Goal: Task Accomplishment & Management: Manage account settings

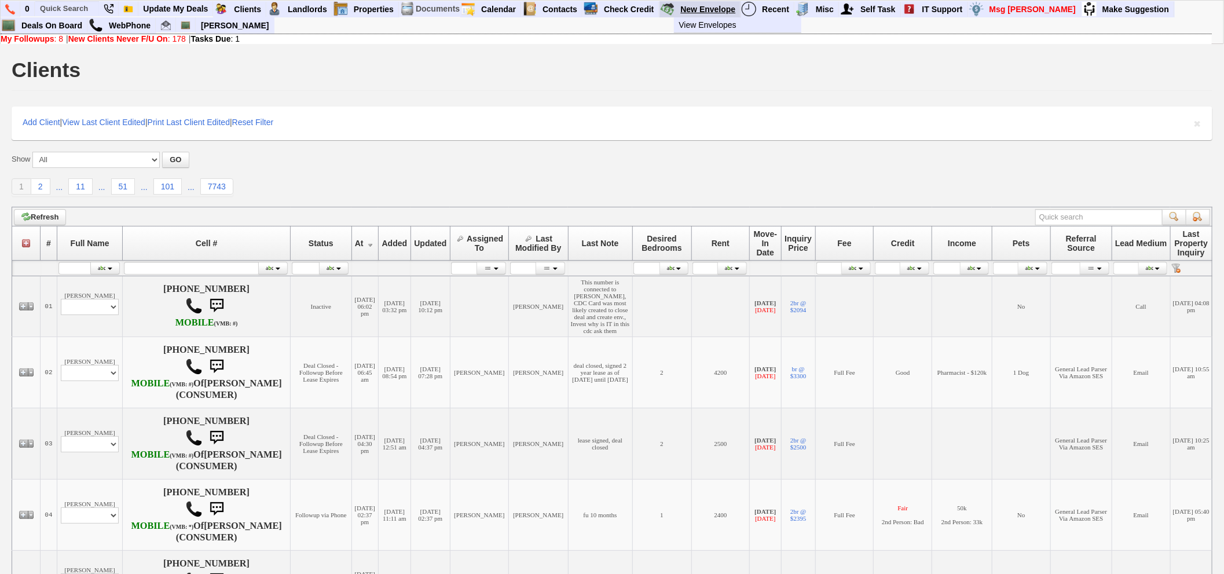
click at [708, 5] on link "New Envelope" at bounding box center [708, 9] width 65 height 15
click at [74, 3] on input "text" at bounding box center [67, 8] width 64 height 14
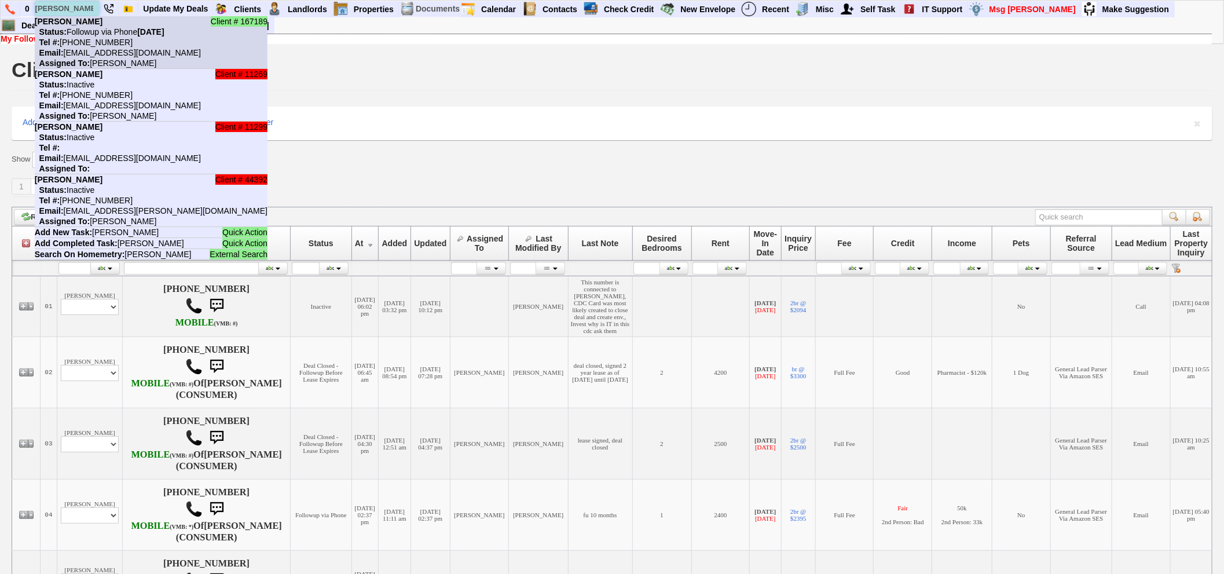
type input "[PERSON_NAME]"
click at [85, 27] on nobr "Status: Followup via Phone Friday, August 15th, 2025" at bounding box center [100, 31] width 130 height 9
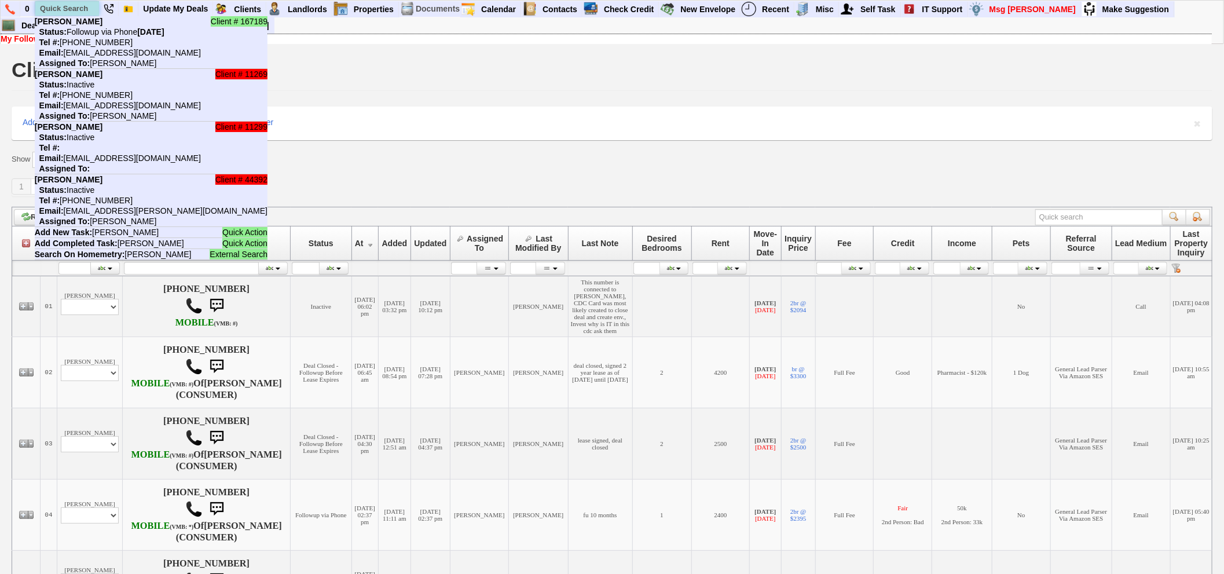
click at [71, 8] on input "text" at bounding box center [67, 8] width 64 height 14
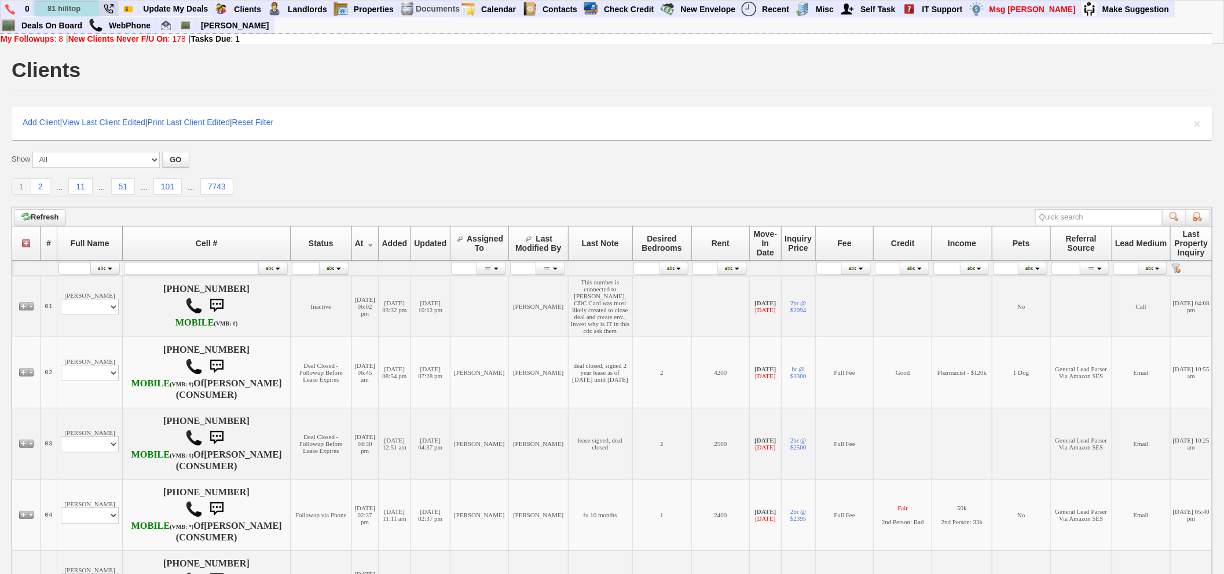
type input "81 hilltop"
click at [69, 21] on link "Deals On Board" at bounding box center [52, 25] width 71 height 15
click at [0, 2] on div "0 81 hilltop Property ID 12374: Available 81 Hilltop Ave - Unit #1WEST - Floor:…" at bounding box center [612, 22] width 1224 height 44
click at [3, 5] on link at bounding box center [11, 9] width 20 height 16
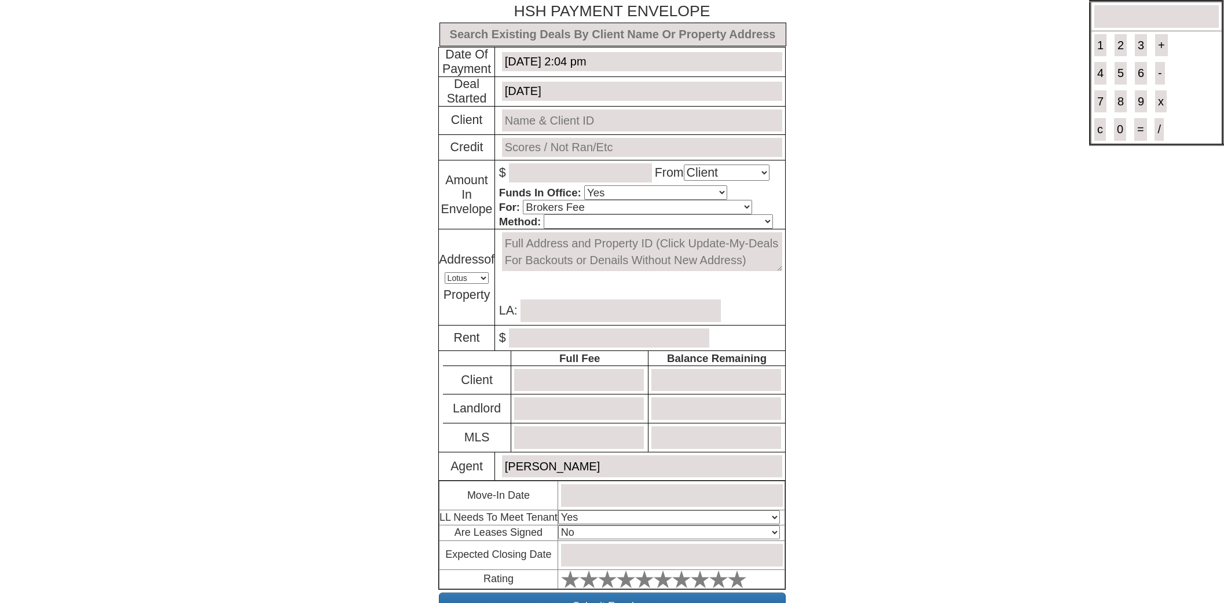
select select "Client"
select select "Yes"
select select "Brokers Fee"
select select "Lotus"
select select "Yes"
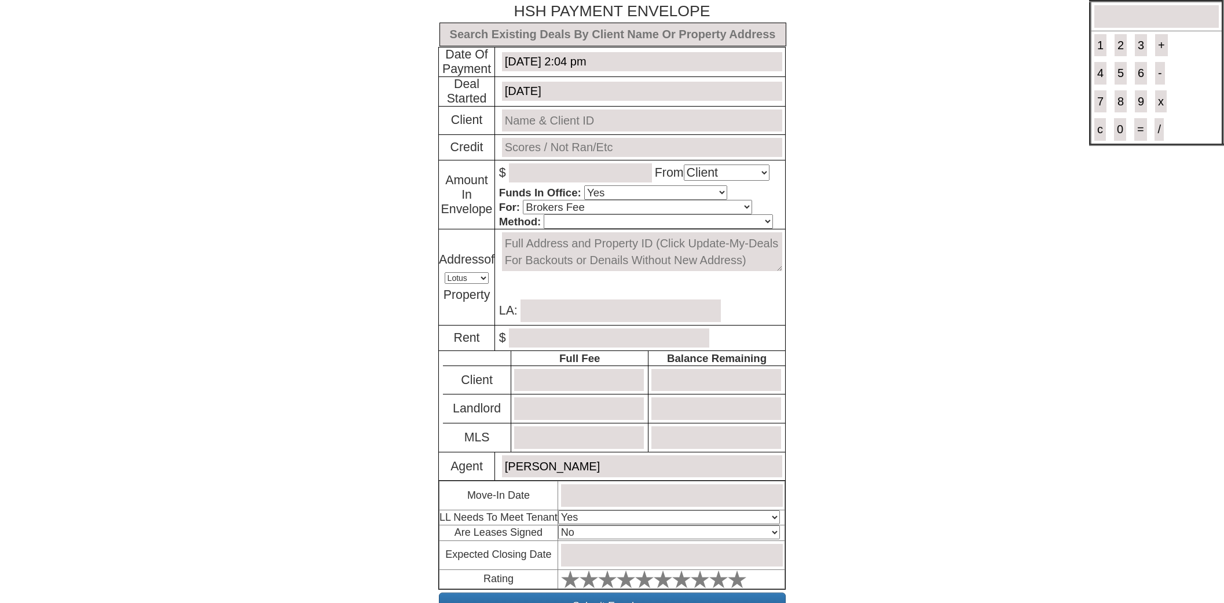
select select "No"
click at [544, 33] on input "text" at bounding box center [612, 35] width 347 height 24
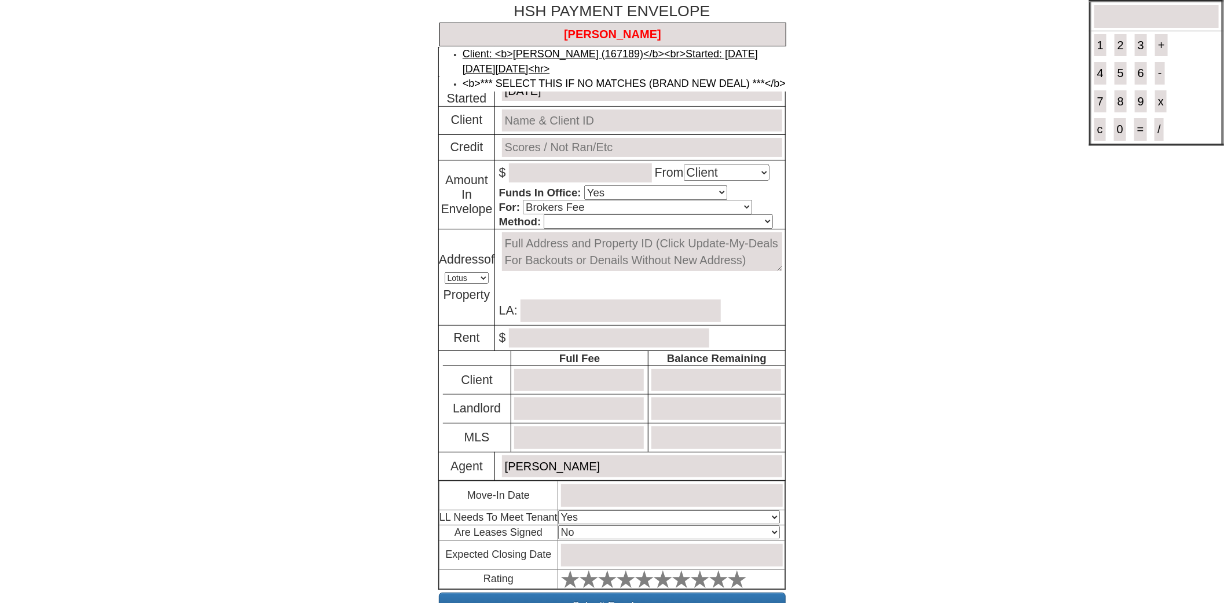
click at [547, 51] on link "Client: <b>Sara Abraham (167189)</b><br>Started: 1 day Ago on Thursday, August …" at bounding box center [610, 61] width 295 height 27
type input "Deal ID: #6175"
type input "[DATE]"
type input "[PERSON_NAME] (167189)"
type input "TO BE RAN"
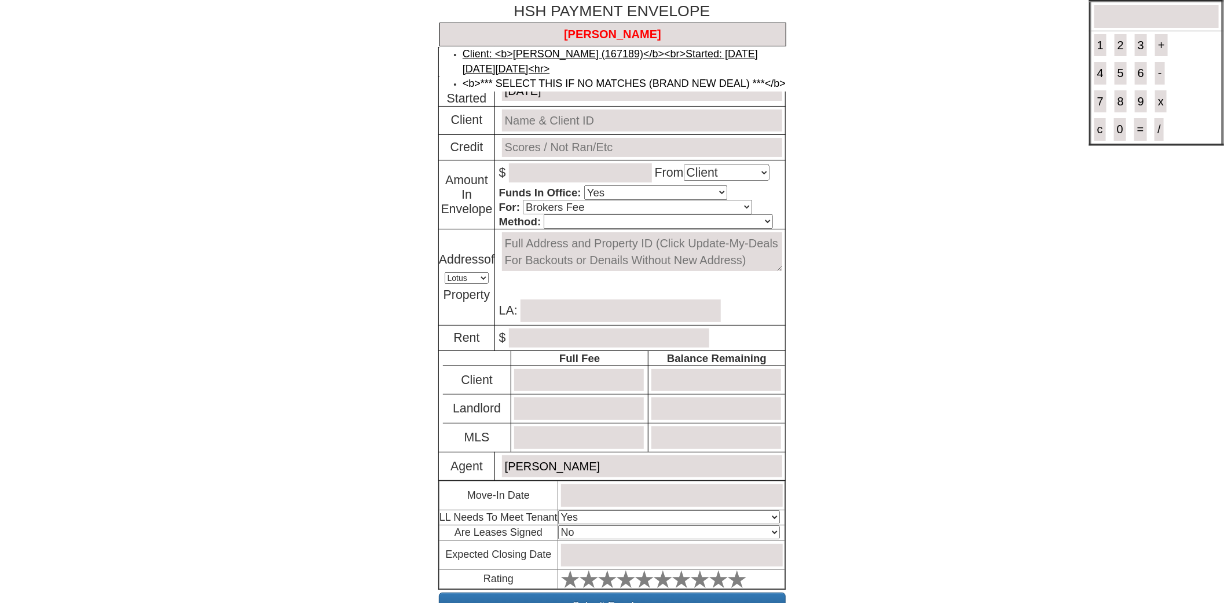
select select "MLS"
type input "0"
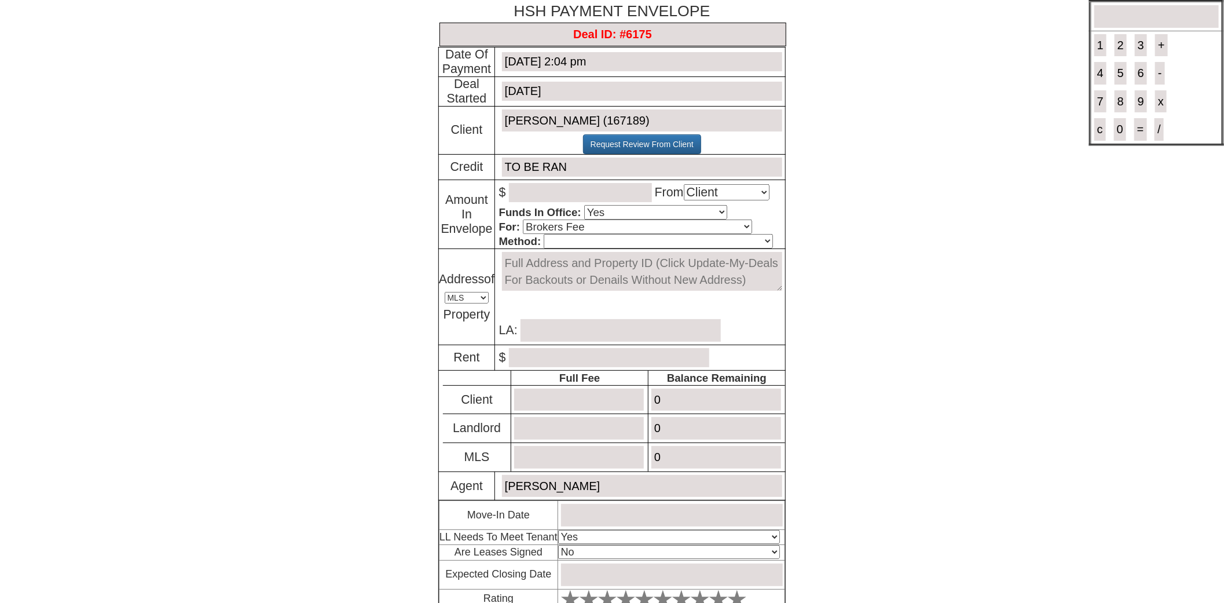
type input "Deal ID: #6175"
click at [643, 116] on input "Sara Abraham (167189)" at bounding box center [642, 120] width 280 height 23
click at [596, 192] on input "number" at bounding box center [580, 192] width 143 height 19
type input "600.00"
click at [611, 236] on select "Cash Certified Check Regular Check Credit Card Quickpay Wire ACH N/A" at bounding box center [658, 241] width 229 height 14
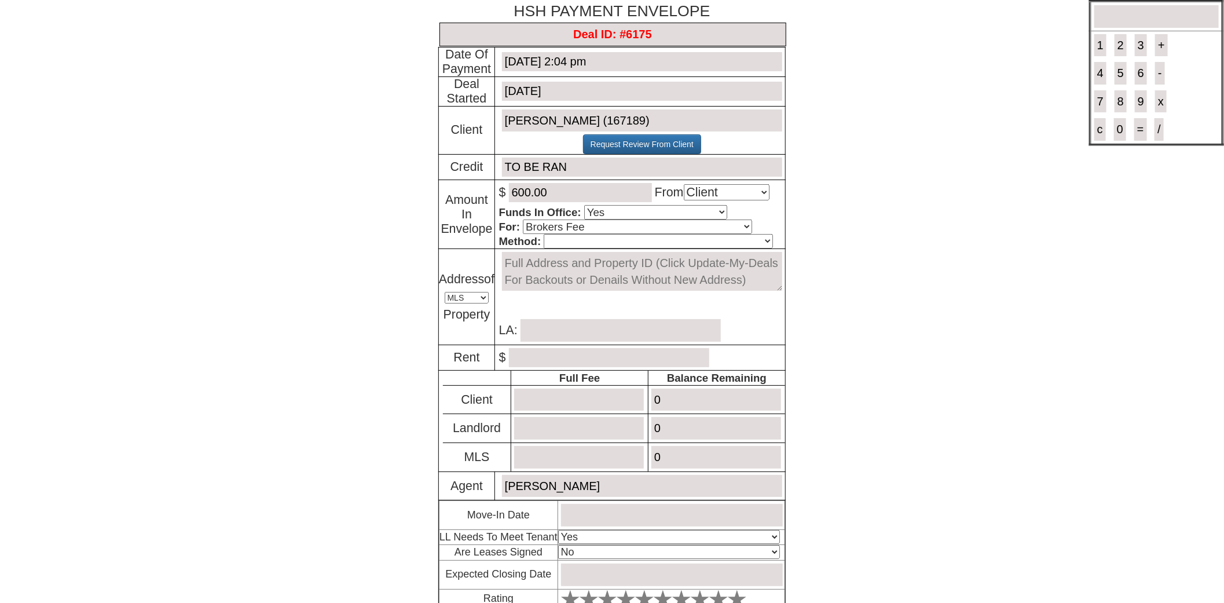
select select "Cash"
click at [544, 234] on select "Cash Certified Check Regular Check Credit Card Quickpay Wire ACH N/A" at bounding box center [658, 241] width 229 height 14
click at [595, 263] on textarea at bounding box center [642, 271] width 280 height 39
click at [592, 262] on textarea "81 hilltop" at bounding box center [642, 271] width 280 height 39
drag, startPoint x: 591, startPoint y: 272, endPoint x: 452, endPoint y: 257, distance: 139.8
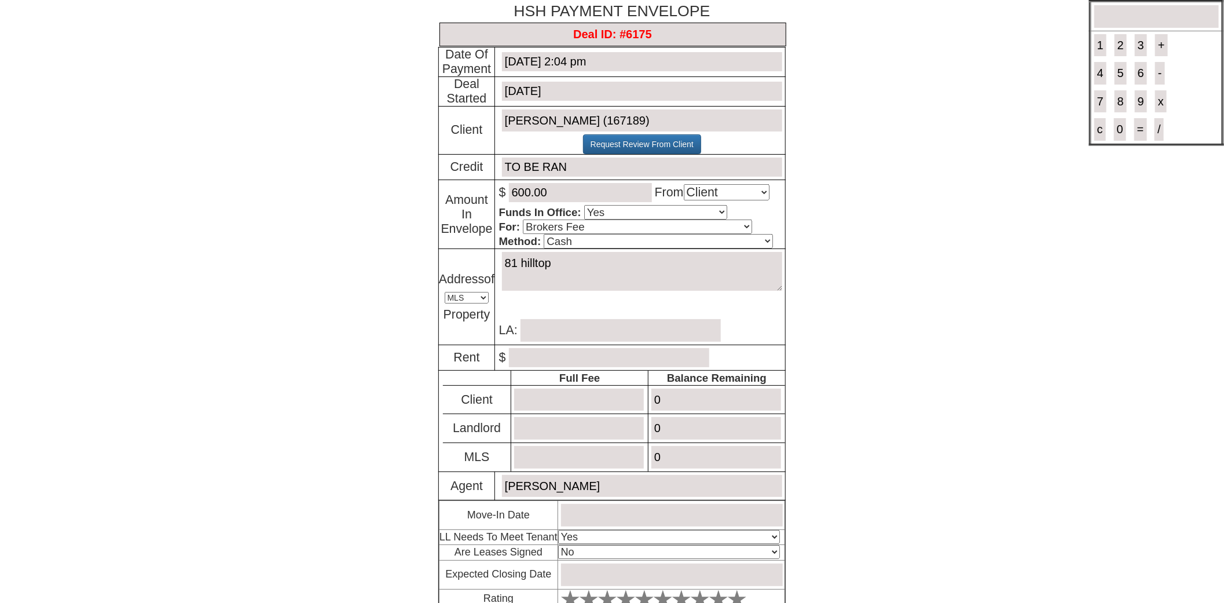
click at [452, 257] on tr "Address of Select An Option Lotus MLS Property No search results. 81 hilltop Se…" at bounding box center [612, 297] width 347 height 96
drag, startPoint x: 535, startPoint y: 274, endPoint x: 452, endPoint y: 259, distance: 84.2
click at [452, 259] on tr "Address of Select An Option Lotus MLS Property 1 result is available, use up an…" at bounding box center [612, 297] width 347 height 96
type textarea "12374"
click at [570, 300] on link "[STREET_ADDRESS]" at bounding box center [572, 297] width 103 height 12
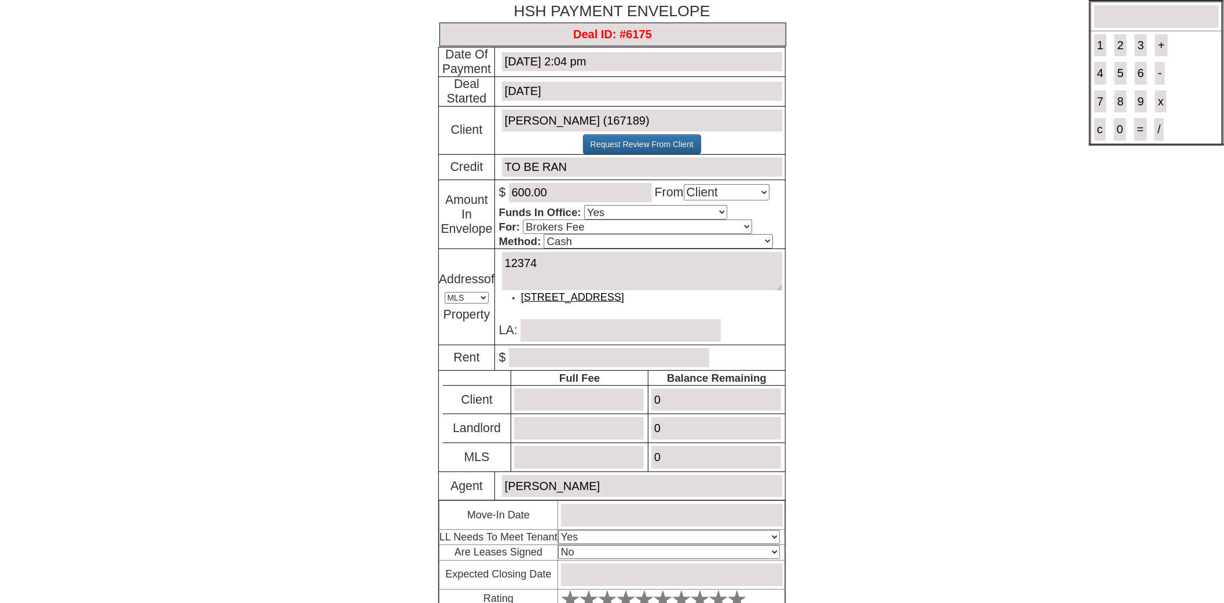
select select "Lotus"
type textarea "[STREET_ADDRESS]"
type input "Dara Goldstein"
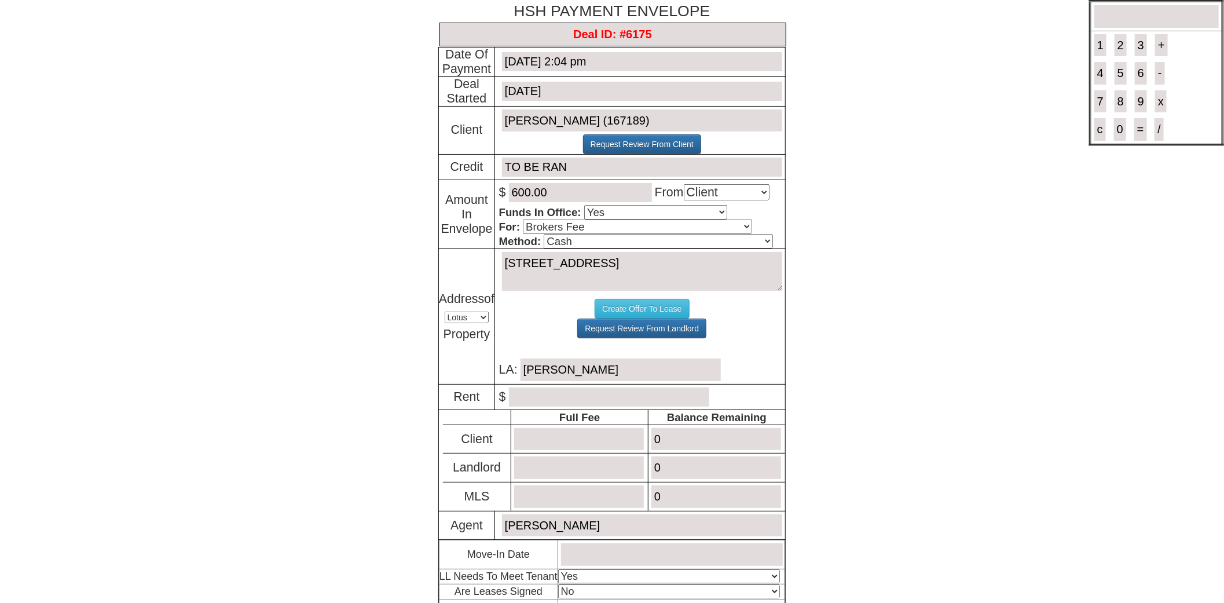
type textarea "[STREET_ADDRESS]"
click at [537, 398] on input "number" at bounding box center [609, 396] width 200 height 19
type input "2800.00"
type input "3160.00"
type input "2560.00"
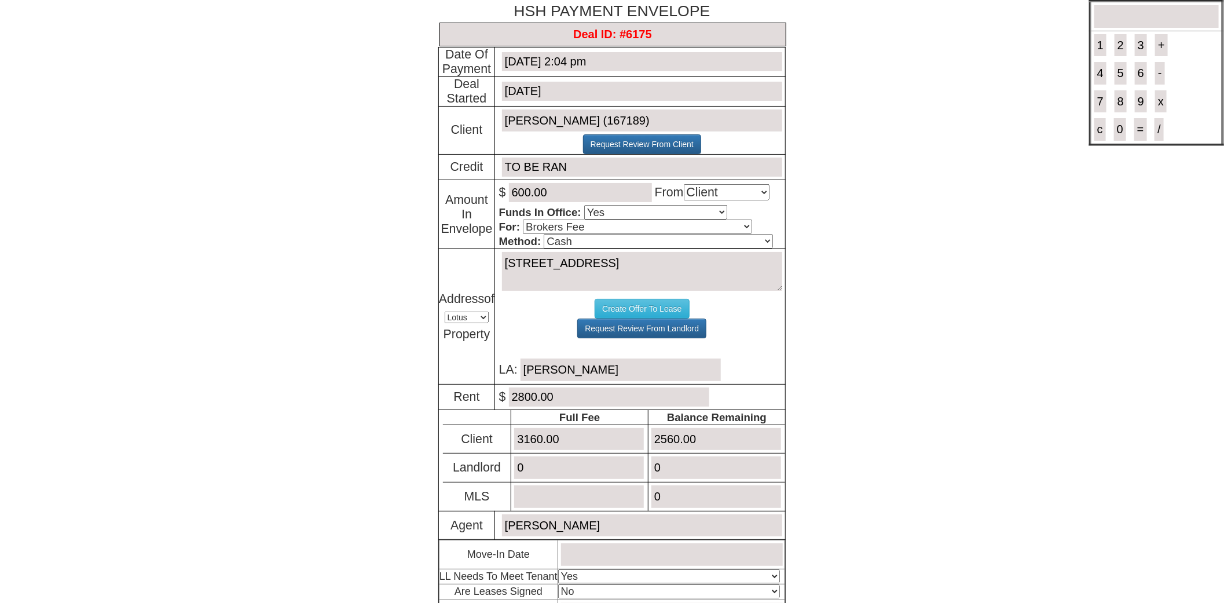
type input "0"
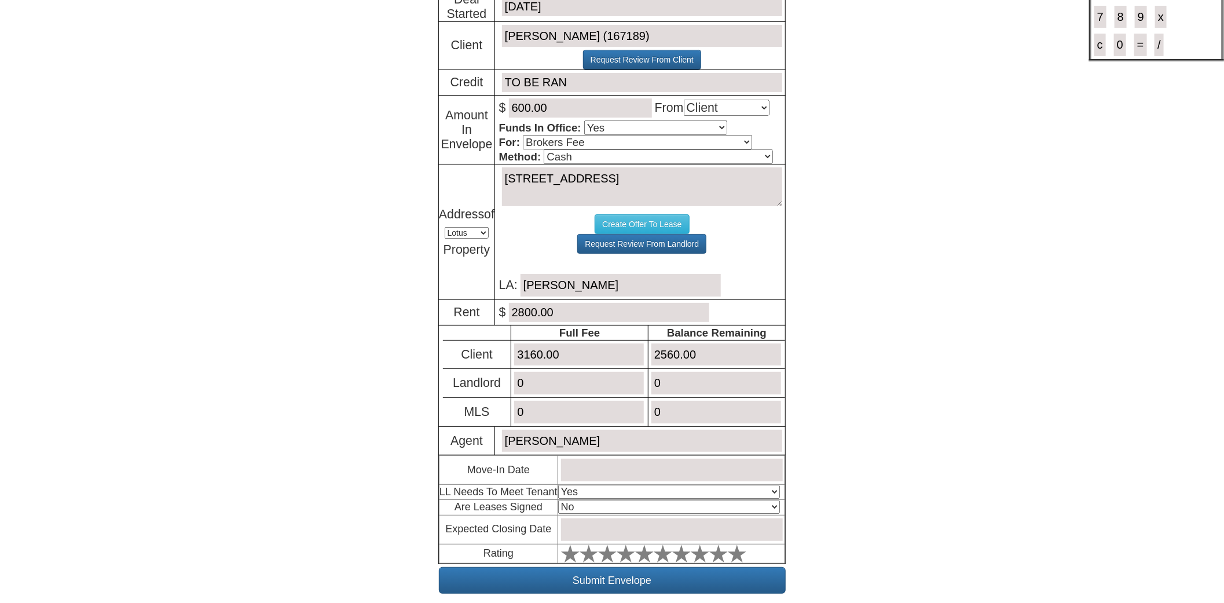
scroll to position [126, 0]
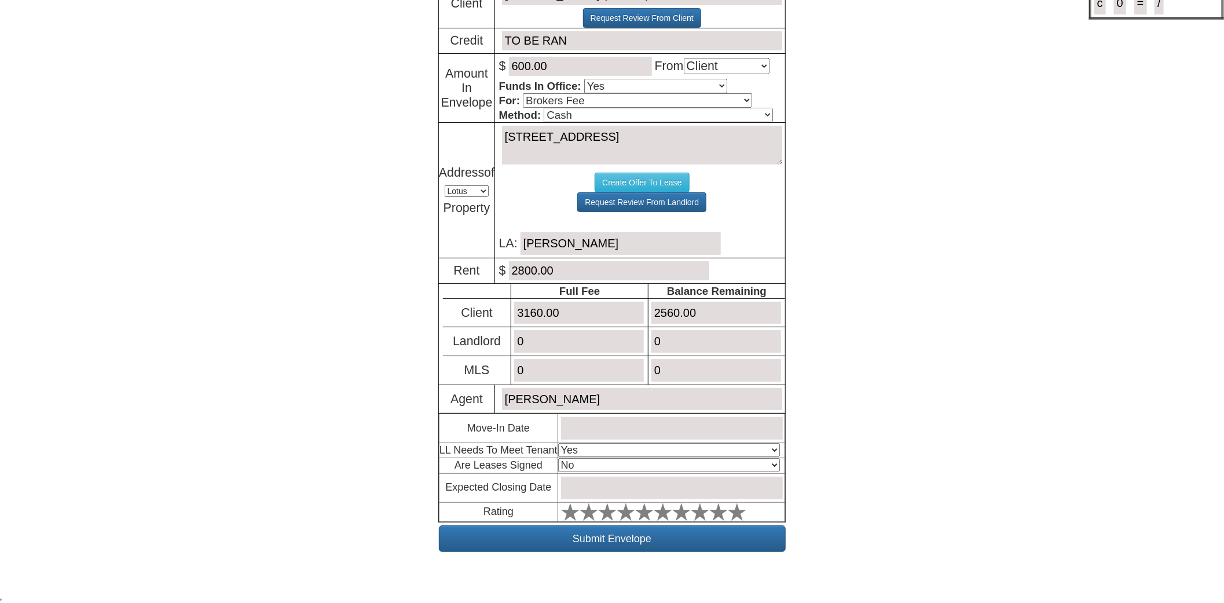
type input "0"
click at [643, 420] on input "text" at bounding box center [672, 428] width 222 height 23
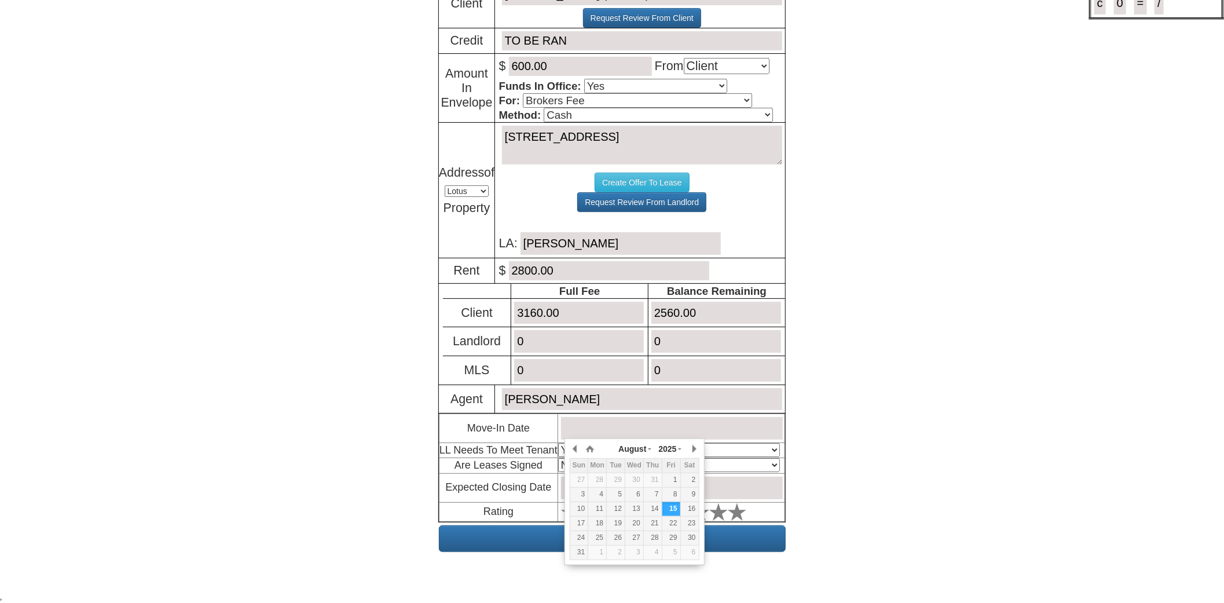
click at [587, 423] on input "text" at bounding box center [672, 428] width 222 height 23
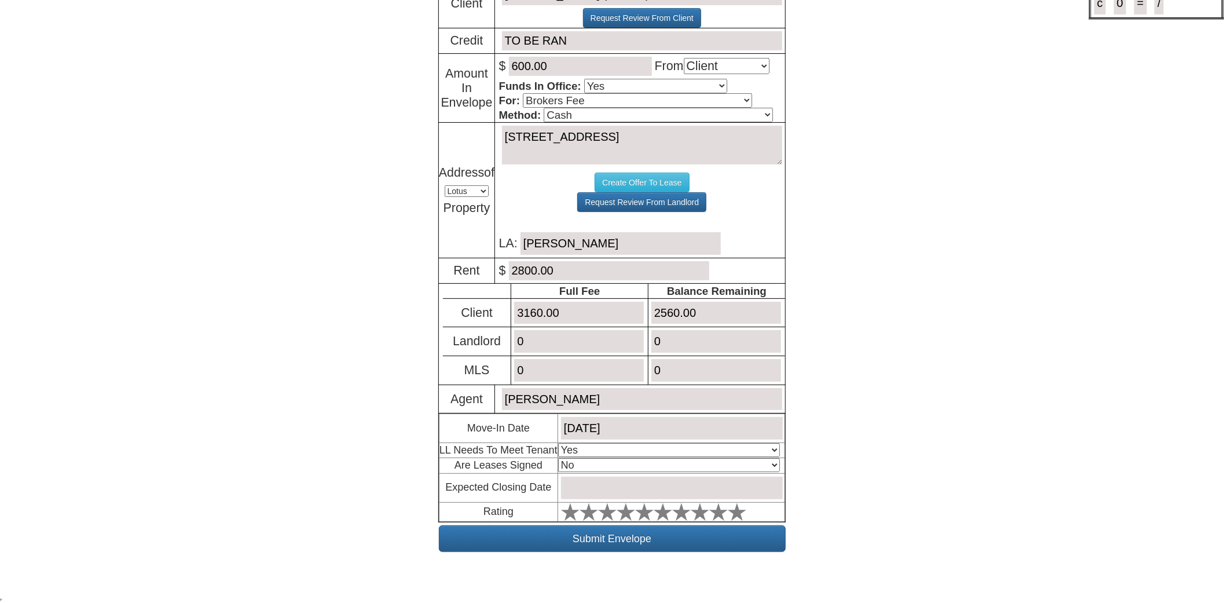
type input "September 1, 2025"
click at [632, 446] on select "Select An Option Yes Yes - Met No" at bounding box center [669, 450] width 222 height 14
select select "Yes - Met"
click at [561, 443] on select "Select An Option Yes Yes - Met No" at bounding box center [669, 450] width 222 height 14
click at [633, 490] on input "text" at bounding box center [672, 488] width 222 height 23
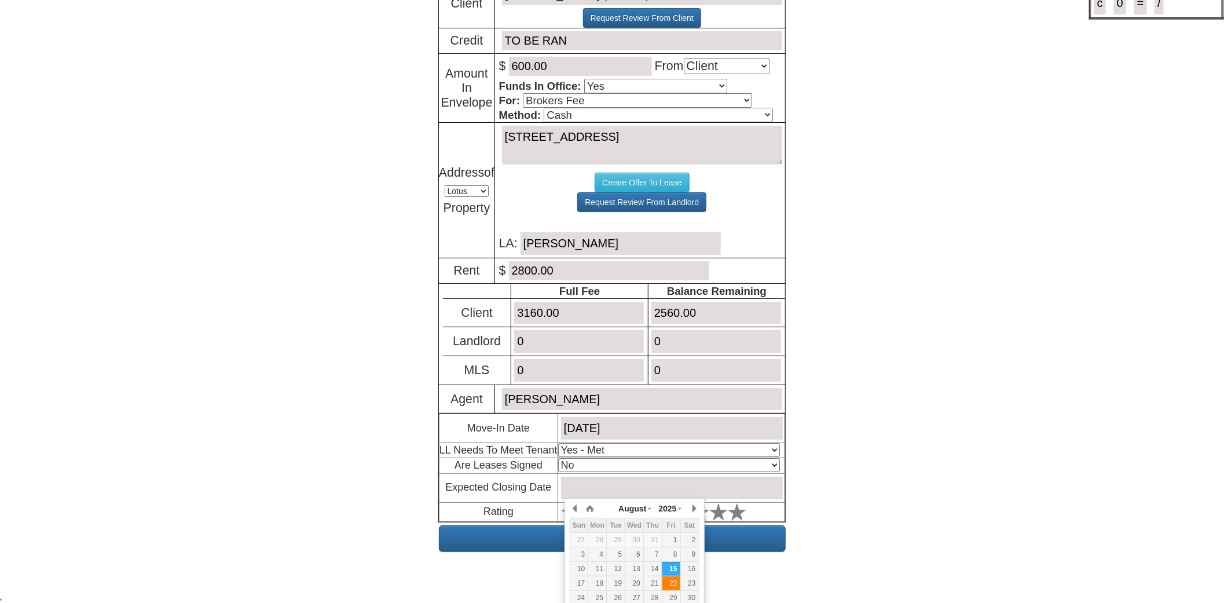
click at [669, 580] on div "22" at bounding box center [671, 583] width 18 height 10
type input "August 22, 2025"
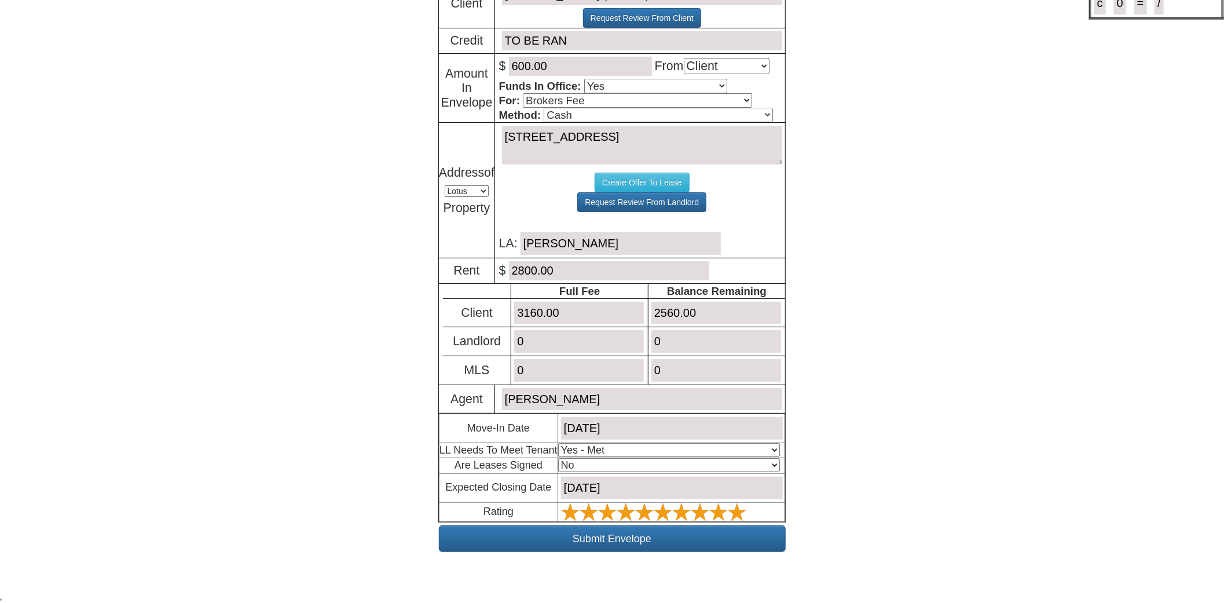
click at [580, 508] on polygon at bounding box center [570, 511] width 19 height 17
type input "May 1, 2025"
click at [686, 488] on input "August 22, 2025" at bounding box center [672, 488] width 222 height 23
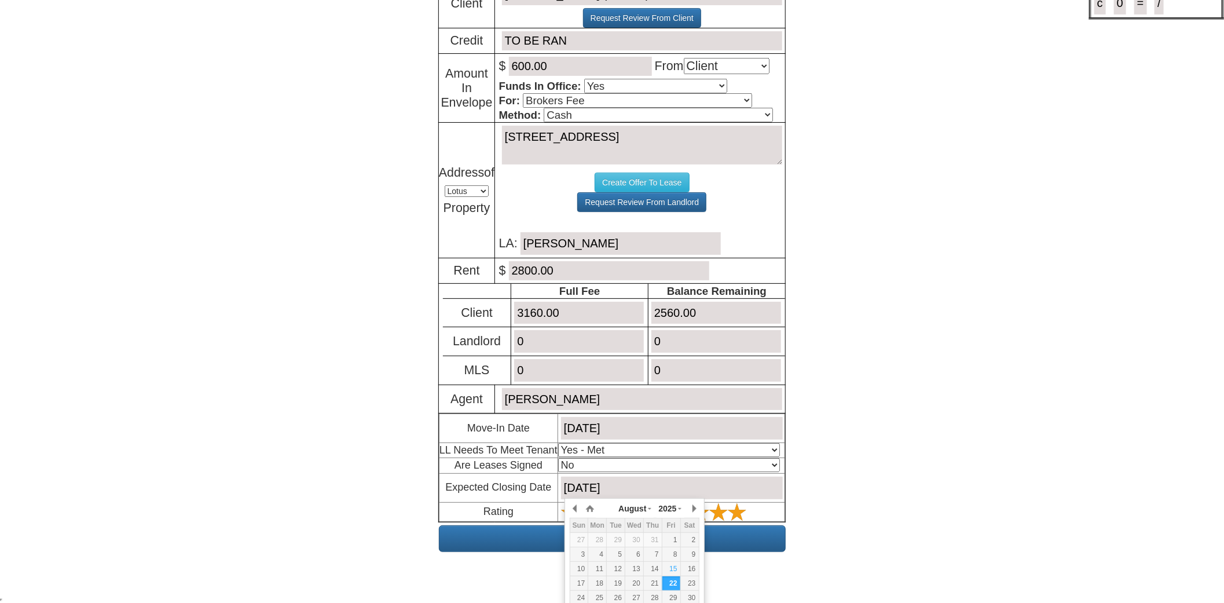
click at [808, 491] on body "× Close Login E-mail Address: mrsddeniro@aol.com Login! ×" at bounding box center [612, 239] width 1224 height 730
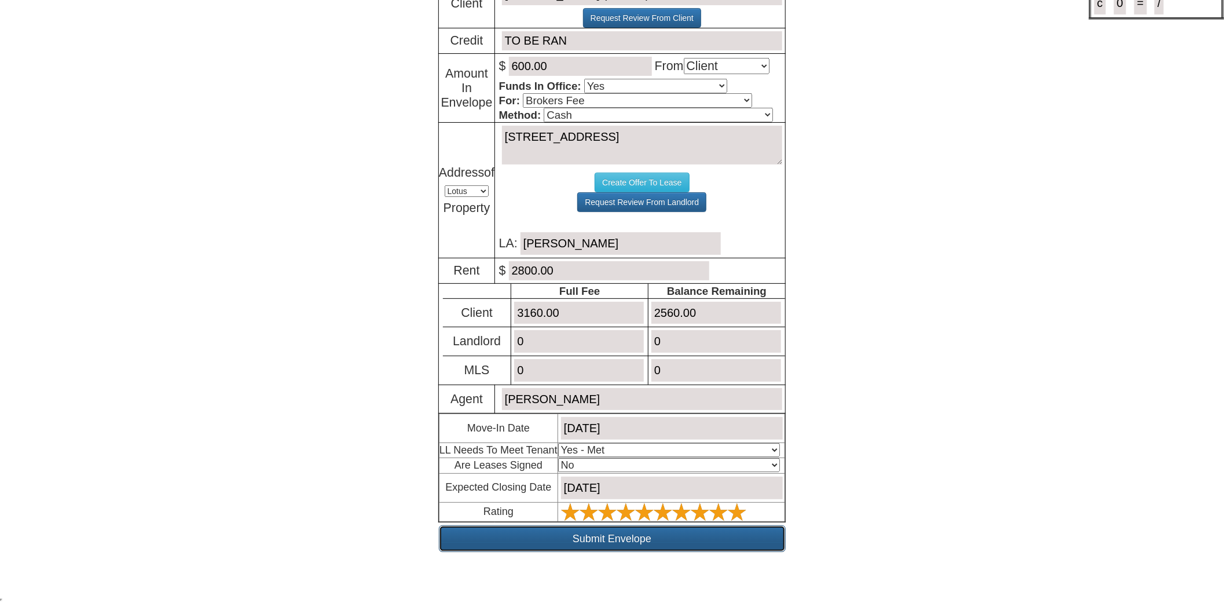
click at [696, 535] on input "Submit Envelope" at bounding box center [612, 538] width 347 height 27
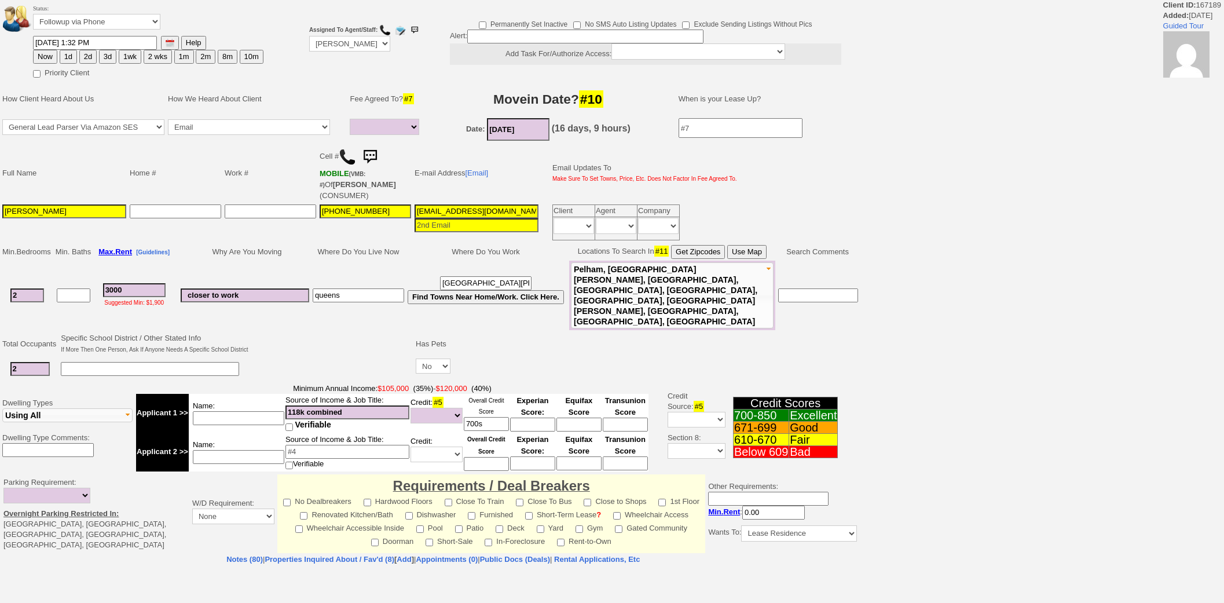
select select
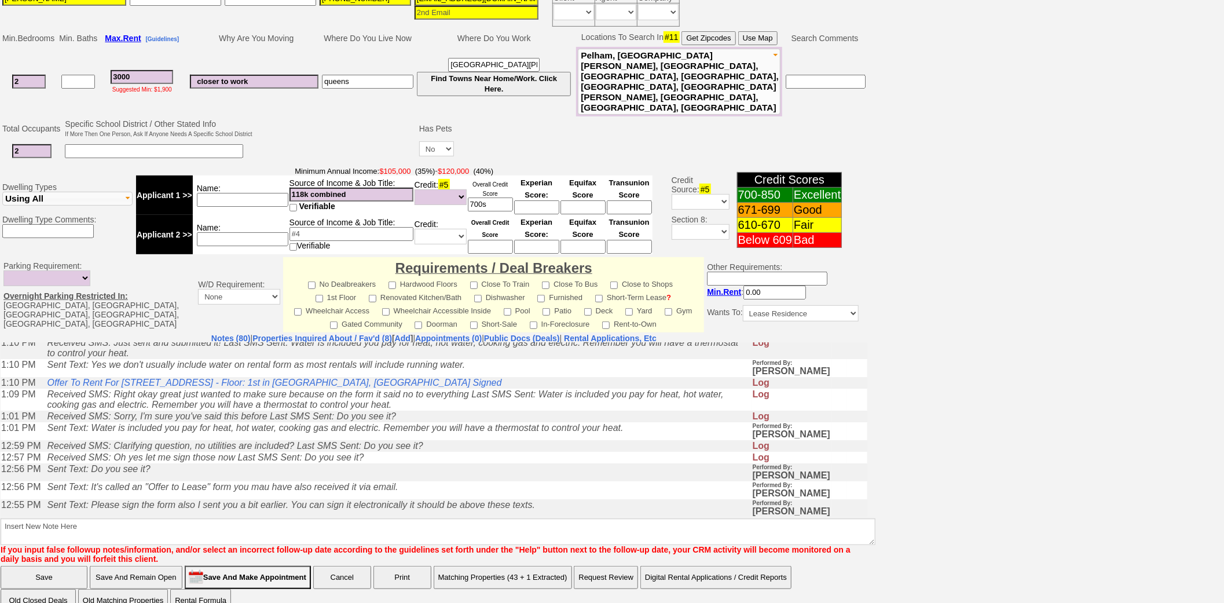
scroll to position [64, 0]
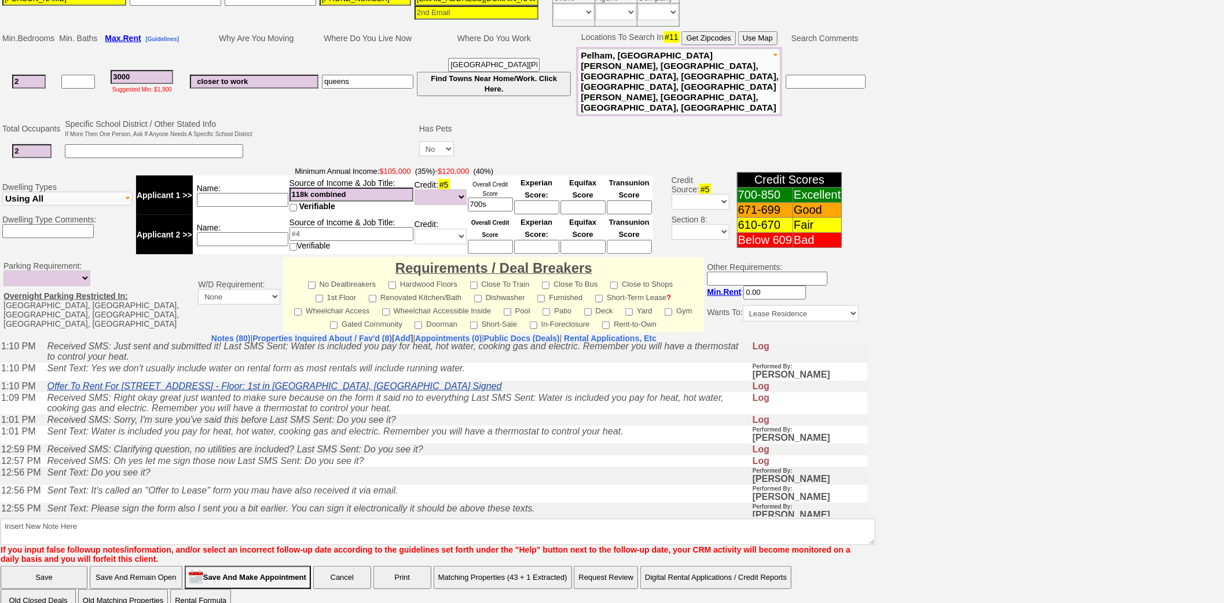
click at [336, 390] on link "Offer To Rent For 81 Hilltop Ave - Unit #1WEST - Floor: 1st in New Rochelle, NY…" at bounding box center [274, 385] width 455 height 10
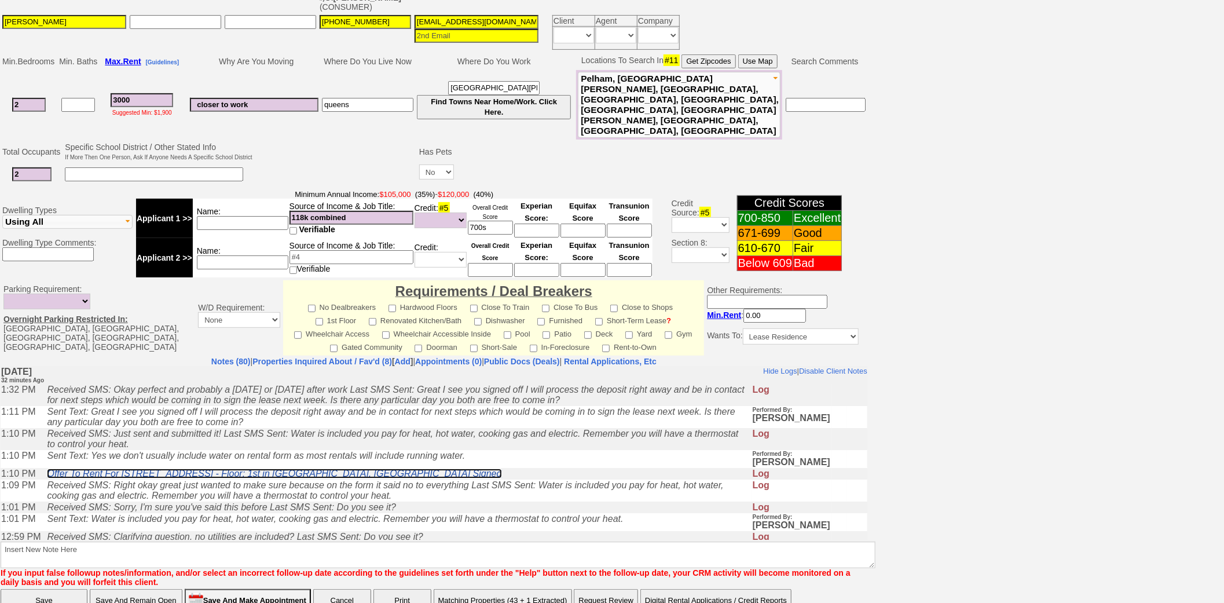
scroll to position [0, 0]
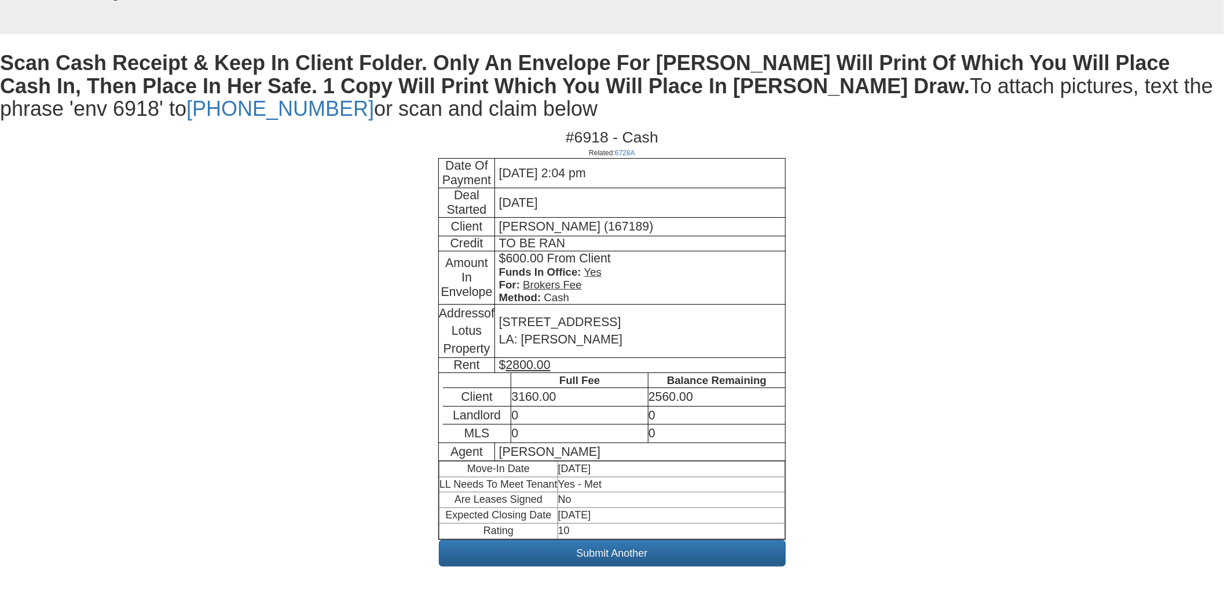
scroll to position [192, 0]
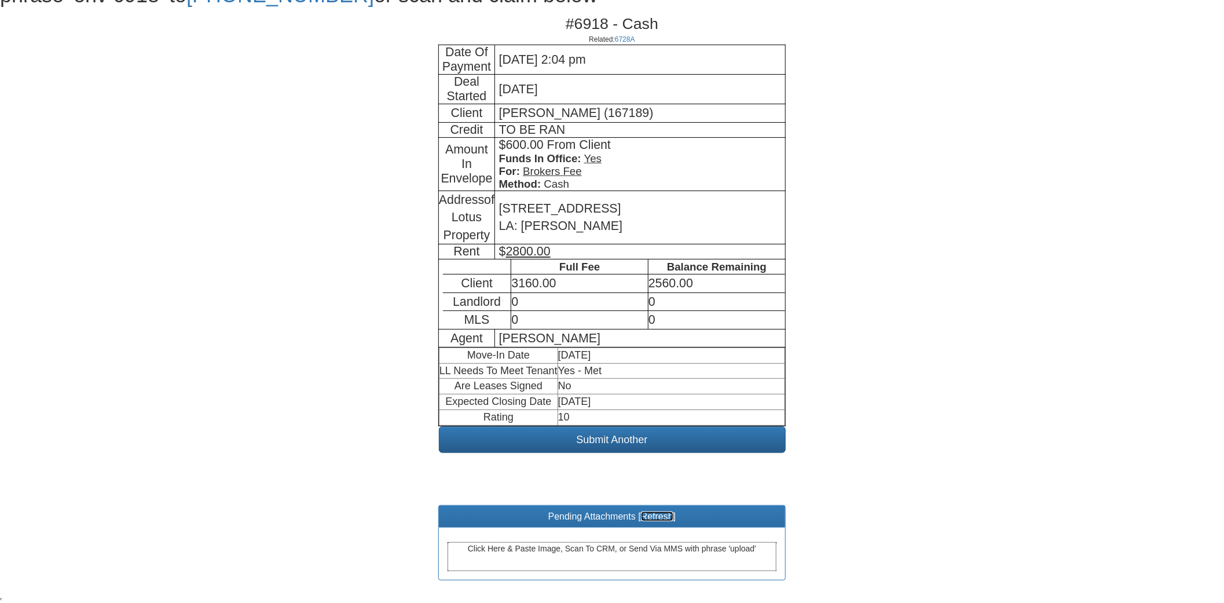
click at [651, 511] on link "Refresh" at bounding box center [657, 516] width 32 height 10
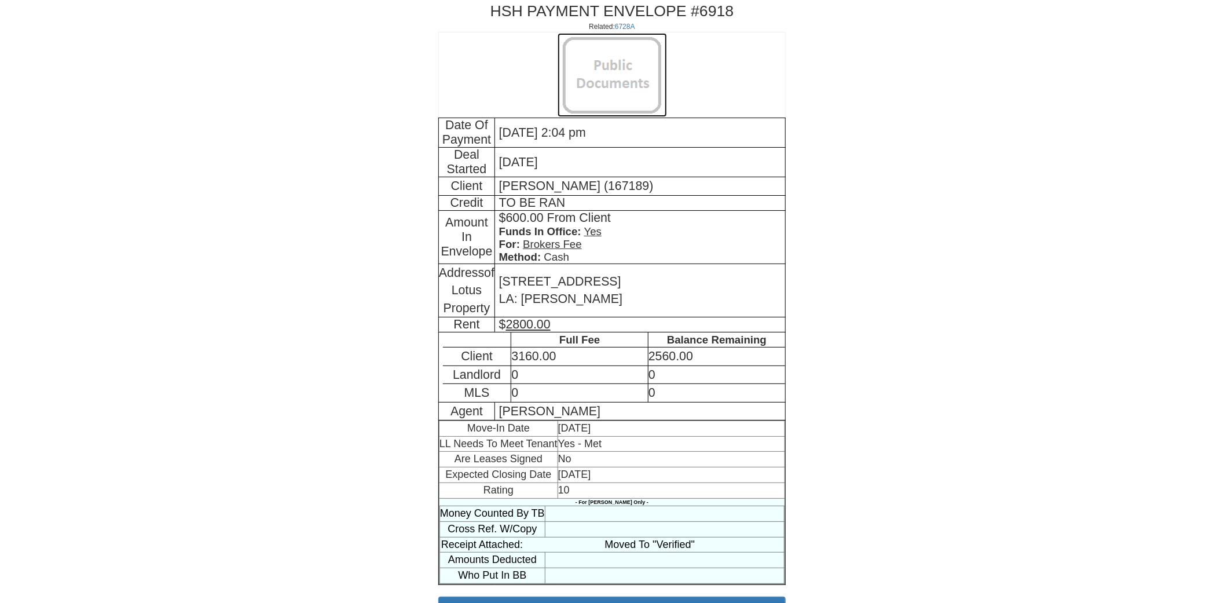
click at [640, 47] on img at bounding box center [612, 75] width 109 height 84
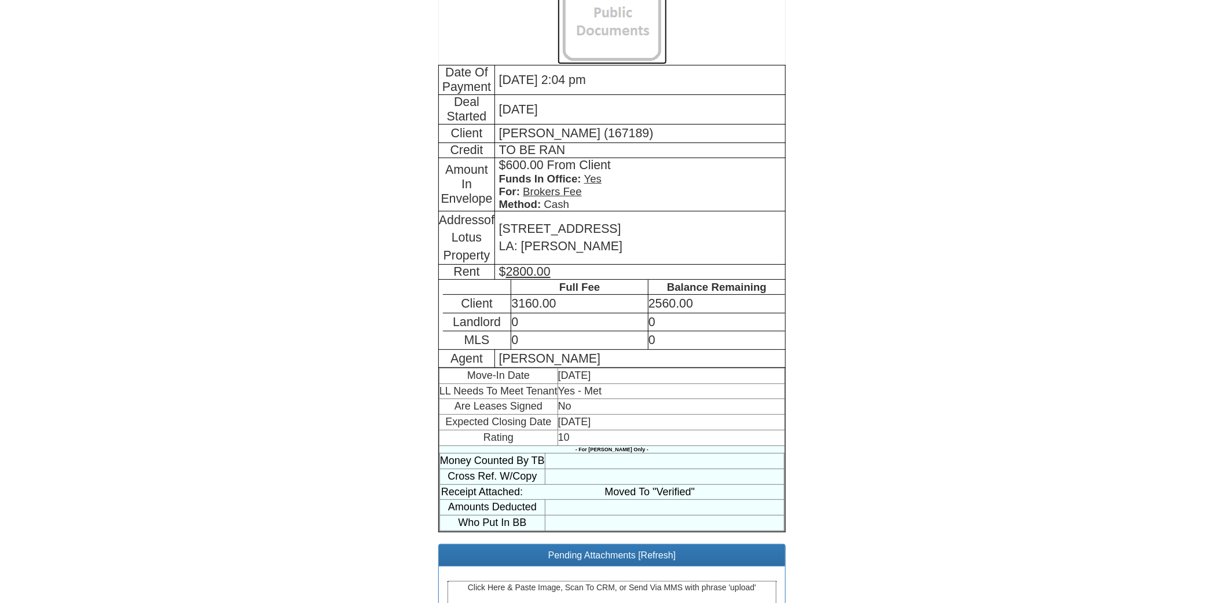
scroll to position [91, 0]
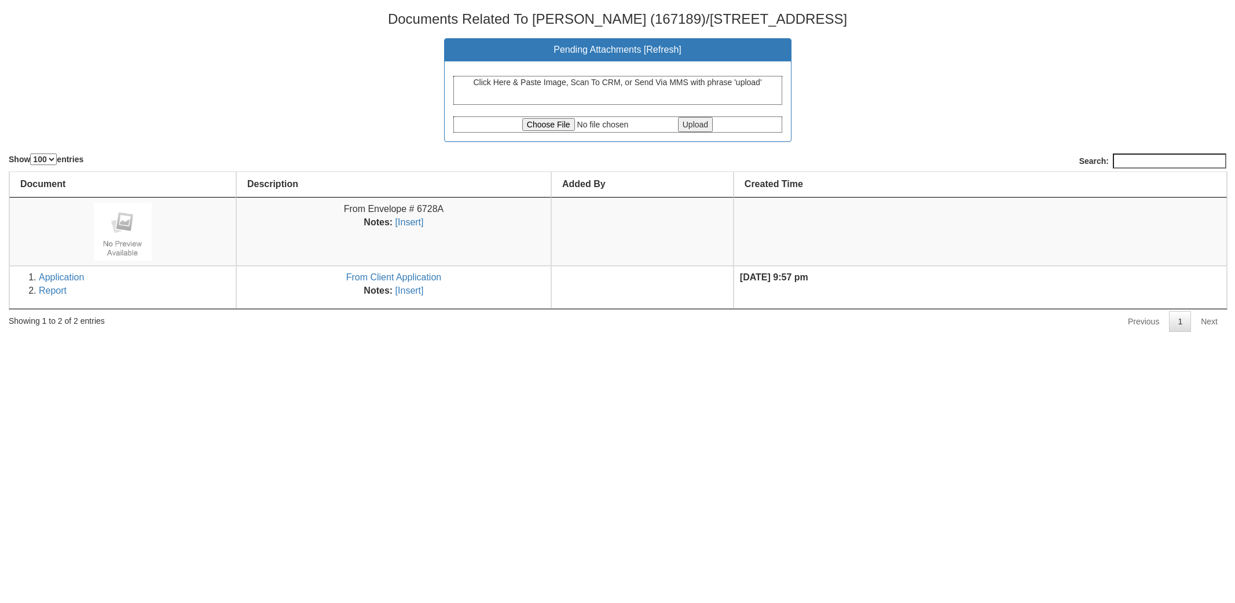
select select "100"
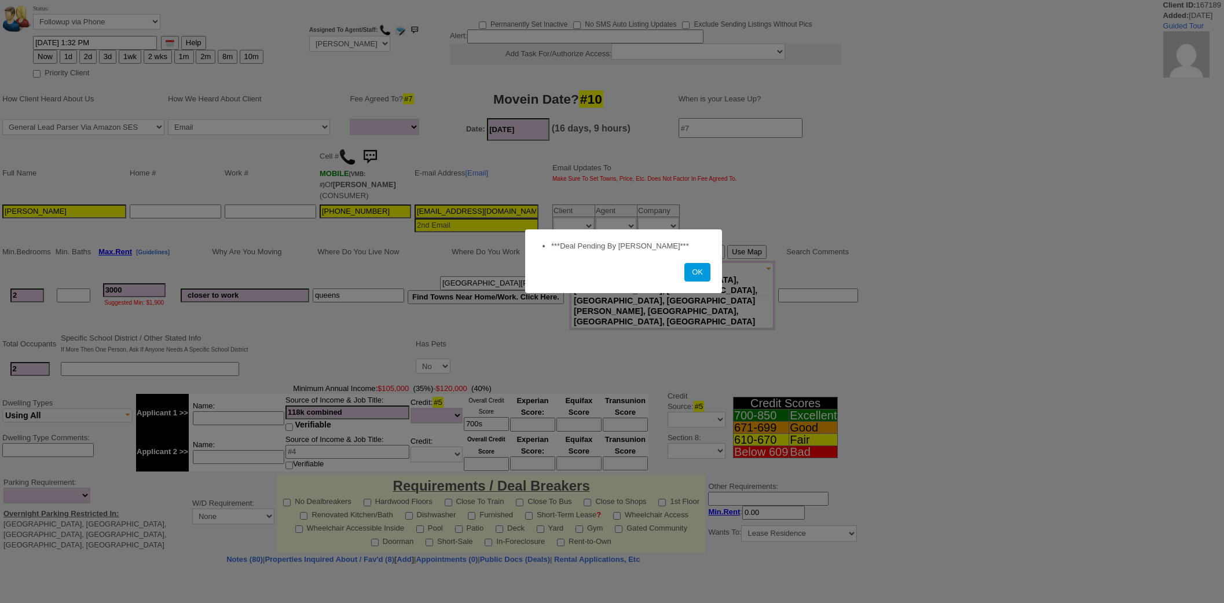
select select
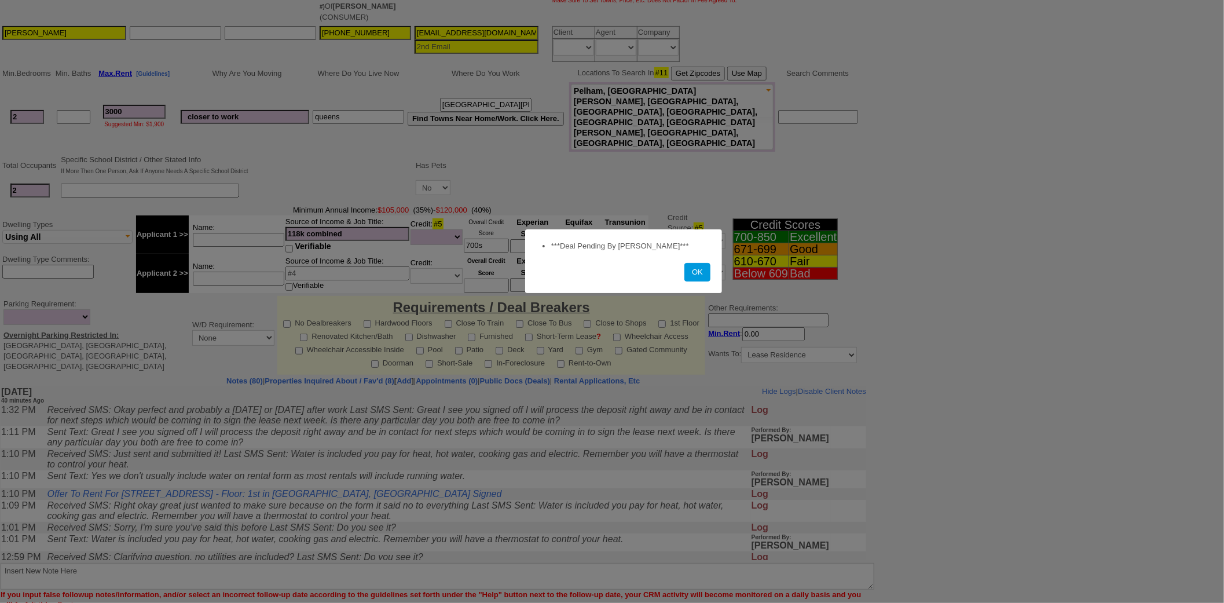
scroll to position [201, 0]
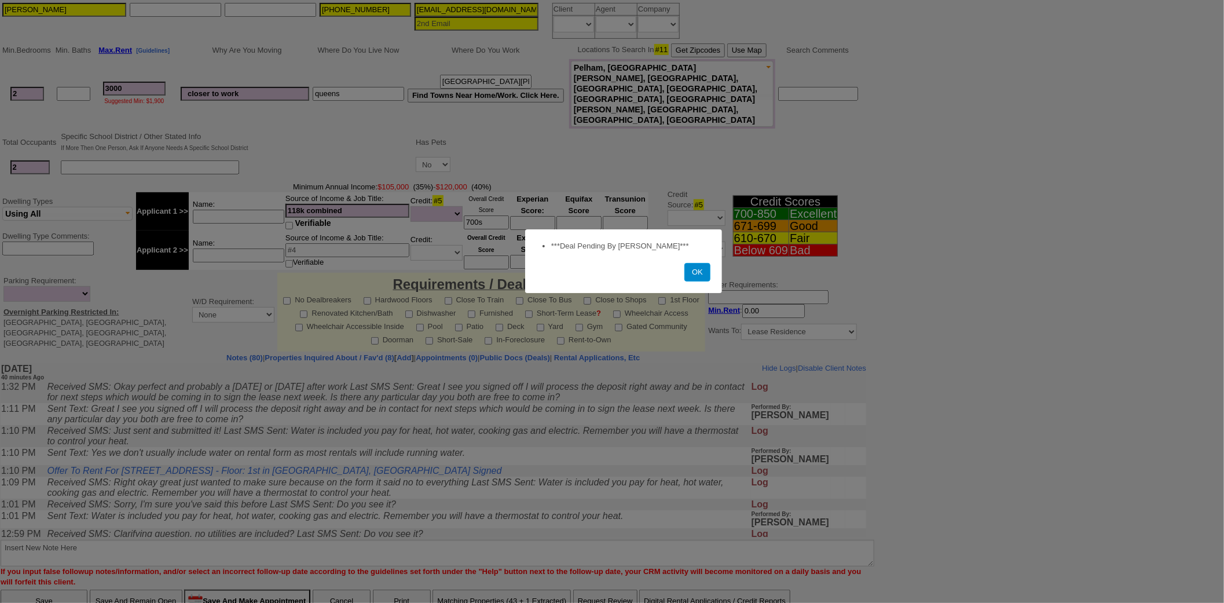
click at [699, 273] on button "OK" at bounding box center [697, 272] width 26 height 19
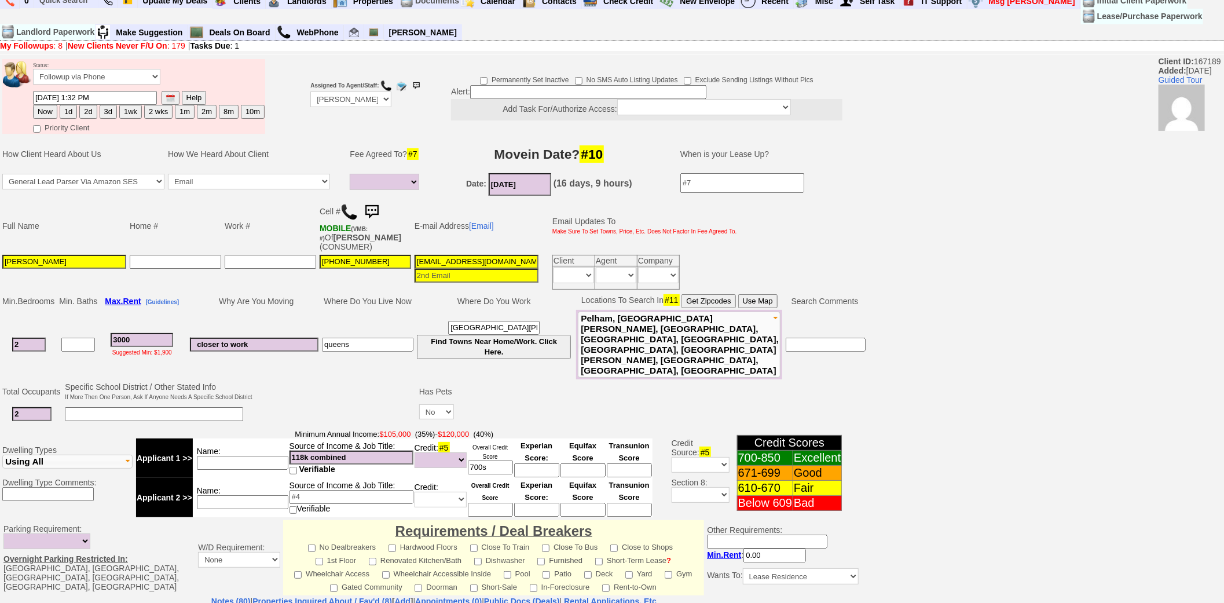
scroll to position [0, 0]
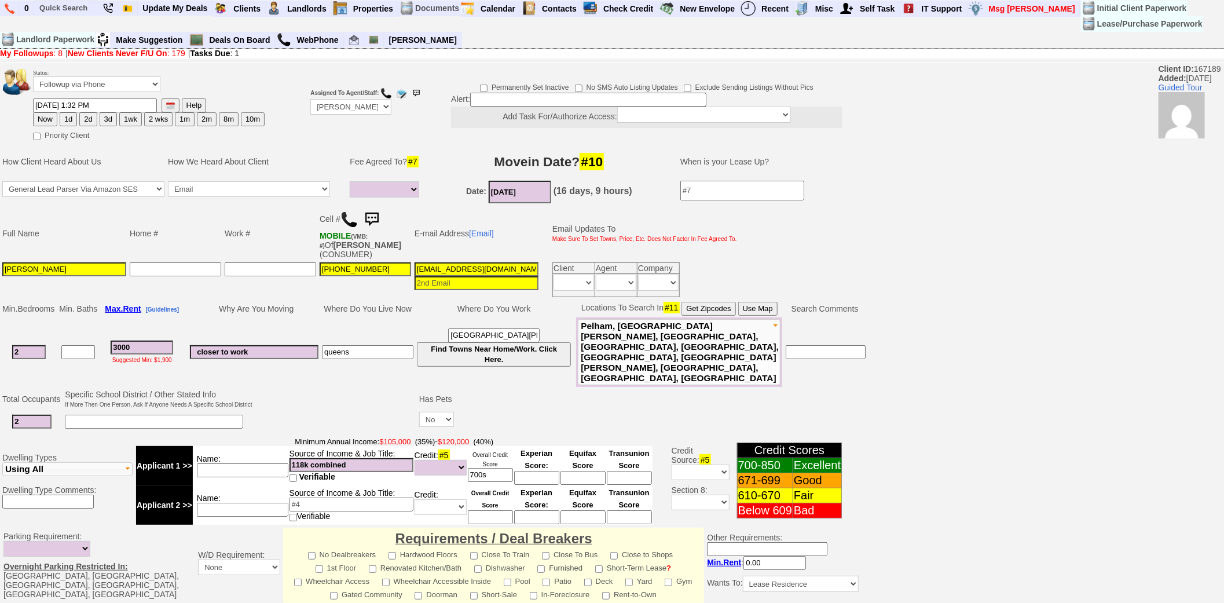
click at [372, 215] on img at bounding box center [371, 219] width 23 height 23
click at [351, 45] on link at bounding box center [355, 40] width 20 height 16
click at [376, 218] on img at bounding box center [371, 219] width 23 height 23
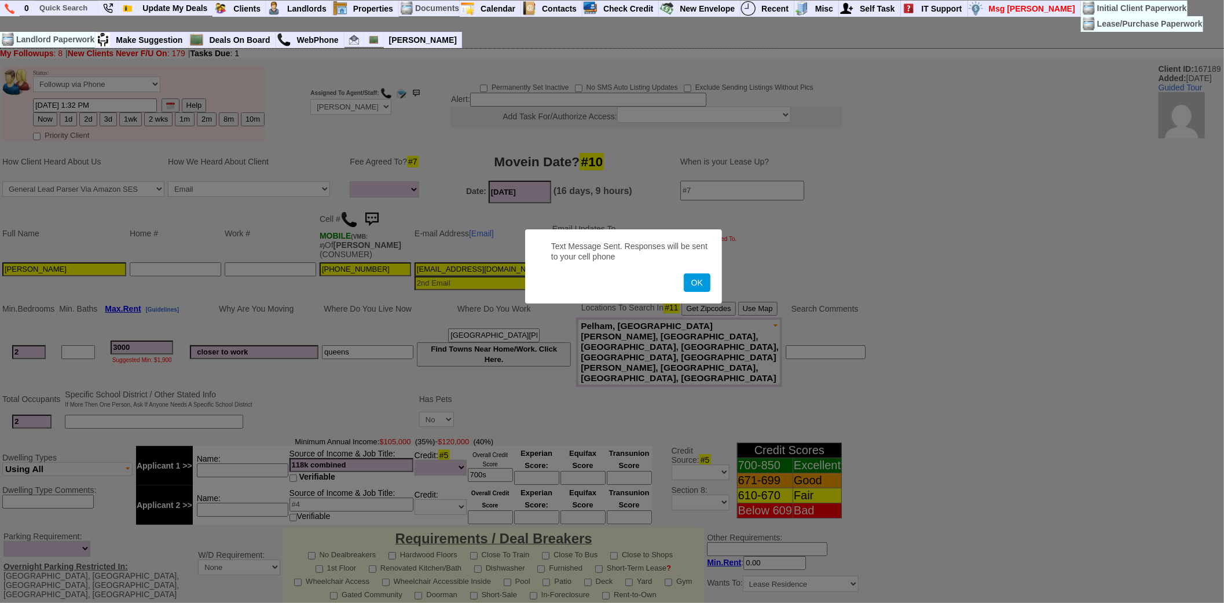
click at [684, 273] on button "OK" at bounding box center [697, 282] width 27 height 19
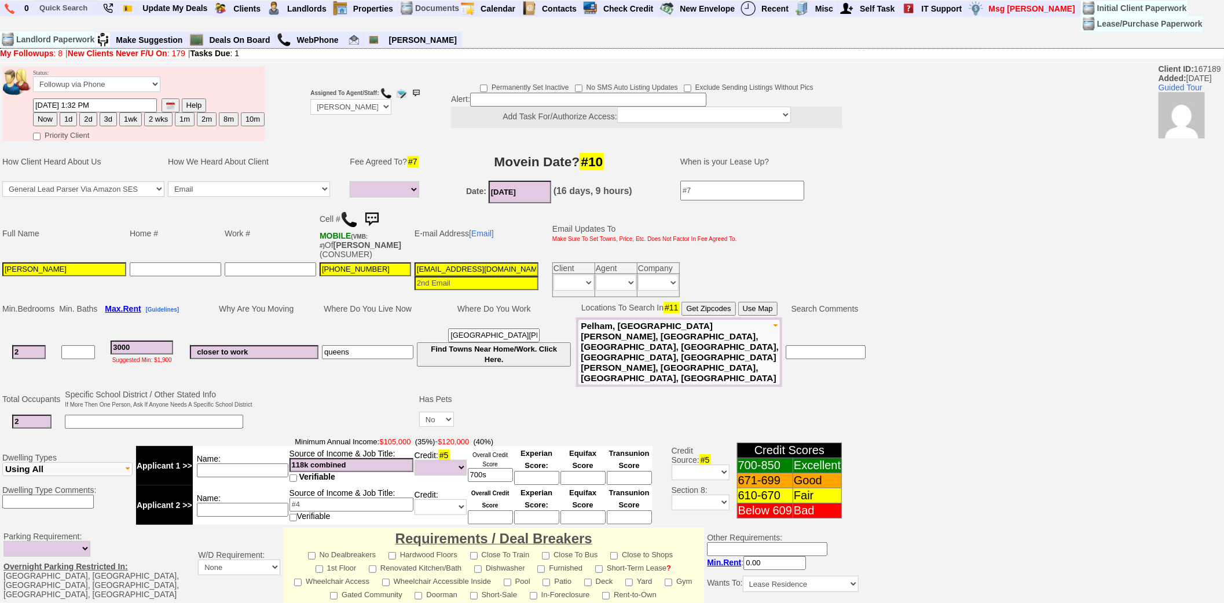
click at [107, 118] on button "3d" at bounding box center [108, 119] width 17 height 14
type input "08/18/2025 02:13 PM"
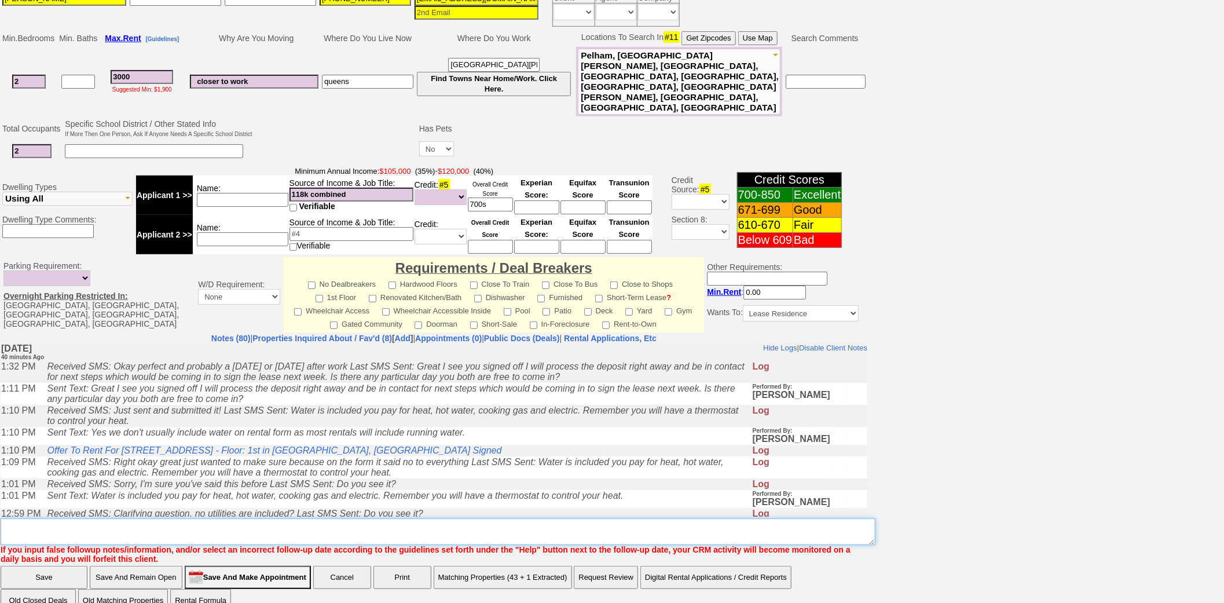
click at [329, 518] on textarea "Insert New Note Here" at bounding box center [438, 531] width 875 height 27
type textarea "send formal closing"
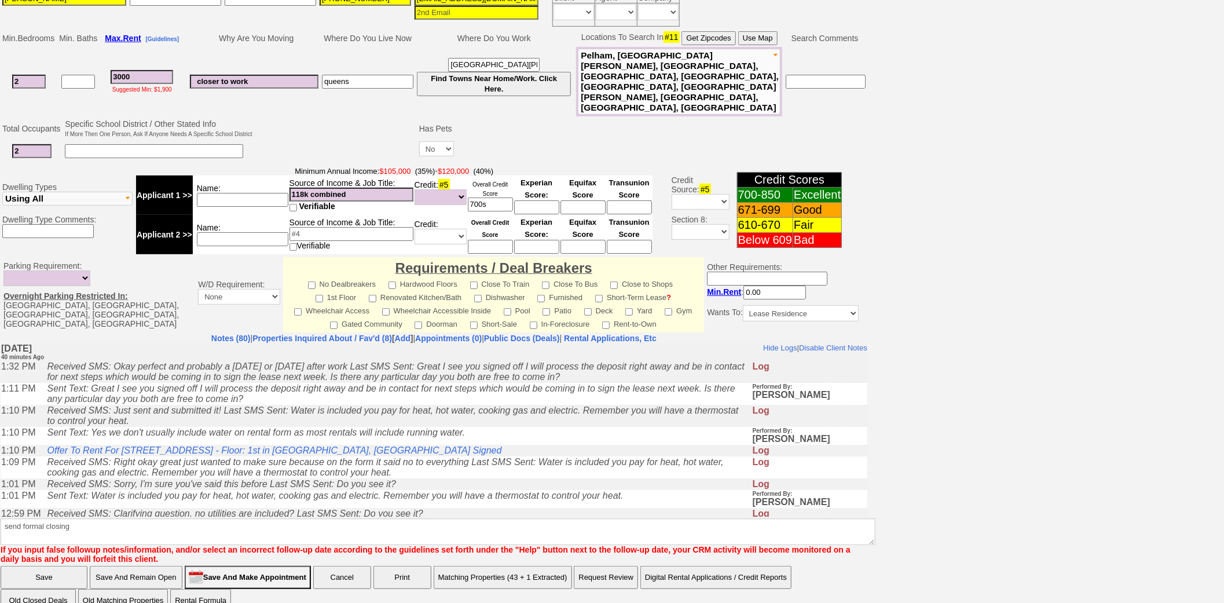
click input "Save" at bounding box center [44, 577] width 87 height 23
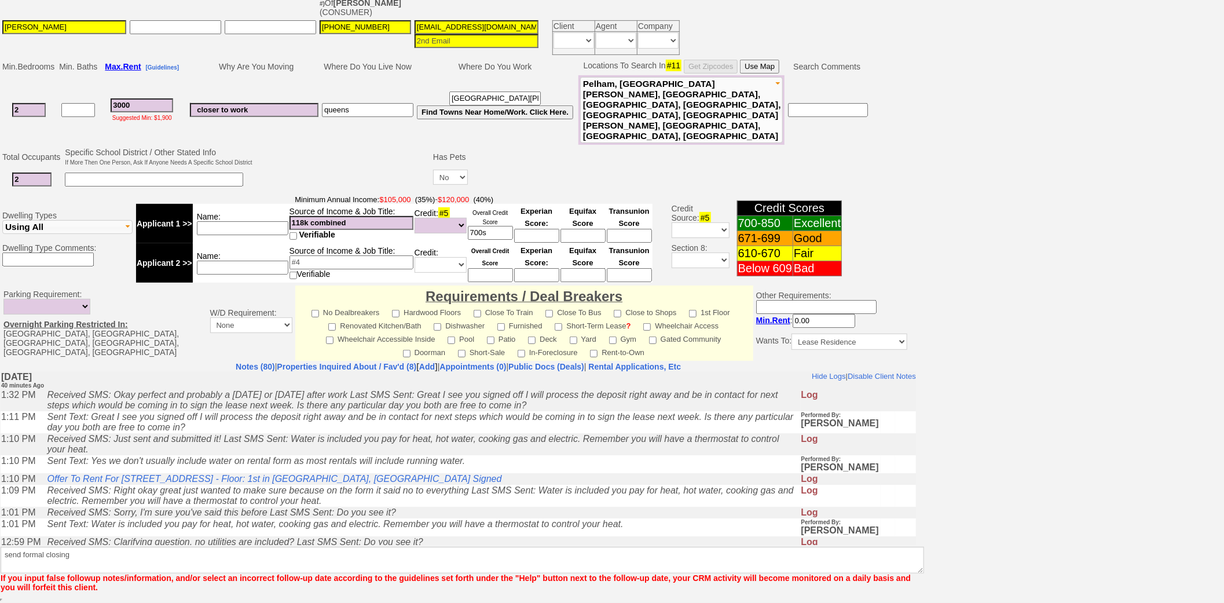
scroll to position [213, 0]
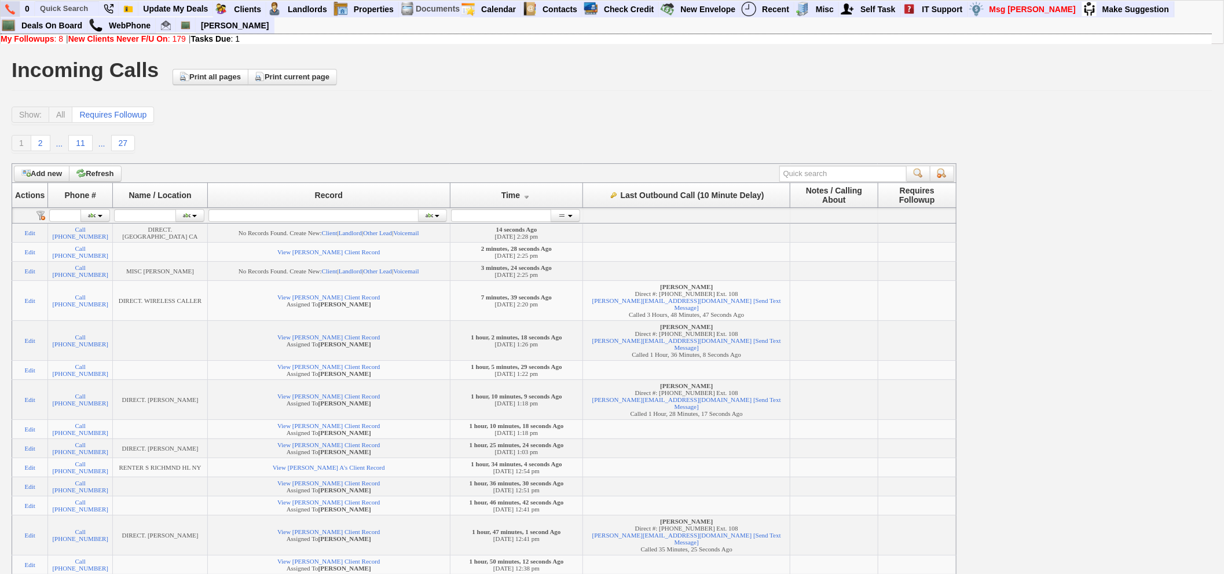
click at [10, 8] on img at bounding box center [10, 9] width 10 height 10
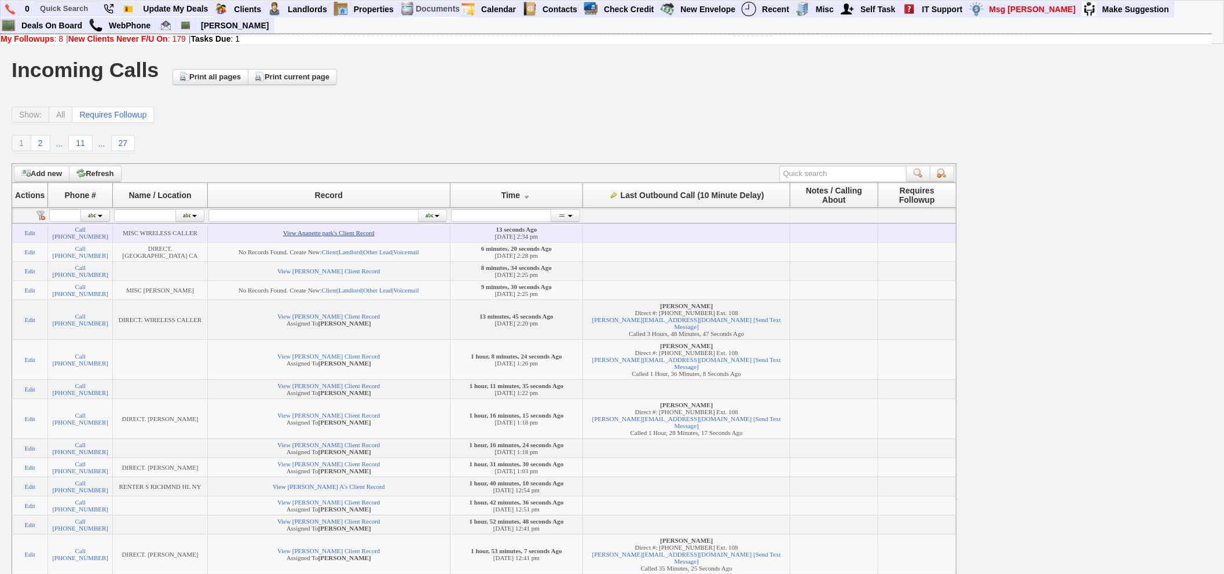
click at [364, 236] on link "View Ananette park's Client Record" at bounding box center [328, 232] width 91 height 7
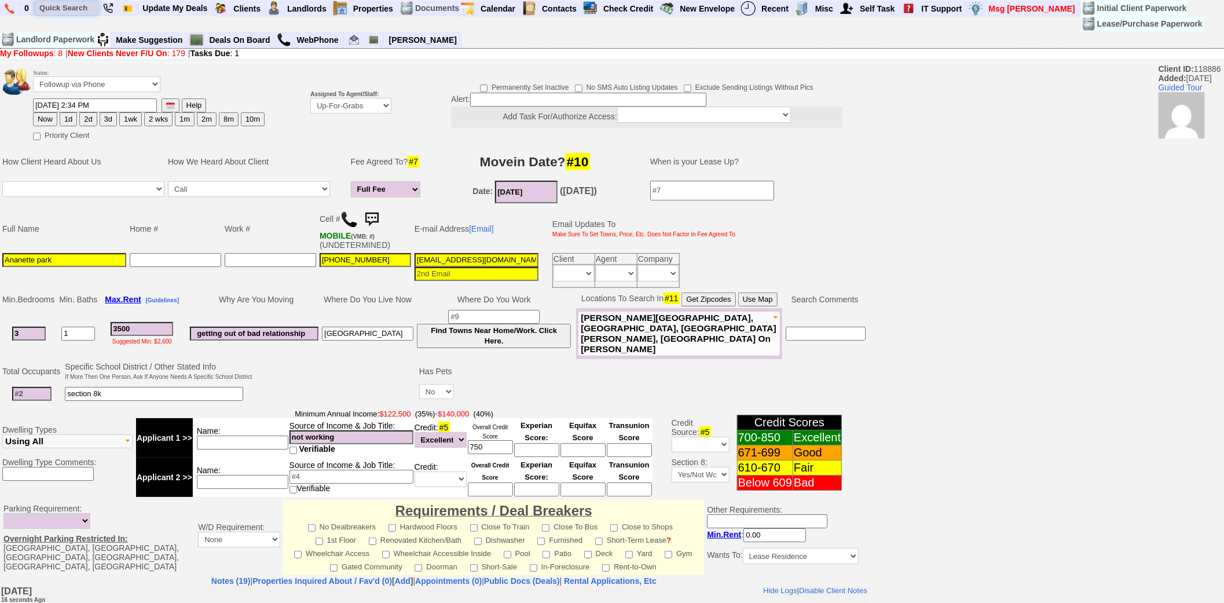
click at [52, 10] on input "text" at bounding box center [67, 8] width 64 height 14
click at [65, 5] on input "75 harrison" at bounding box center [67, 8] width 64 height 14
click at [86, 9] on input "75 harrison" at bounding box center [67, 8] width 64 height 14
type input "75 harrison"
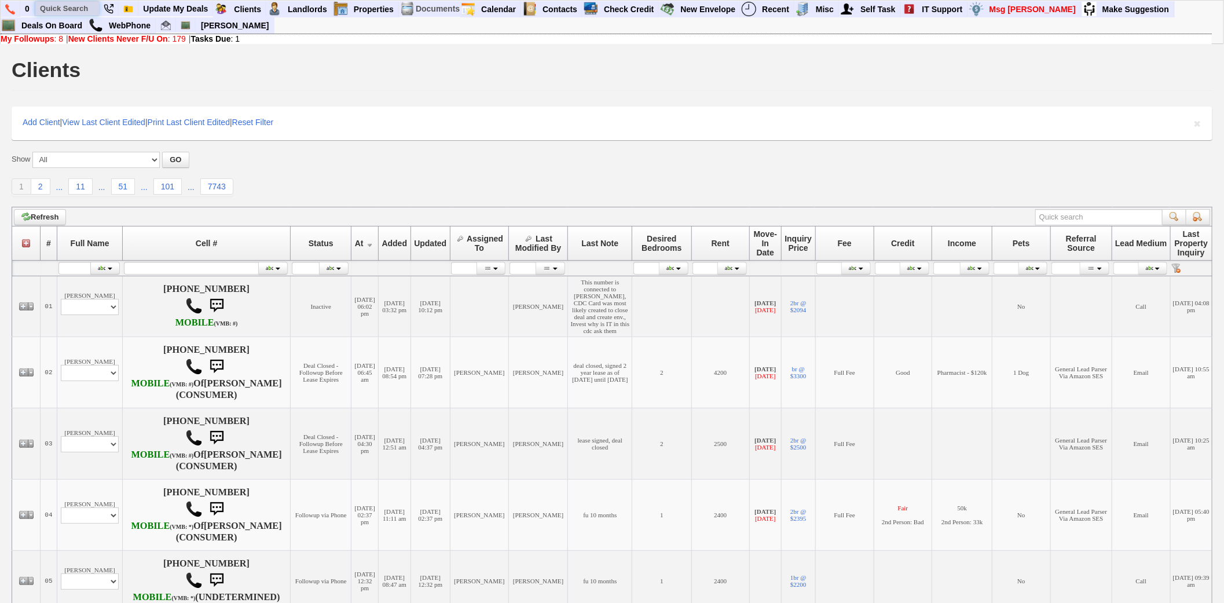
click at [65, 6] on input "text" at bounding box center [67, 8] width 64 height 14
paste input "925) 489-2020"
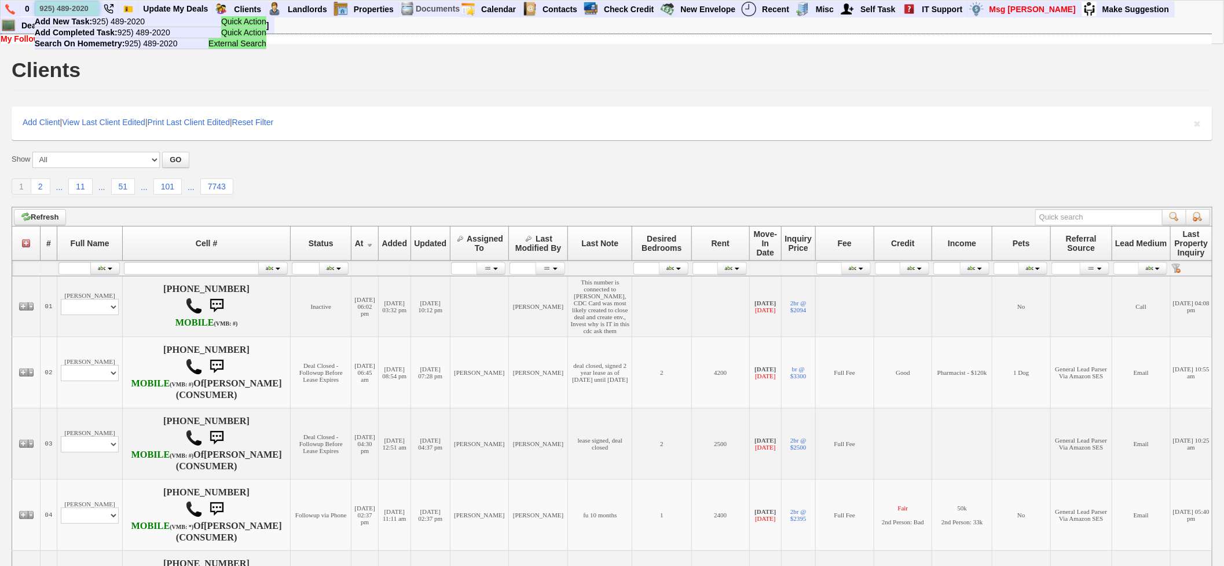
click at [78, 5] on input "925) 489-2020" at bounding box center [67, 8] width 64 height 14
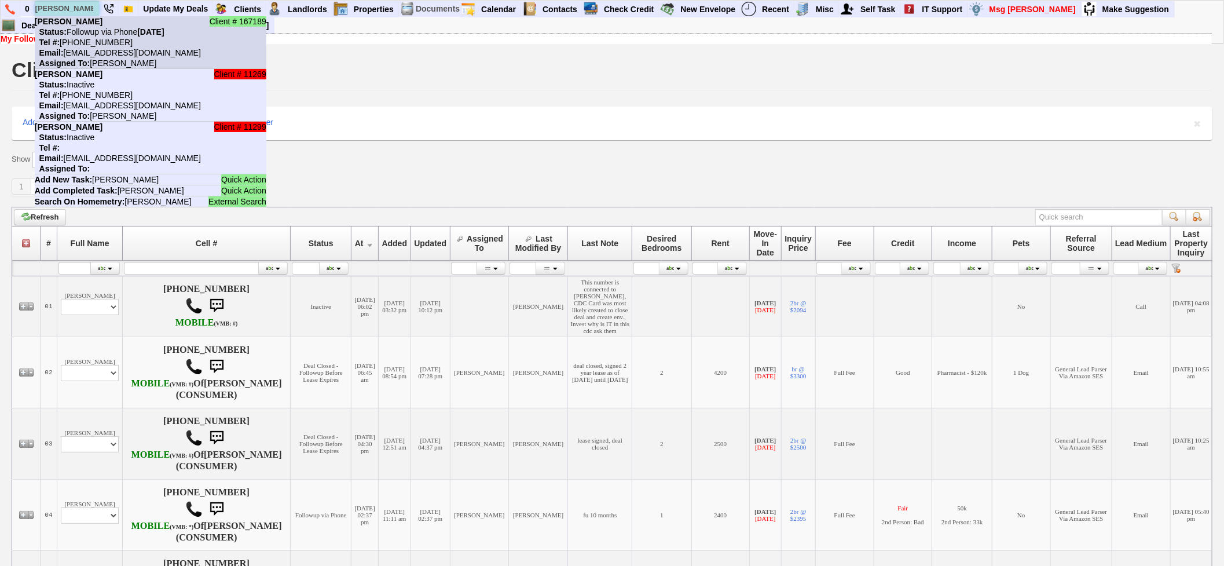
type input "sara abraham"
click at [90, 22] on li "Client # 167189 Sara Abraham Status: Followup via Phone Monday, August 18th, 20…" at bounding box center [151, 42] width 232 height 53
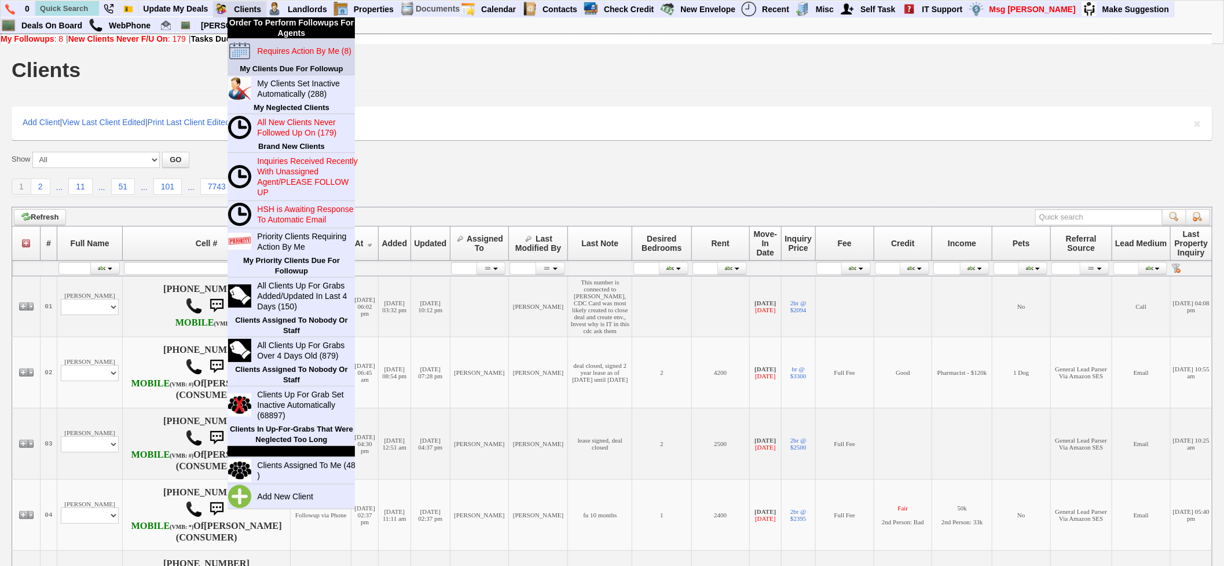
click at [263, 46] on blink "Requires Action By Me (8)" at bounding box center [304, 50] width 94 height 9
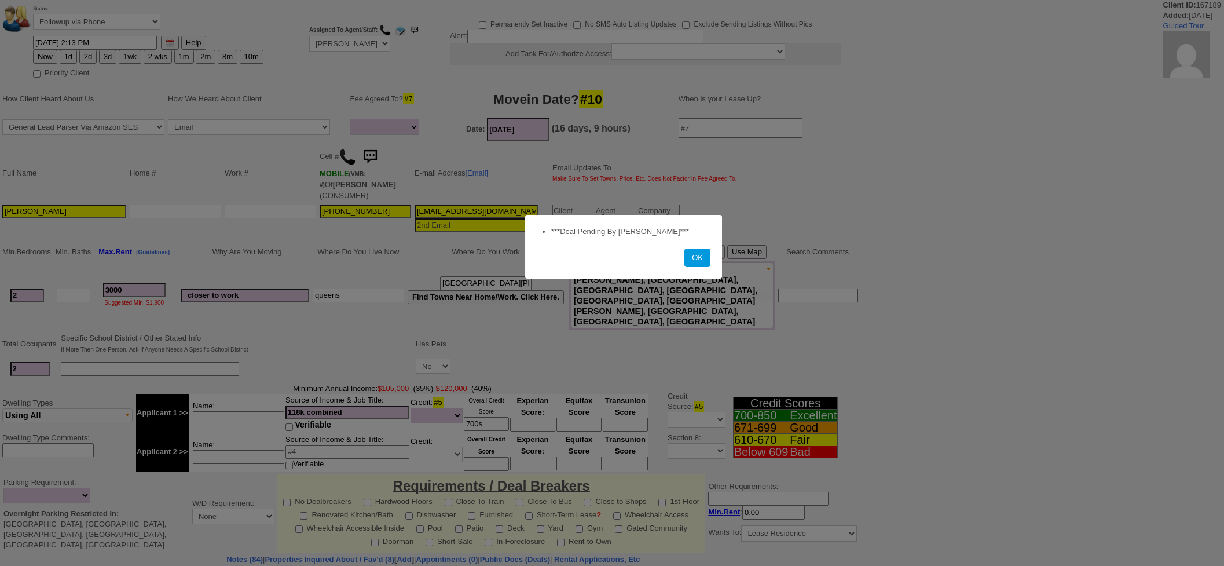
select select
click at [691, 258] on button "OK" at bounding box center [697, 257] width 26 height 19
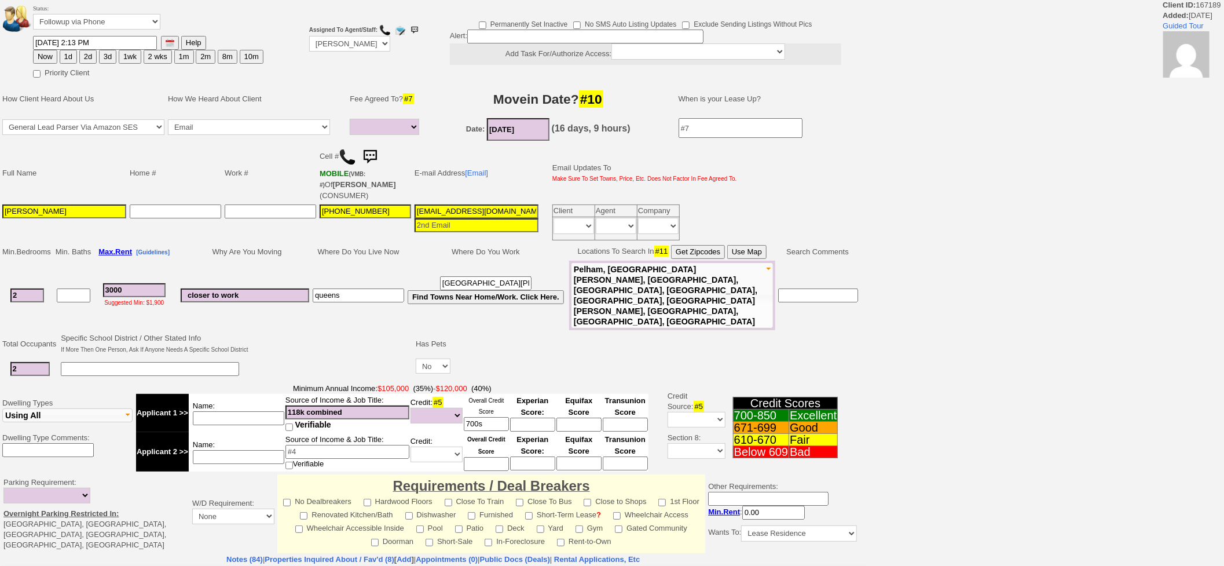
click at [593, 313] on tbody "Status: Followup via Phone Followup via Email Followup When Section 8 Property …" at bounding box center [433, 419] width 867 height 838
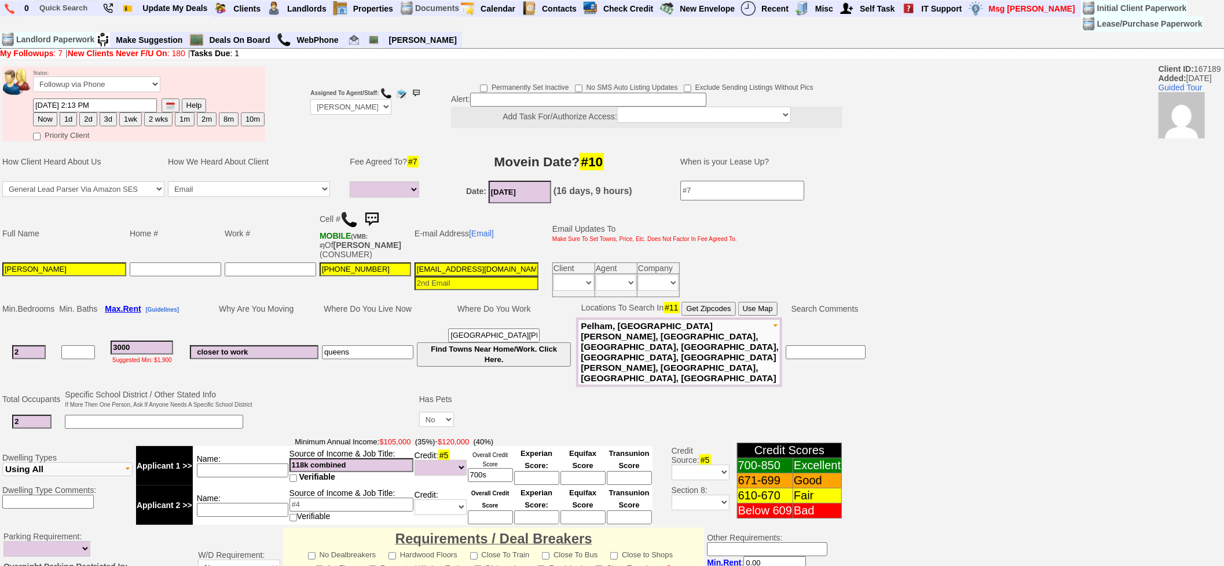
click at [848, 162] on td "When is your Lease Up?" at bounding box center [765, 161] width 193 height 35
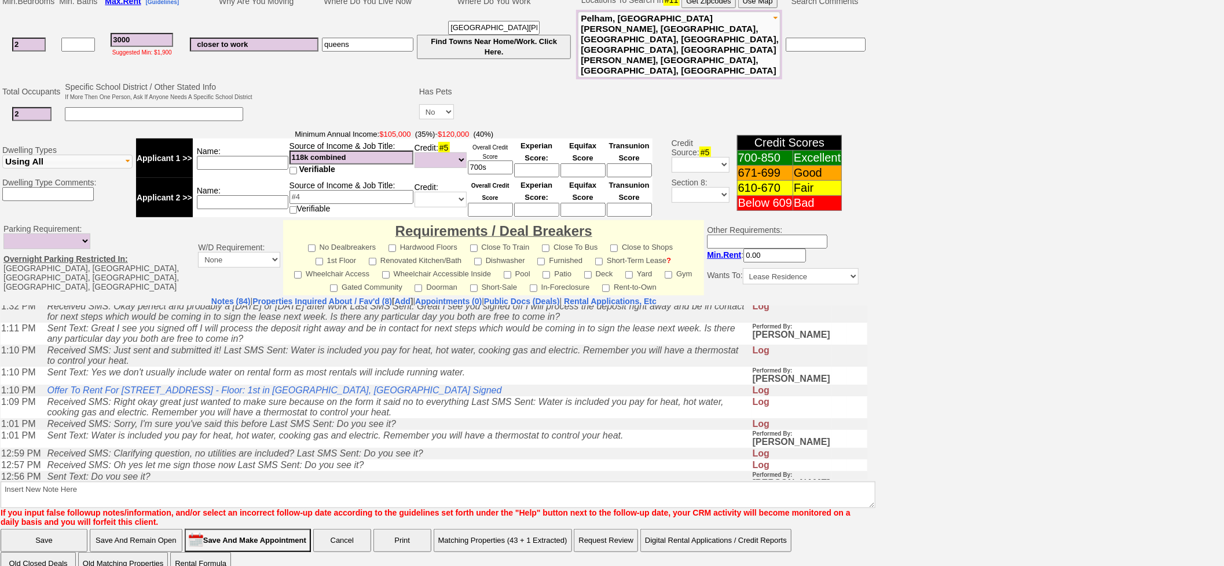
scroll to position [193, 0]
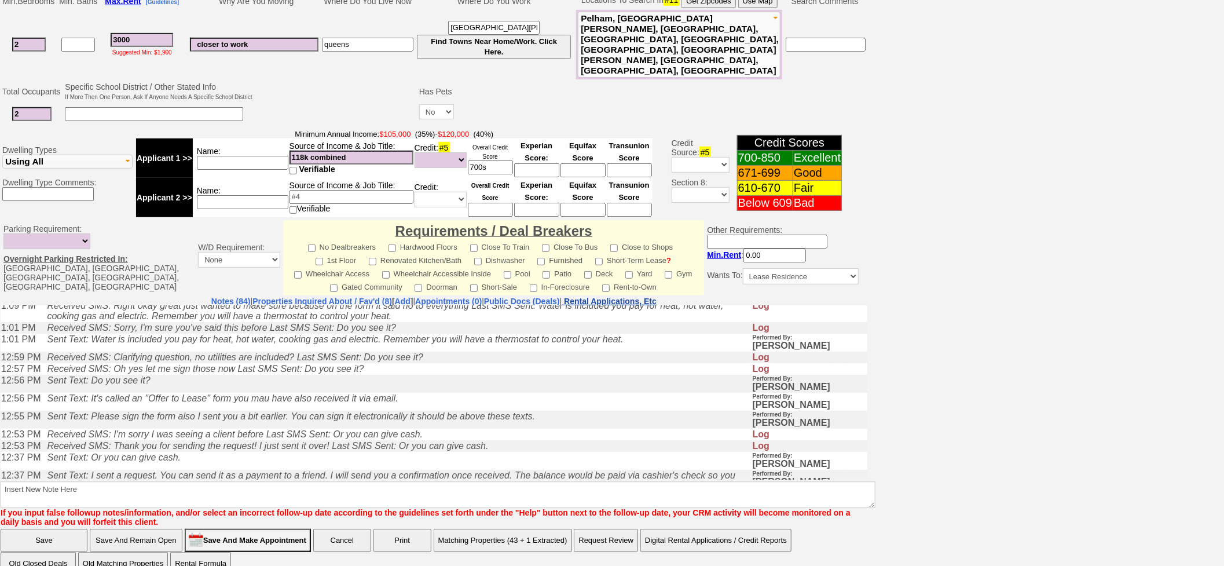
click at [628, 296] on nobr "Rental Applications, Etc" at bounding box center [610, 300] width 93 height 9
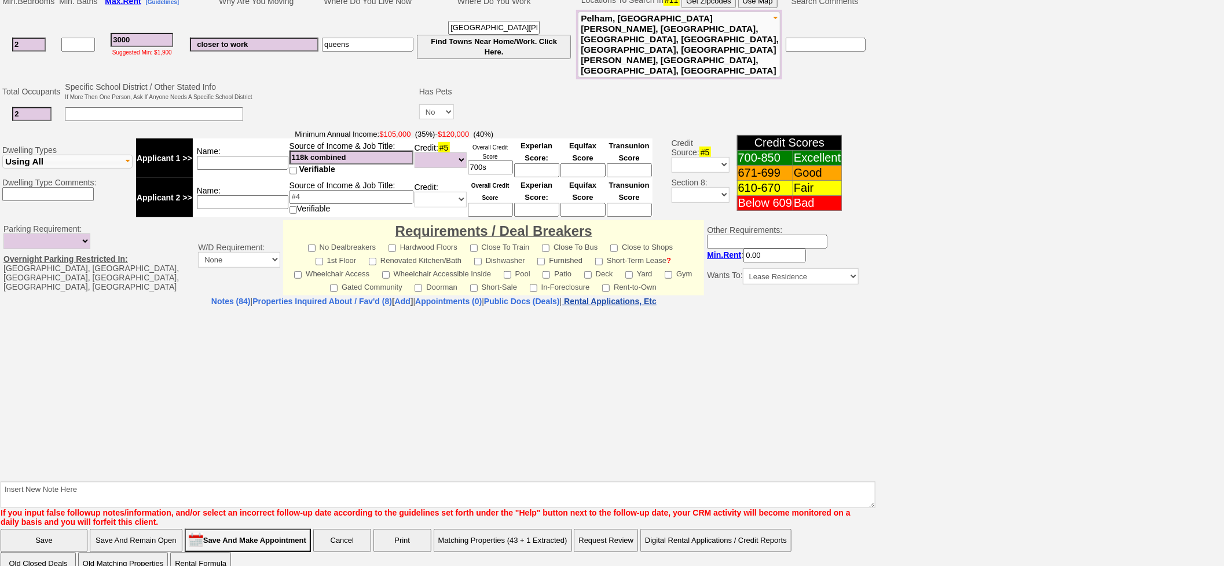
select select "100"
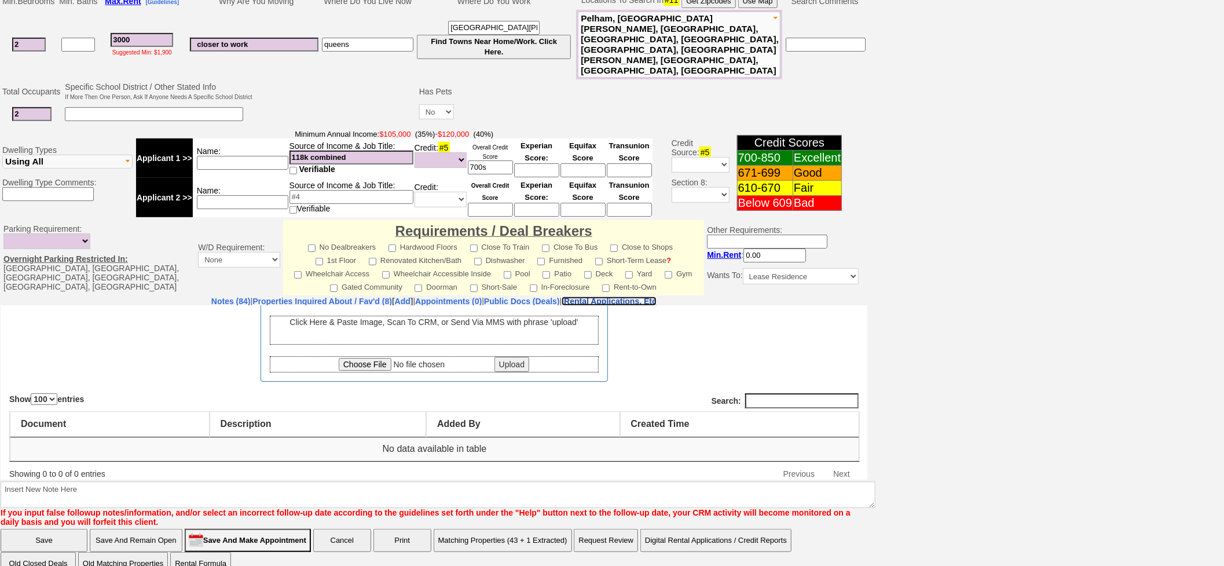
scroll to position [78, 0]
click at [361, 357] on input "file" at bounding box center [415, 360] width 153 height 13
type input "C:\fakepath\Home_Sweet_Home_Properties_Rental_Application-saraabraham121_yahoo.…"
click at [504, 359] on input "Upload" at bounding box center [511, 360] width 35 height 15
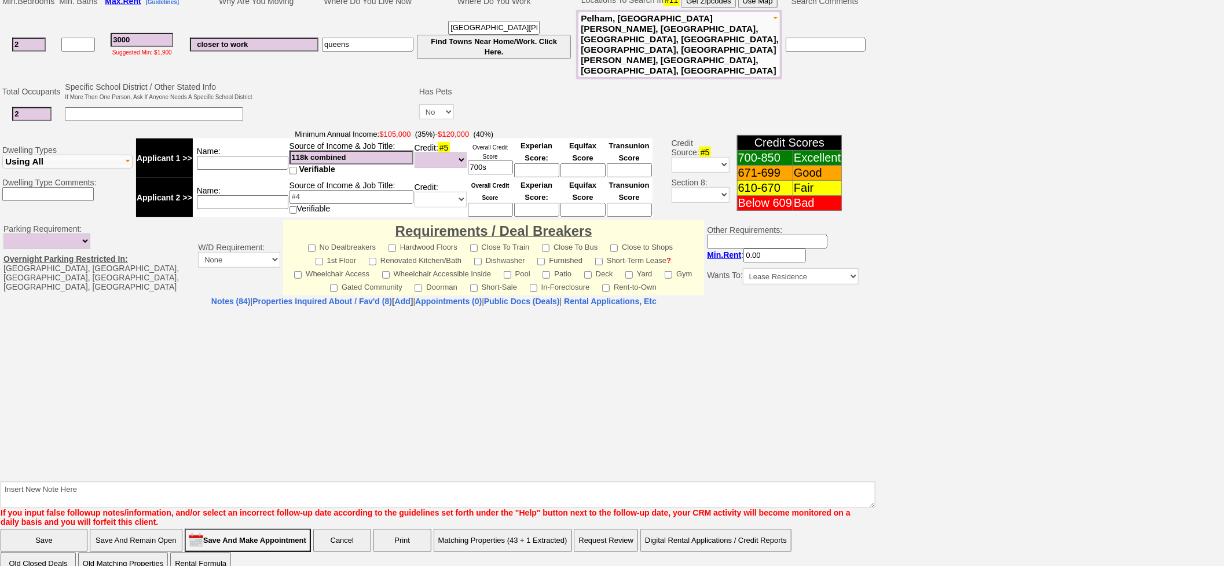
select select "100"
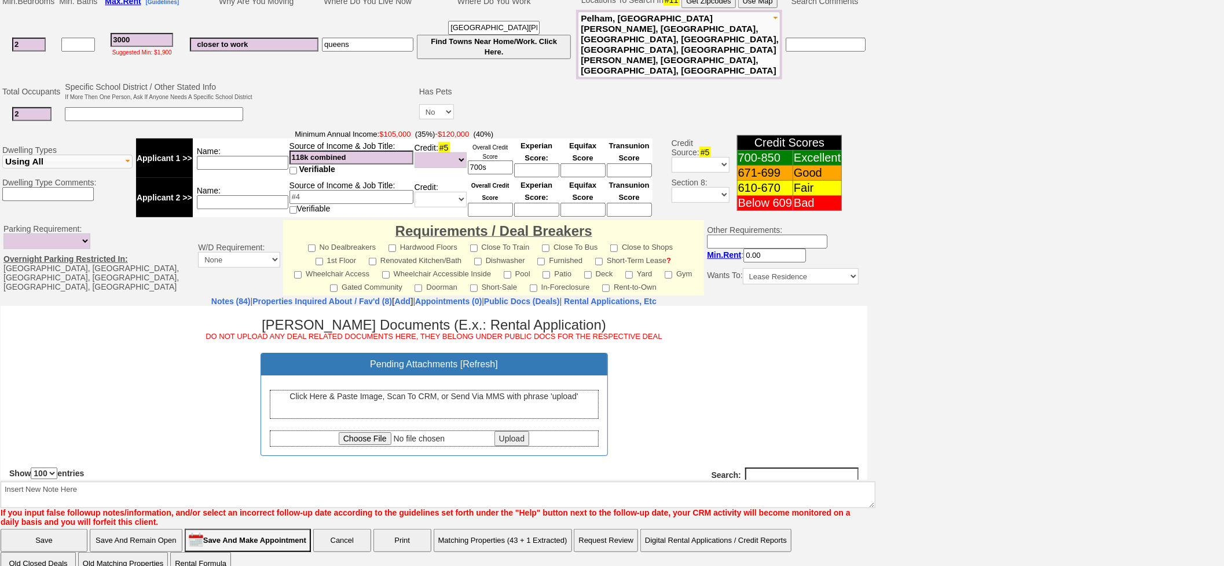
scroll to position [0, 0]
click at [211, 296] on link "Notes (84)" at bounding box center [230, 300] width 39 height 9
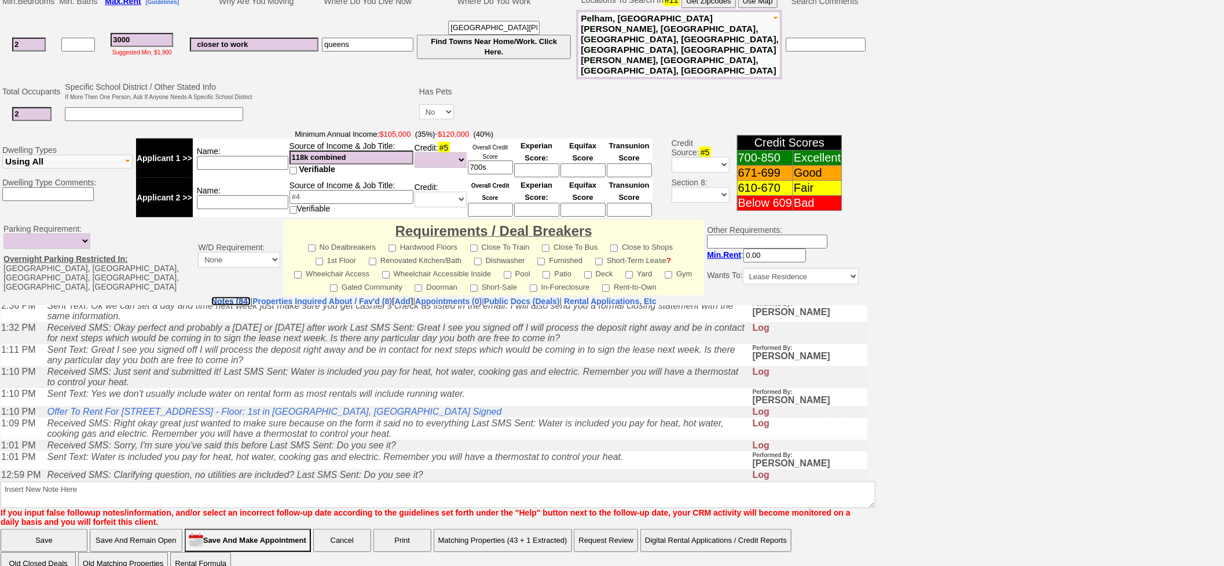
scroll to position [129, 0]
click at [173, 416] on link "Offer To Rent For [STREET_ADDRESS] - Floor: 1st in [GEOGRAPHIC_DATA], [GEOGRAPH…" at bounding box center [274, 412] width 455 height 10
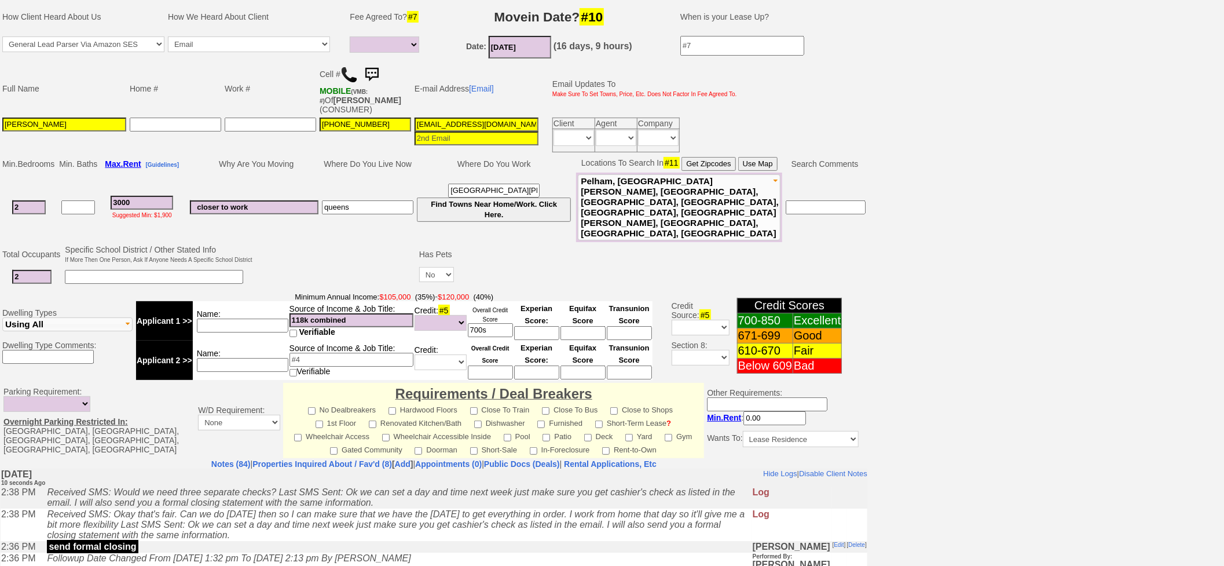
scroll to position [307, 0]
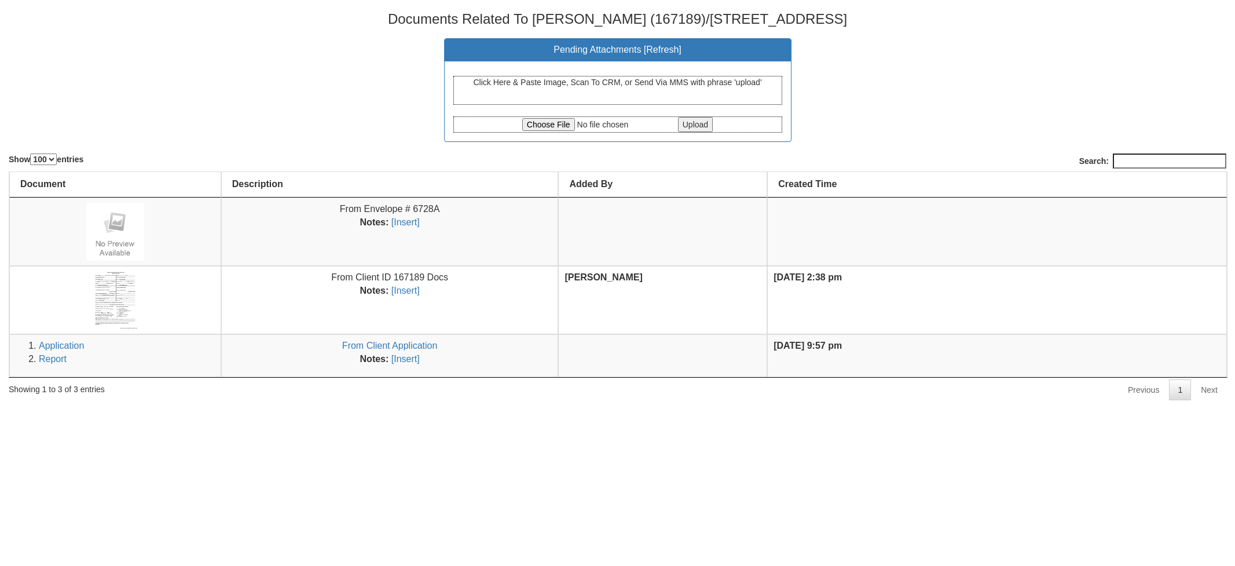
select select "100"
click at [528, 124] on input "file" at bounding box center [598, 124] width 153 height 13
type input "C:\fakepath\2879-cTFQdmtLS3ZEV1JlejY0ZGFXUHRidz09.pdf"
click at [708, 124] on input "Upload" at bounding box center [695, 124] width 35 height 15
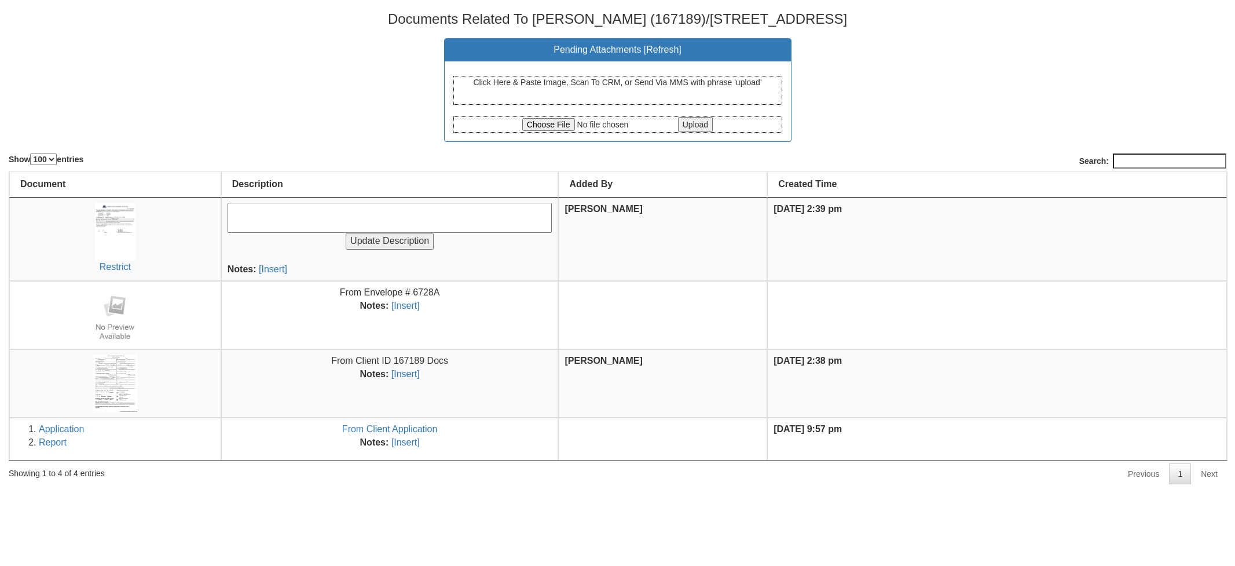
select select "100"
click at [556, 131] on div "Upload" at bounding box center [617, 124] width 329 height 16
click at [548, 126] on input "file" at bounding box center [598, 124] width 153 height 13
type input "C:\fakepath\Property #[STREET_ADDRESS] - Floor_ 1st in [GEOGRAPHIC_DATA], [GEOG…"
click at [706, 124] on input "Upload" at bounding box center [695, 124] width 35 height 15
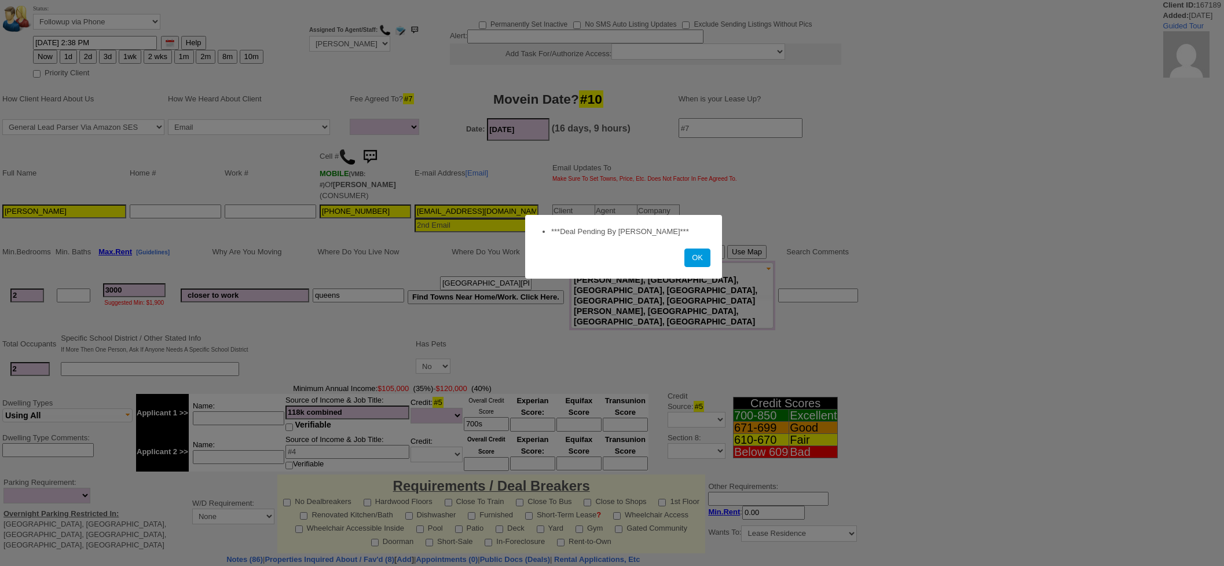
select select
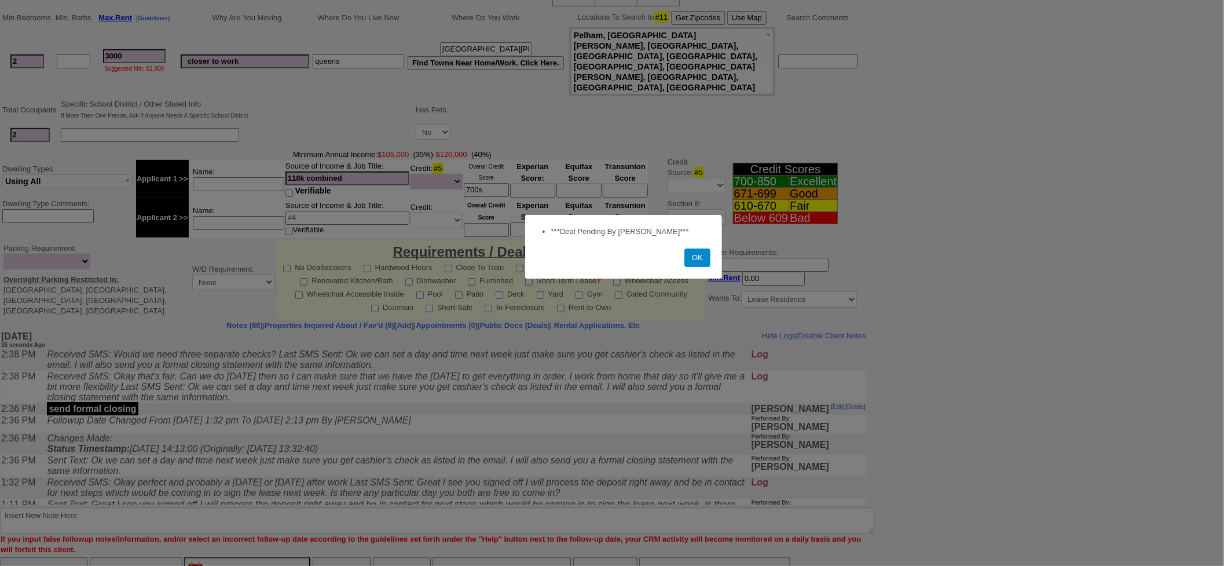
click at [704, 254] on button "OK" at bounding box center [697, 257] width 26 height 19
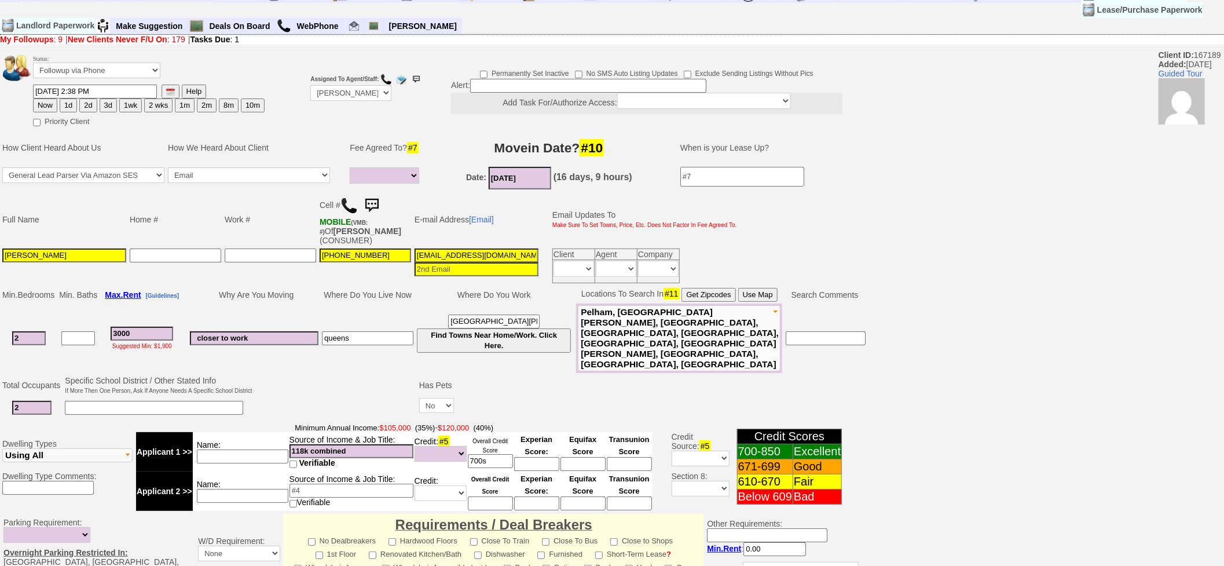
scroll to position [64, 0]
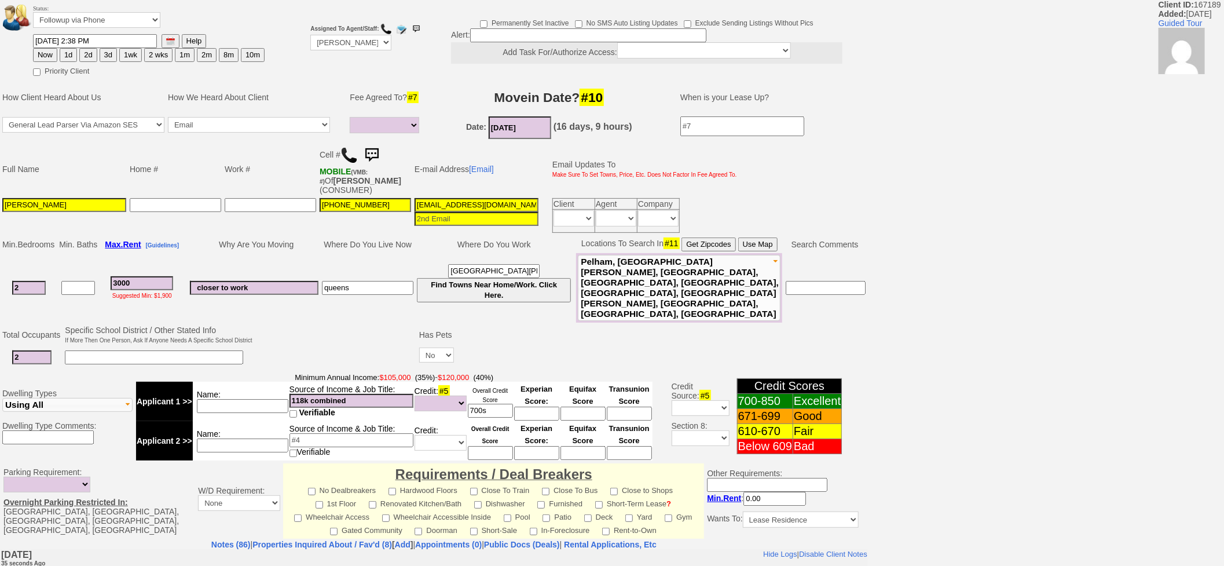
click at [373, 153] on img at bounding box center [371, 155] width 23 height 23
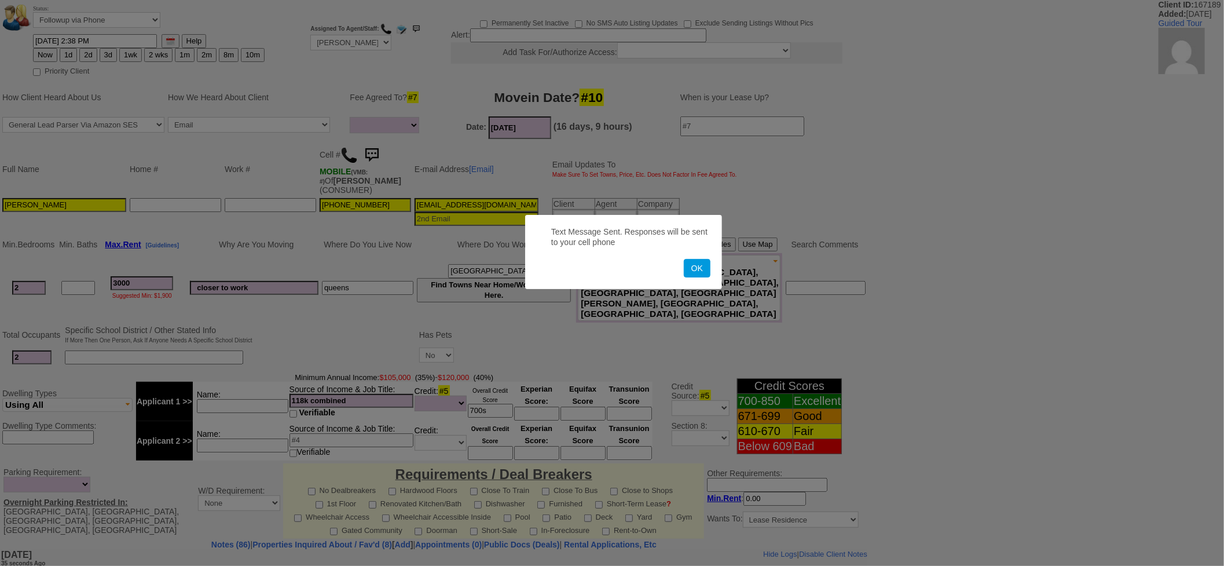
click at [684, 259] on button "OK" at bounding box center [697, 268] width 27 height 19
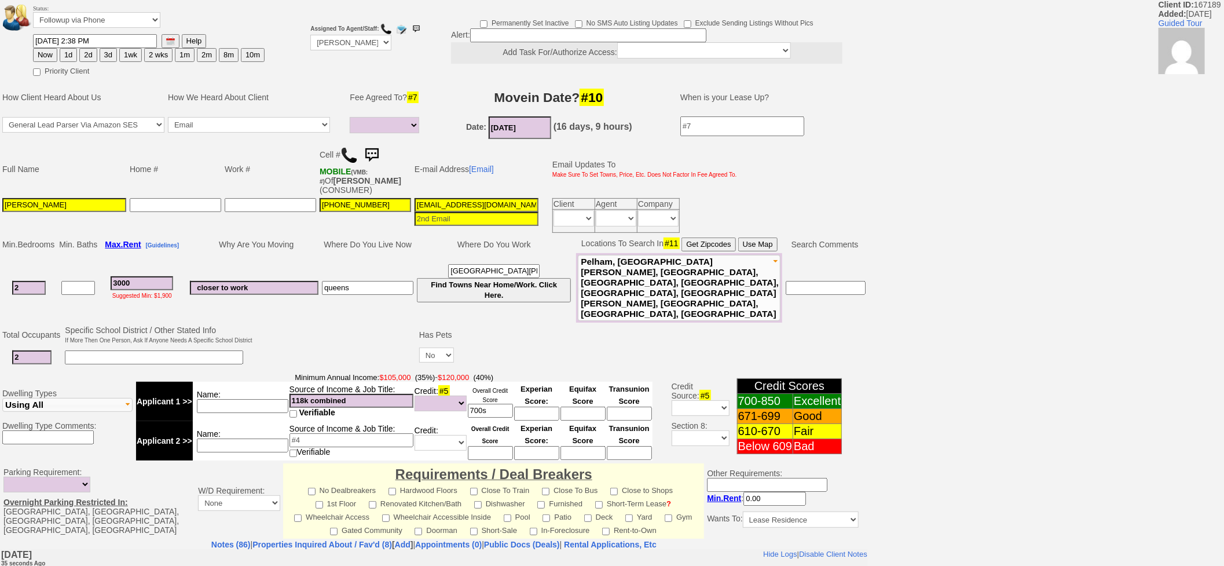
click at [373, 153] on img at bounding box center [371, 155] width 23 height 23
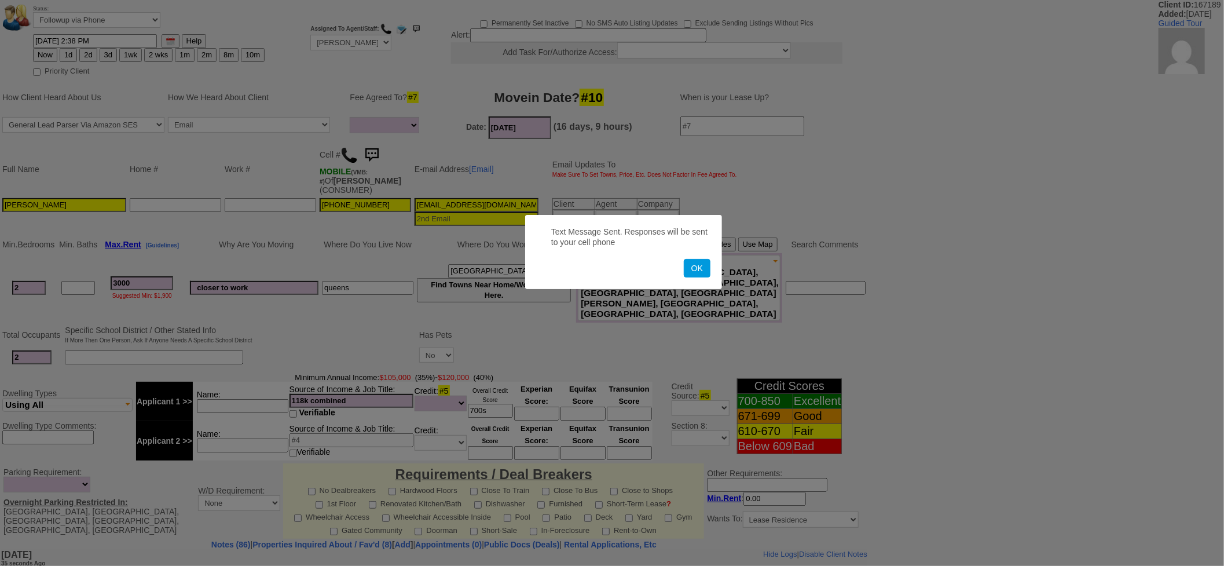
click at [684, 259] on button "OK" at bounding box center [697, 268] width 27 height 19
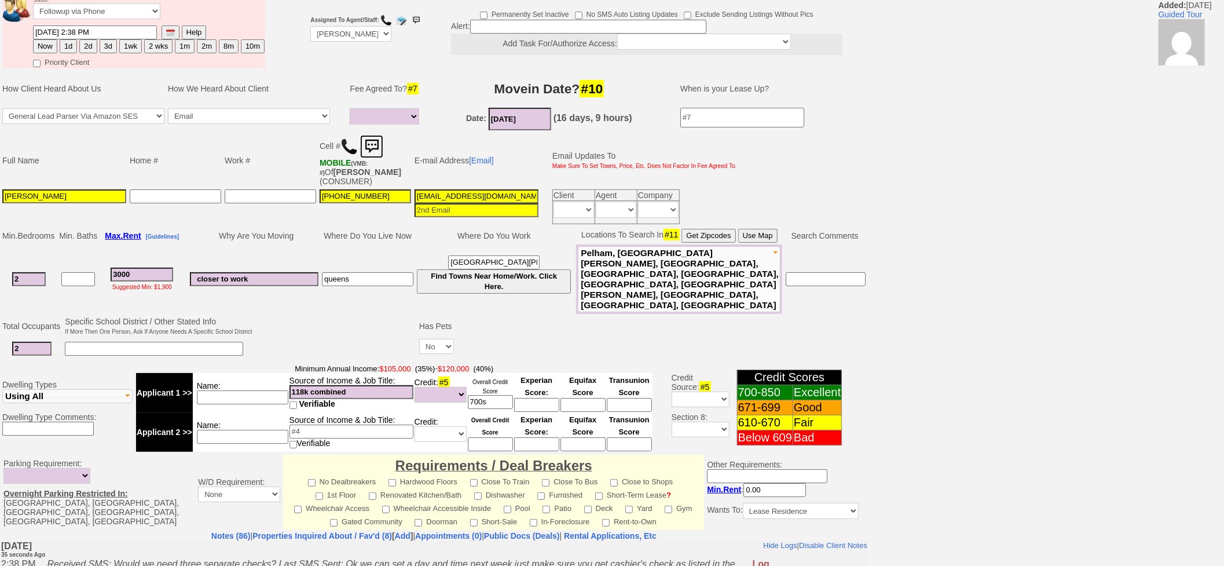
scroll to position [307, 0]
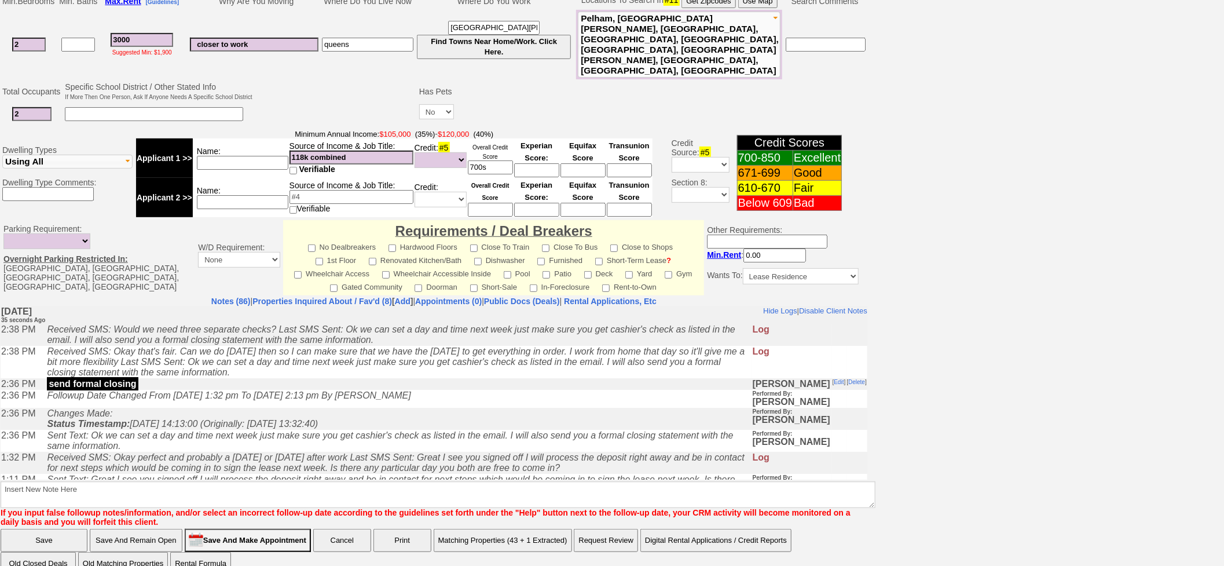
click at [291, 529] on input "Save And Make Appointment" at bounding box center [248, 540] width 126 height 23
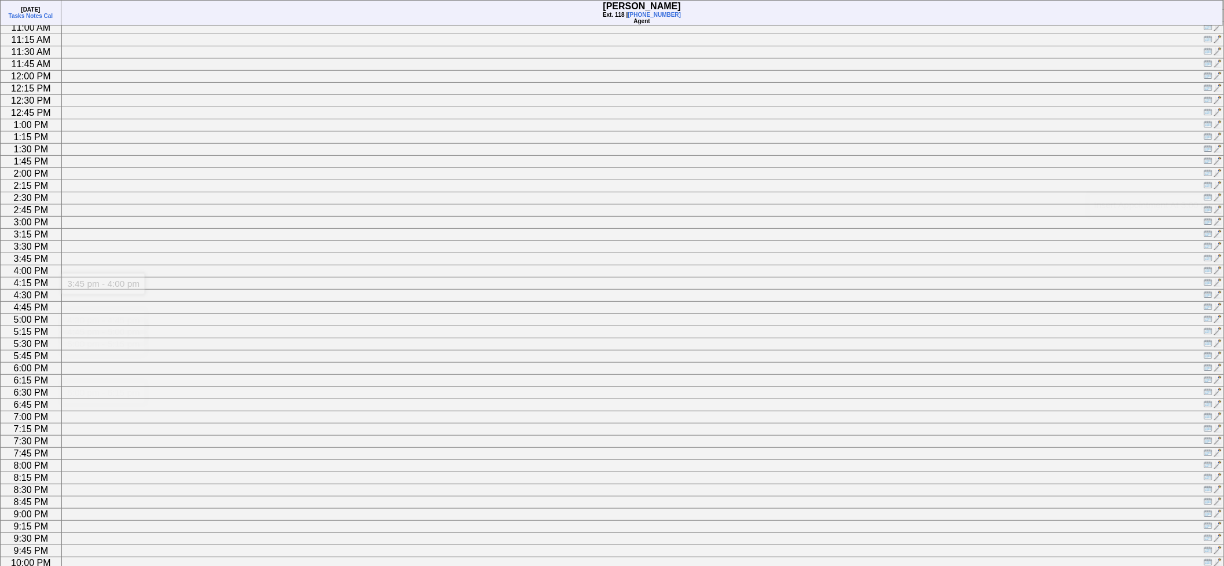
scroll to position [360, 0]
click at [1206, 327] on img at bounding box center [1208, 328] width 9 height 9
click at [1207, 314] on img at bounding box center [1208, 316] width 9 height 9
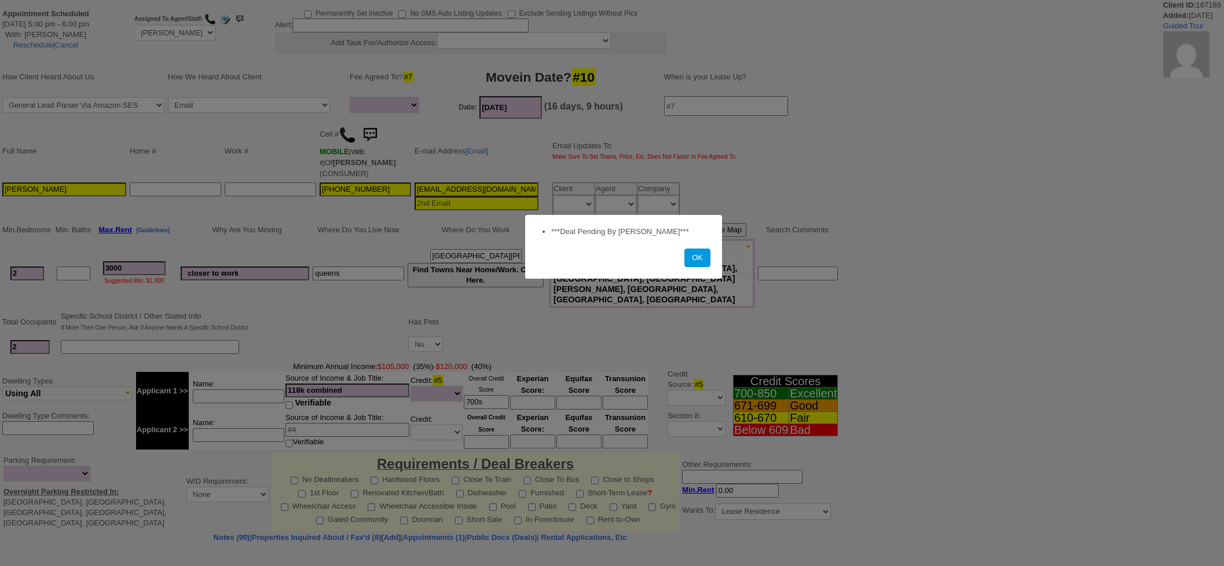
select select
click at [684, 248] on button "OK" at bounding box center [697, 257] width 26 height 19
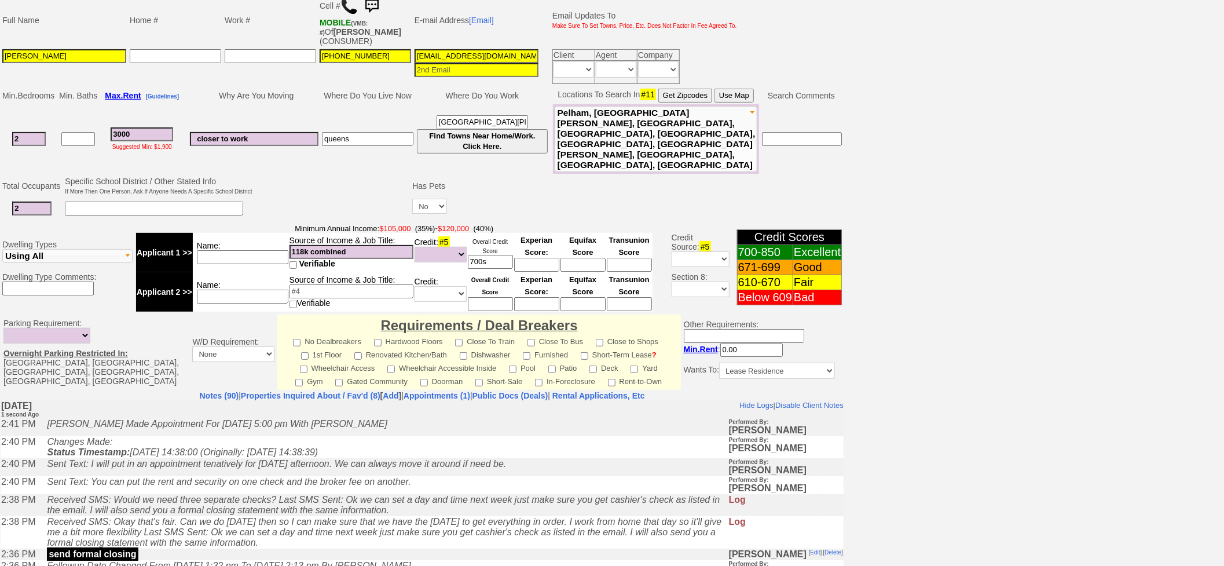
scroll to position [257, 0]
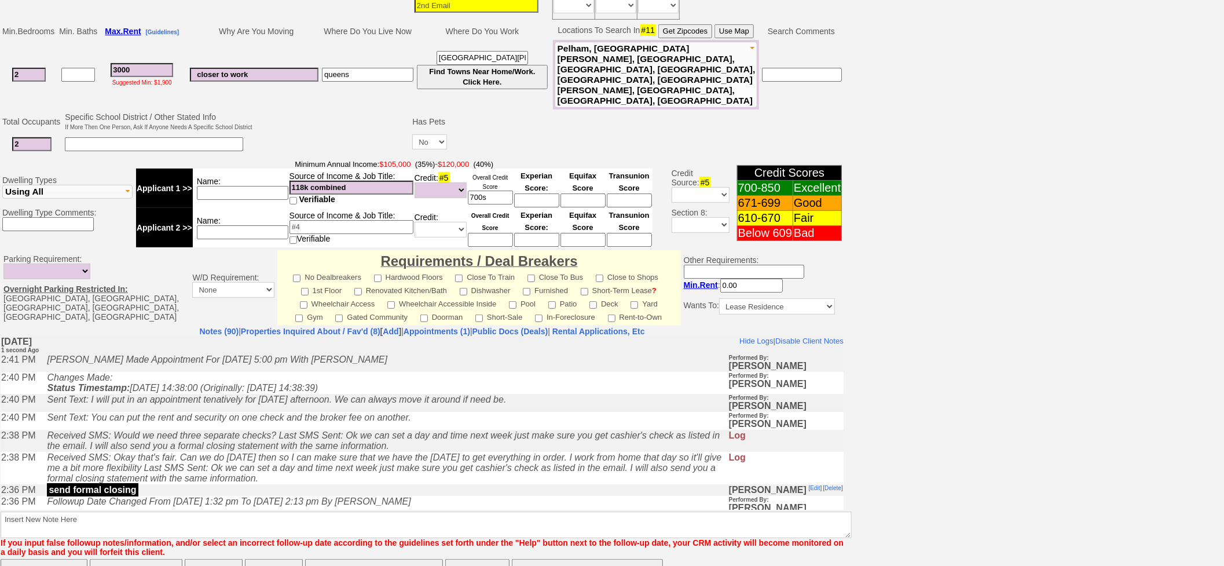
click at [262, 459] on icon "Received SMS: Okay that's fair. Can we do Friday then so I can make sure that w…" at bounding box center [384, 467] width 675 height 31
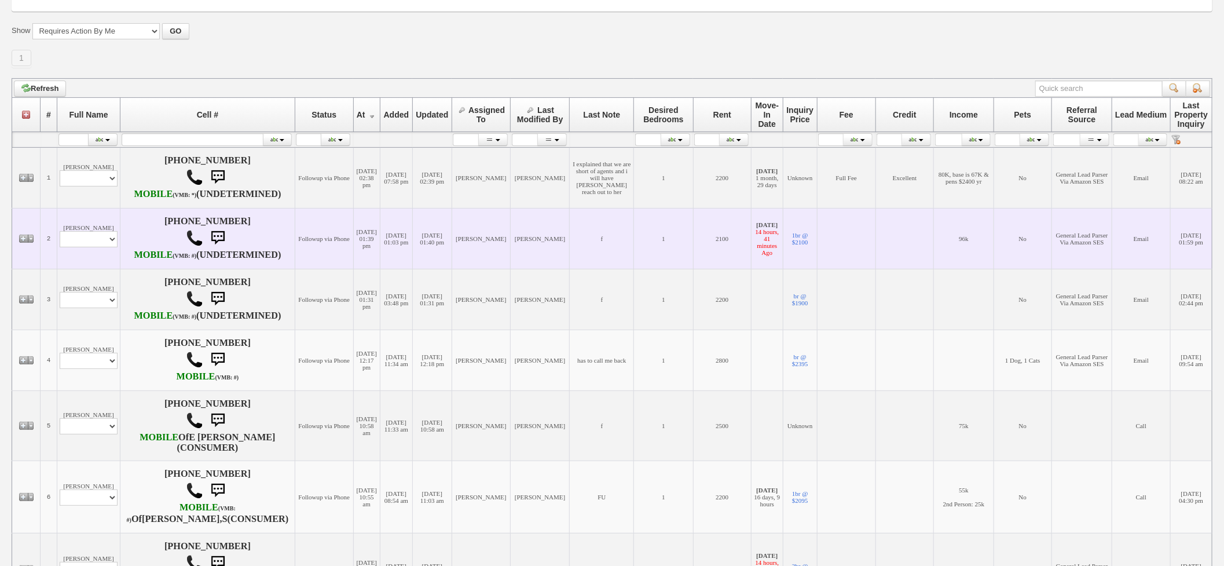
scroll to position [149, 0]
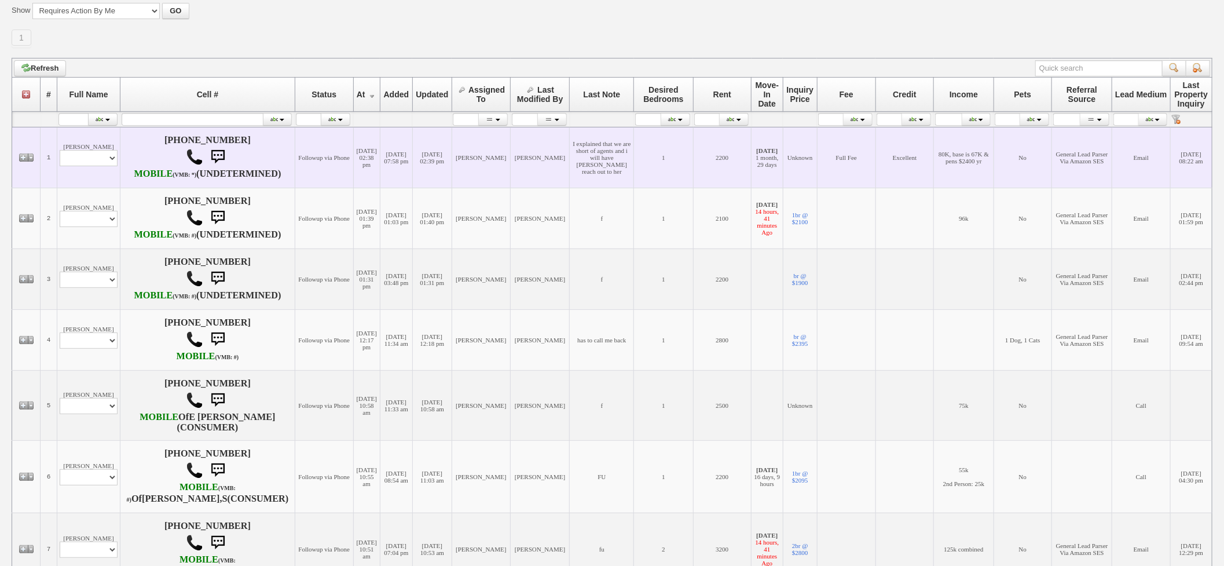
click at [90, 175] on td "[PERSON_NAME] Profile Edit Print Email Externally (Will Not Be Tracked In CRM) …" at bounding box center [88, 157] width 63 height 61
click at [90, 166] on select "Profile Edit Print Email Externally (Will Not Be Tracked In CRM) Closed Deals" at bounding box center [89, 158] width 58 height 16
select select "ChangeURL,/crm/custom/edit_client_form.php?redirect=%2Fcrm%2Fclients.php&id=167…"
click at [60, 157] on select "Profile Edit Print Email Externally (Will Not Be Tracked In CRM) Closed Deals" at bounding box center [89, 158] width 58 height 16
select select
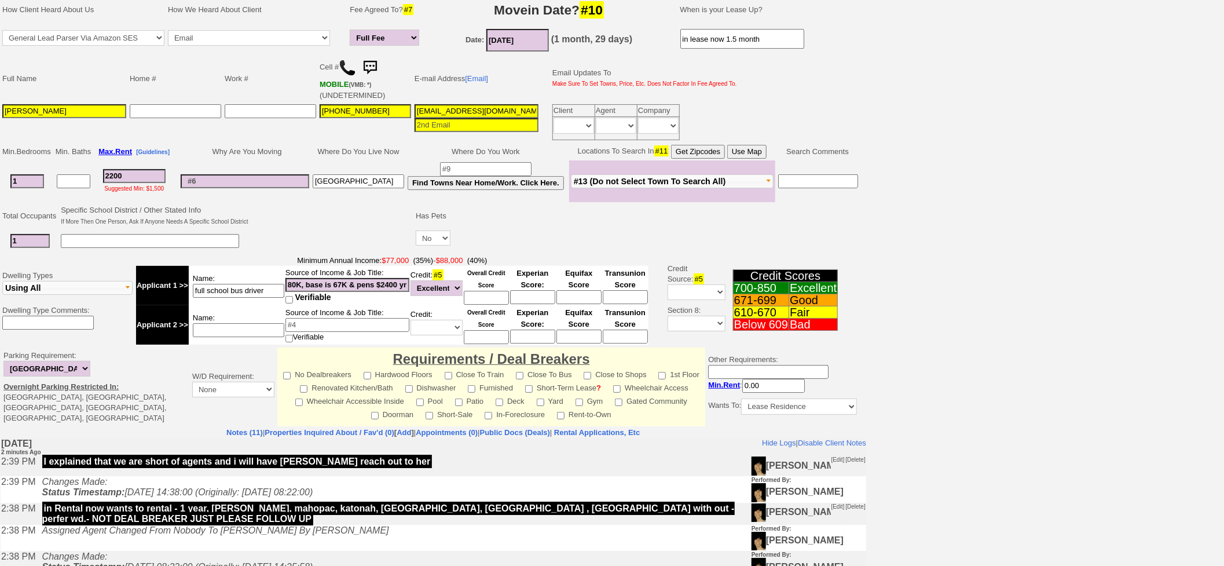
scroll to position [240, 0]
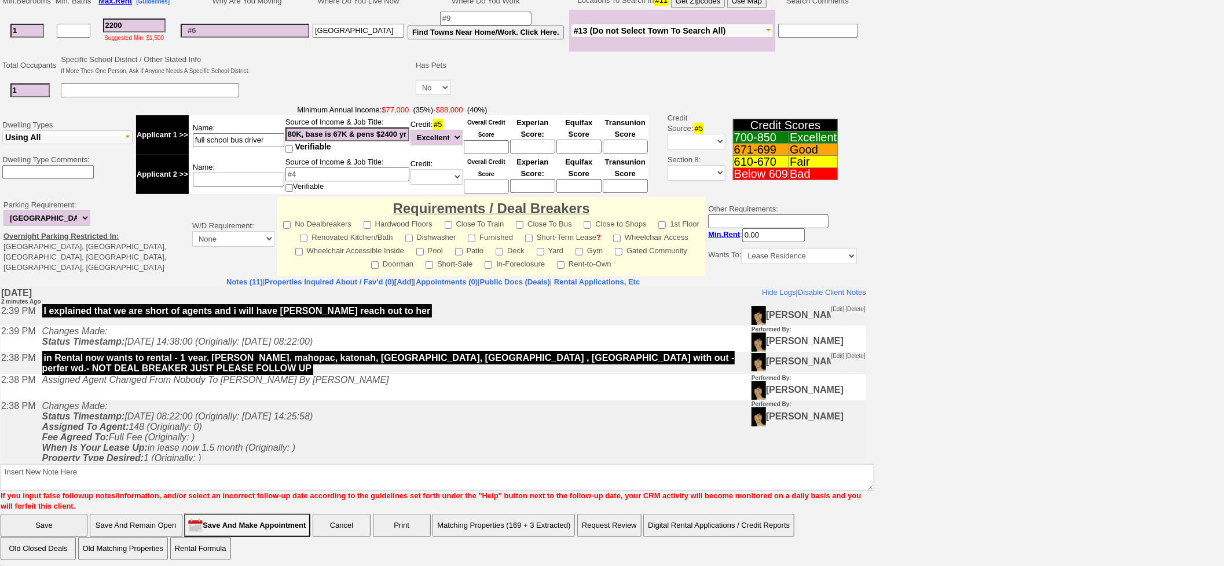
click at [281, 422] on icon "Changes Made: Status Timestamp: 2025-08-15 08:22:00 (Originally: 2025-08-15 14:…" at bounding box center [177, 472] width 271 height 145
click at [248, 428] on td "Changes Made: Status Timestamp: 2025-08-15 08:22:00 (Originally: 2025-08-15 14:…" at bounding box center [393, 473] width 715 height 147
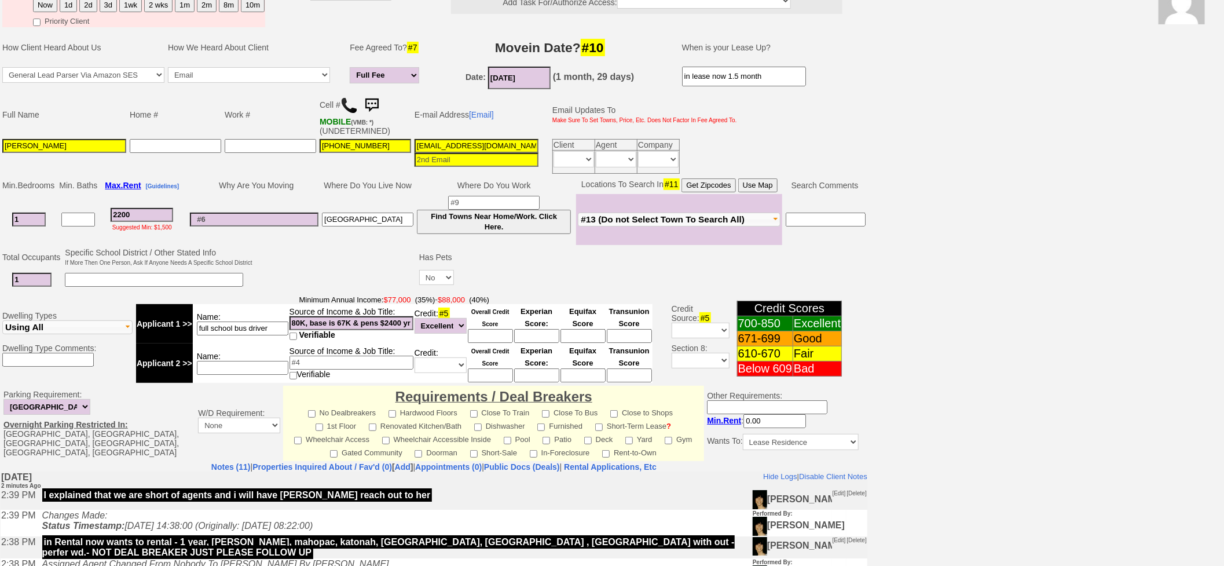
scroll to position [0, 0]
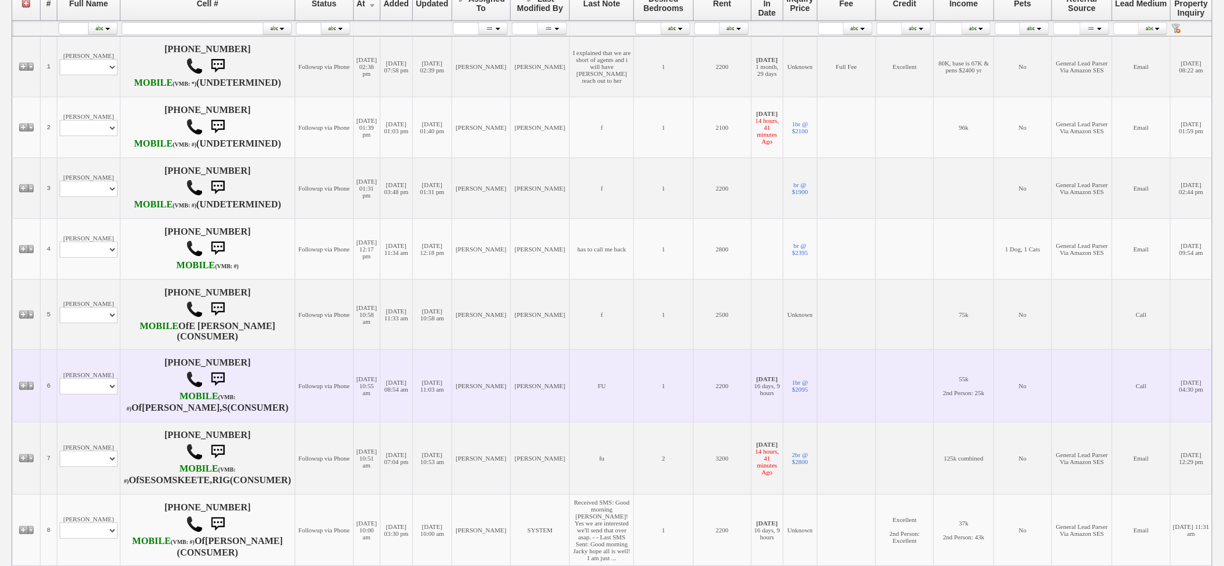
scroll to position [342, 0]
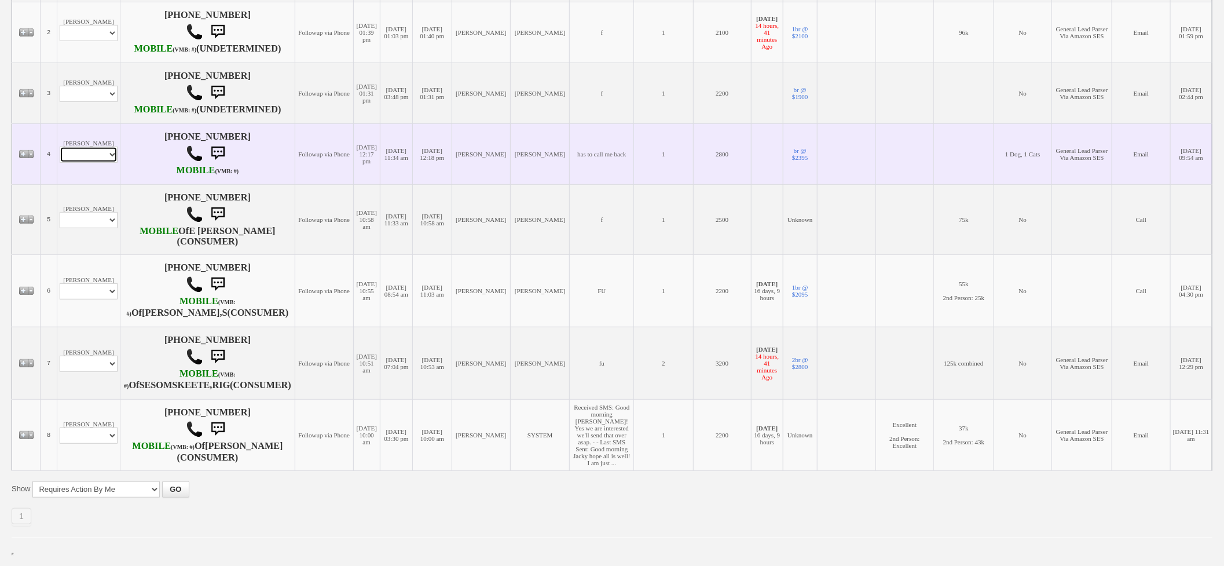
click at [103, 163] on select "Profile Edit Print Email Externally (Will Not Be Tracked In CRM) Closed Deals" at bounding box center [89, 154] width 58 height 16
select select "ChangeURL,/crm/custom/edit_client_form.php?redirect=%2Fcrm%2Fclients.php&id=167…"
click at [60, 163] on select "Profile Edit Print Email Externally (Will Not Be Tracked In CRM) Closed Deals" at bounding box center [89, 154] width 58 height 16
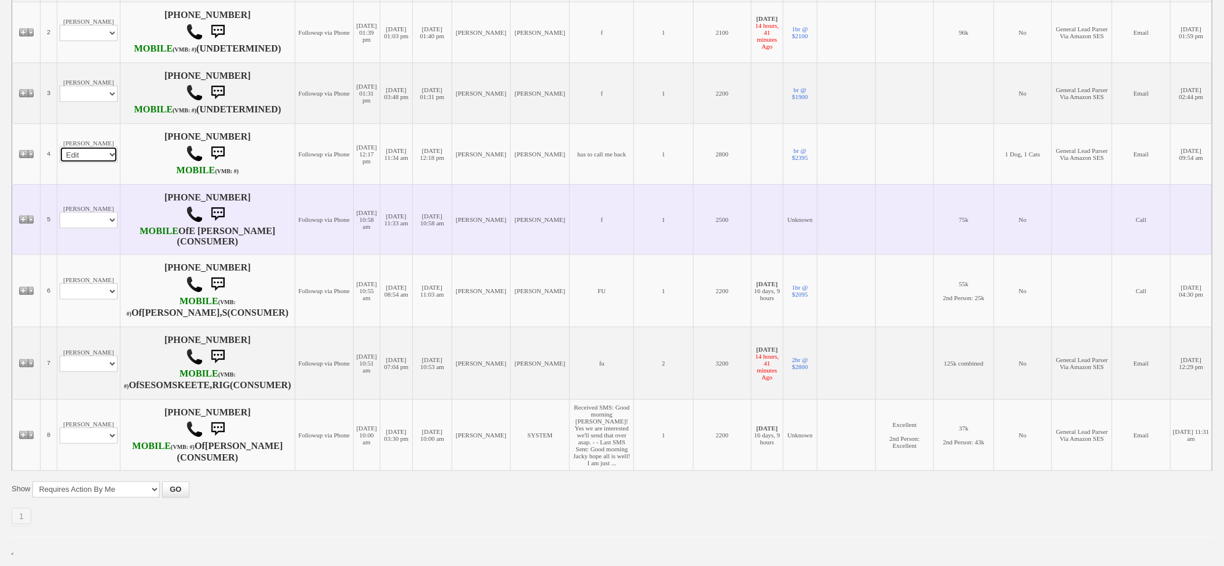
select select
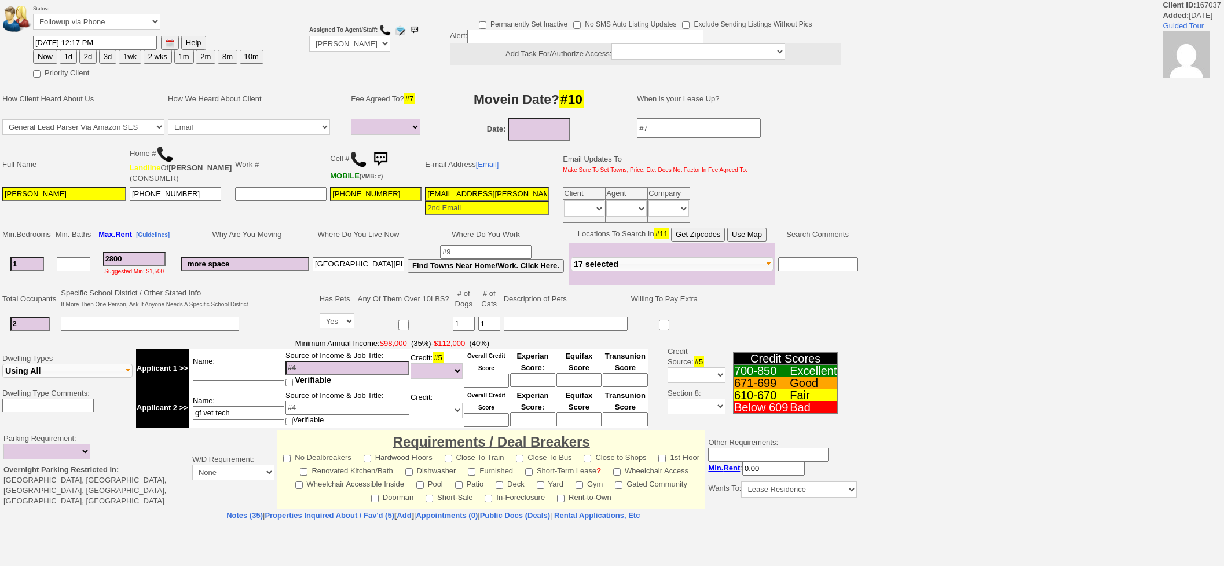
select select
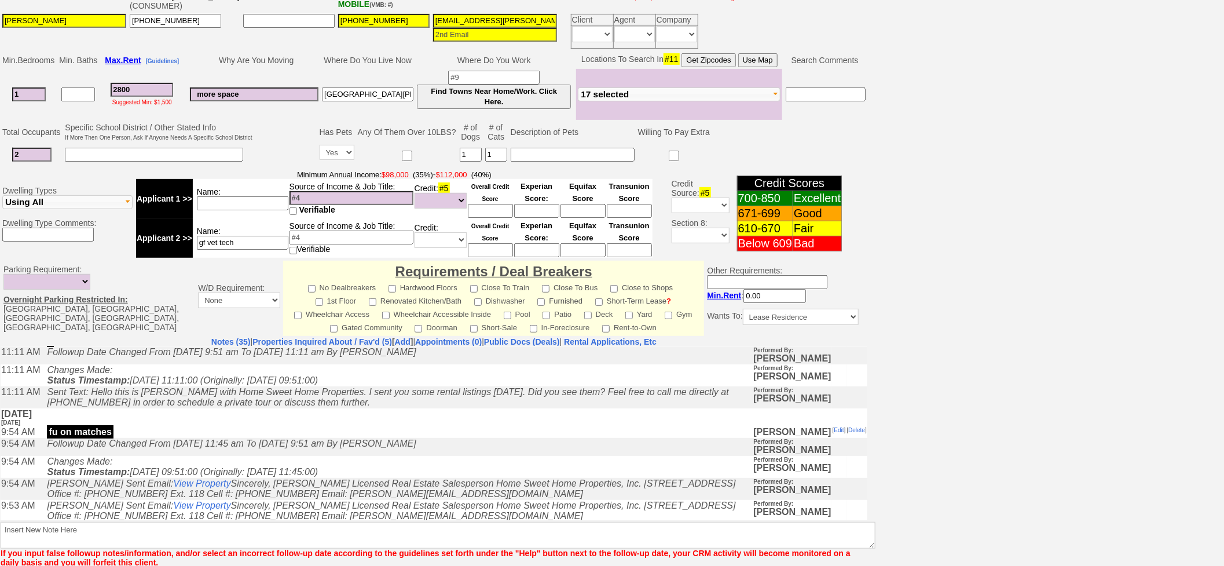
scroll to position [292, 0]
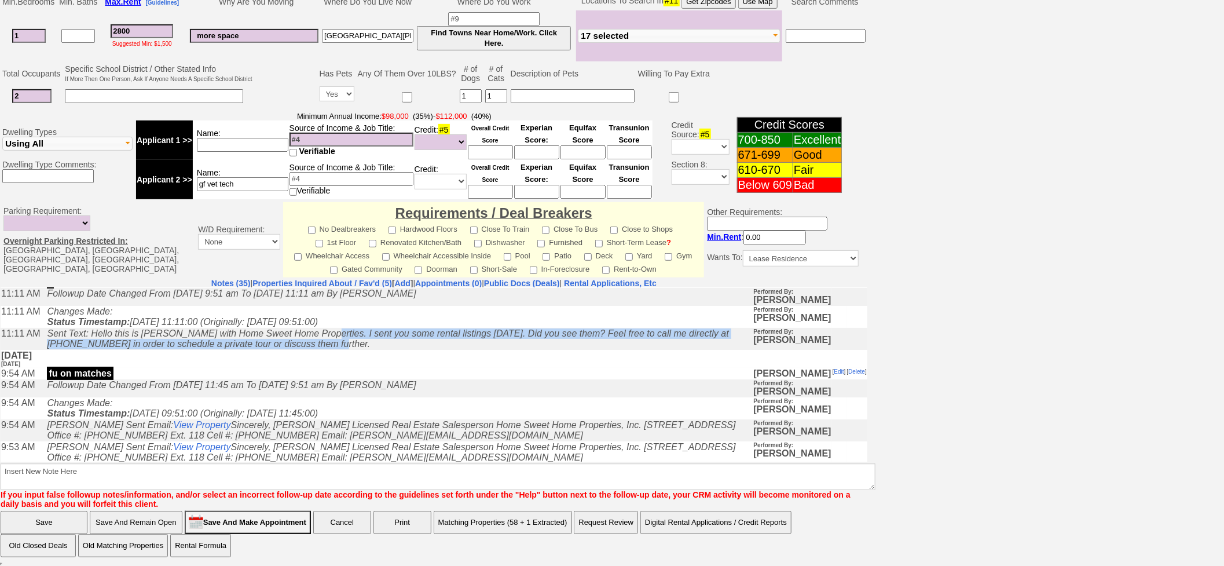
drag, startPoint x: 373, startPoint y: 349, endPoint x: 321, endPoint y: 344, distance: 51.7
click at [321, 344] on td "Sent Text: Hello this is [PERSON_NAME] with Home Sweet Home Properties. I sent …" at bounding box center [397, 338] width 712 height 22
click at [366, 349] on td "Sent Text: Hello this is [PERSON_NAME] with Home Sweet Home Properties. I sent …" at bounding box center [397, 338] width 712 height 22
drag, startPoint x: 365, startPoint y: 350, endPoint x: 105, endPoint y: 338, distance: 260.3
click at [105, 338] on td "Sent Text: Hello this is [PERSON_NAME] with Home Sweet Home Properties. I sent …" at bounding box center [397, 338] width 712 height 22
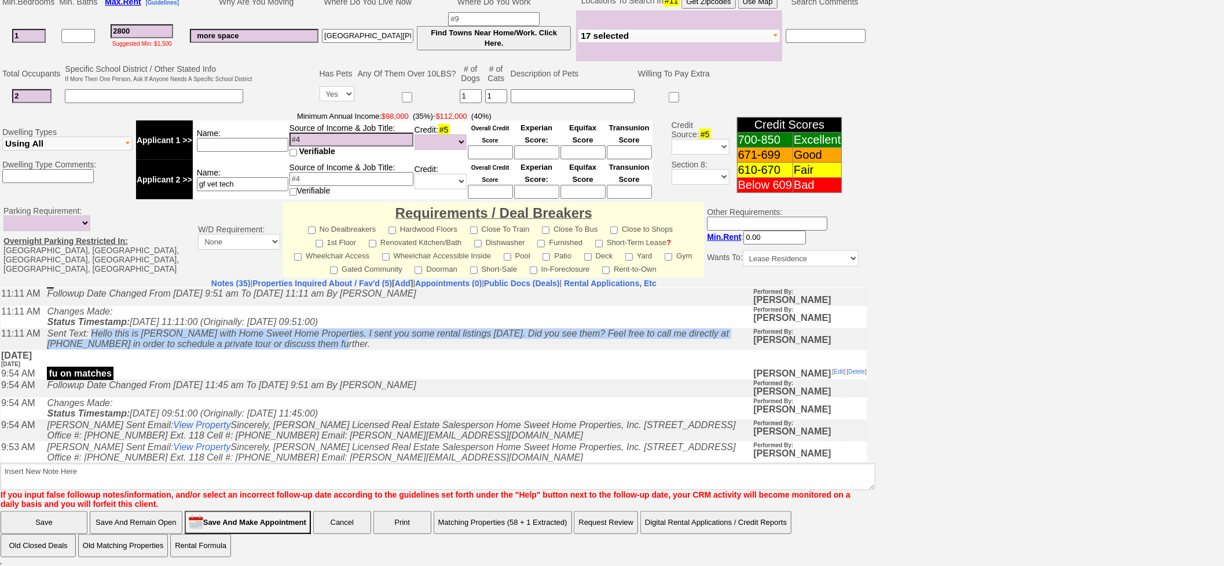
copy icon "Hello this is [PERSON_NAME] with Home Sweet Home Properties. I sent you some re…"
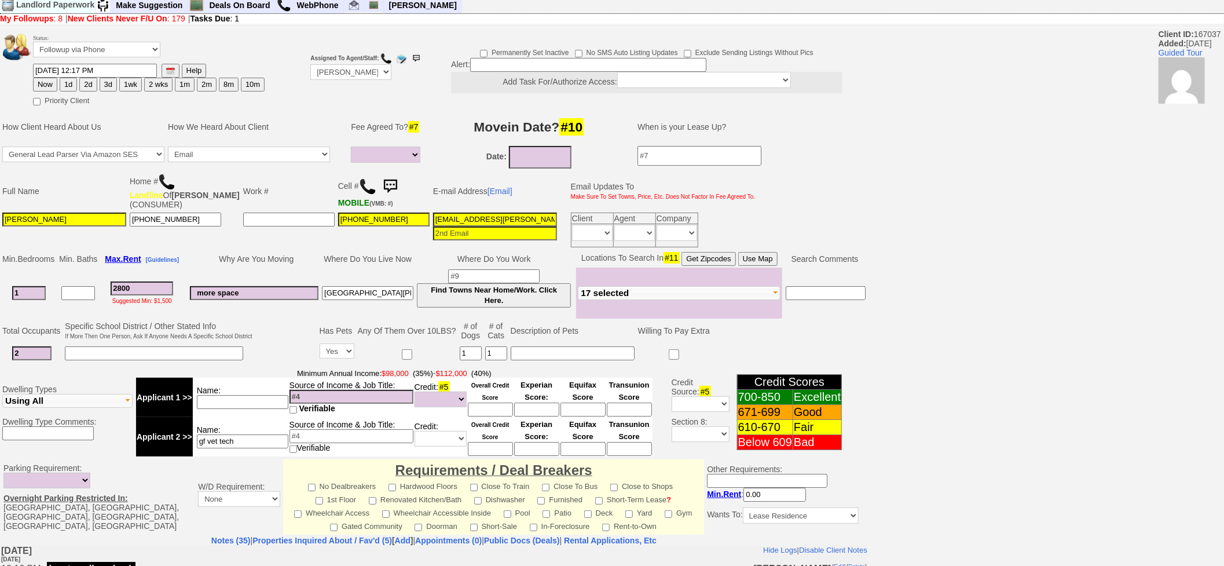
scroll to position [0, 0]
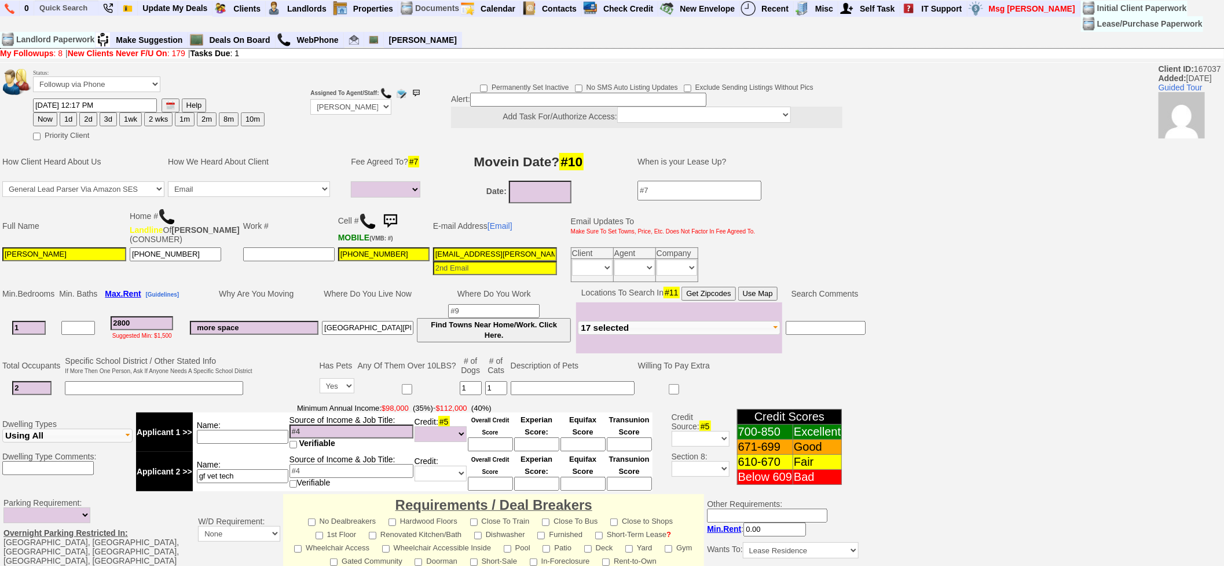
click at [379, 213] on img at bounding box center [390, 221] width 23 height 23
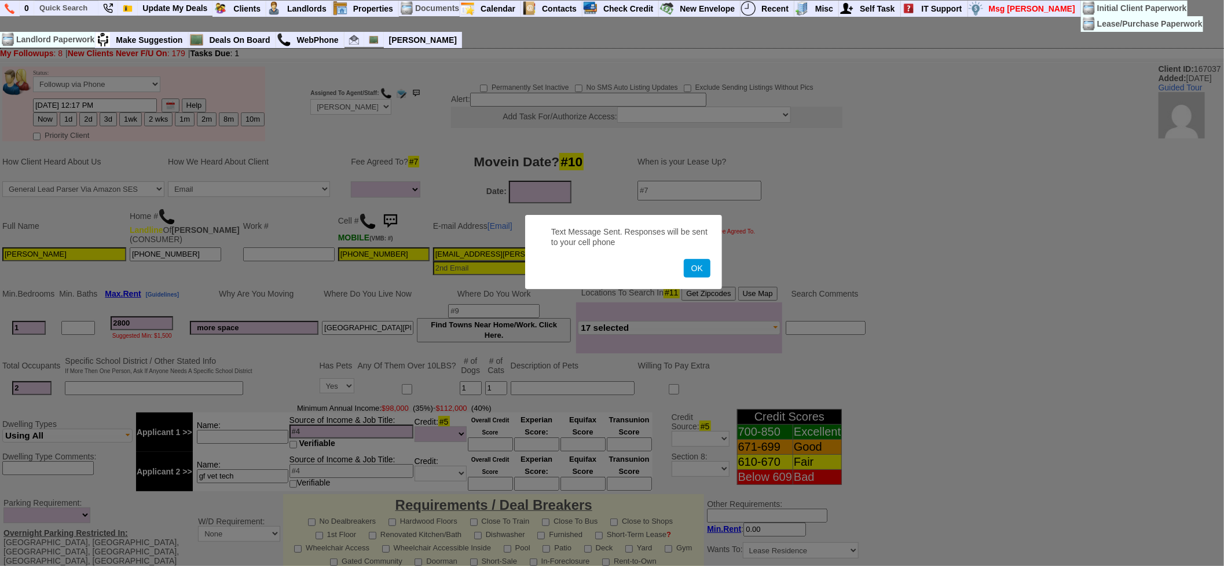
click at [684, 259] on button "OK" at bounding box center [697, 268] width 27 height 19
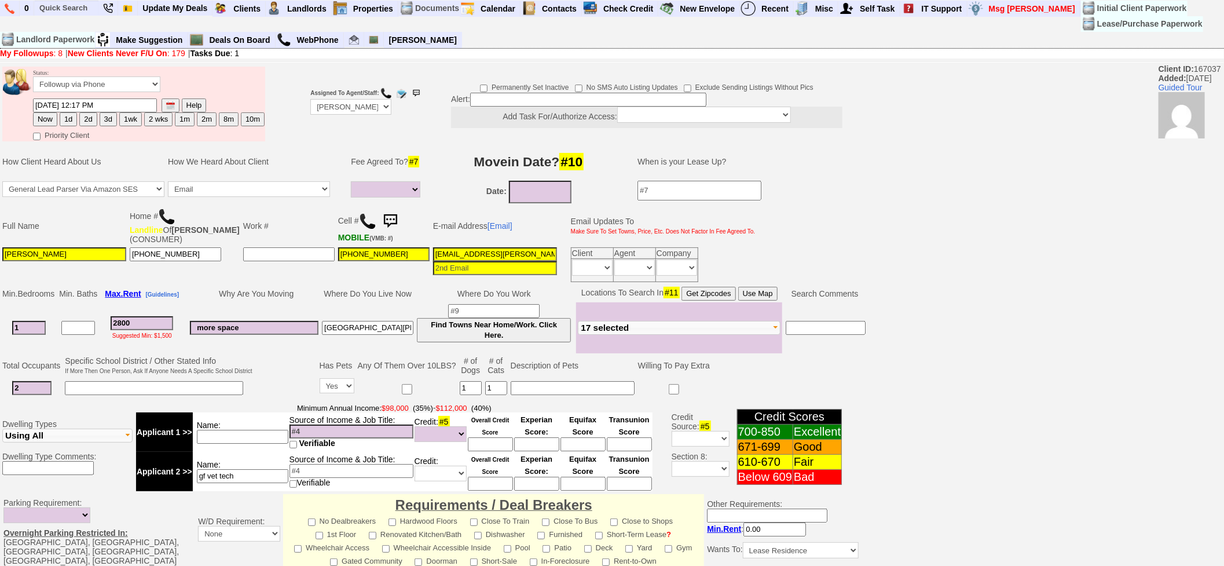
click at [105, 116] on button "3d" at bounding box center [108, 119] width 17 height 14
type input "08/18/2025 02:44 PM"
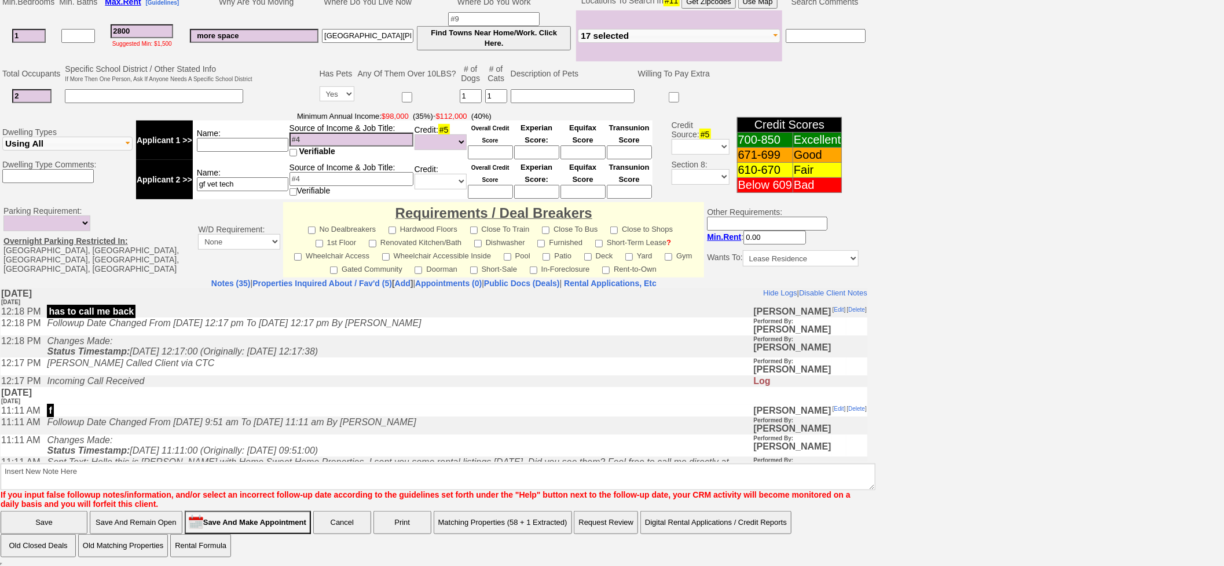
click at [419, 456] on td "Changes Made: Status Timestamp: 2025-08-14 11:11:00 (Originally: 2025-08-13 09:…" at bounding box center [397, 445] width 712 height 22
click at [427, 466] on textarea "Insert New Note Here" at bounding box center [438, 476] width 875 height 27
type textarea "f"
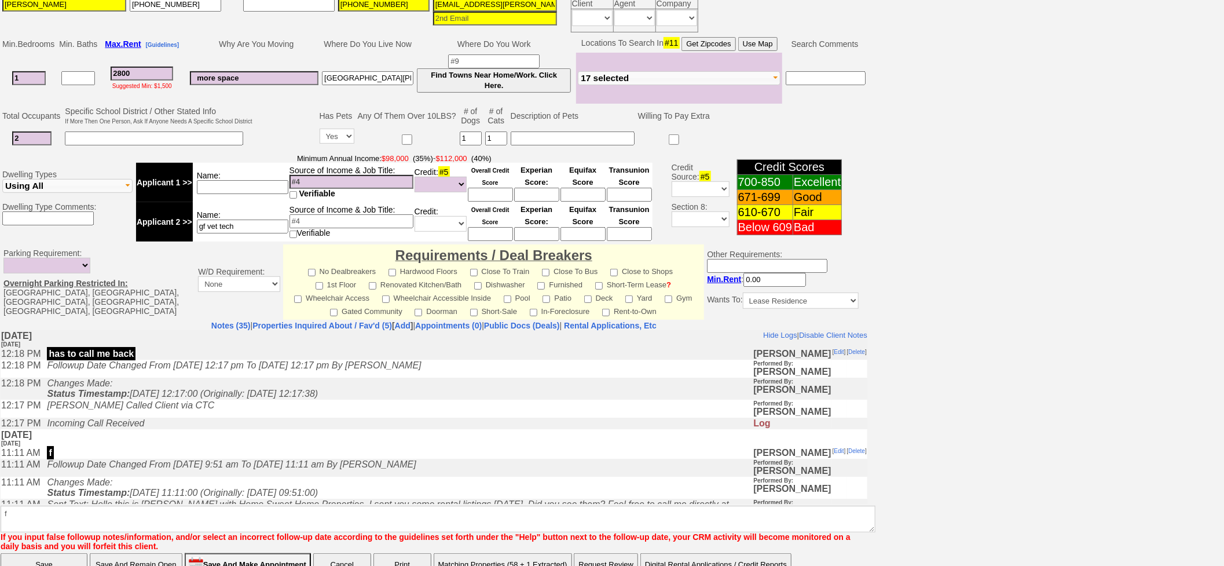
click input "Save" at bounding box center [44, 564] width 87 height 23
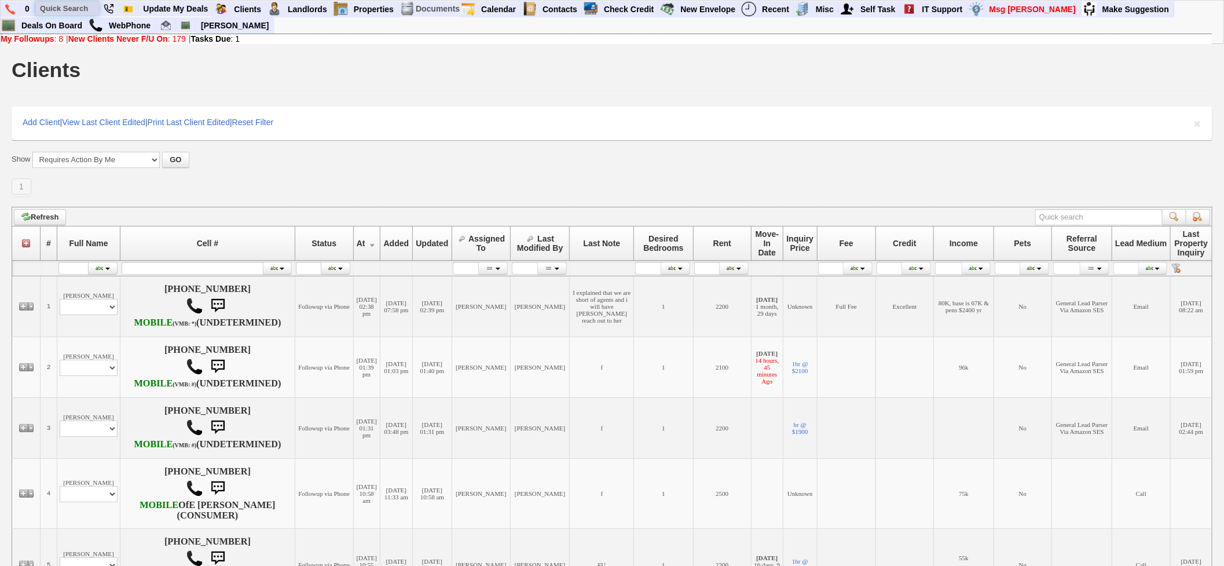
click at [68, 6] on input "text" at bounding box center [67, 8] width 64 height 14
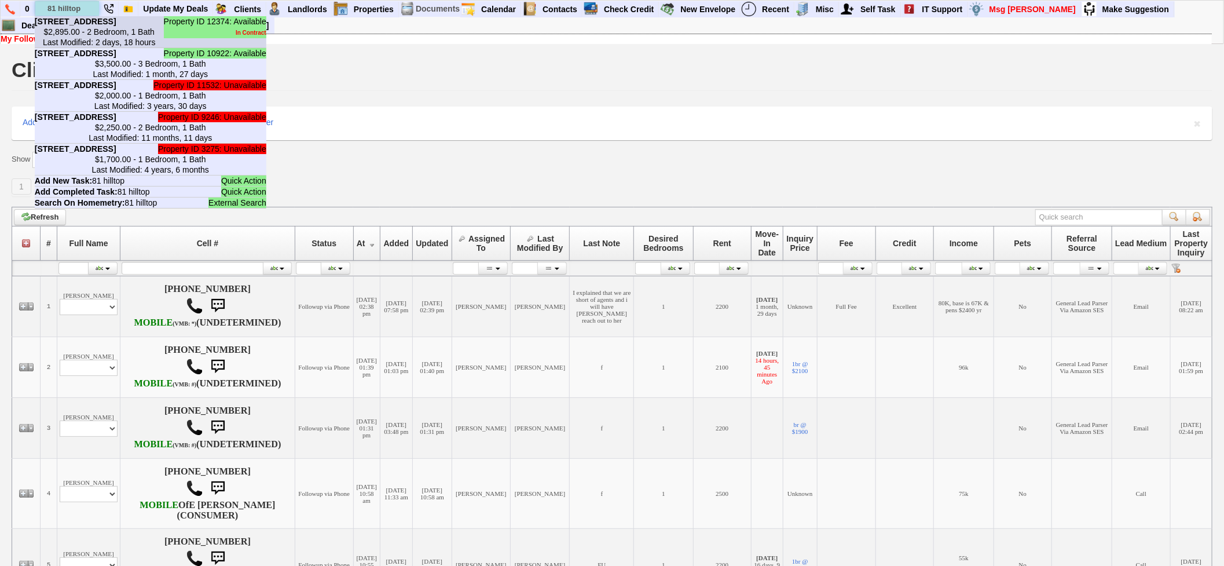
type input "81 hilltop"
click at [83, 35] on li "Property ID 12374: Available In Contract [STREET_ADDRESS] $2,895.00 - 2 Bedroom…" at bounding box center [151, 32] width 232 height 32
click at [93, 79] on center "$3,500.00 - 3 Bedroom, 1 Bath Last Modified: 1 month, 27 days" at bounding box center [151, 68] width 232 height 21
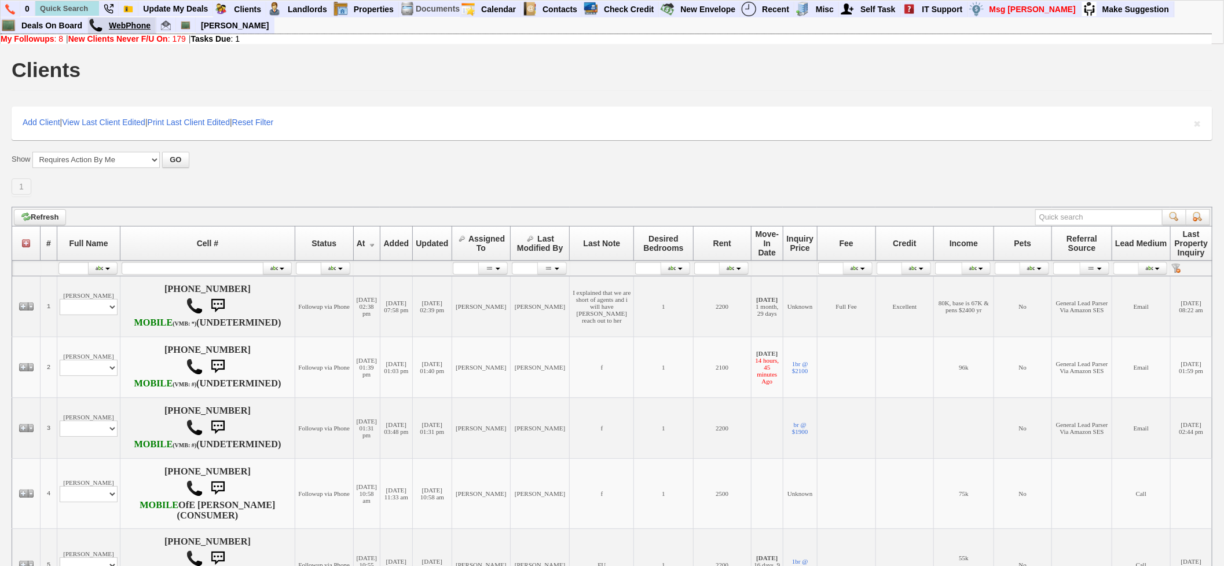
click at [117, 26] on link "WebPhone" at bounding box center [130, 25] width 52 height 15
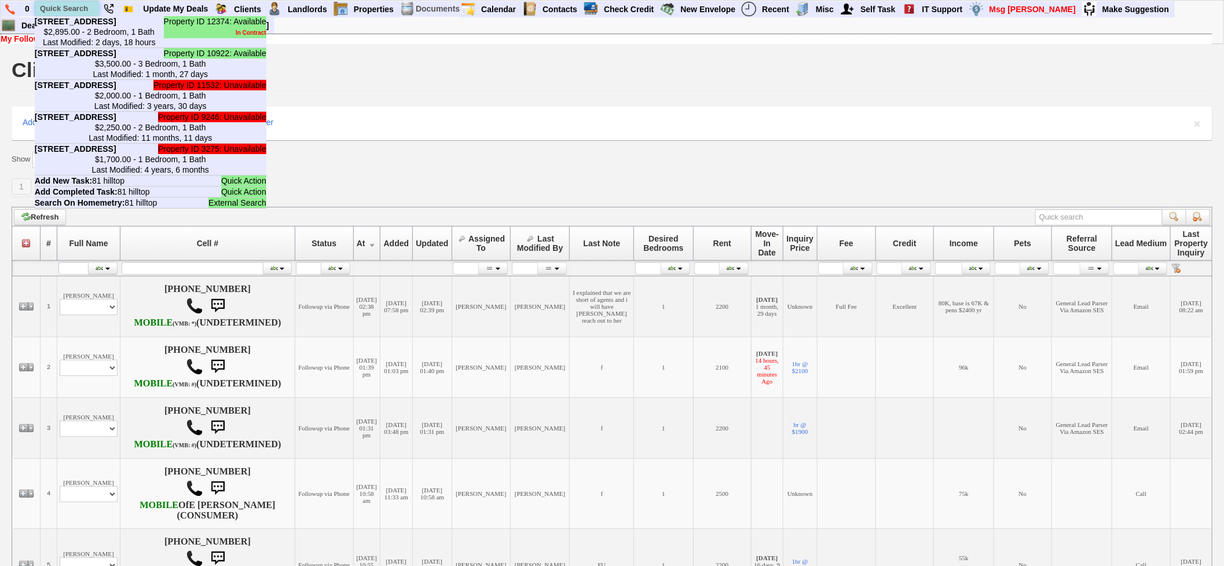
click at [83, 2] on input "text" at bounding box center [67, 8] width 64 height 14
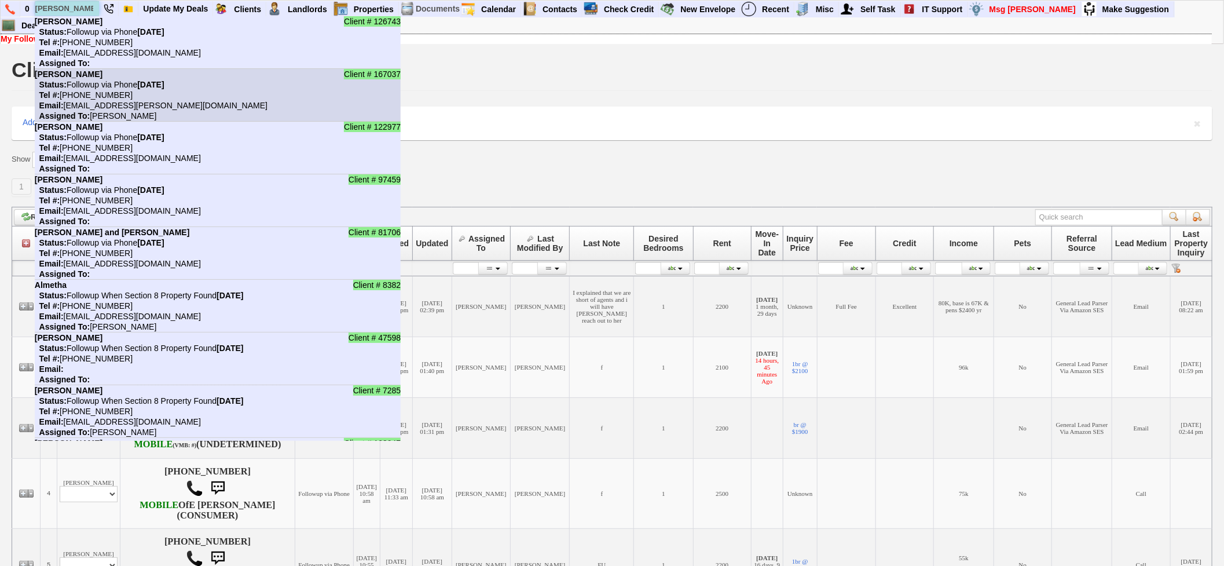
type input "[PERSON_NAME]"
click at [88, 94] on nobr "Tel #: [PHONE_NUMBER]" at bounding box center [84, 94] width 98 height 9
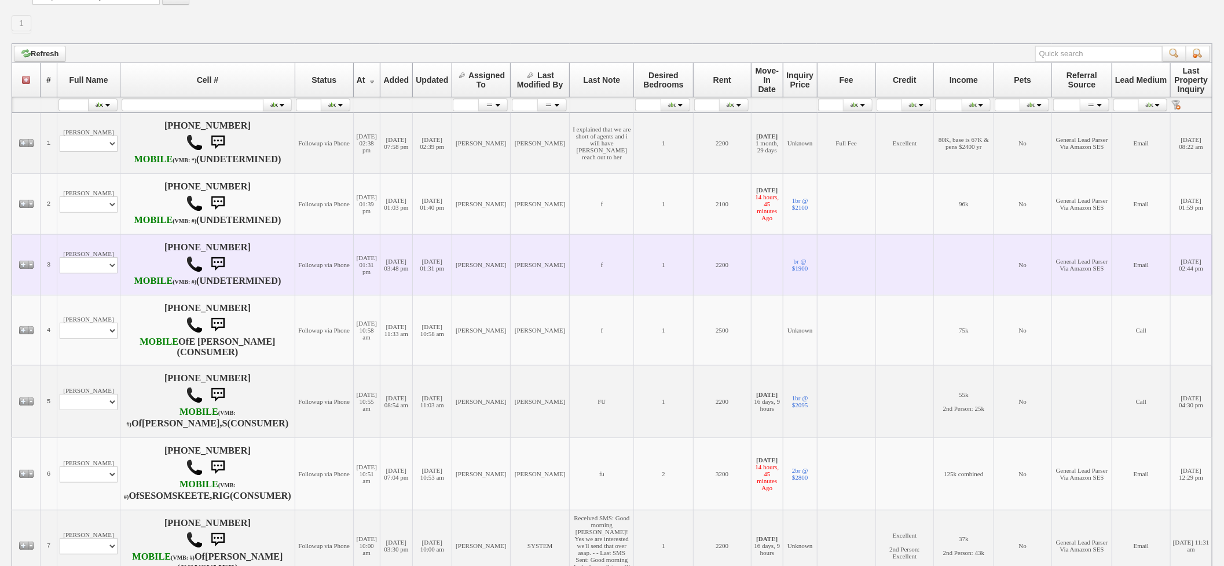
scroll to position [193, 0]
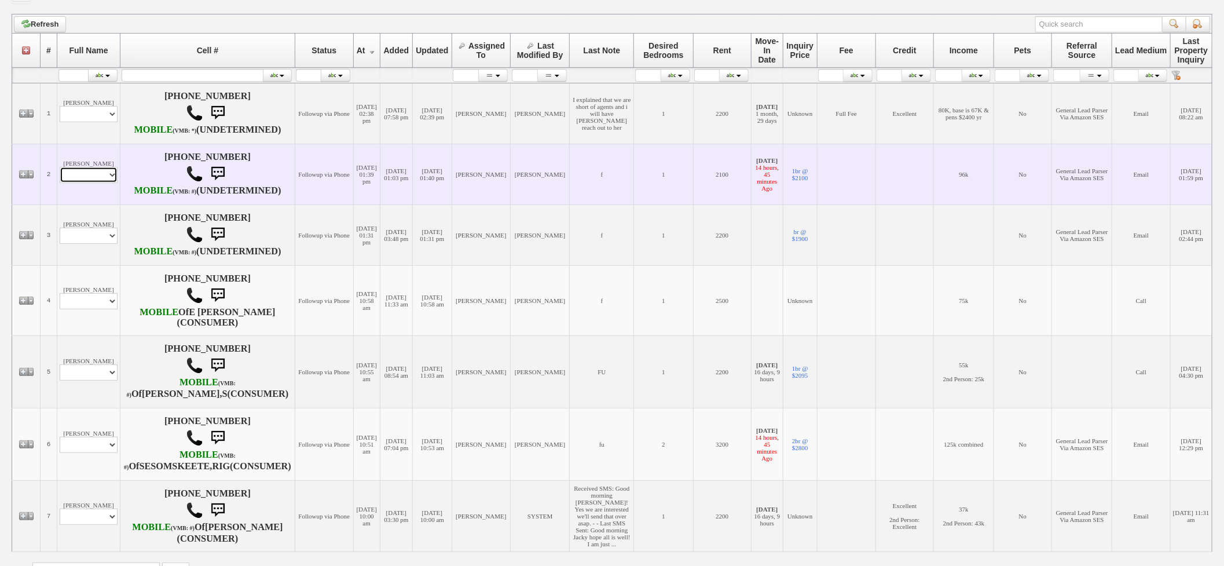
click at [95, 183] on select "Profile Edit Print Email Externally (Will Not Be Tracked In CRM) Closed Deals" at bounding box center [89, 175] width 58 height 16
select select "ChangeURL,/crm/custom/edit_client_form.php?redirect=%2Fcrm%2Fclients.php&id=142…"
click at [60, 183] on select "Profile Edit Print Email Externally (Will Not Be Tracked In CRM) Closed Deals" at bounding box center [89, 175] width 58 height 16
select select
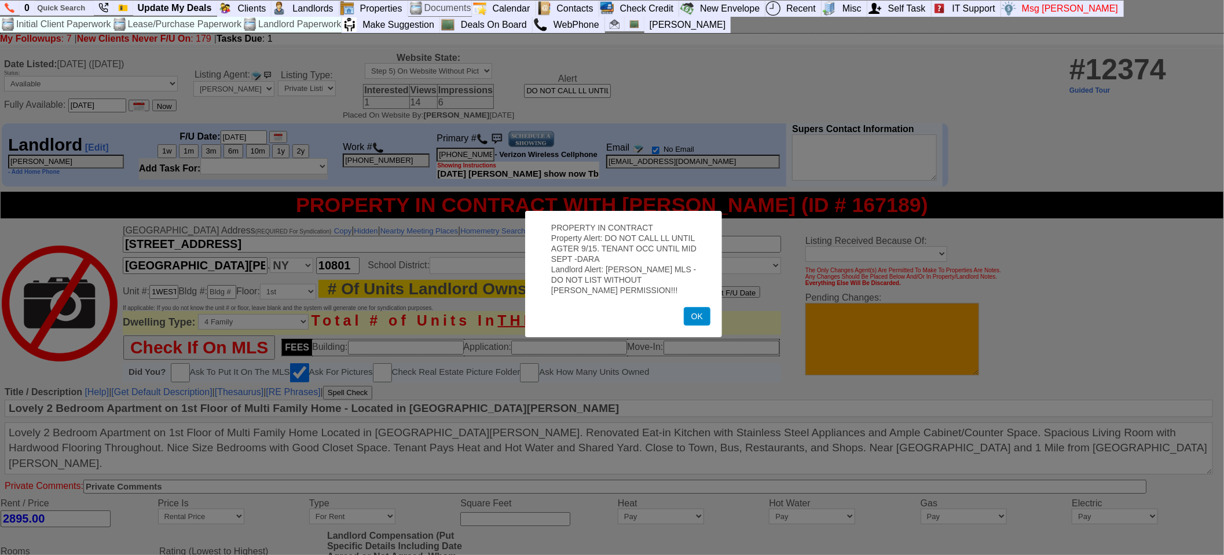
click at [692, 307] on button "OK" at bounding box center [697, 316] width 27 height 19
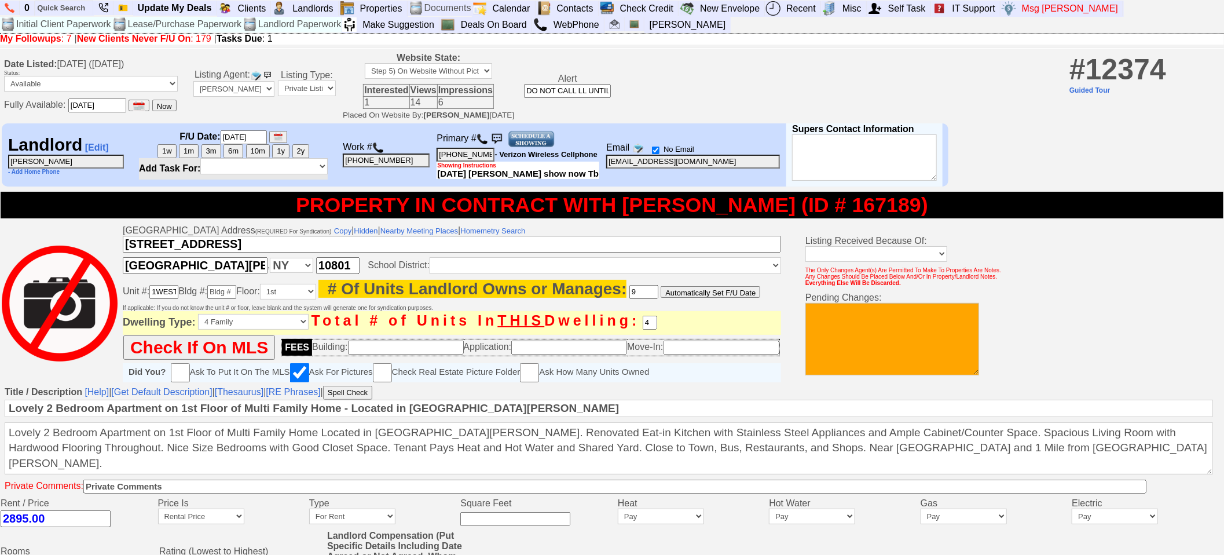
scroll to position [439, 0]
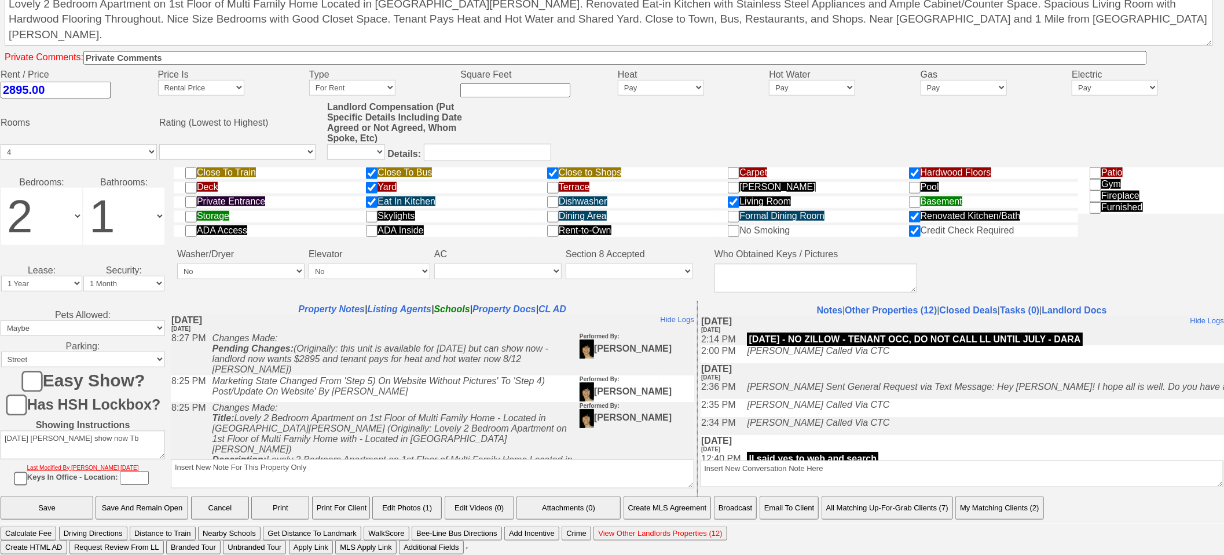
click at [279, 499] on button "Print" at bounding box center [280, 507] width 58 height 23
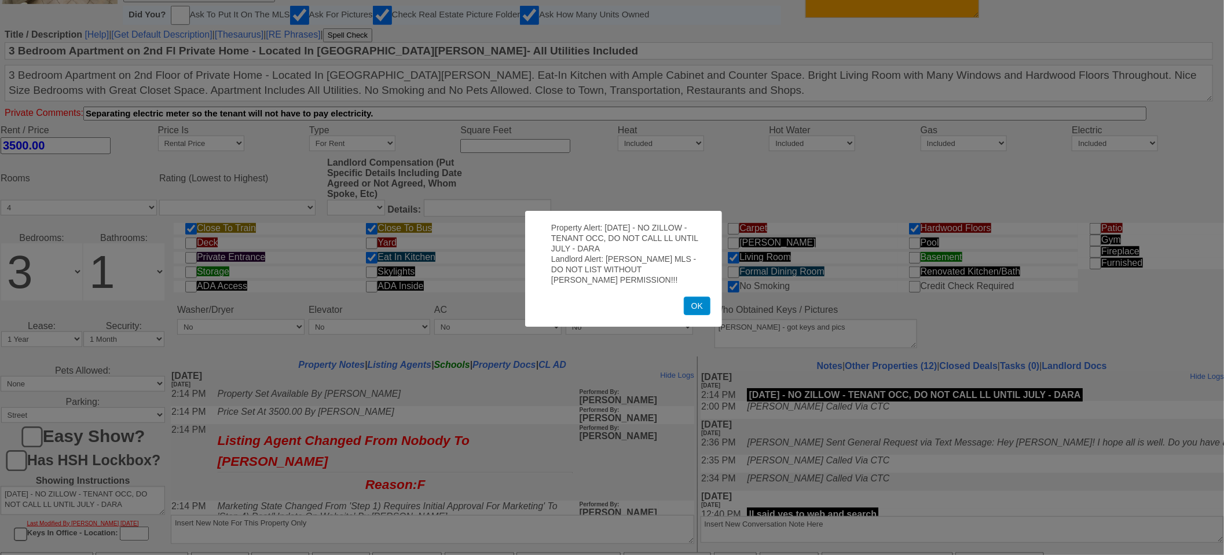
click at [703, 299] on button "OK" at bounding box center [697, 305] width 27 height 19
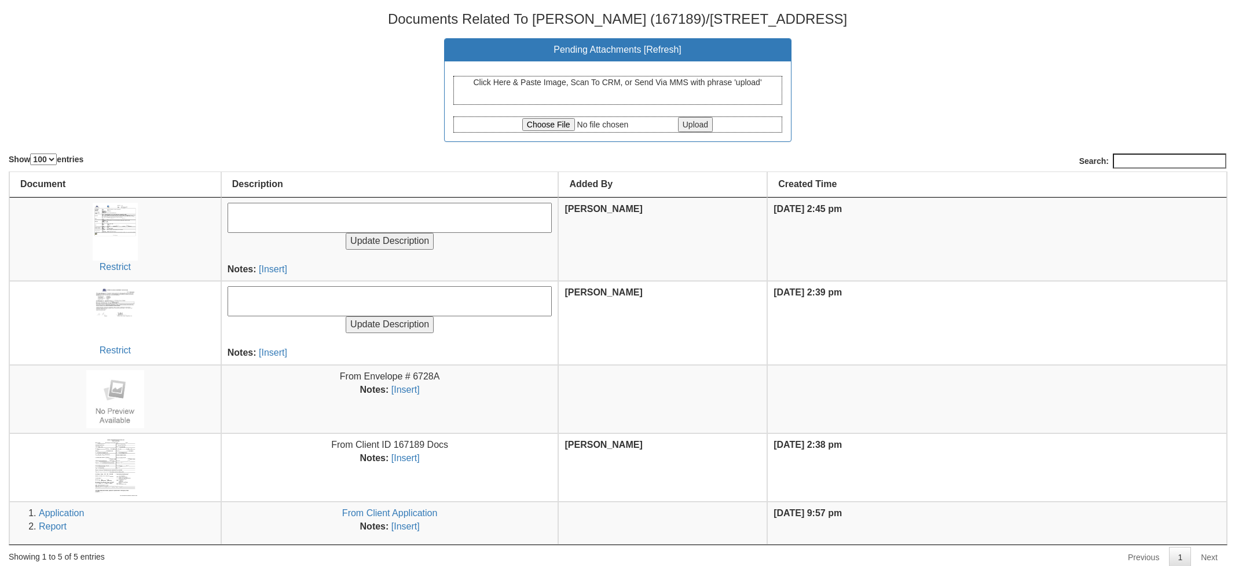
select select "100"
click at [534, 122] on input "file" at bounding box center [598, 124] width 153 height 13
type input "C:\fakepath\front- ID- [PERSON_NAME].pdf"
click at [684, 124] on input "Upload" at bounding box center [695, 124] width 35 height 15
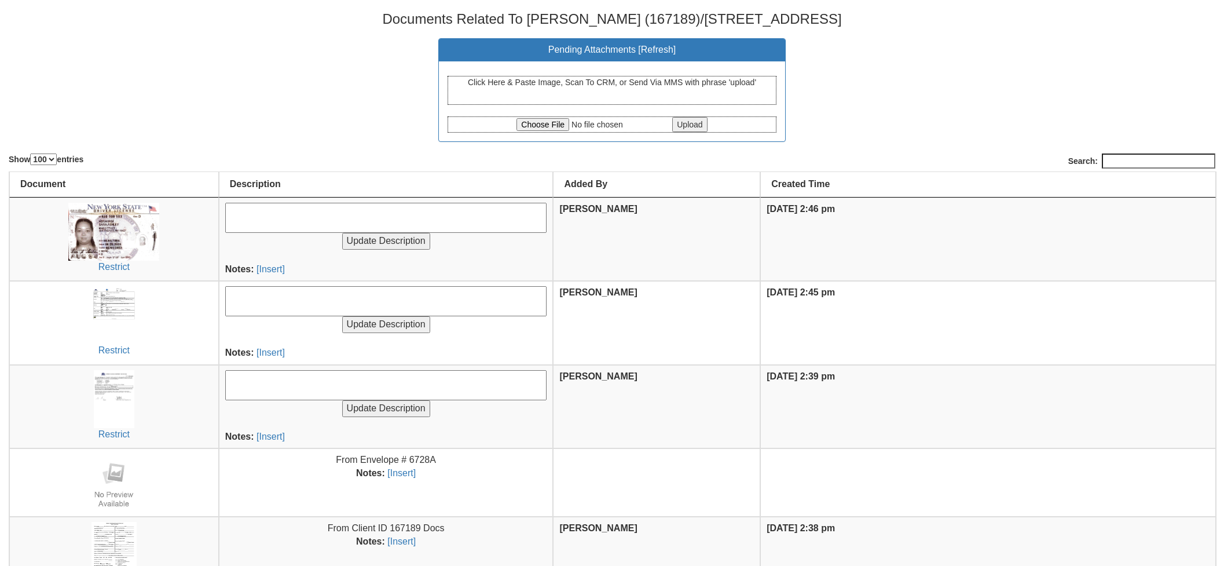
select select "100"
click at [559, 122] on input "file" at bounding box center [592, 124] width 153 height 13
click at [535, 124] on input "file" at bounding box center [592, 124] width 153 height 13
type input "C:\fakepath\Niko ID.jpg"
click at [678, 128] on input "Upload" at bounding box center [689, 124] width 35 height 15
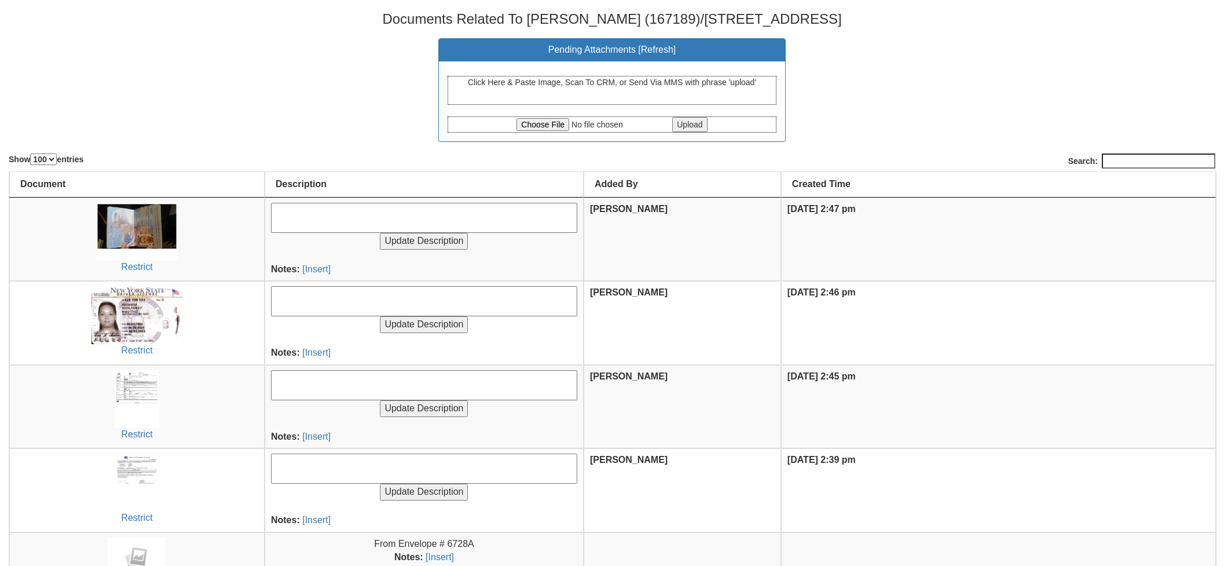
select select "100"
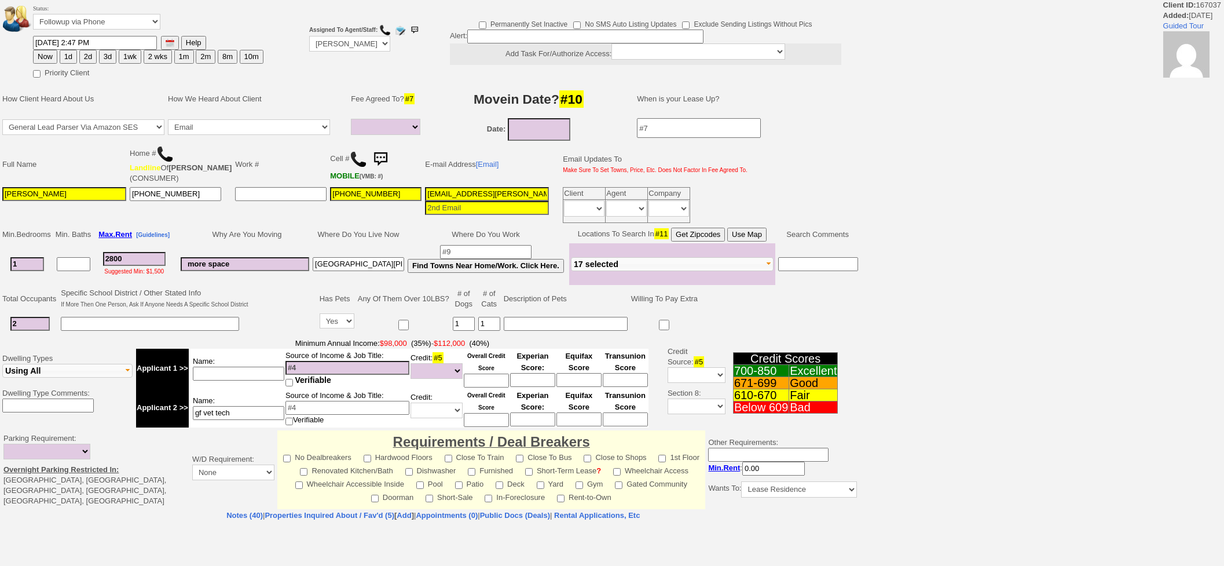
select select
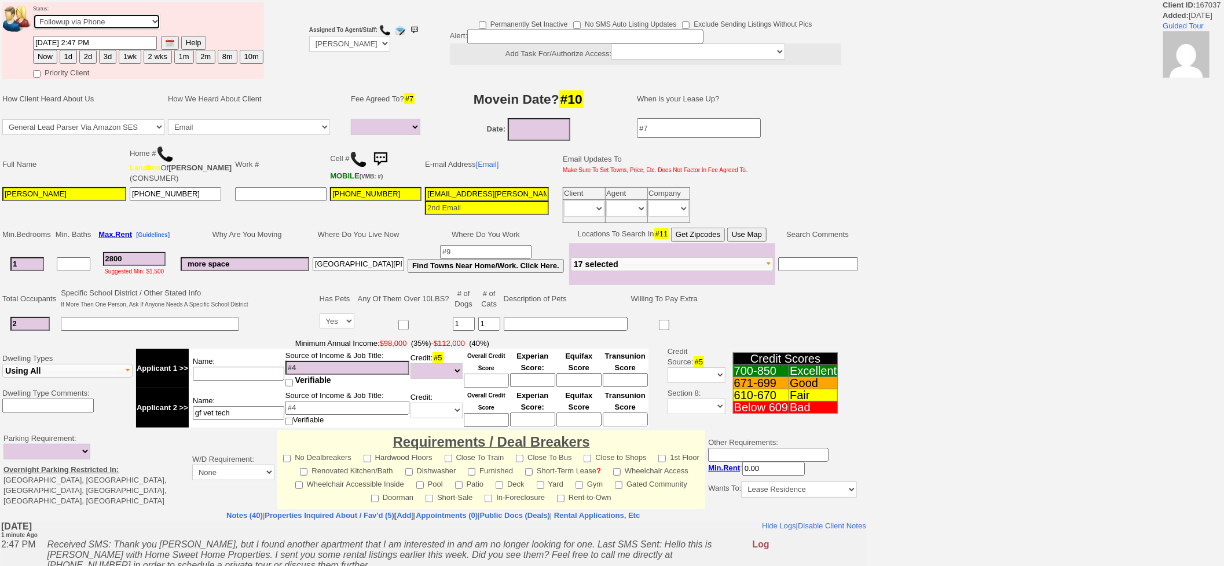
click at [112, 26] on select "Followup via Phone Followup via Email Followup When Section 8 Property Found De…" at bounding box center [96, 22] width 127 height 16
select select "Inactive"
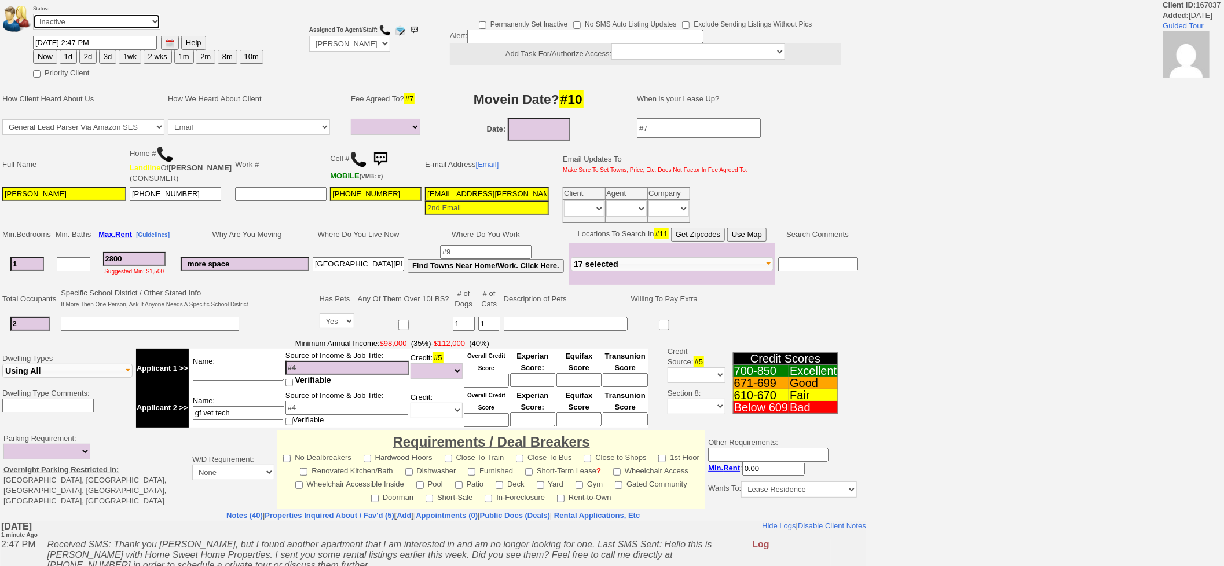
click at [33, 14] on select "Followup via Phone Followup via Email Followup When Section 8 Property Found De…" at bounding box center [96, 22] width 127 height 16
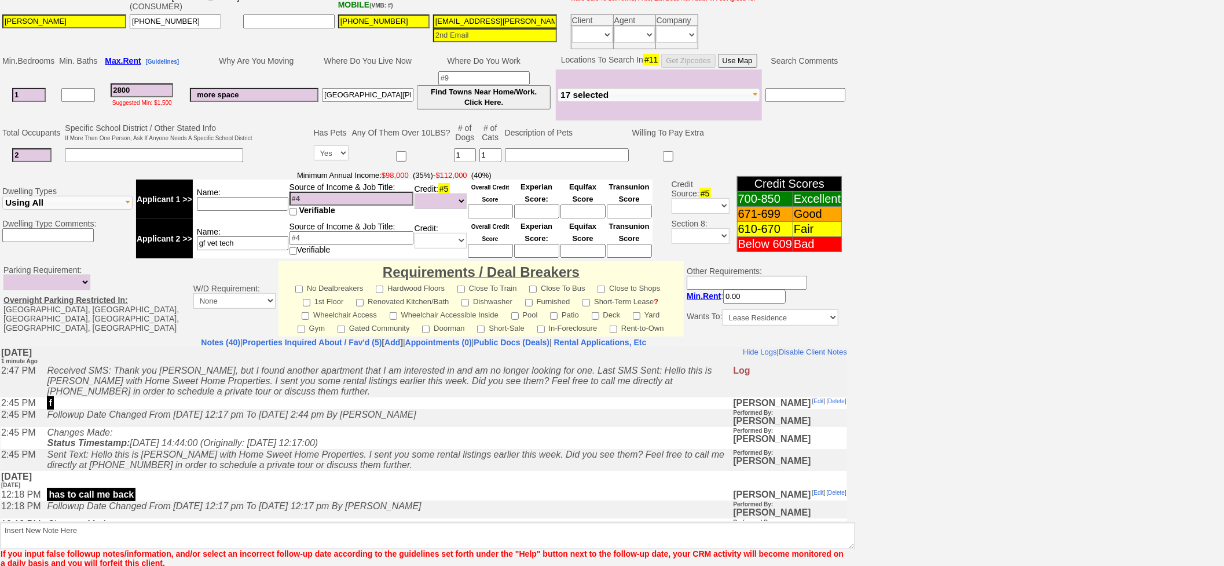
scroll to position [273, 0]
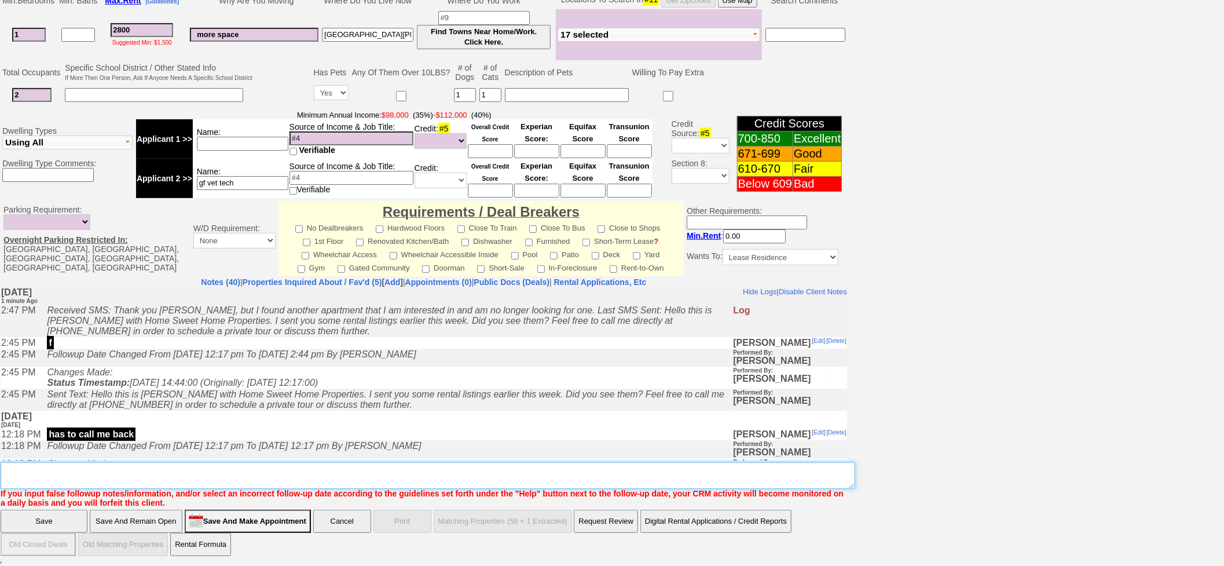
click at [614, 483] on textarea "Insert New Note Here" at bounding box center [428, 475] width 855 height 27
type textarea "ia"
click input "Save" at bounding box center [44, 521] width 87 height 23
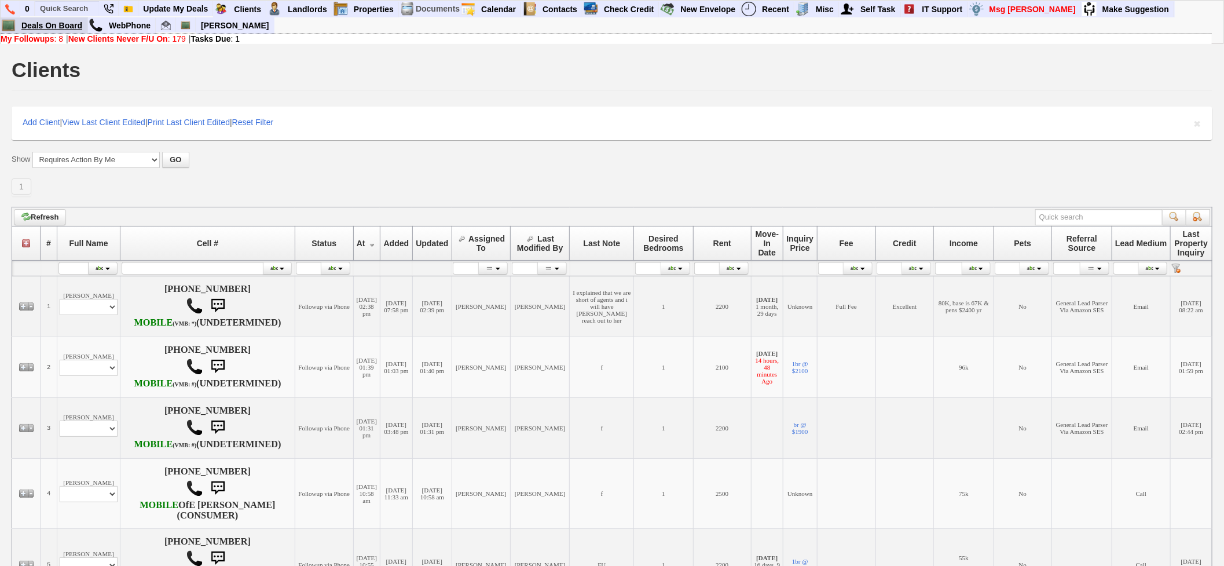
click at [76, 26] on link "Deals On Board" at bounding box center [52, 25] width 71 height 15
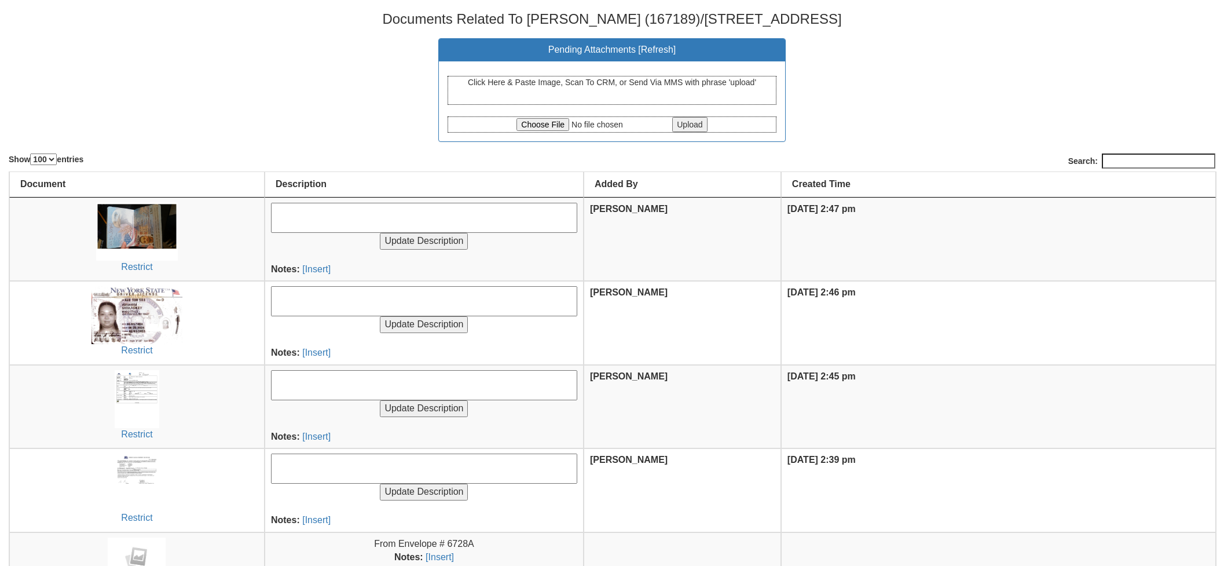
select select "100"
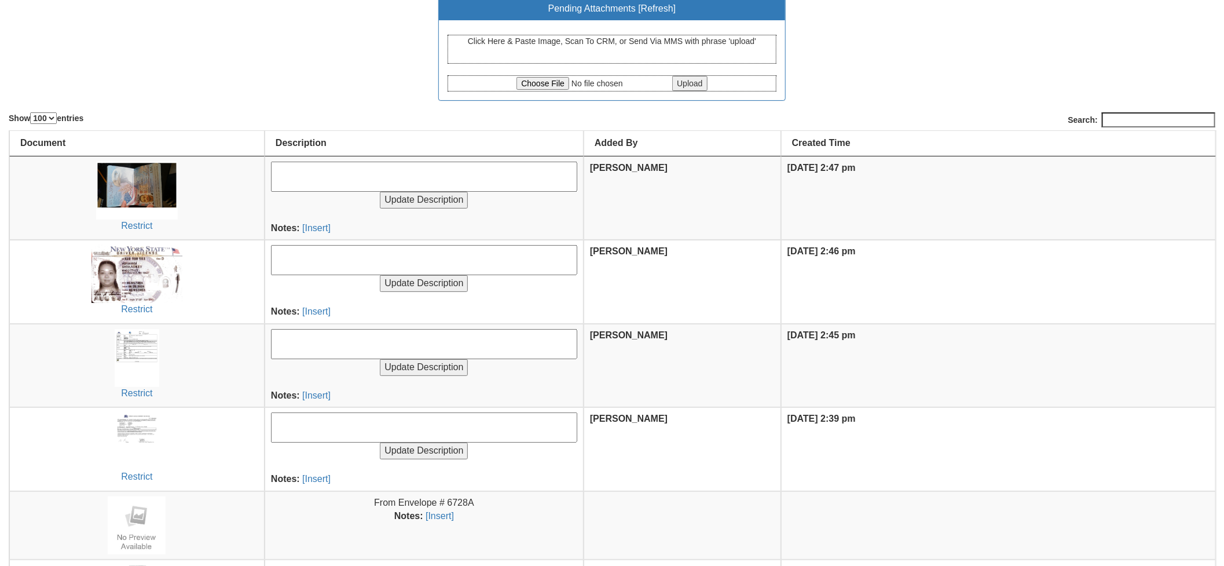
scroll to position [64, 0]
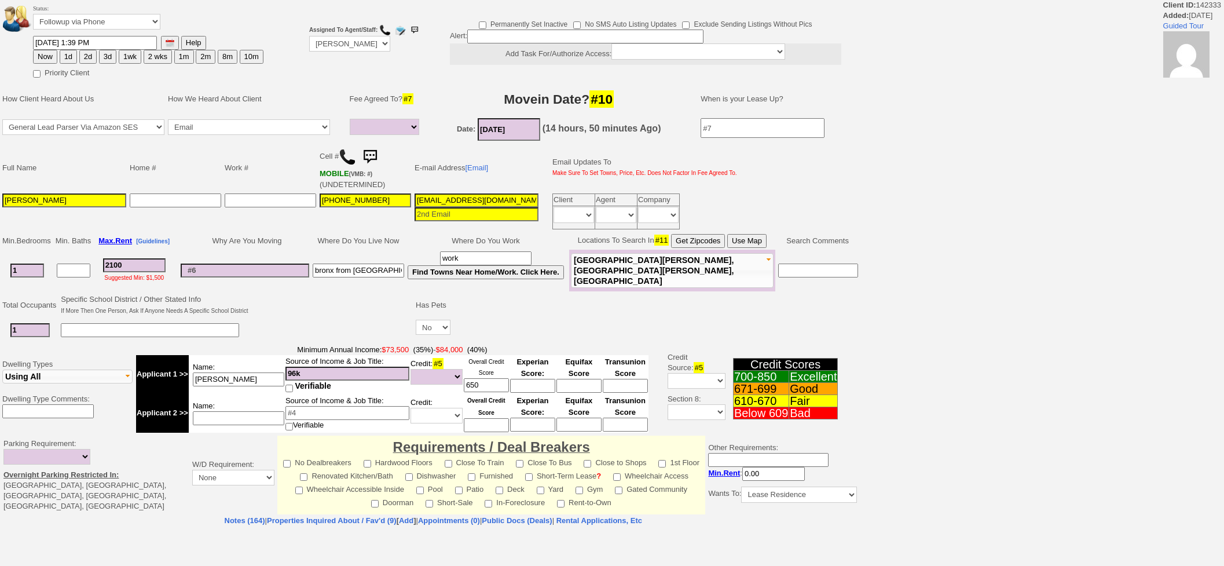
select select
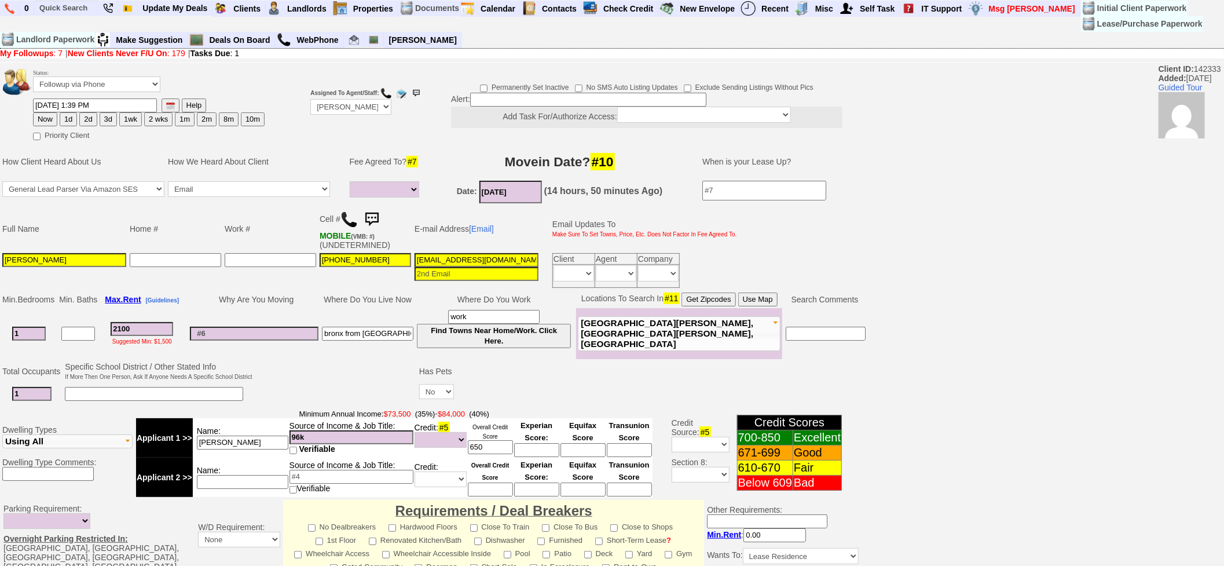
click at [372, 209] on img at bounding box center [371, 219] width 23 height 23
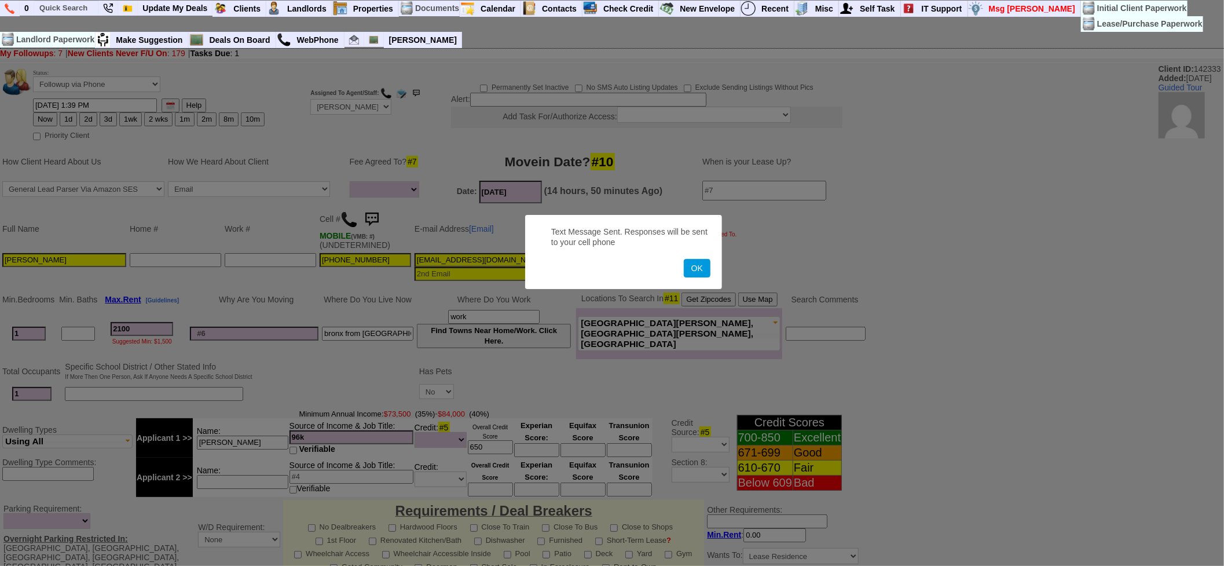
click at [684, 259] on button "OK" at bounding box center [697, 268] width 27 height 19
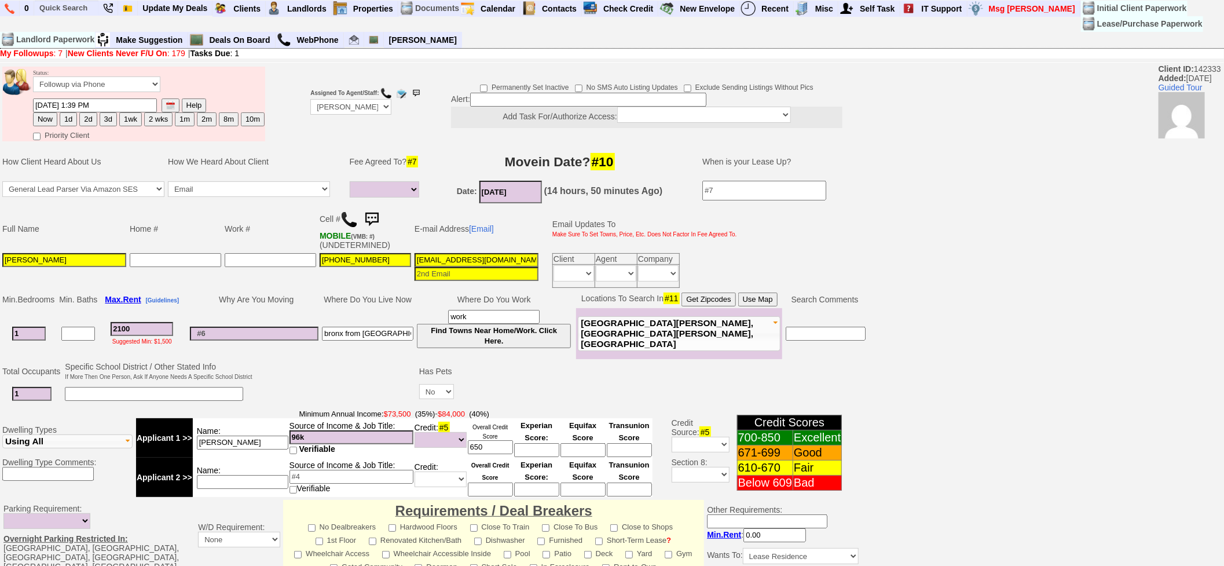
click at [60, 116] on button "1d" at bounding box center [68, 119] width 17 height 14
type input "08/16/2025 02:50 PM"
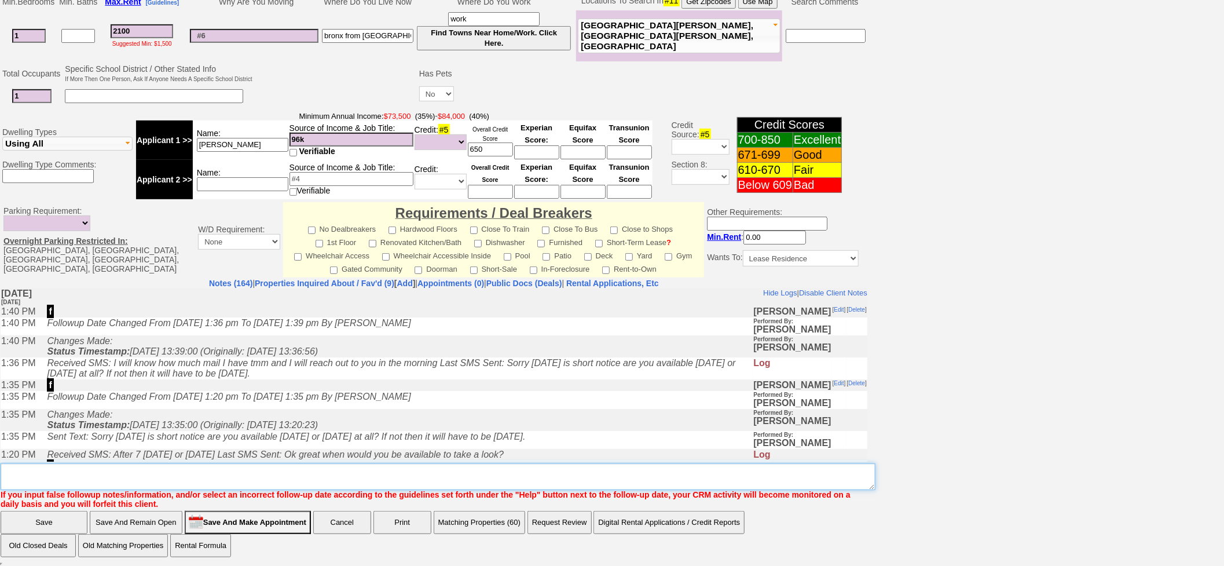
click at [182, 475] on textarea "Insert New Note Here" at bounding box center [438, 476] width 875 height 27
type textarea "f"
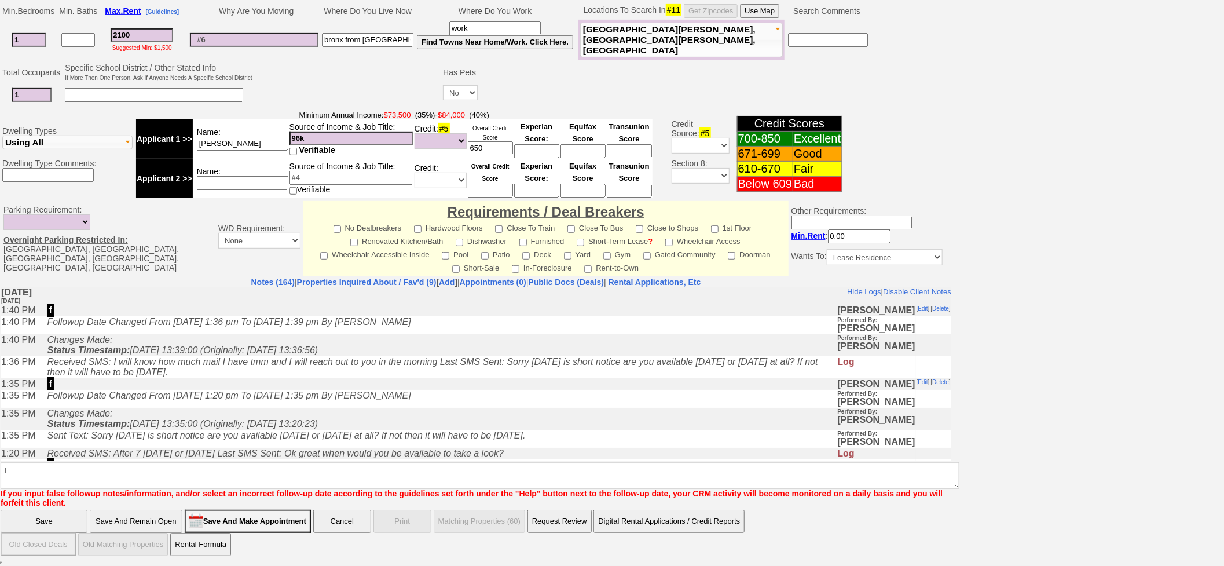
scroll to position [240, 0]
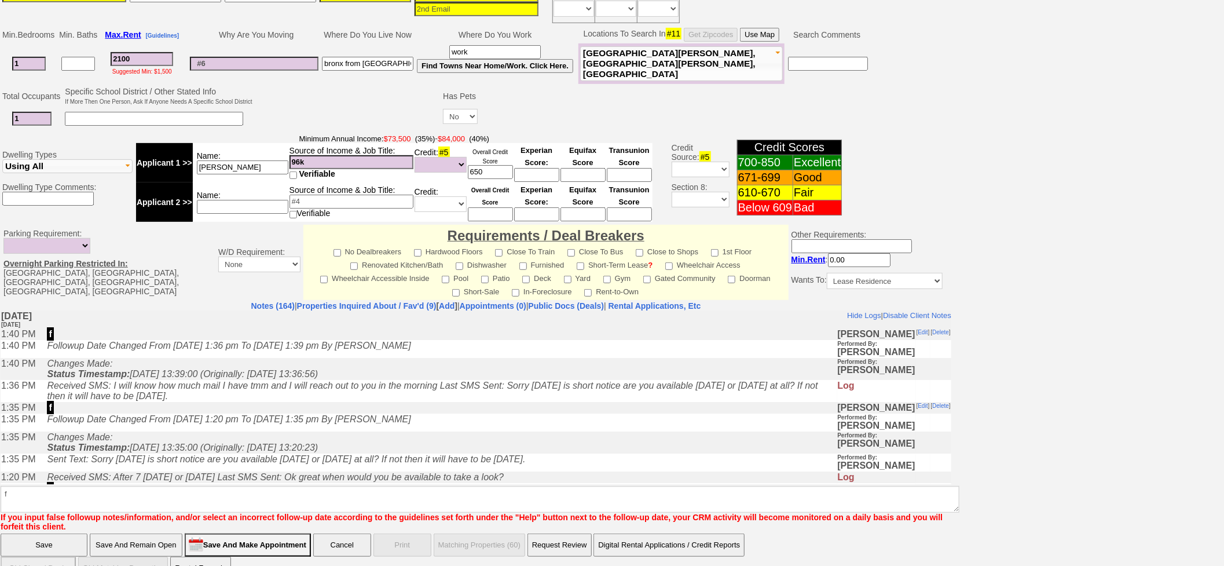
click input "Save" at bounding box center [44, 544] width 87 height 23
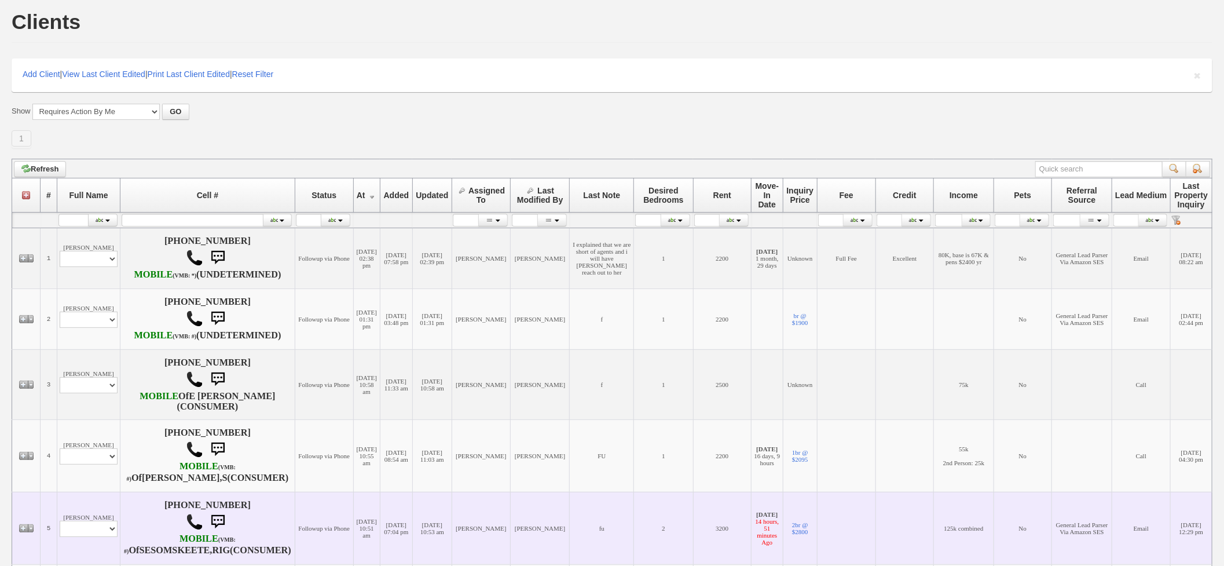
scroll to position [280, 0]
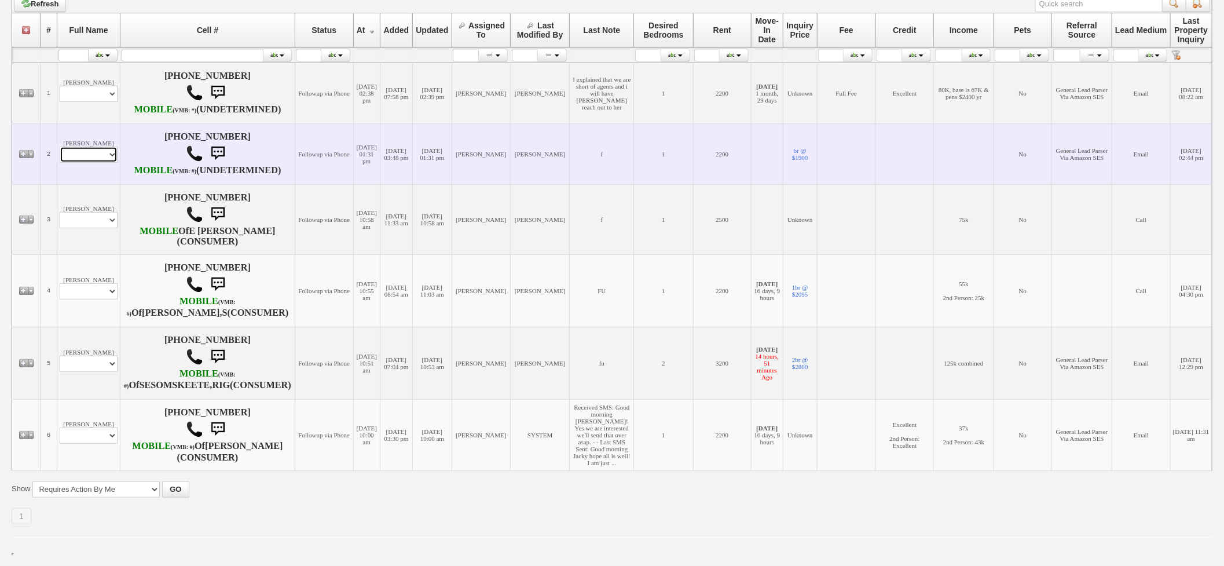
click at [94, 146] on select "Profile Edit Print Email Externally (Will Not Be Tracked In CRM) Closed Deals" at bounding box center [89, 154] width 58 height 16
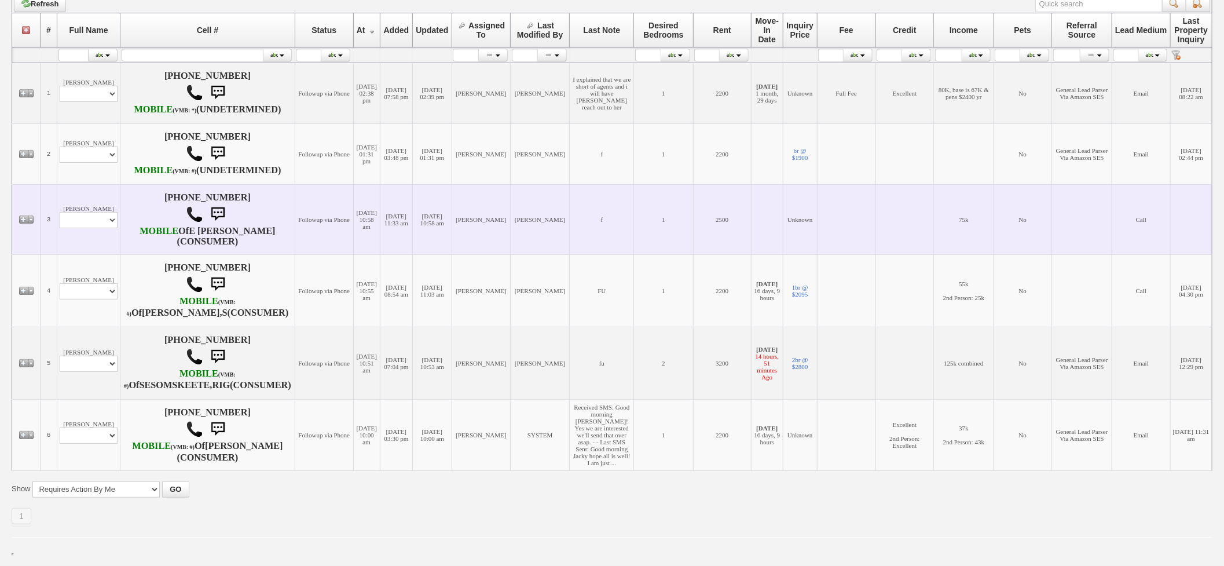
click at [380, 213] on td "08/10/2025 11:33 am" at bounding box center [396, 219] width 32 height 70
click at [86, 212] on select "Profile Edit Print Email Externally (Will Not Be Tracked In CRM) Closed Deals" at bounding box center [89, 220] width 58 height 16
select select "ChangeURL,/crm/custom/edit_client_form.php?redirect=%2Fcrm%2Fclients.php&id=167…"
click at [60, 212] on select "Profile Edit Print Email Externally (Will Not Be Tracked In CRM) Closed Deals" at bounding box center [89, 220] width 58 height 16
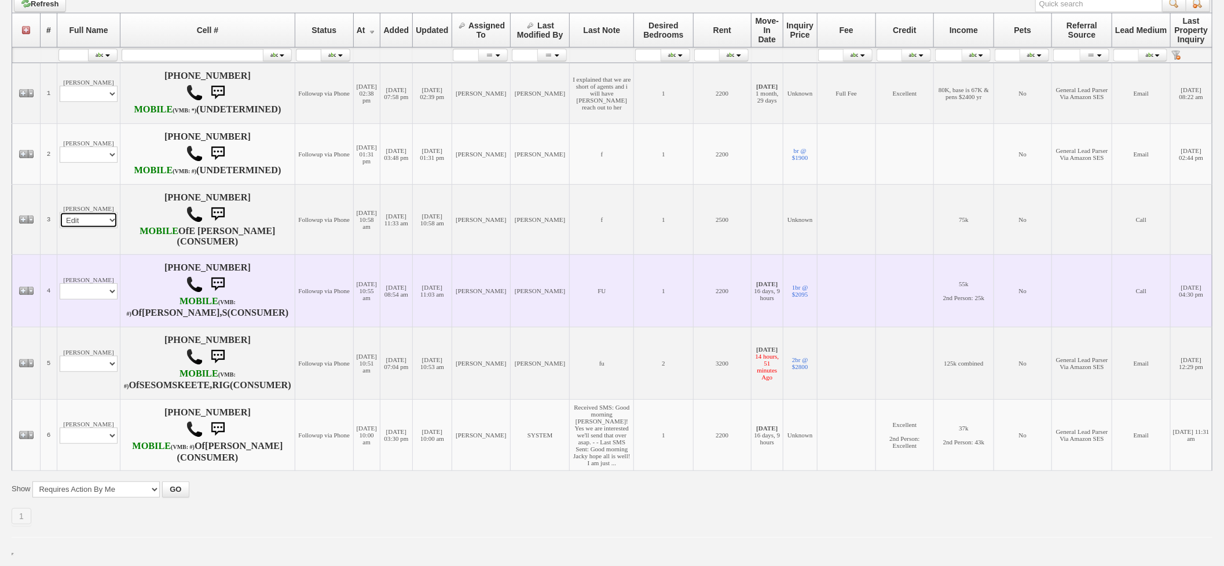
select select
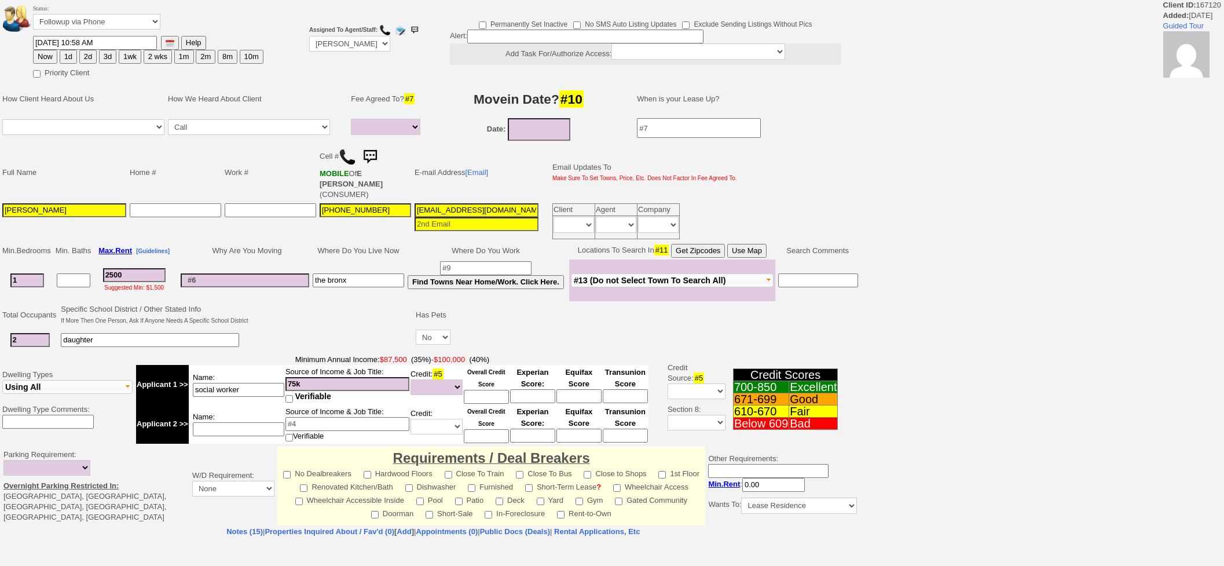
select select
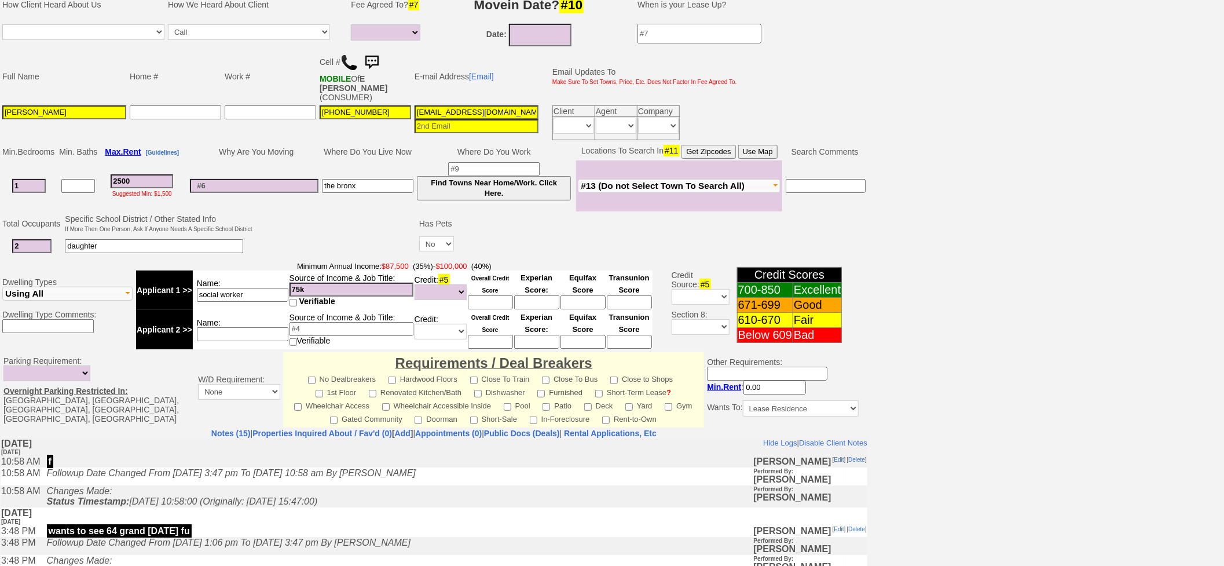
scroll to position [50, 0]
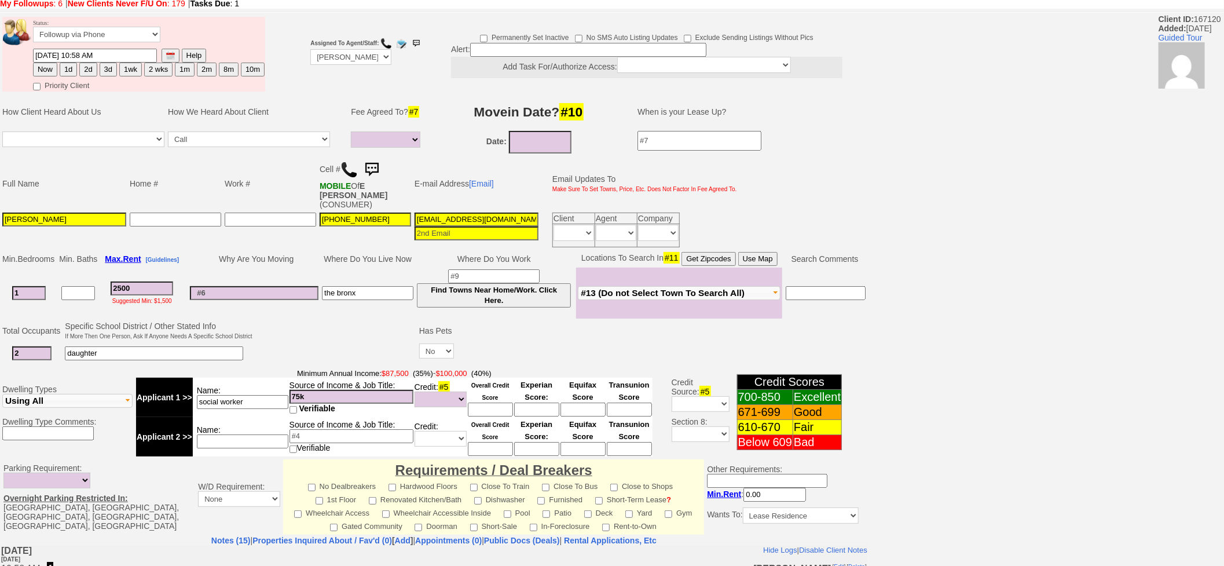
click at [345, 166] on img at bounding box center [348, 169] width 17 height 17
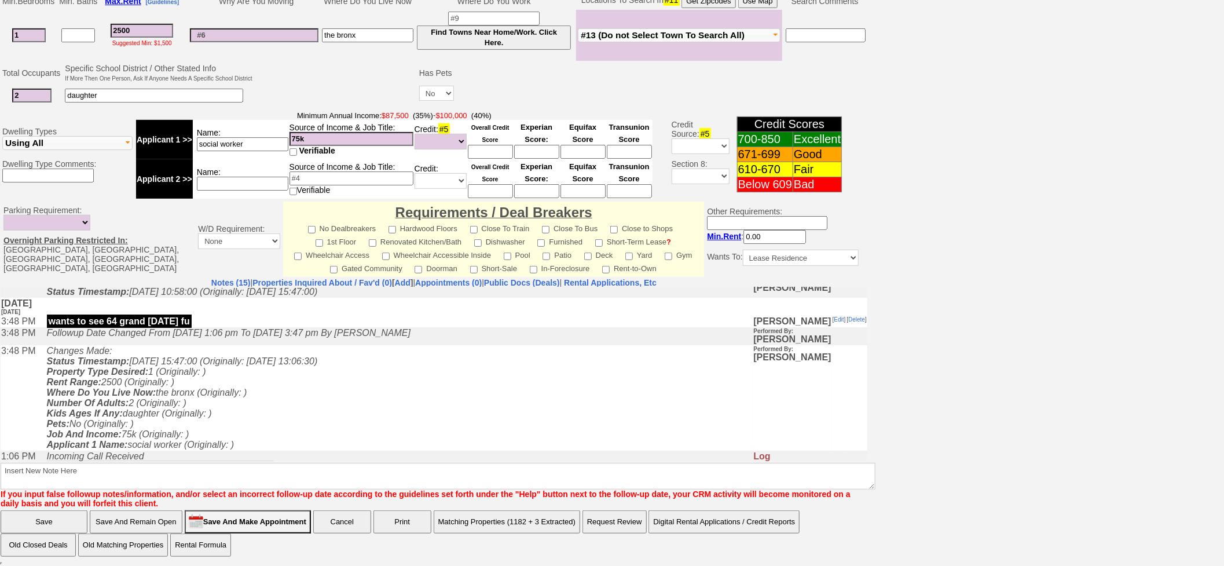
scroll to position [0, 0]
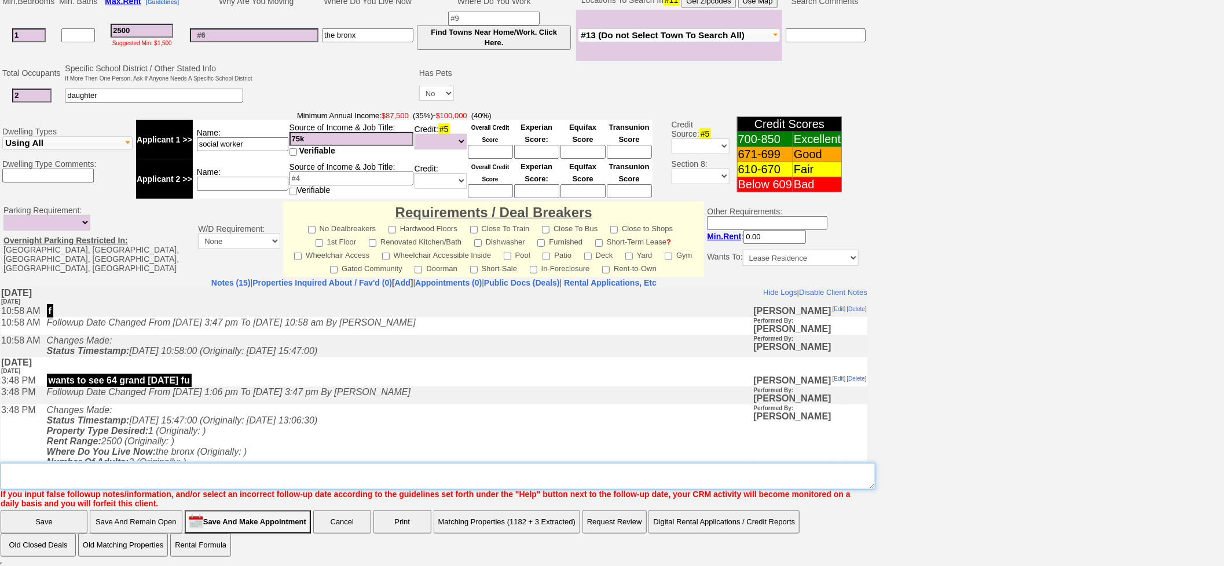
click at [332, 481] on textarea "Insert New Note Here" at bounding box center [438, 476] width 875 height 27
click at [343, 472] on textarea "Insert New Note Here" at bounding box center [438, 476] width 875 height 27
click at [314, 466] on textarea "Insert New Note Here" at bounding box center [438, 476] width 875 height 27
click at [318, 437] on td "Changes Made: Status Timestamp: 2025-08-13 15:47:00 (Originally: 2025-08-10 13:…" at bounding box center [397, 456] width 712 height 105
click at [306, 469] on textarea "Insert New Note Here" at bounding box center [438, 476] width 875 height 27
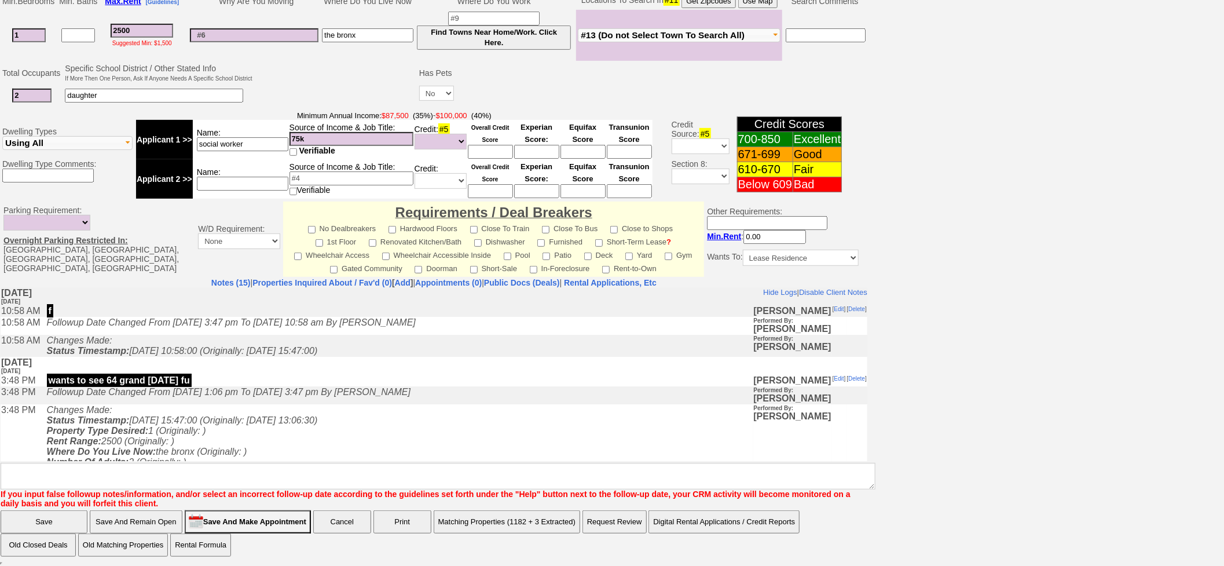
click at [325, 453] on td "Changes Made: Status Timestamp: 2025-08-13 15:47:00 (Originally: 2025-08-10 13:…" at bounding box center [397, 456] width 712 height 105
click at [328, 477] on textarea "Insert New Note Here" at bounding box center [438, 476] width 875 height 27
click at [342, 419] on td "Changes Made: Status Timestamp: 2025-08-13 15:47:00 (Originally: 2025-08-10 13:…" at bounding box center [397, 456] width 712 height 105
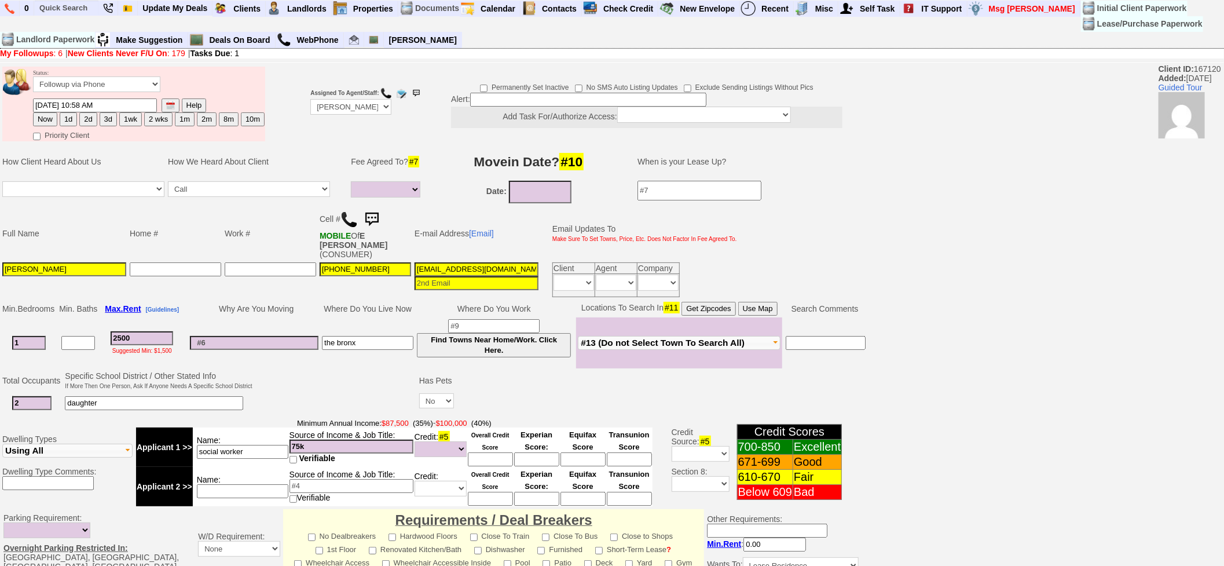
click at [265, 338] on input at bounding box center [254, 343] width 129 height 14
click at [749, 307] on button "Use Map" at bounding box center [757, 309] width 39 height 14
drag, startPoint x: 25, startPoint y: 338, endPoint x: 8, endPoint y: 290, distance: 50.4
click at [6, 295] on tbody "Status: Followup via Phone Followup via Email Followup When Section 8 Property …" at bounding box center [434, 464] width 868 height 800
type input "2"
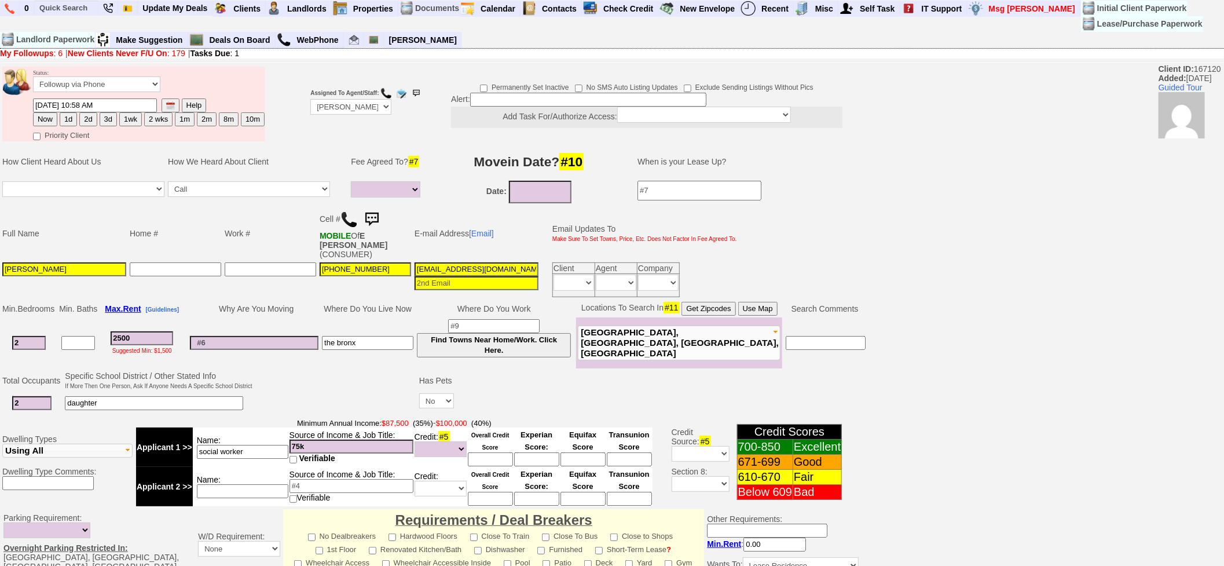
select select
type input "2"
select select
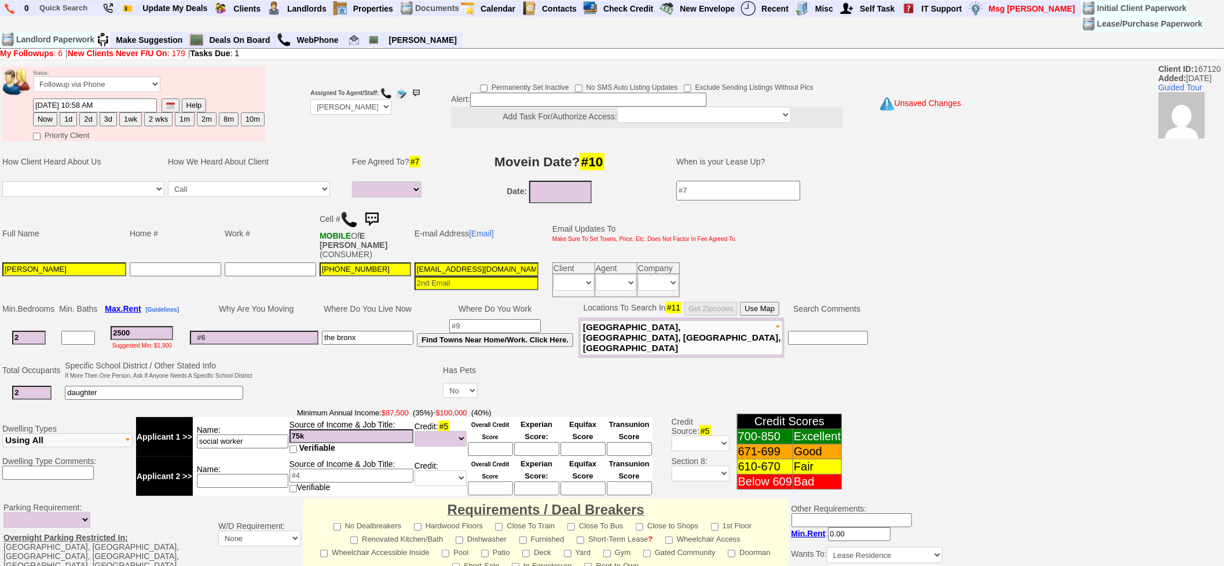
drag, startPoint x: 153, startPoint y: 338, endPoint x: 86, endPoint y: 281, distance: 87.9
click at [86, 281] on tbody "Status: Followup via Phone Followup via Email Followup When Section 8 Property …" at bounding box center [476, 459] width 952 height 790
type input "26"
select select
type input "2"
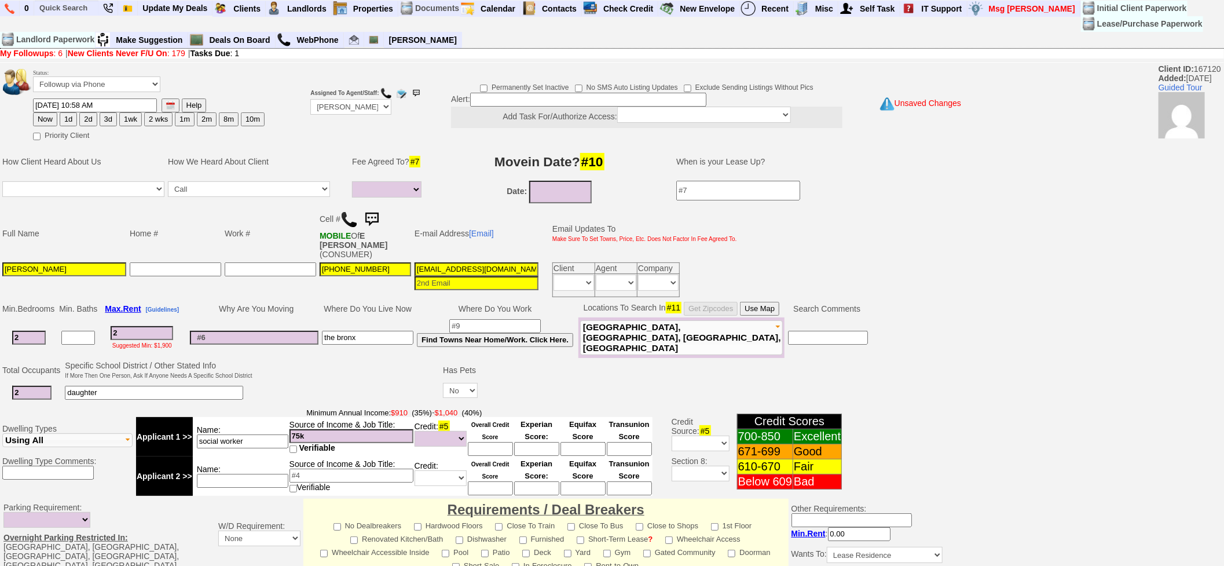
select select
type input "24"
select select
type input "2400"
select select
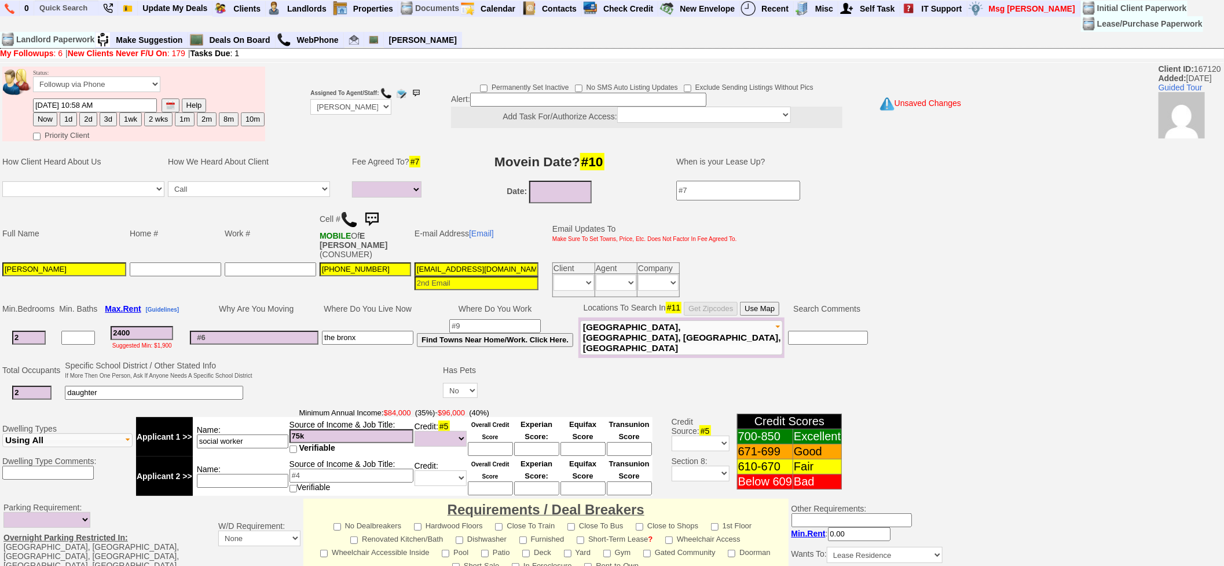
type input "2400"
click at [243, 291] on td at bounding box center [270, 280] width 95 height 38
select select
click at [27, 336] on input "2" at bounding box center [29, 338] width 34 height 14
click at [772, 305] on button "Use Map" at bounding box center [759, 309] width 39 height 14
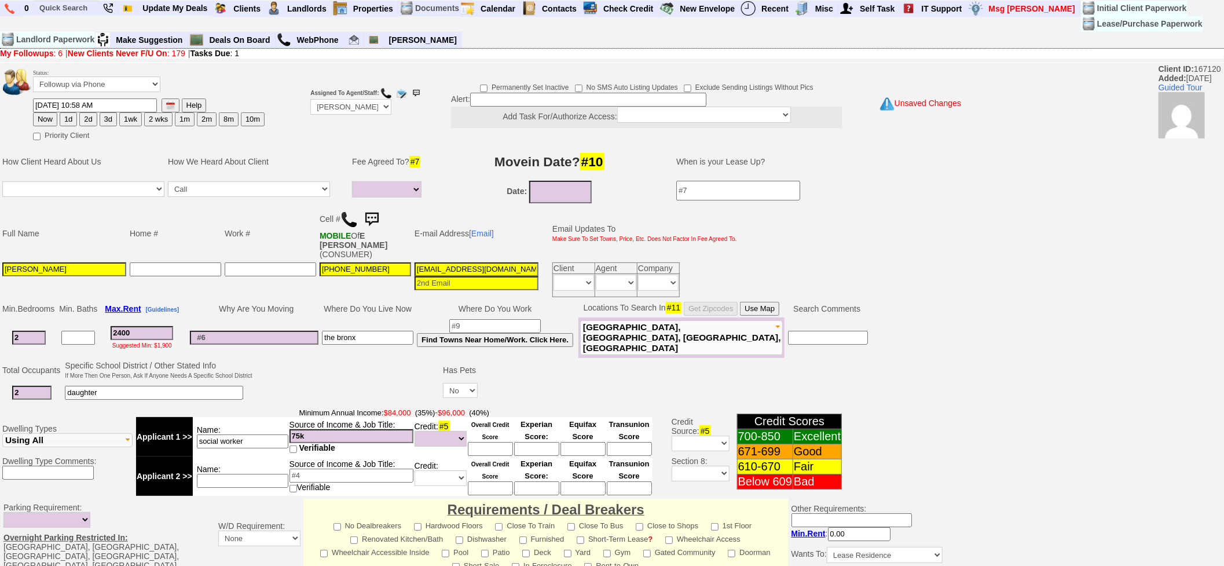
click at [146, 326] on input "2400" at bounding box center [142, 333] width 63 height 14
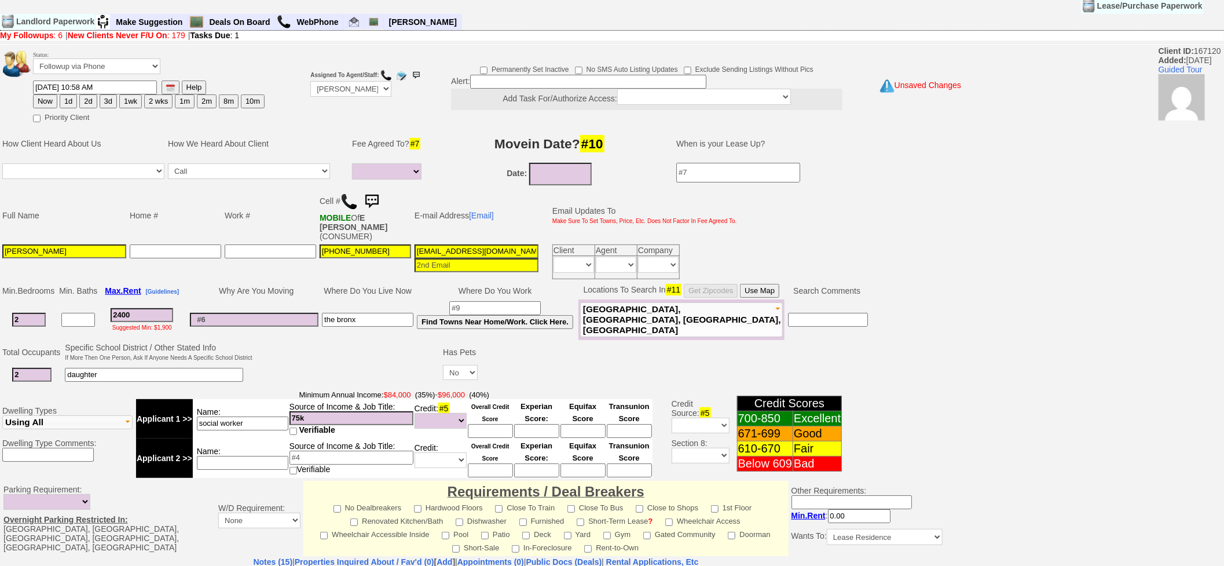
scroll to position [290, 0]
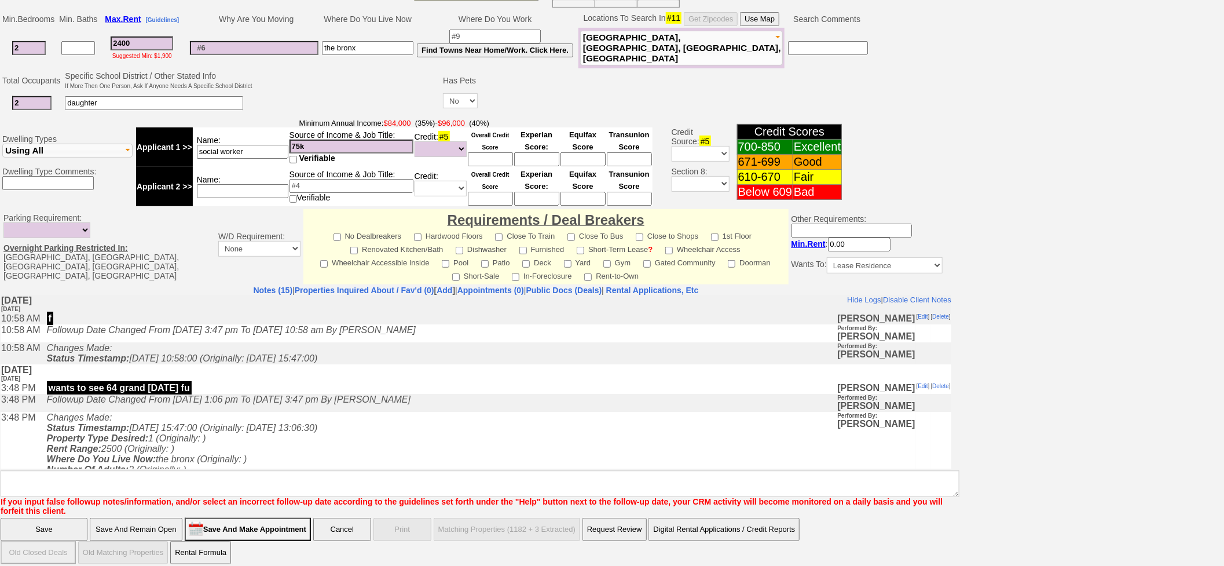
click at [153, 520] on input "Save And Remain Open" at bounding box center [136, 529] width 93 height 23
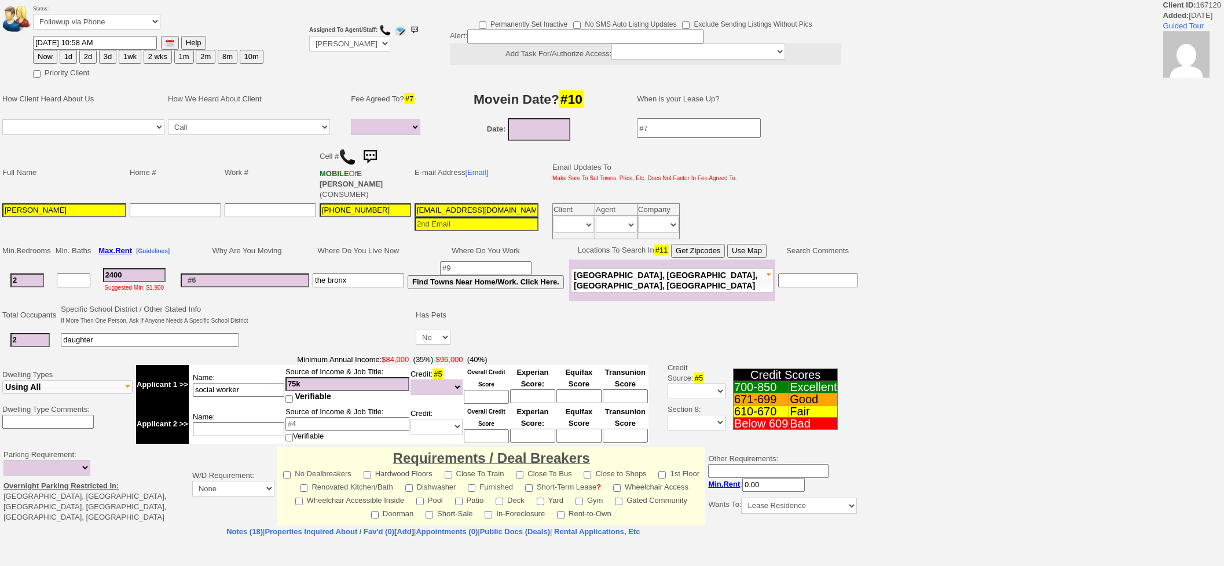
select select
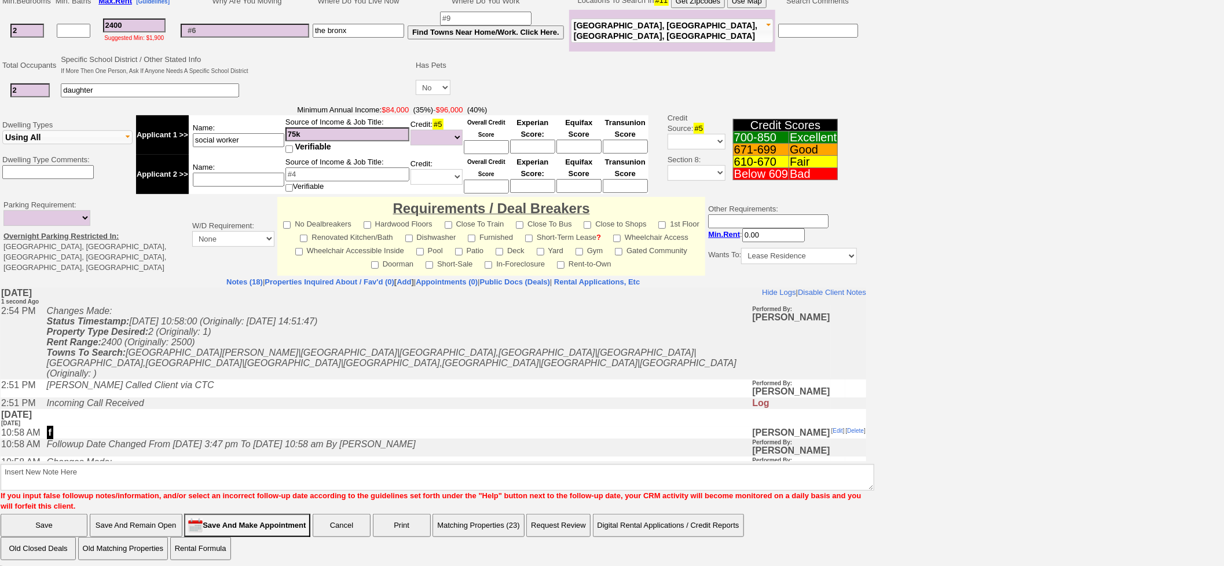
drag, startPoint x: 499, startPoint y: 811, endPoint x: 565, endPoint y: 296, distance: 518.9
click at [481, 153] on input at bounding box center [486, 147] width 45 height 14
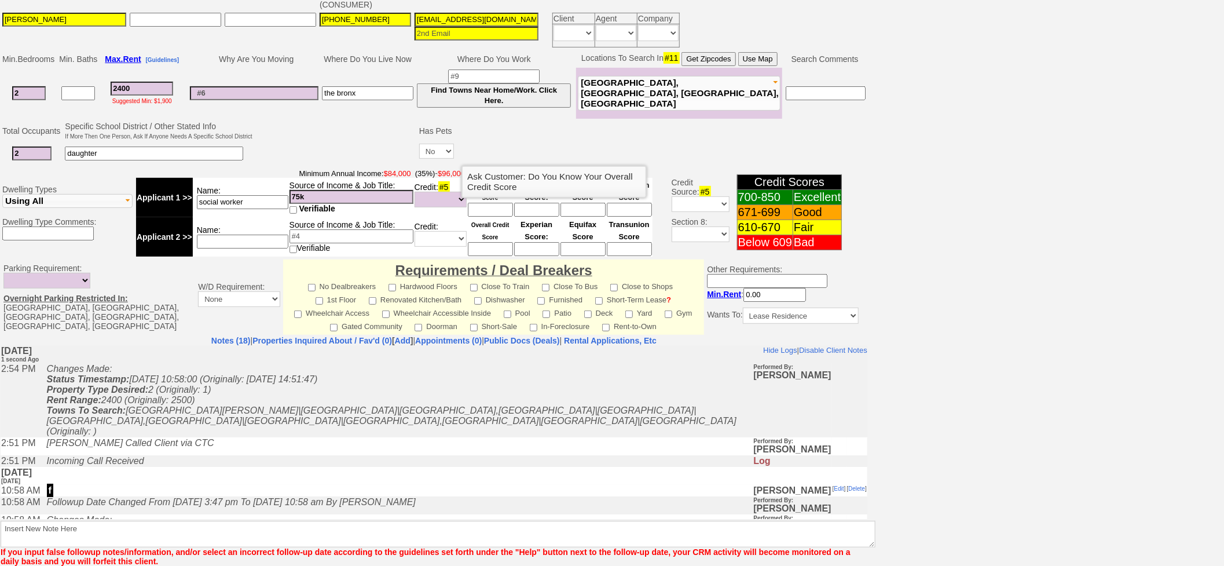
scroll to position [307, 0]
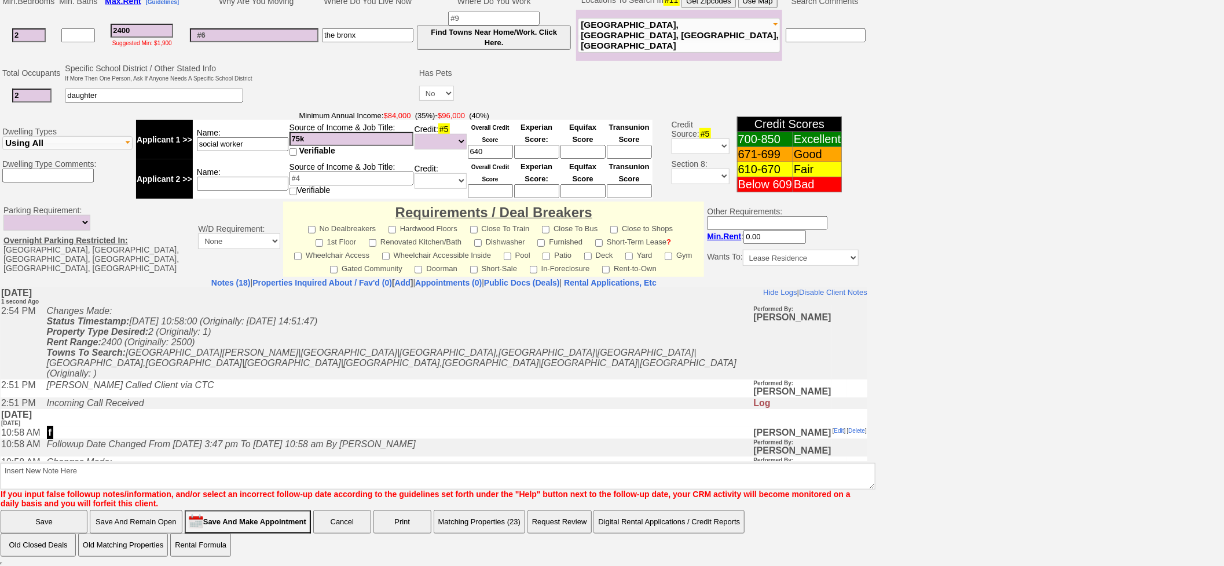
type input "640"
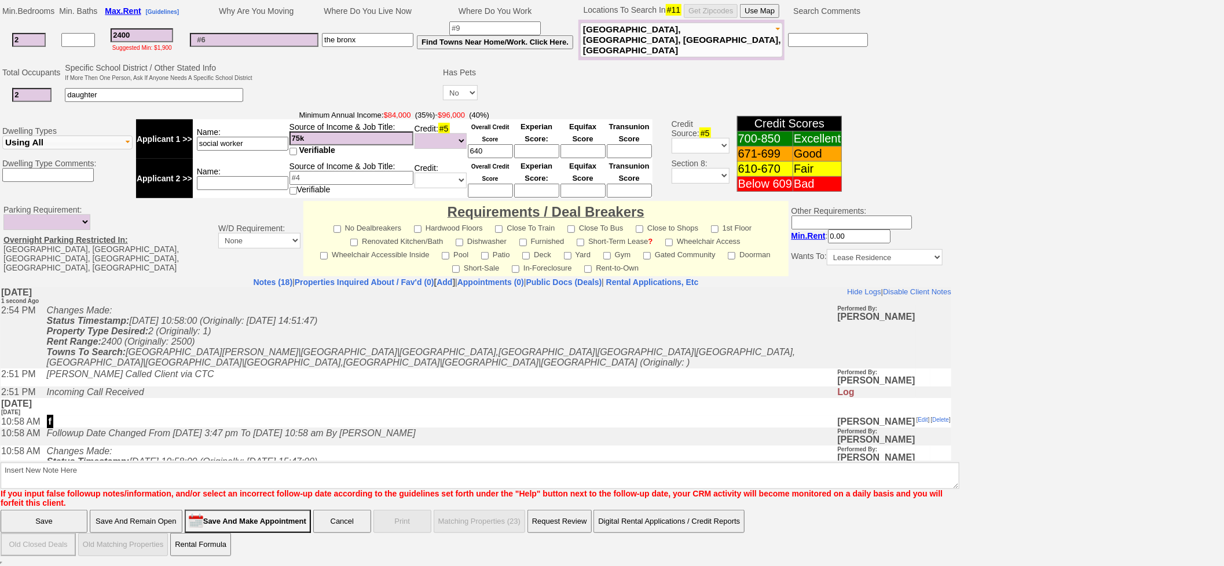
click at [127, 516] on input "Save And Remain Open" at bounding box center [136, 521] width 93 height 23
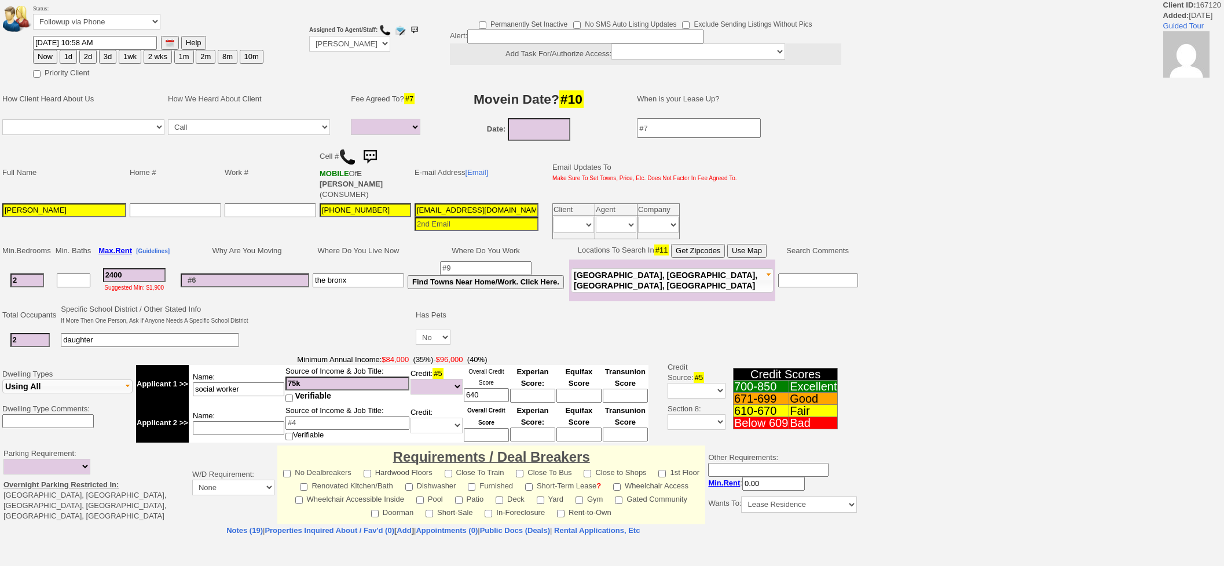
select select
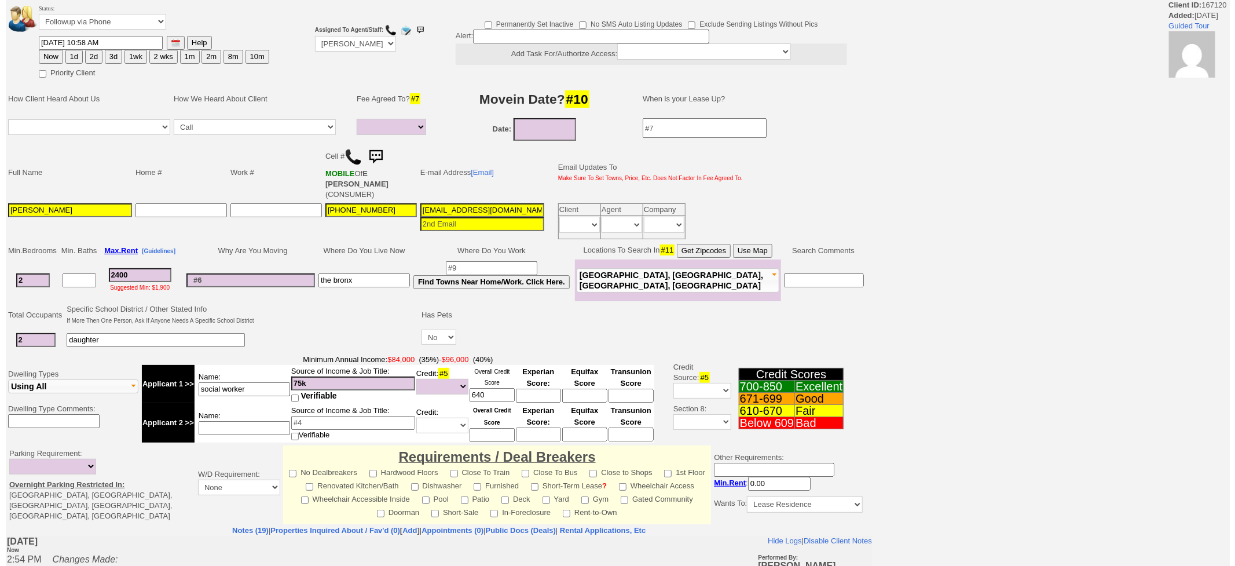
scroll to position [248, 0]
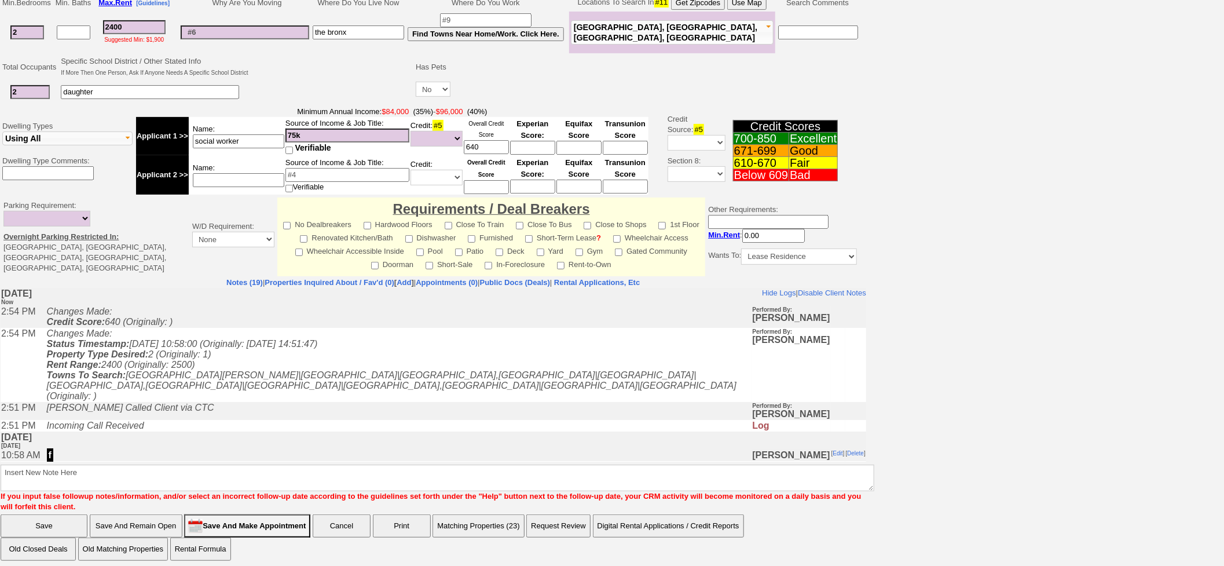
click at [494, 514] on button "Matching Properties (23)" at bounding box center [478, 525] width 91 height 23
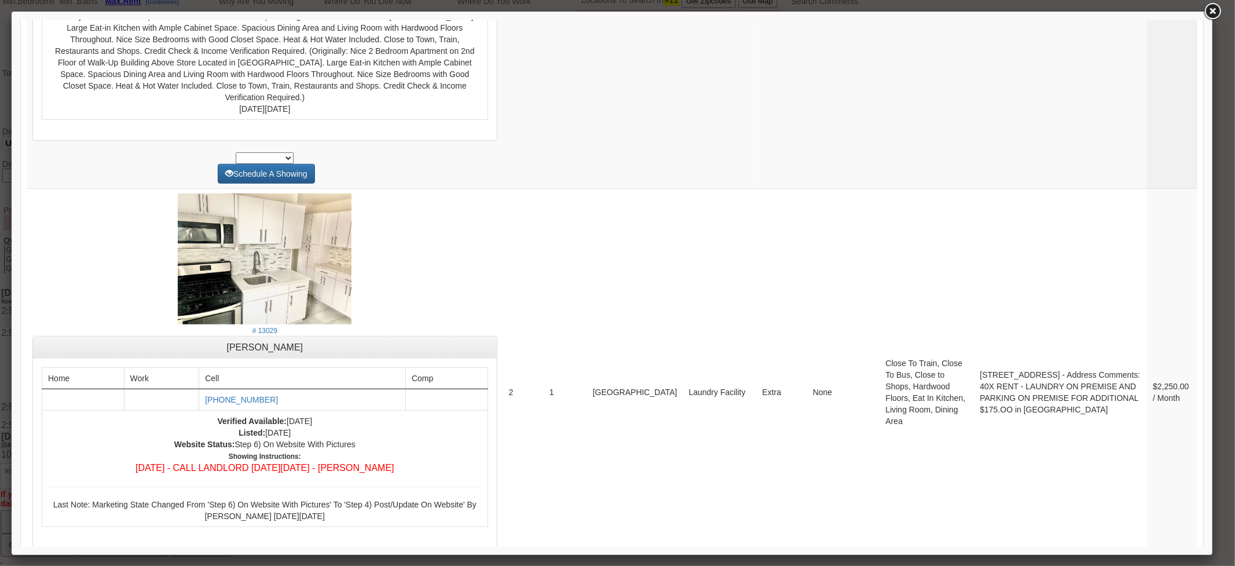
scroll to position [4564, 0]
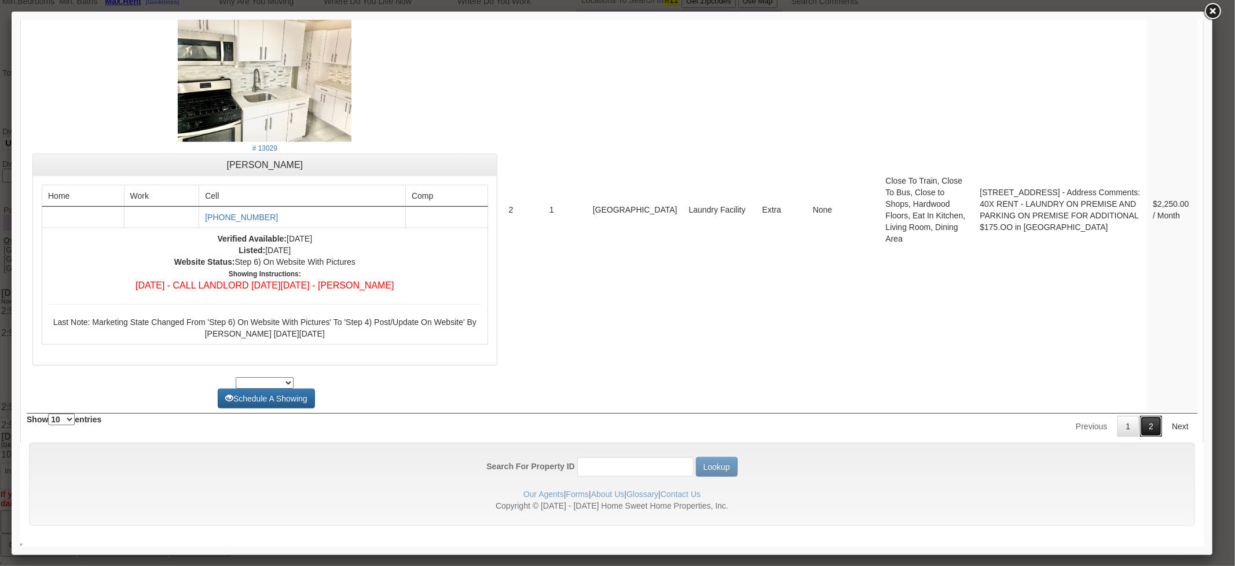
click at [1149, 420] on link "2" at bounding box center [1151, 426] width 22 height 21
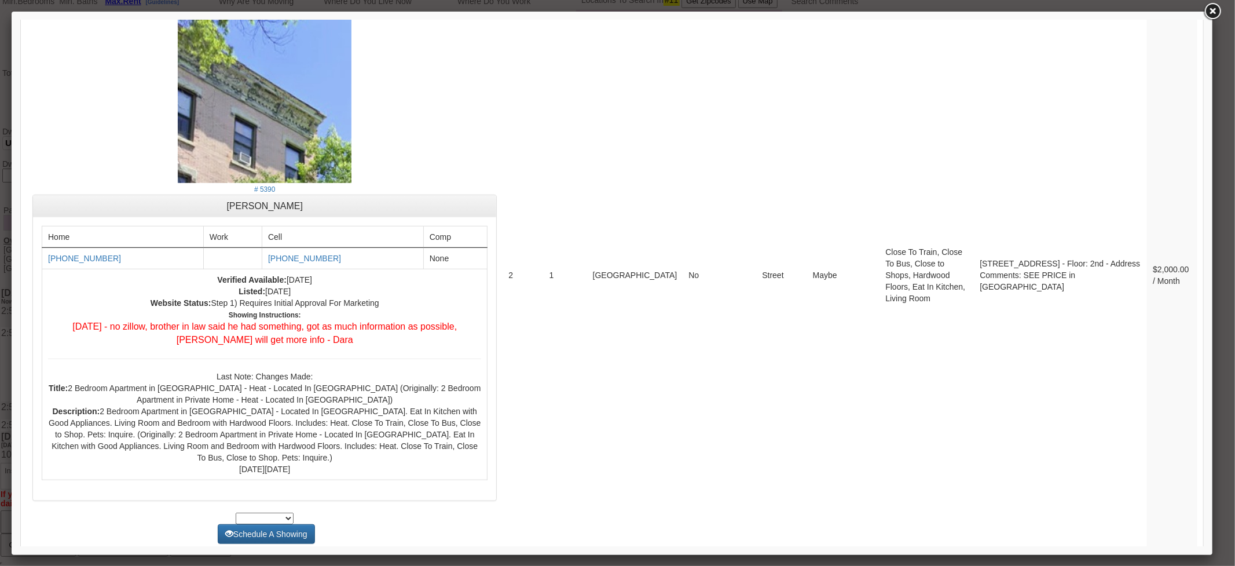
scroll to position [0, 0]
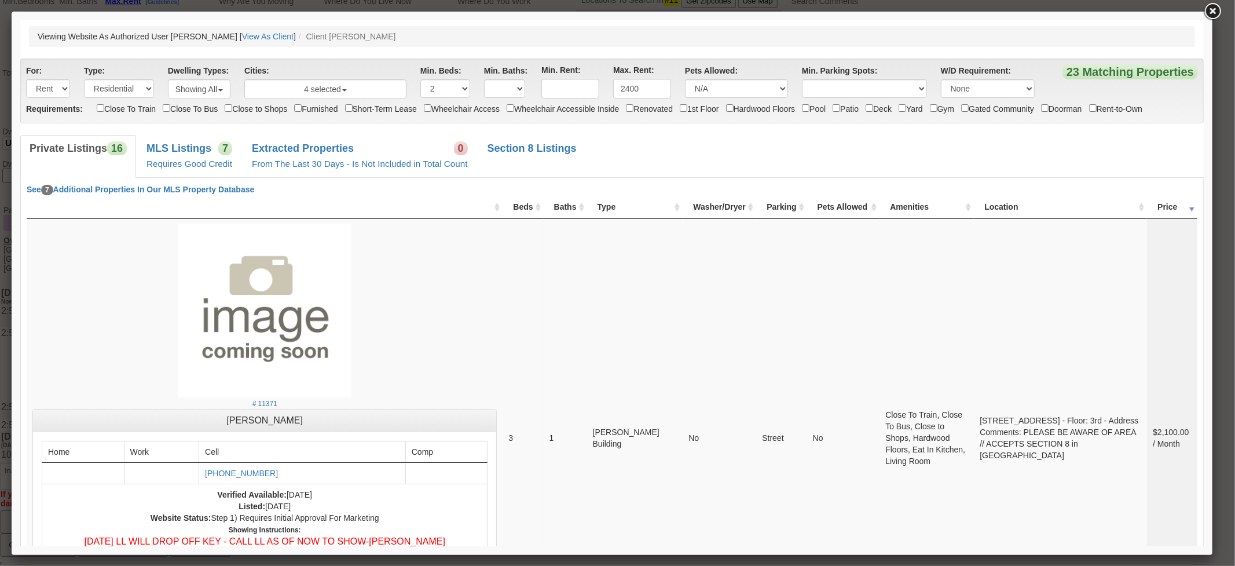
drag, startPoint x: 1199, startPoint y: 507, endPoint x: 1235, endPoint y: 76, distance: 432.3
click at [163, 174] on link "MLS Listings 7 Requires Good Credit" at bounding box center [189, 156] width 104 height 42
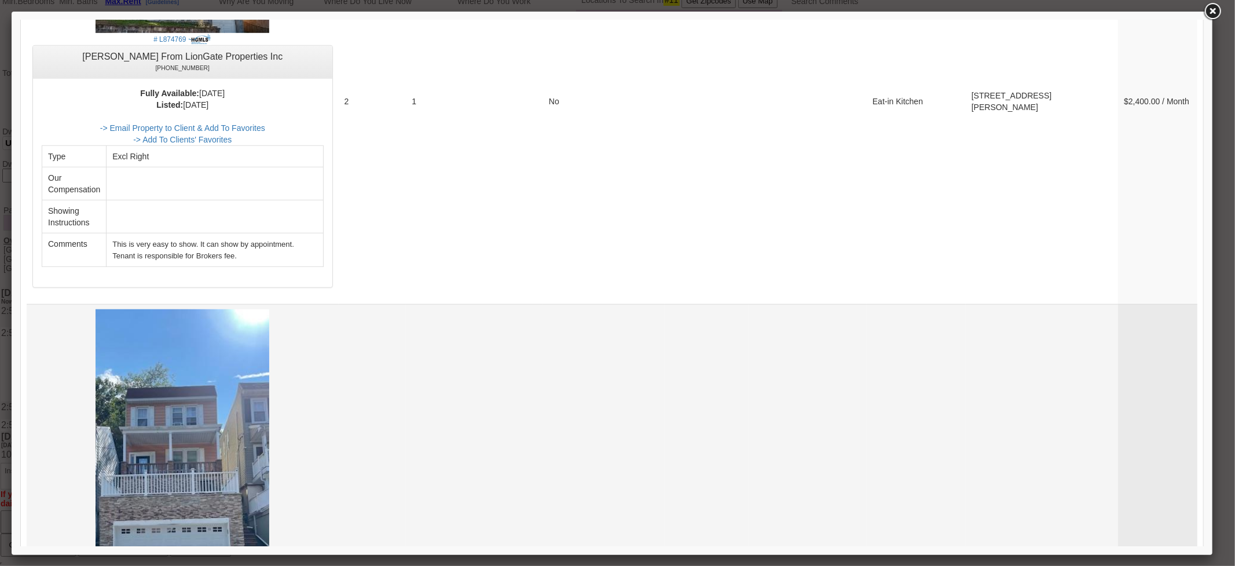
scroll to position [1029, 0]
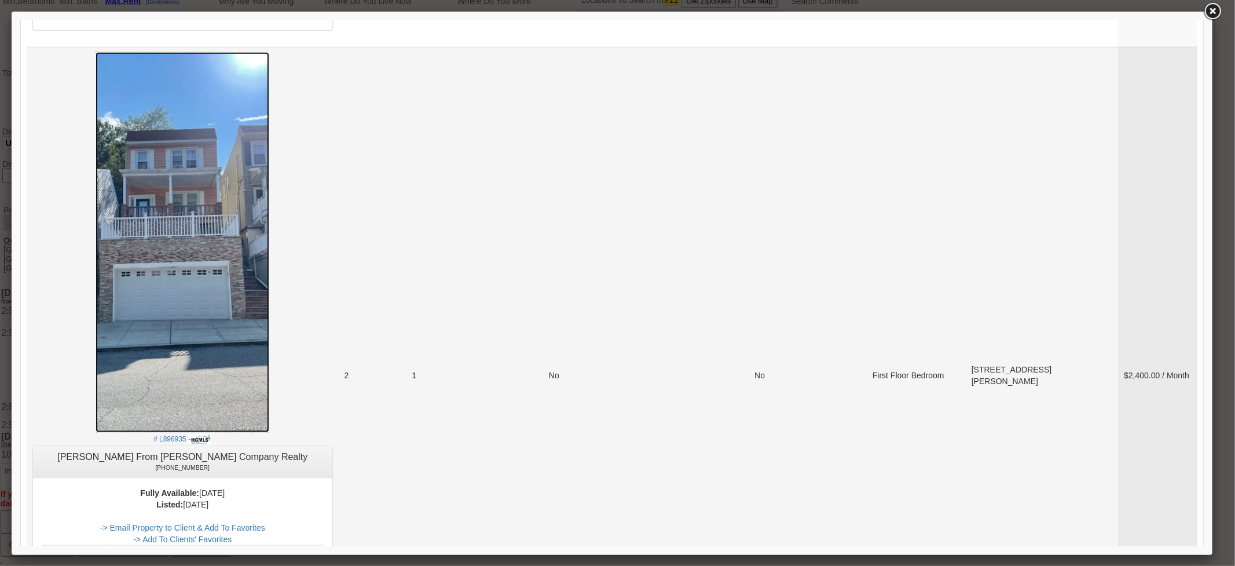
click at [226, 307] on img at bounding box center [183, 242] width 174 height 381
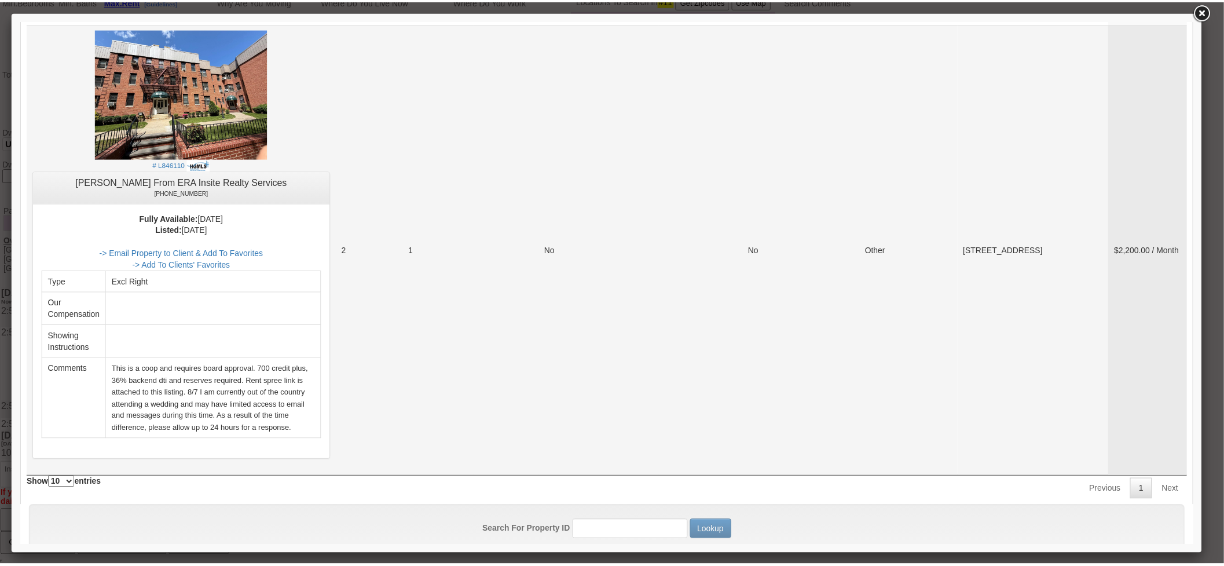
scroll to position [3262, 0]
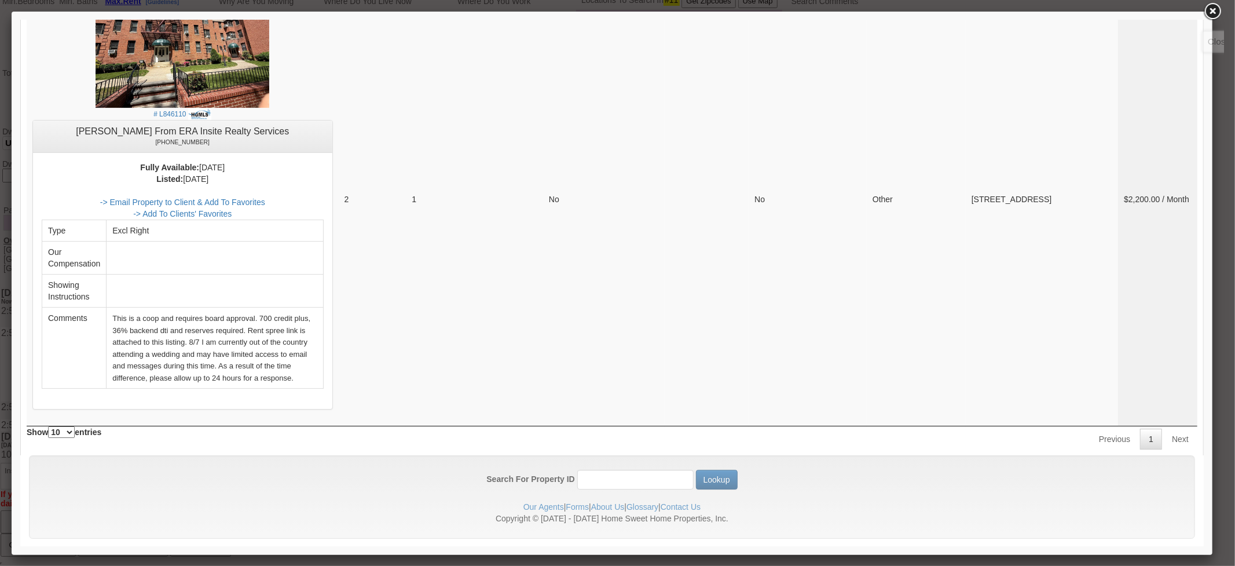
click at [1208, 13] on link at bounding box center [1212, 11] width 21 height 21
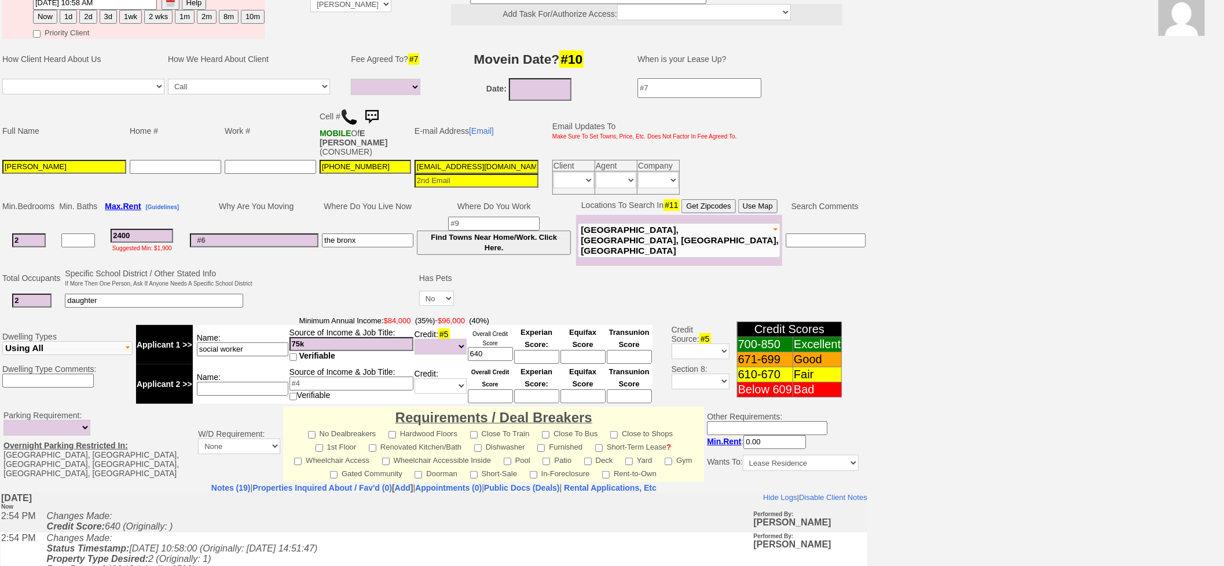
scroll to position [0, 0]
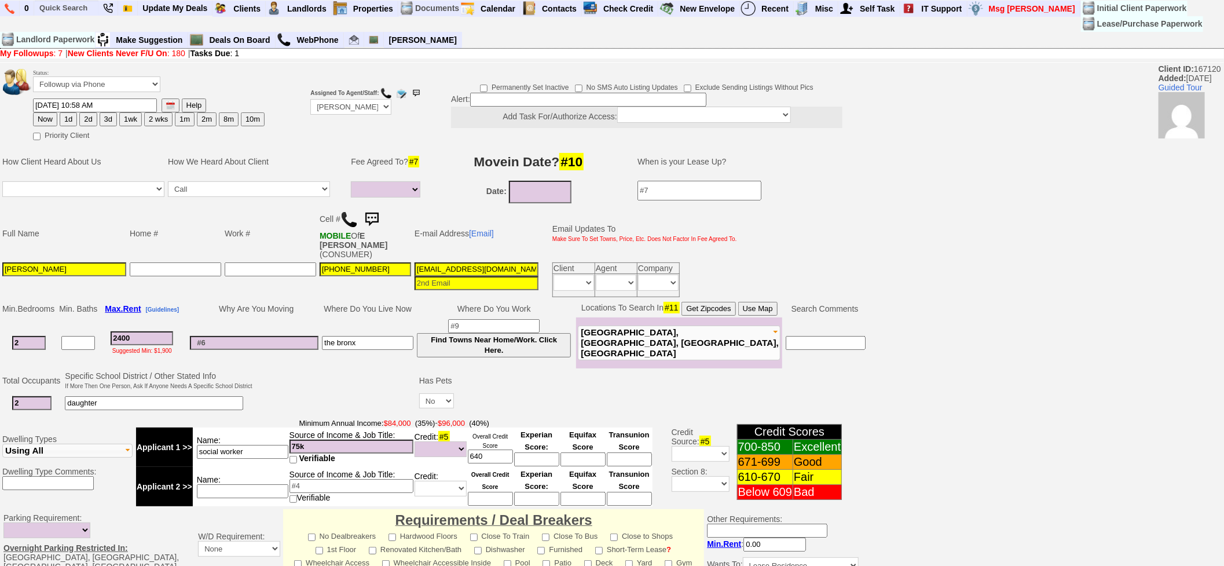
type textarea "unrealistic expectations ia"
click at [131, 82] on select "Followup via Phone Followup via Email Followup When Section 8 Property Found De…" at bounding box center [96, 84] width 127 height 16
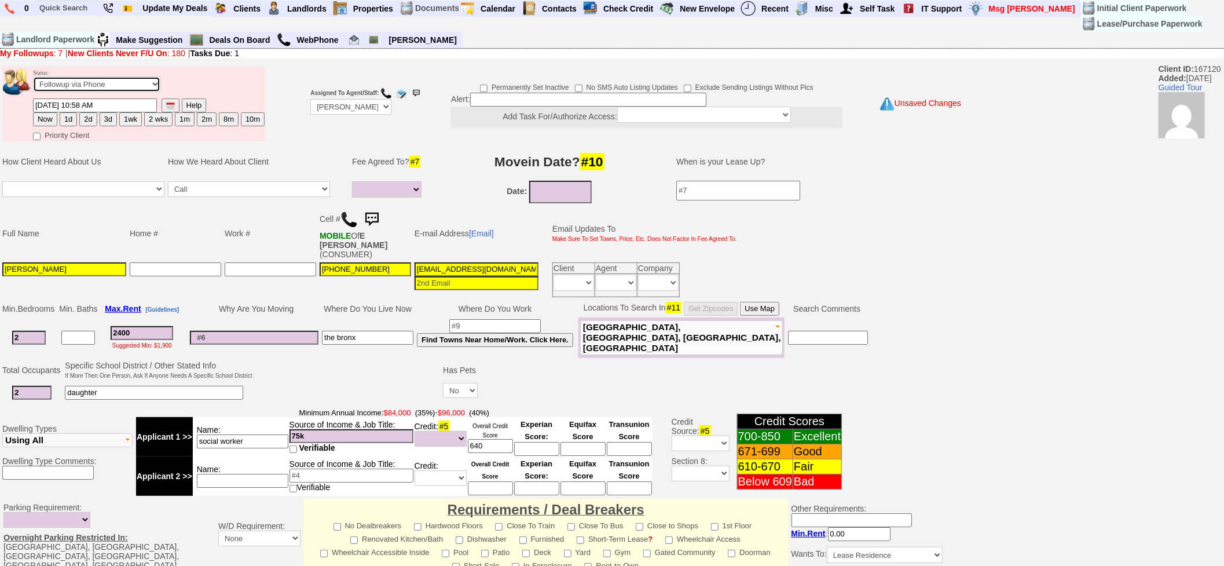
select select "Inactive"
click at [33, 77] on select "Followup via Phone Followup via Email Followup When Section 8 Property Found De…" at bounding box center [96, 84] width 127 height 16
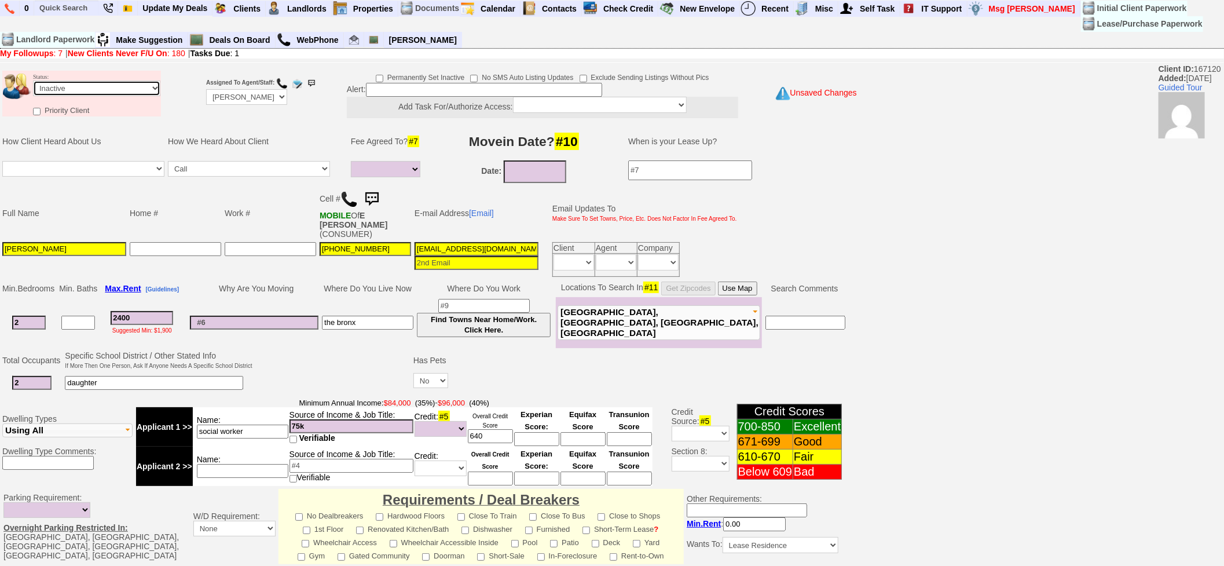
scroll to position [288, 0]
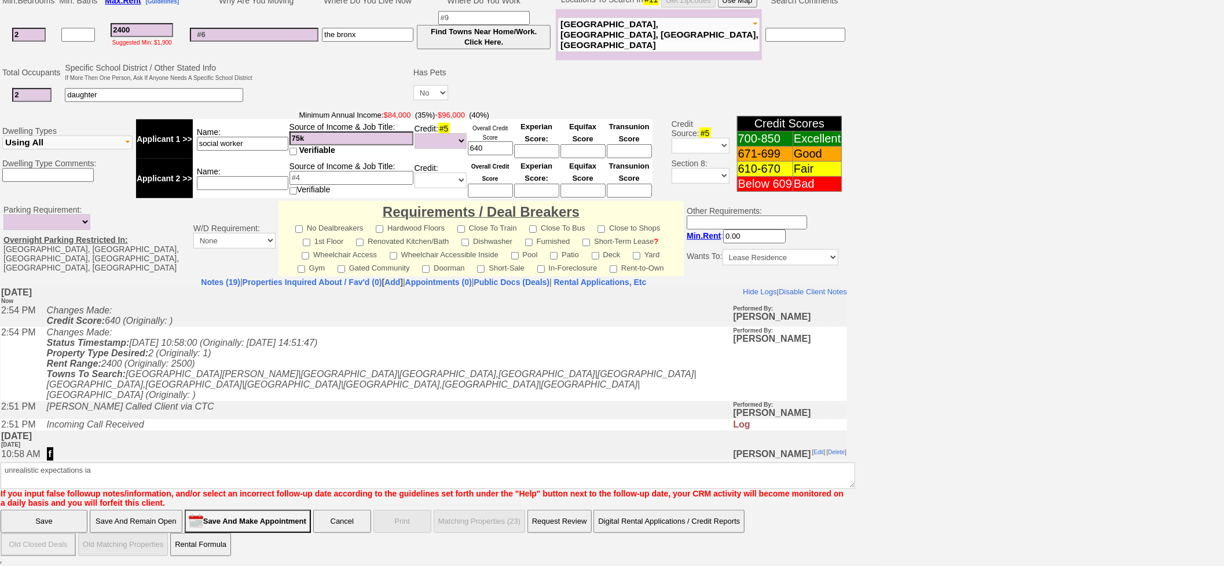
click at [58, 523] on input "Save" at bounding box center [44, 521] width 87 height 23
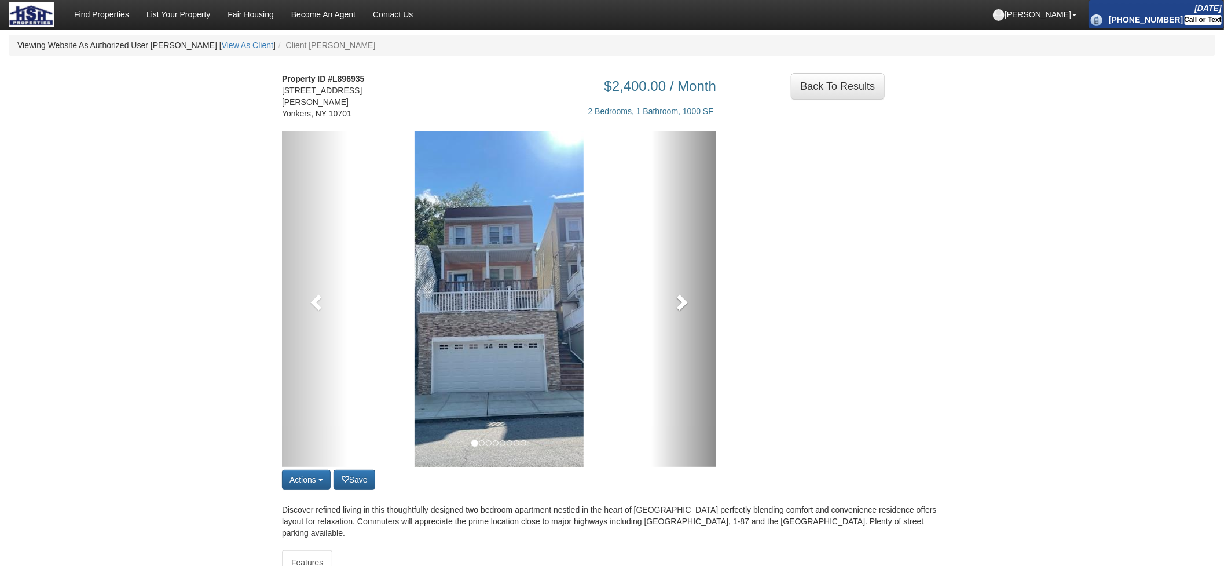
click at [665, 304] on link at bounding box center [683, 299] width 65 height 336
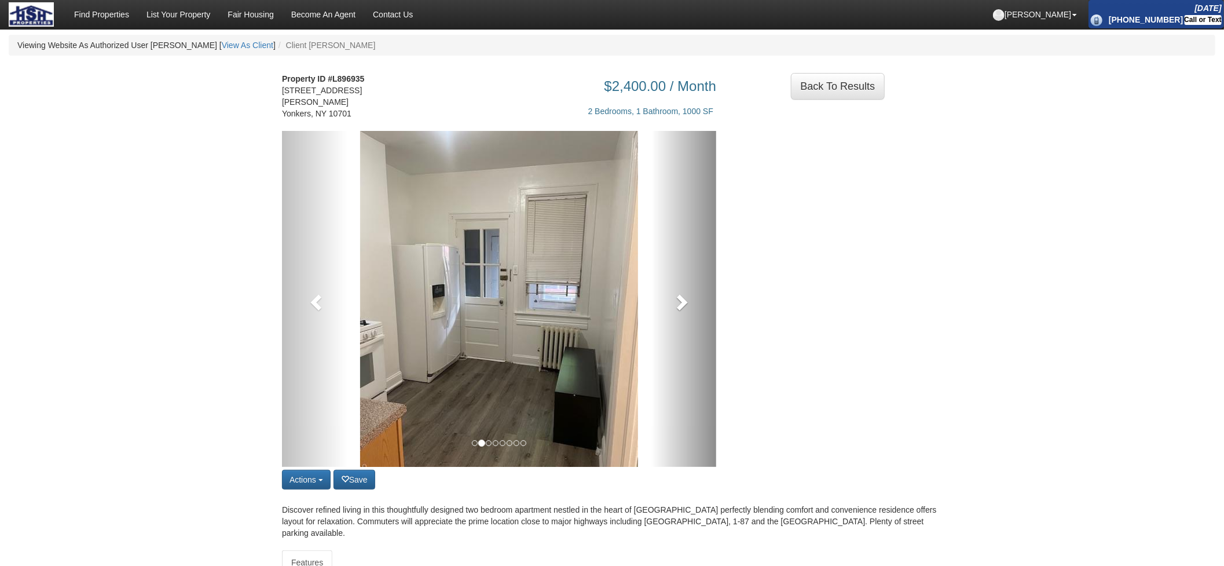
click at [665, 304] on link at bounding box center [683, 299] width 65 height 336
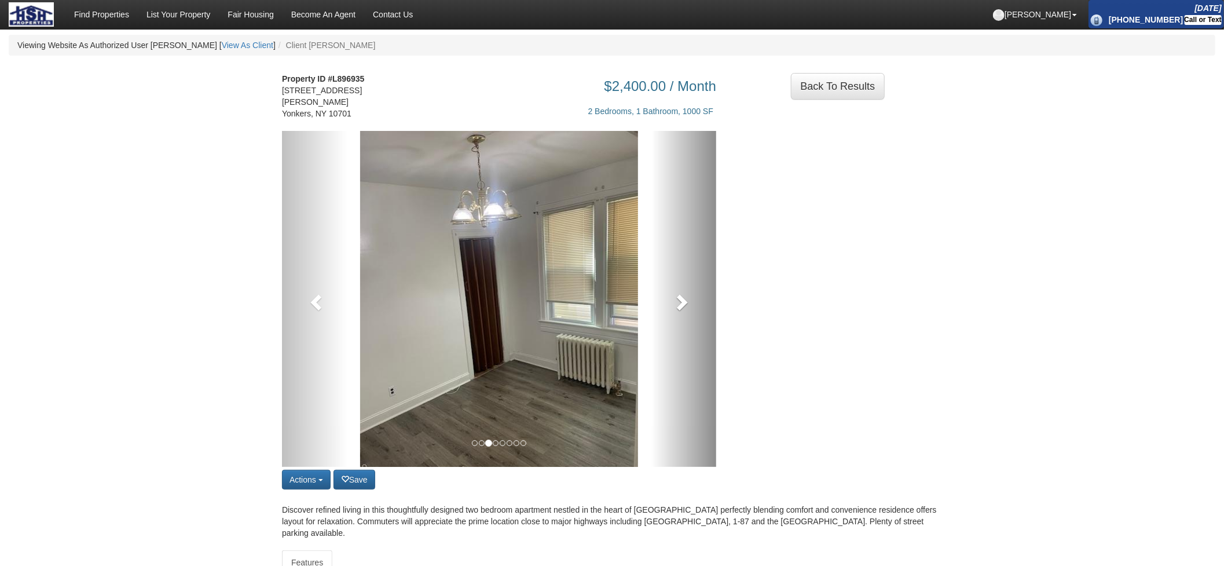
click at [665, 304] on link at bounding box center [683, 299] width 65 height 336
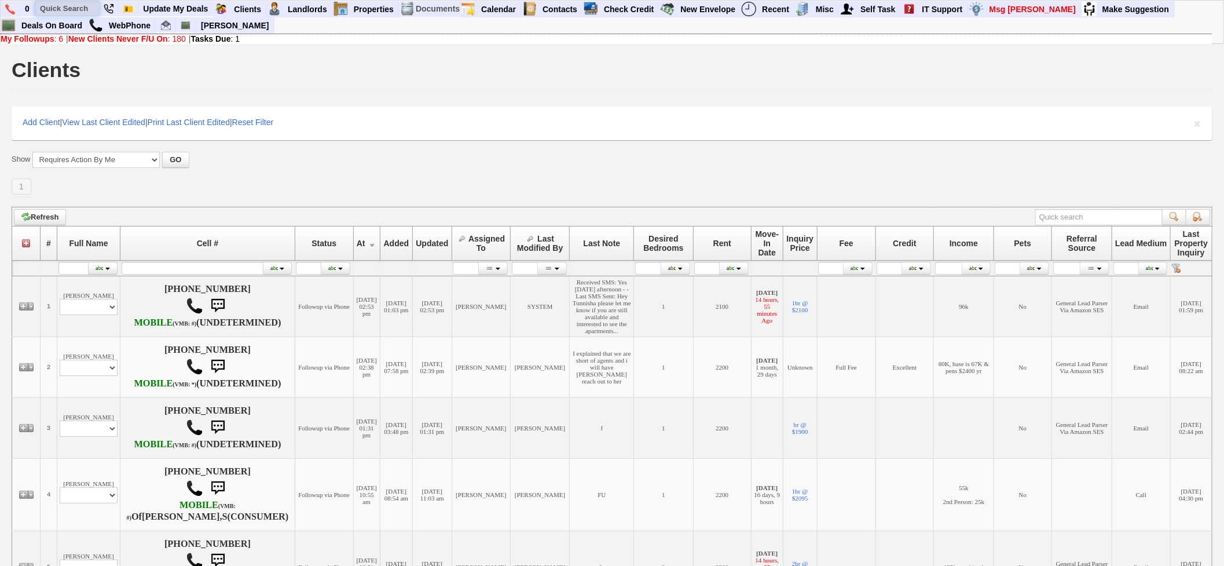
click at [50, 9] on input "text" at bounding box center [67, 8] width 64 height 14
paste input "872) 226-0692"
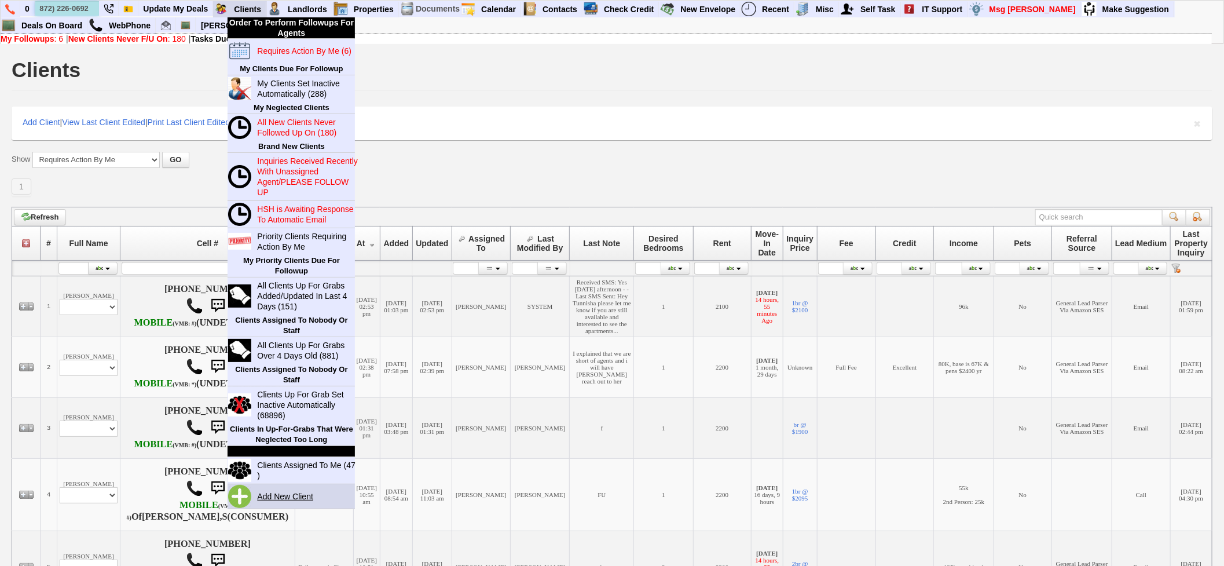
type input "872) 226-0692"
click at [297, 489] on link "Add New Client" at bounding box center [289, 496] width 75 height 15
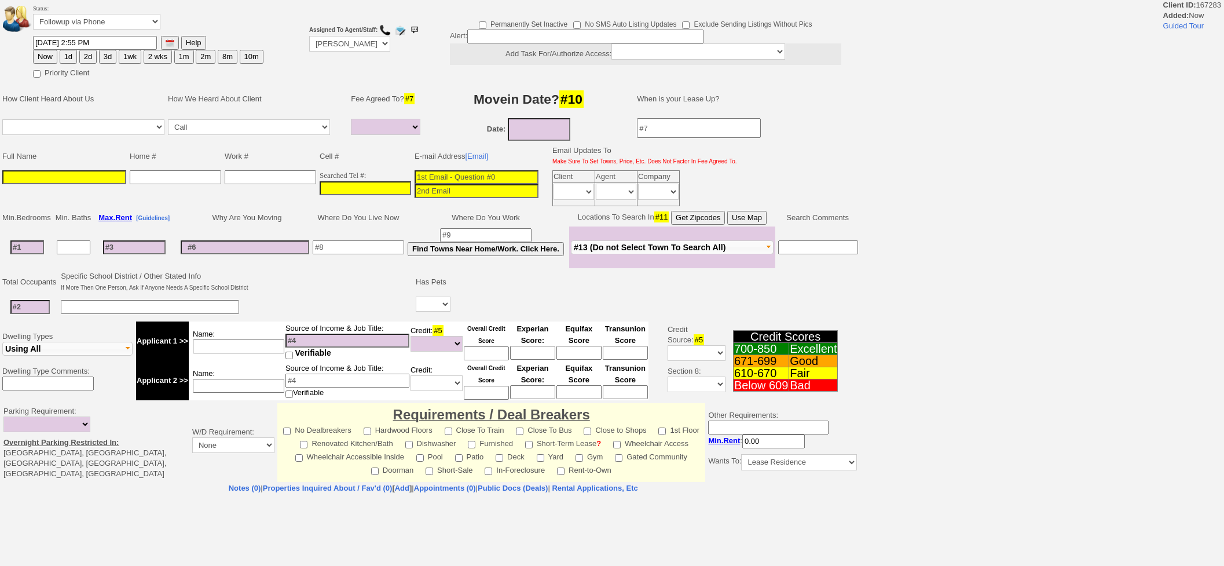
select select
click at [346, 171] on font "Searched Tel #:" at bounding box center [343, 175] width 46 height 9
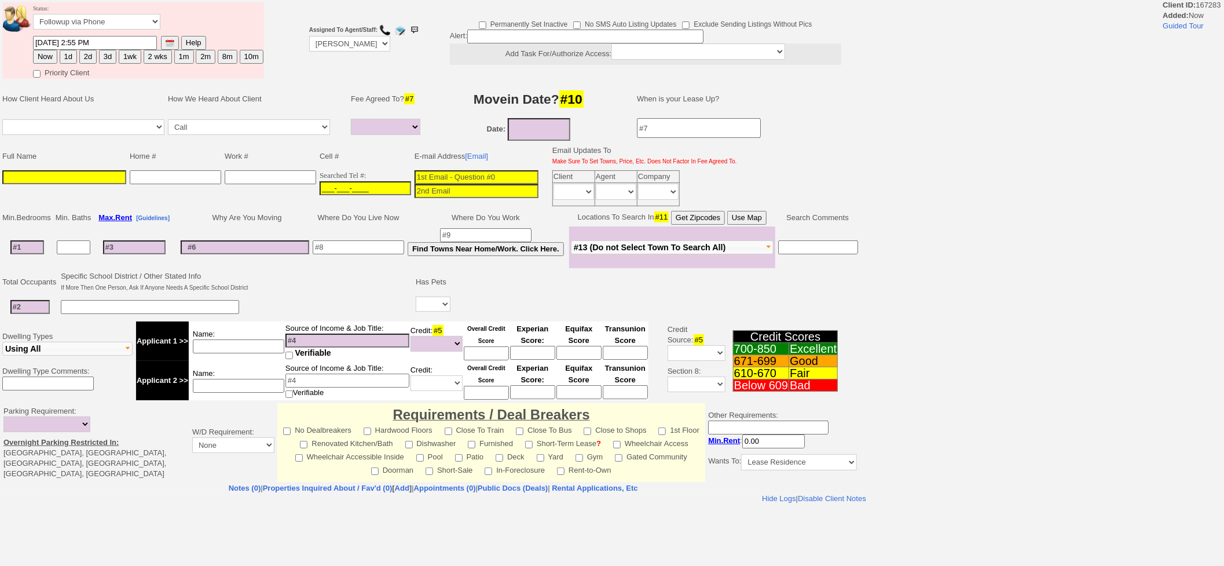
click at [351, 182] on input "___-___-____" at bounding box center [365, 188] width 91 height 14
paste input "[PHONE_NUMBER]"
type input "[PHONE_NUMBER]"
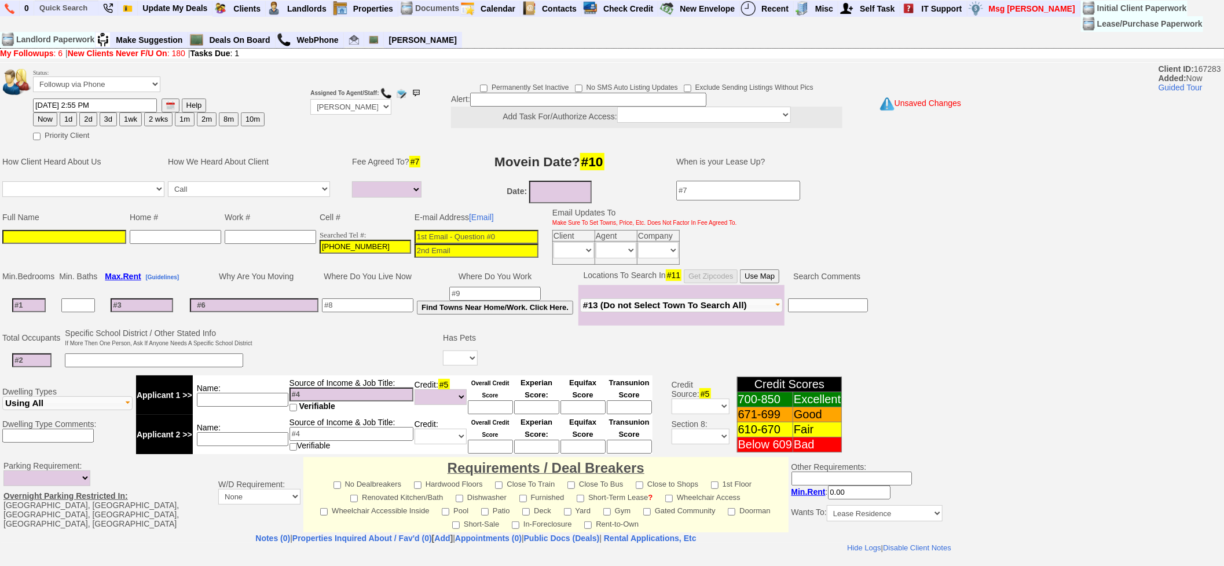
click at [431, 239] on input at bounding box center [477, 237] width 124 height 14
paste input "[EMAIL_ADDRESS][DOMAIN_NAME]"
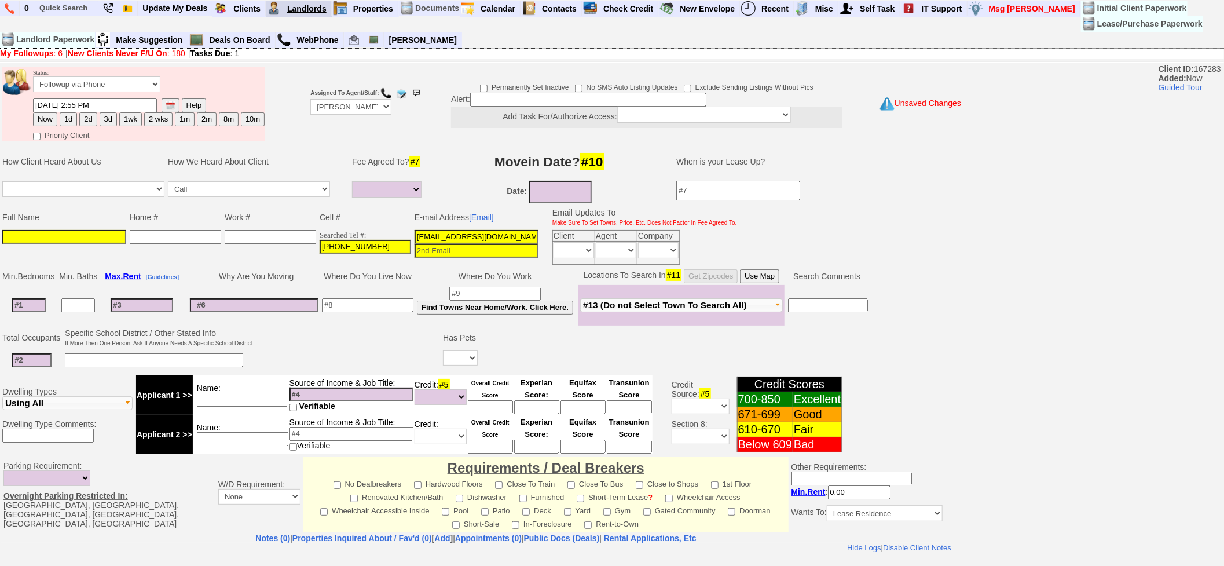
type input "[EMAIL_ADDRESS][DOMAIN_NAME]"
click at [102, 239] on input at bounding box center [64, 237] width 124 height 14
paste input "[PERSON_NAME]"
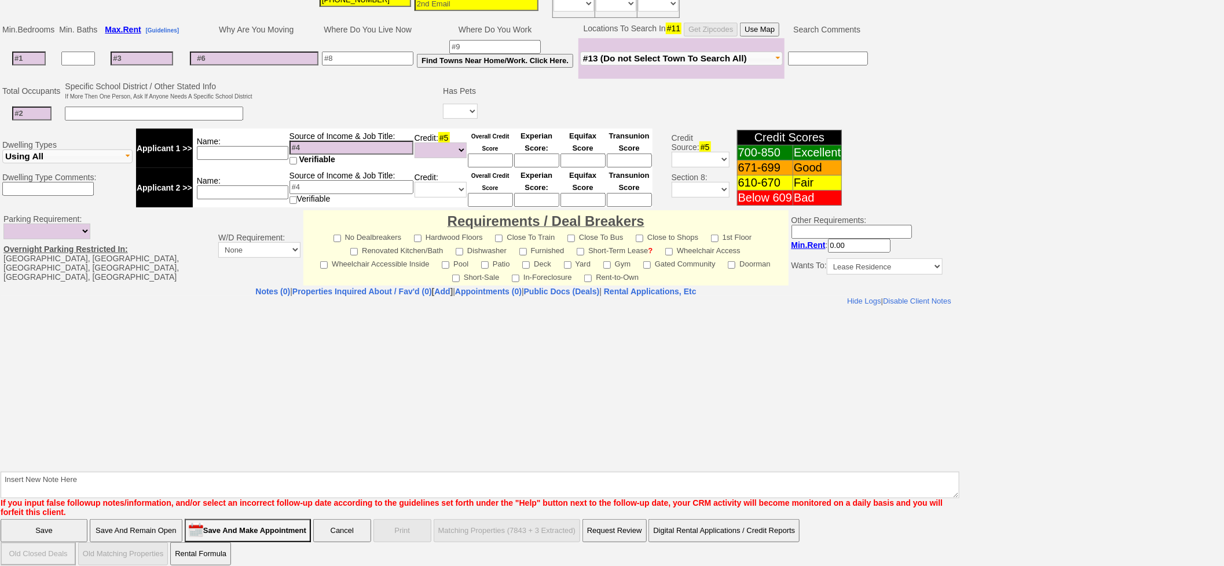
type input "[PERSON_NAME]"
click at [430, 472] on textarea "Insert New Note Here" at bounding box center [480, 484] width 959 height 27
click at [126, 471] on textarea "Insert New Note Here" at bounding box center [480, 484] width 959 height 27
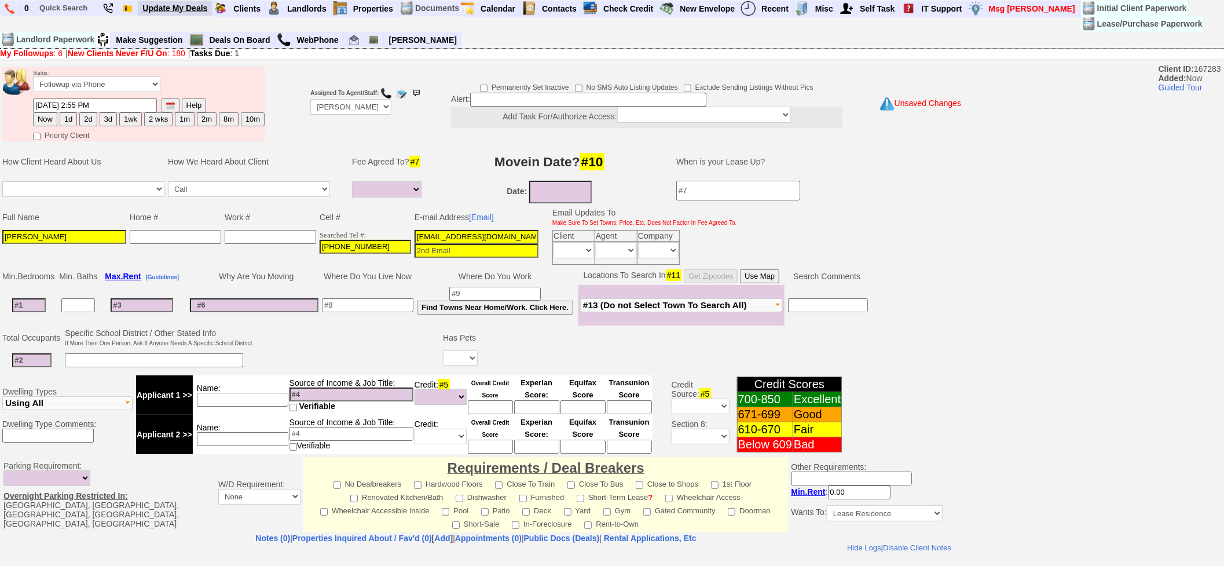
type textarea "renthq lead from 64 grand mls"
click at [49, 116] on button "Now" at bounding box center [45, 119] width 24 height 14
type input "08/15/2025 02:55 PM"
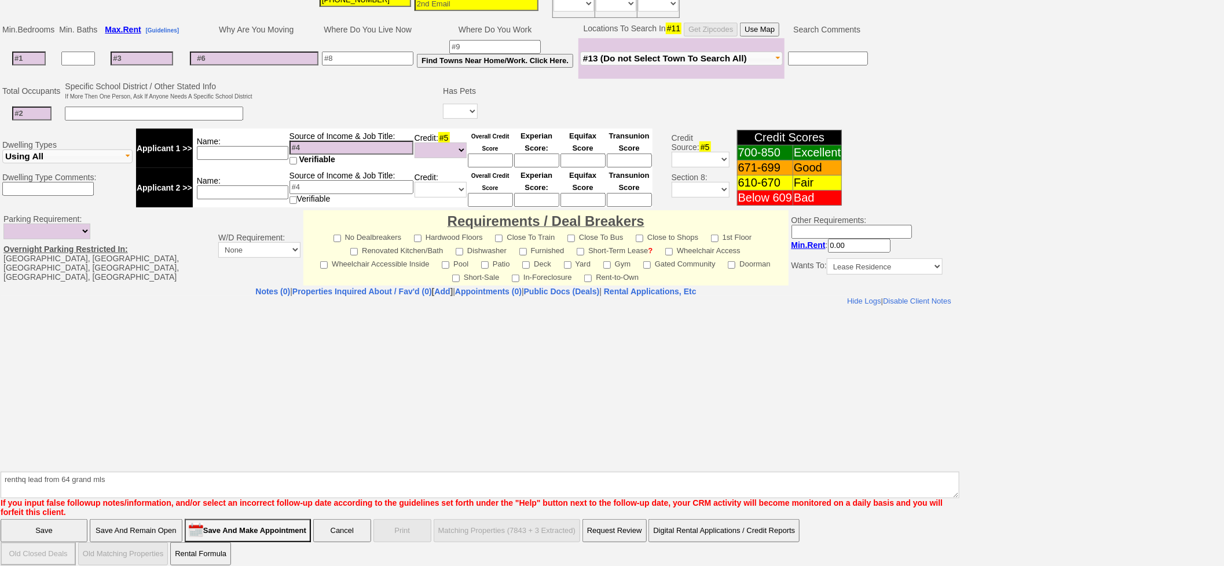
click at [56, 527] on input "Save" at bounding box center [44, 530] width 87 height 23
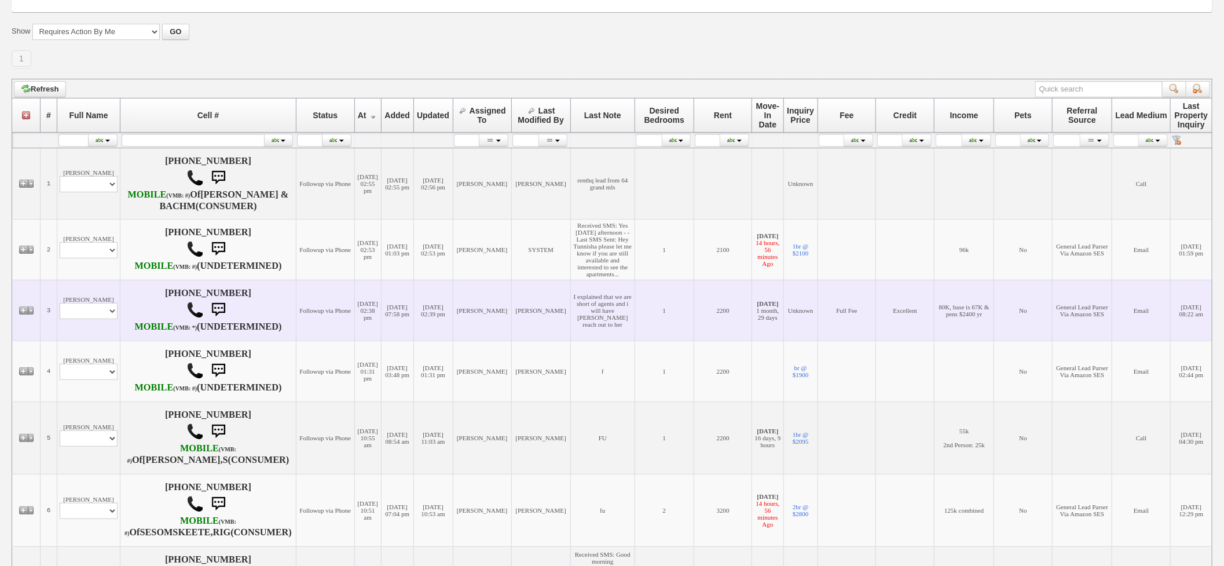
scroll to position [129, 0]
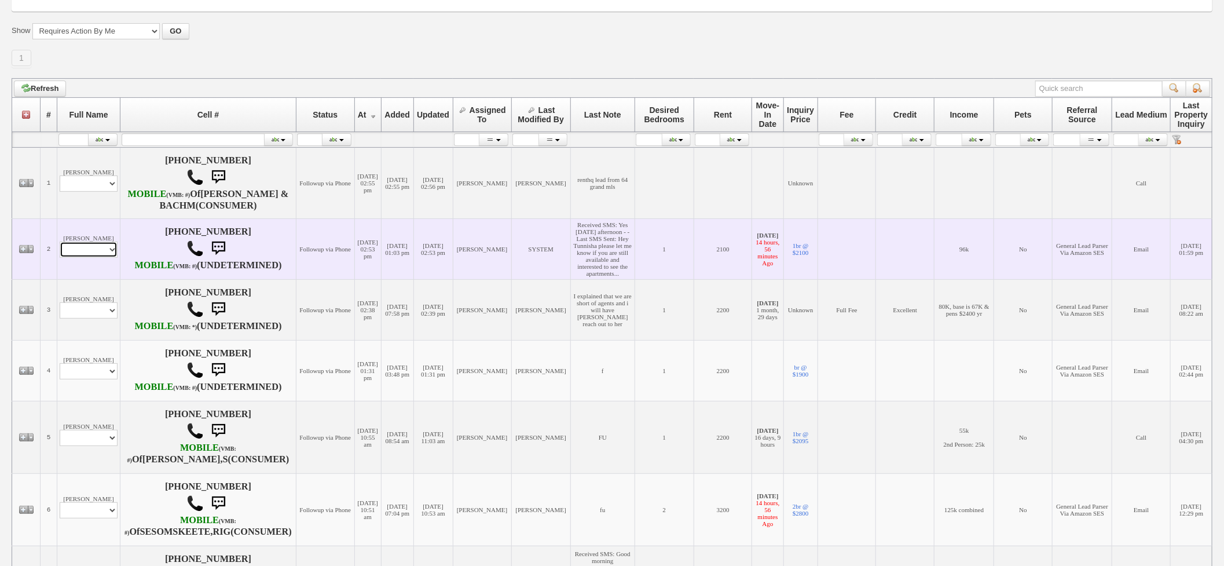
click at [100, 258] on select "Profile Edit Print Email Externally (Will Not Be Tracked In CRM) Closed Deals" at bounding box center [89, 249] width 58 height 16
select select "ChangeURL,/crm/custom/edit_client_form.php?redirect=%2Fcrm%2Fclients.php&id=142…"
click at [60, 258] on select "Profile Edit Print Email Externally (Will Not Be Tracked In CRM) Closed Deals" at bounding box center [89, 249] width 58 height 16
select select
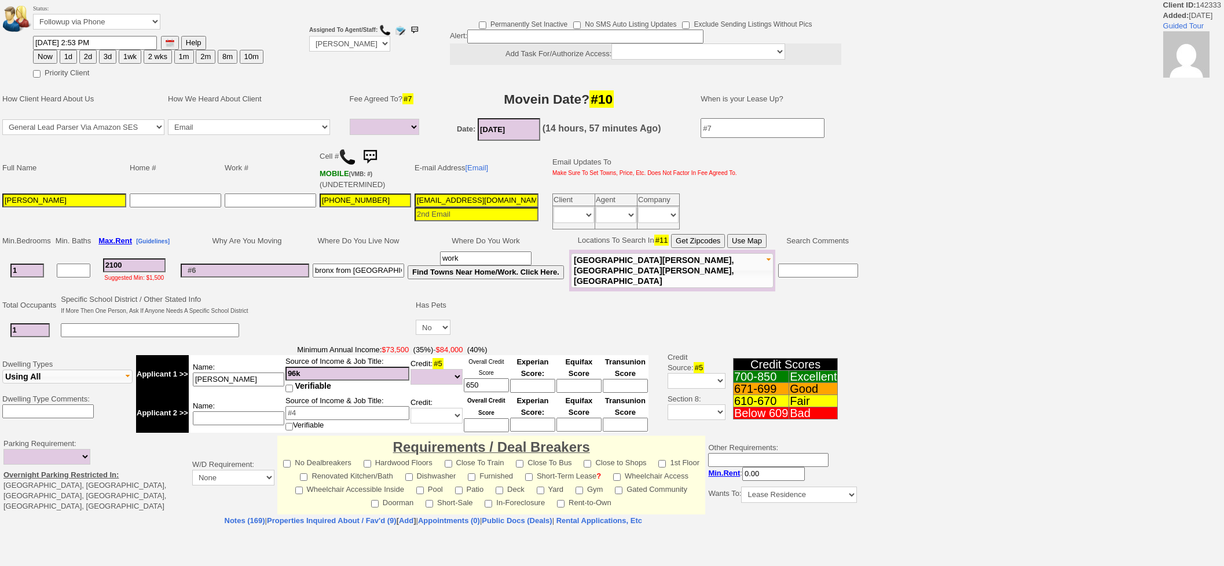
select select
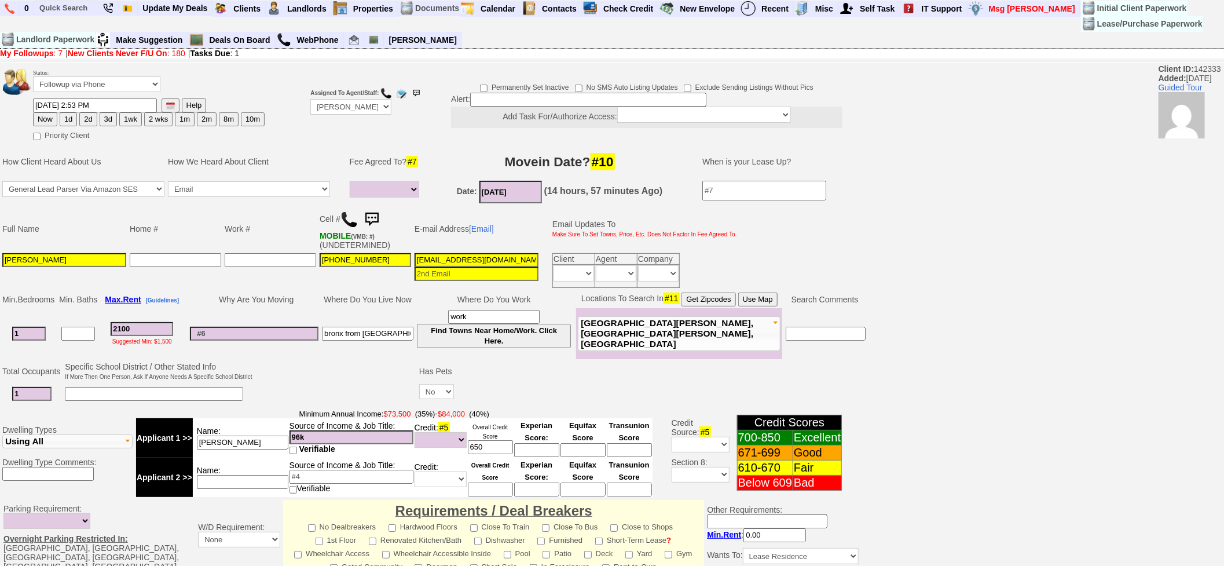
click at [375, 217] on img at bounding box center [371, 219] width 23 height 23
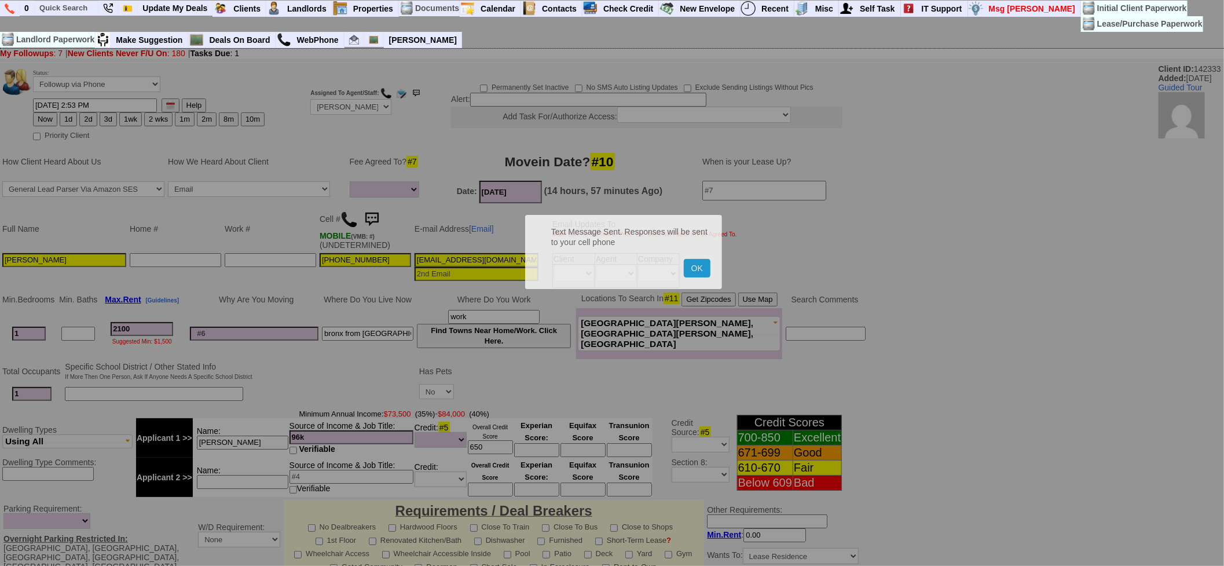
click at [684, 259] on button "OK" at bounding box center [697, 268] width 27 height 19
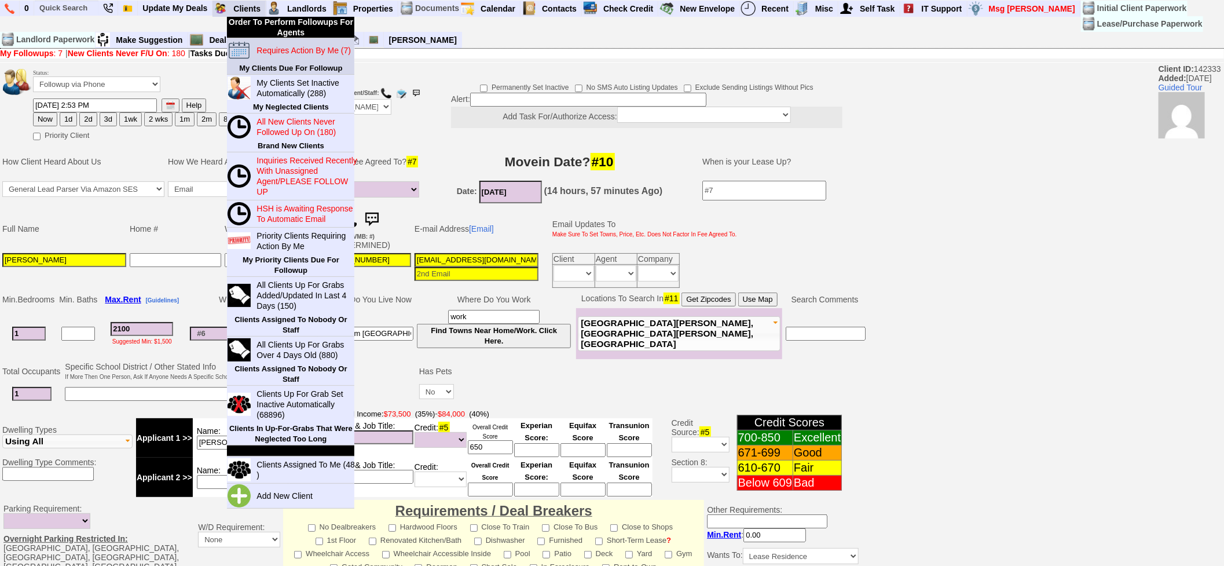
click at [280, 54] on link "Requires Action By Me (7)" at bounding box center [307, 50] width 111 height 15
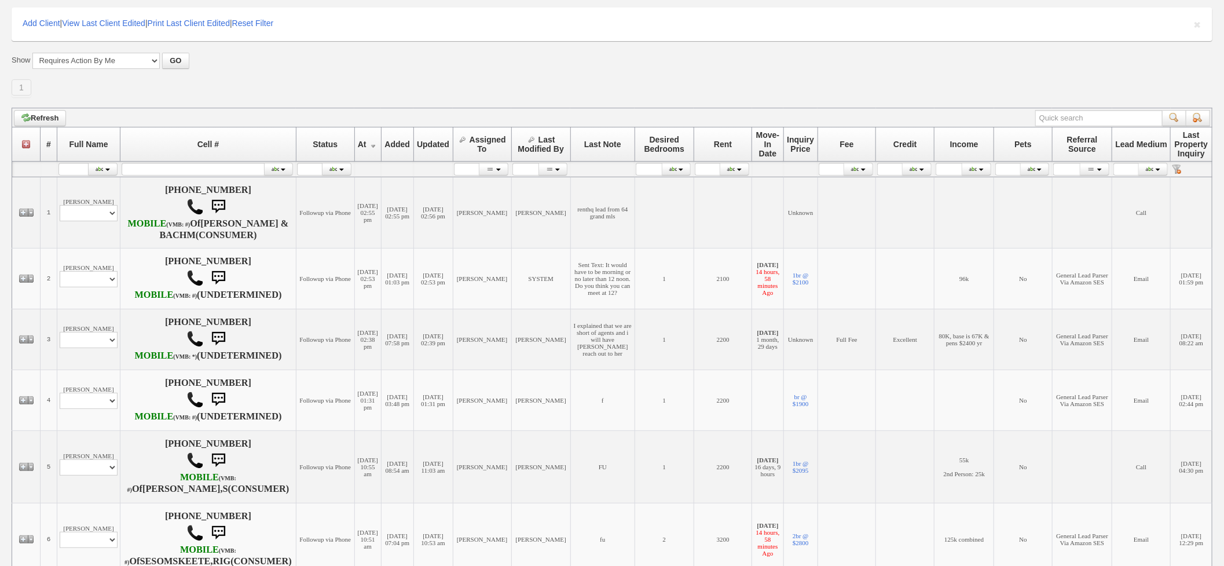
scroll to position [354, 0]
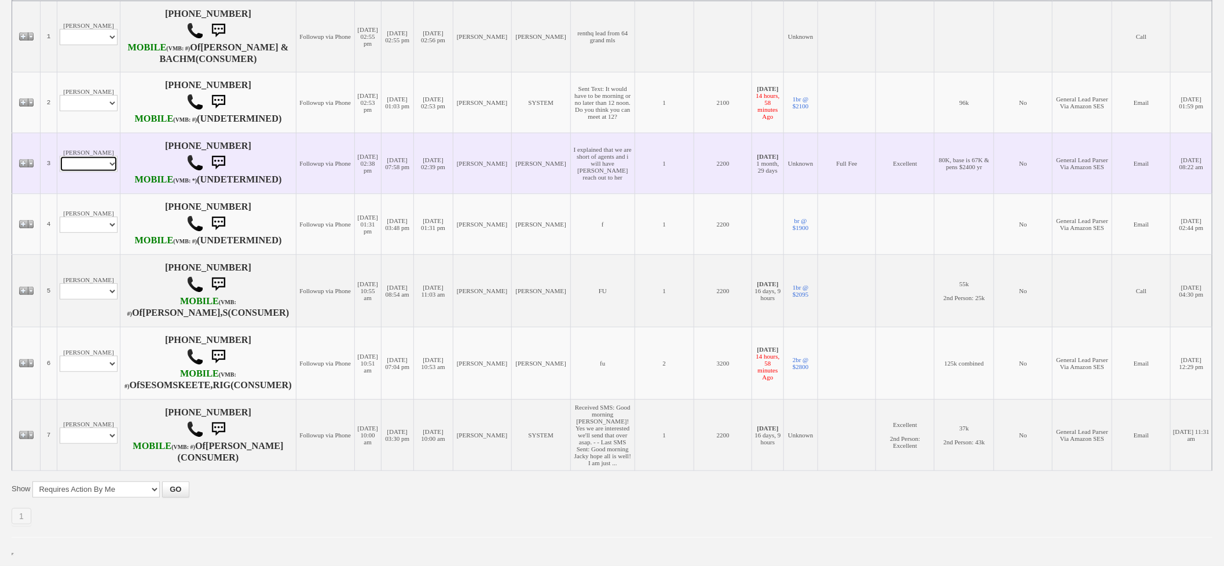
click at [94, 156] on select "Profile Edit Print Email Externally (Will Not Be Tracked In CRM) Closed Deals" at bounding box center [89, 164] width 58 height 16
select select "ChangeURL,/crm/custom/edit_client_form.php?redirect=%2Fcrm%2Fclients.php&id=167…"
click at [60, 156] on select "Profile Edit Print Email Externally (Will Not Be Tracked In CRM) Closed Deals" at bounding box center [89, 164] width 58 height 16
select select
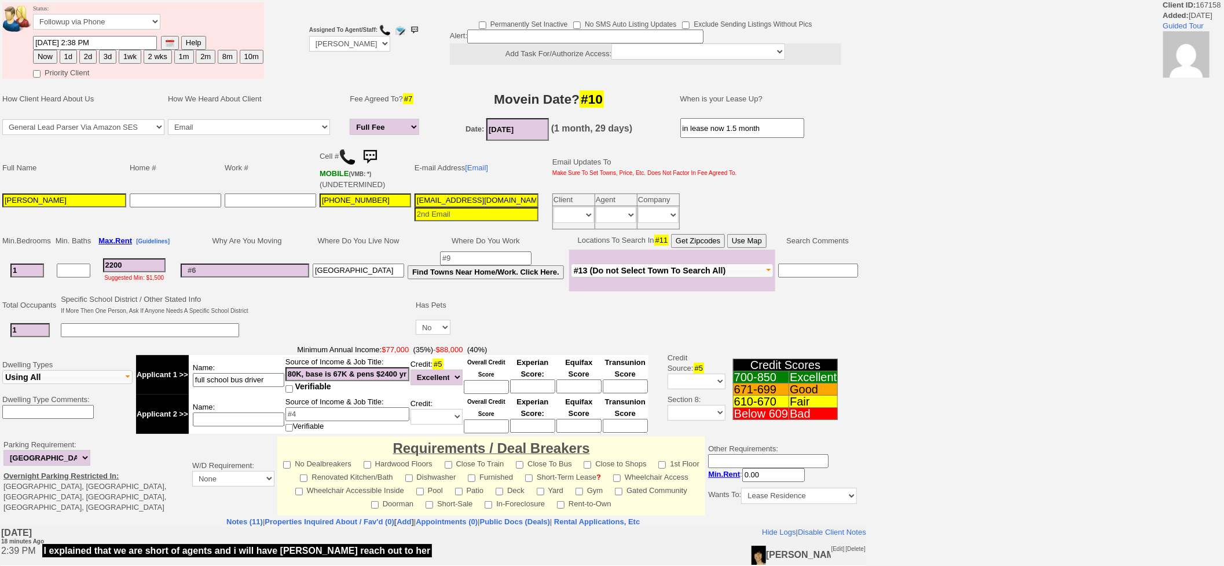
click at [273, 347] on td "Minimum Annual Income: $77,000 (35%) - $88,000 (40%) Applicant 1 >> Name: full …" at bounding box center [392, 389] width 516 height 93
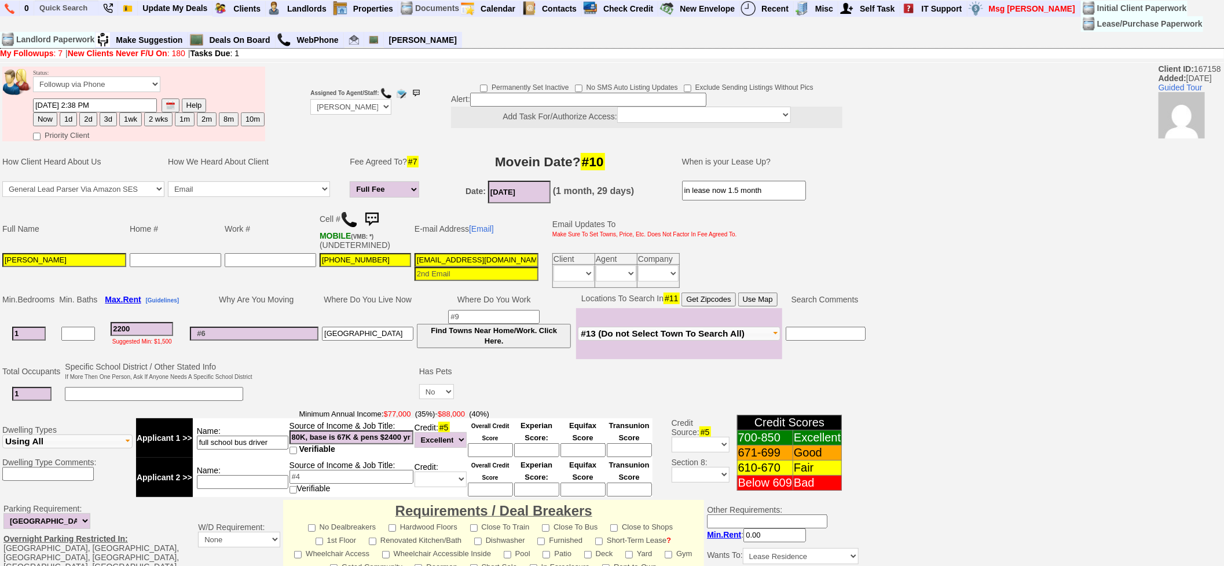
scroll to position [257, 0]
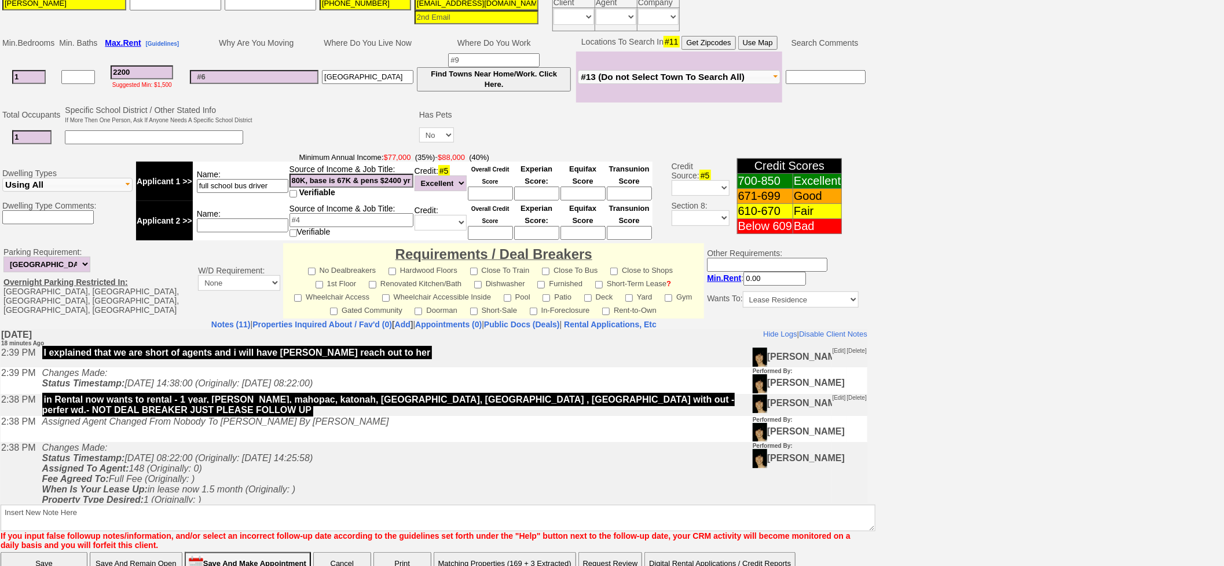
click at [263, 472] on td "Changes Made: Status Timestamp: 2025-08-15 08:22:00 (Originally: 2025-08-15 14:…" at bounding box center [394, 514] width 716 height 147
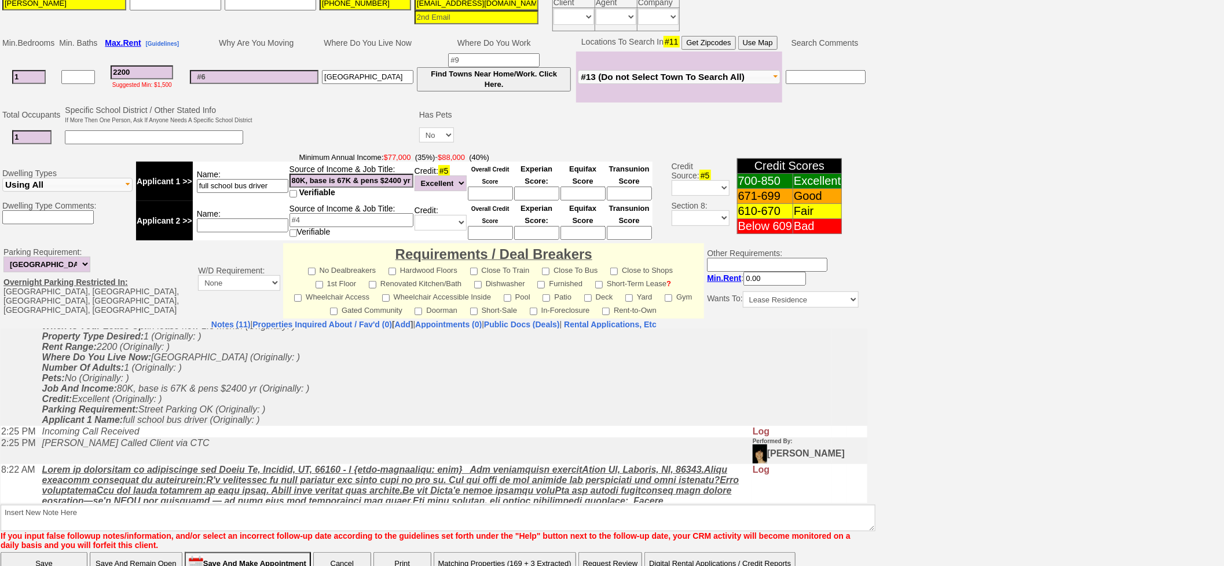
scroll to position [152, 0]
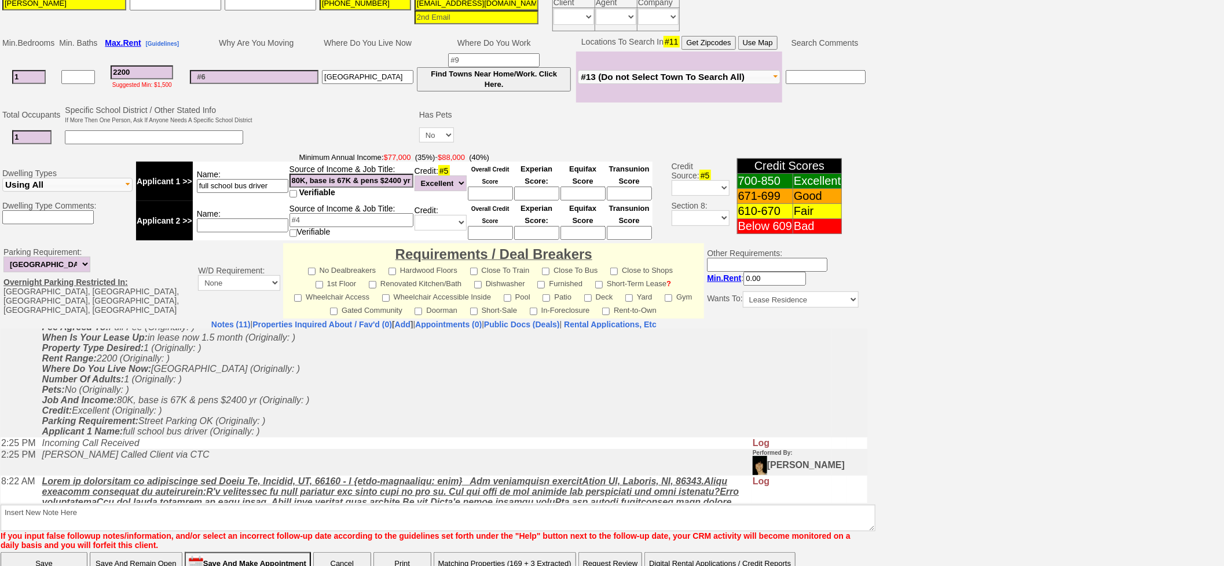
drag, startPoint x: 389, startPoint y: 177, endPoint x: 431, endPoint y: 181, distance: 42.5
click at [431, 181] on tr "Applicant 1 >> Name: full school bus driver Source of Income & Job Title: 80K, …" at bounding box center [394, 181] width 516 height 39
click at [378, 175] on input "80K, base is 67K & pens $2400 yr" at bounding box center [352, 181] width 124 height 14
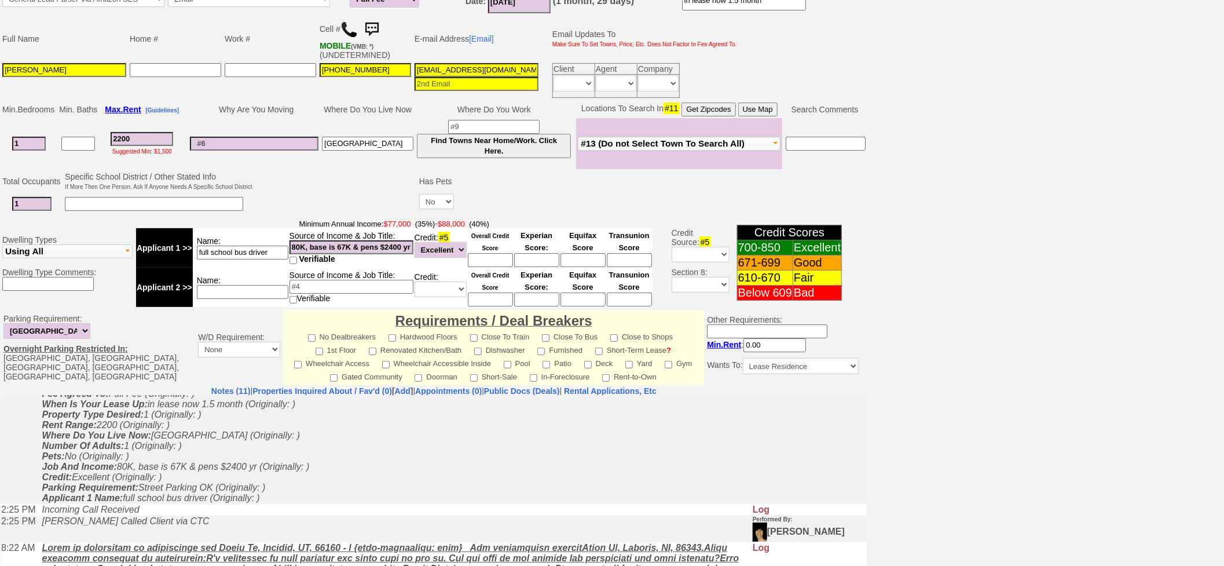
scroll to position [128, 0]
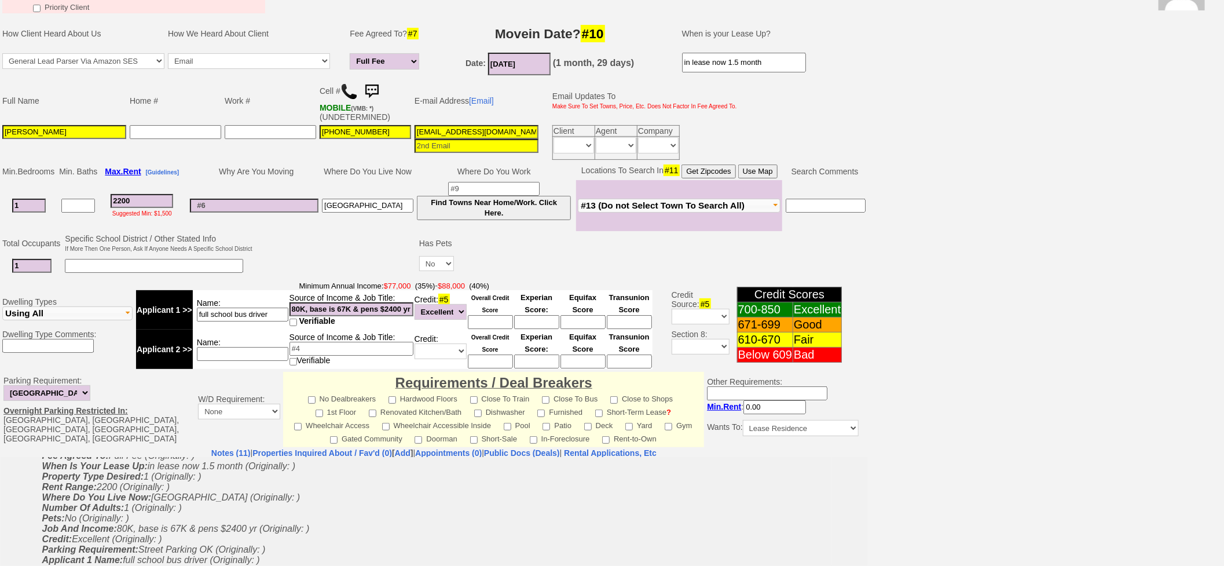
click at [292, 201] on input at bounding box center [254, 206] width 129 height 14
click at [425, 313] on select "Unknown Bad (Below 609) Fair (610-670) Good (671-699) Excellent (700-850) None" at bounding box center [441, 312] width 52 height 16
click at [494, 255] on td at bounding box center [660, 266] width 408 height 24
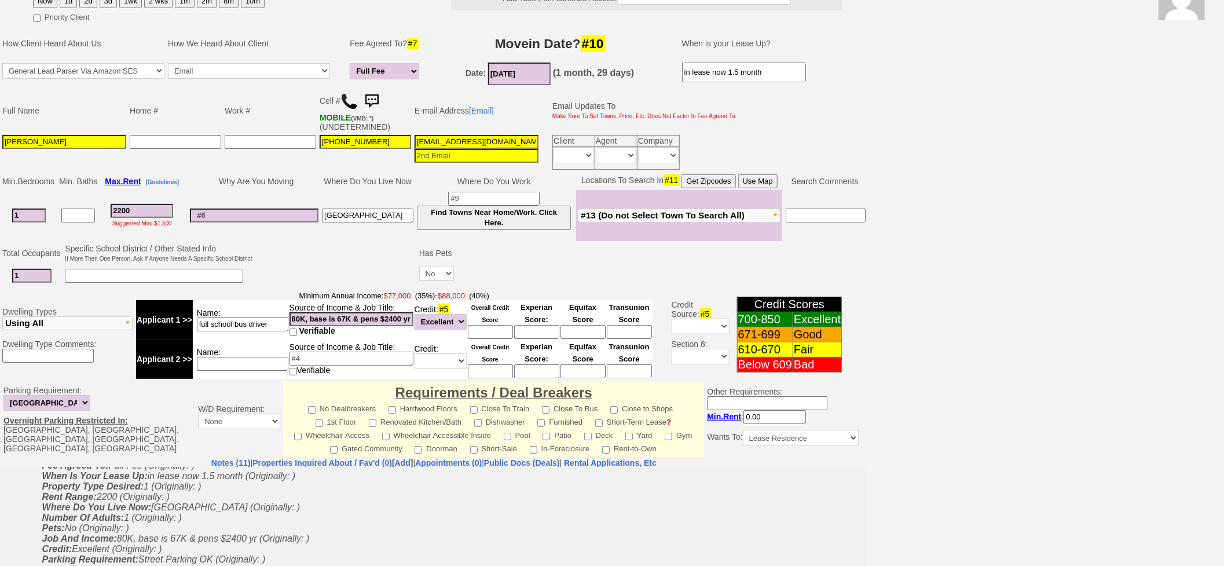
scroll to position [0, 0]
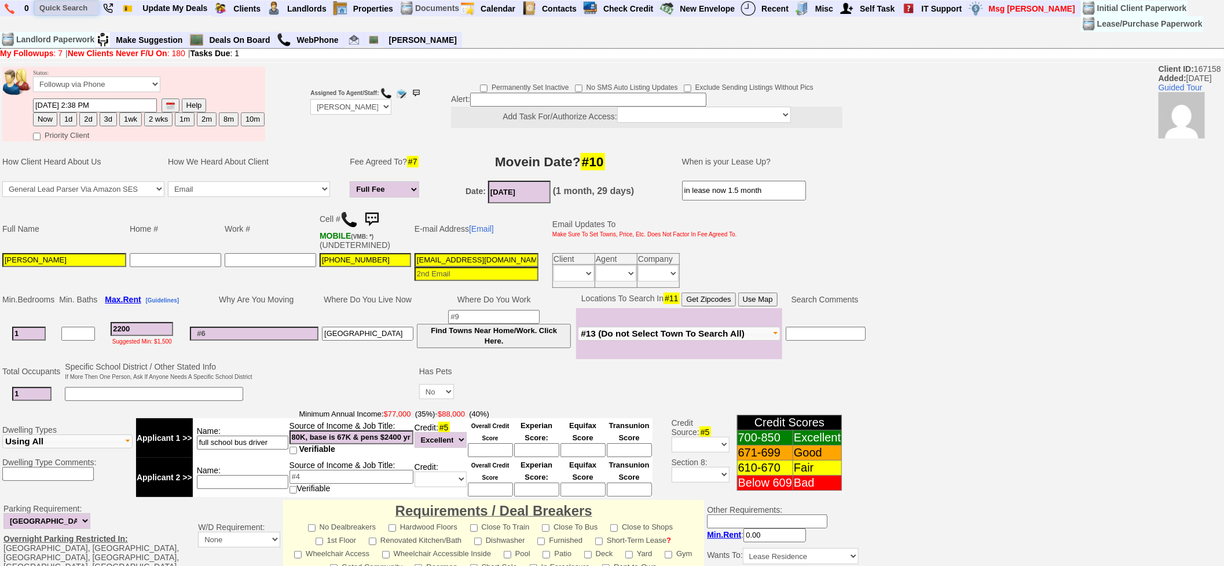
click at [66, 10] on input "text" at bounding box center [67, 8] width 64 height 14
click at [85, 10] on input "11 north l" at bounding box center [67, 8] width 64 height 14
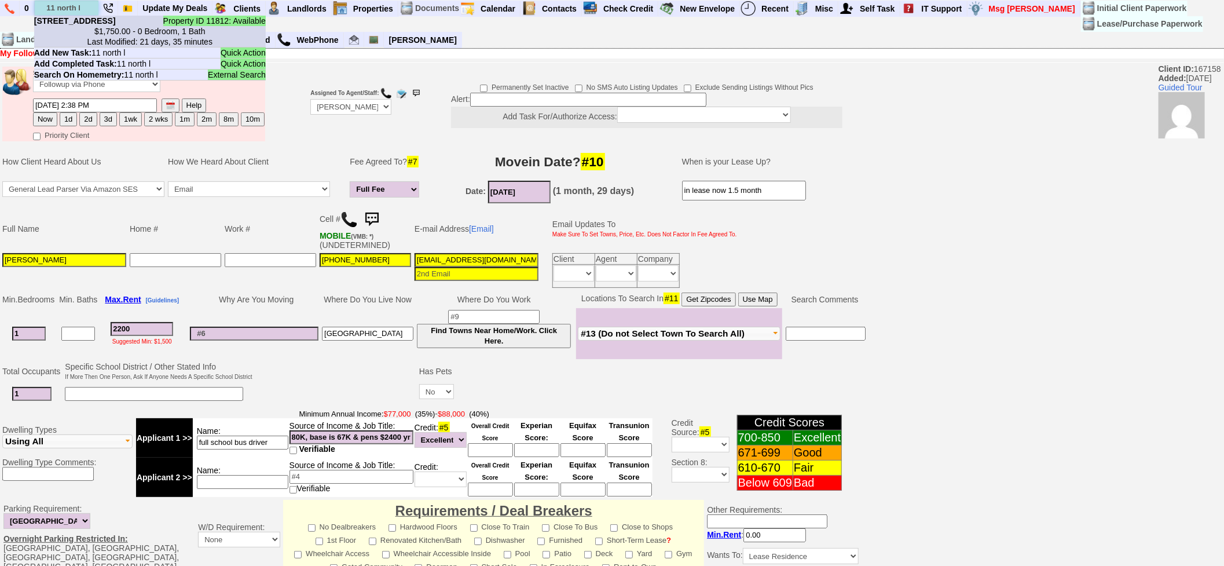
type input "11 north l"
click at [95, 23] on b "11 North Ln in Katonah, NY" at bounding box center [75, 20] width 82 height 9
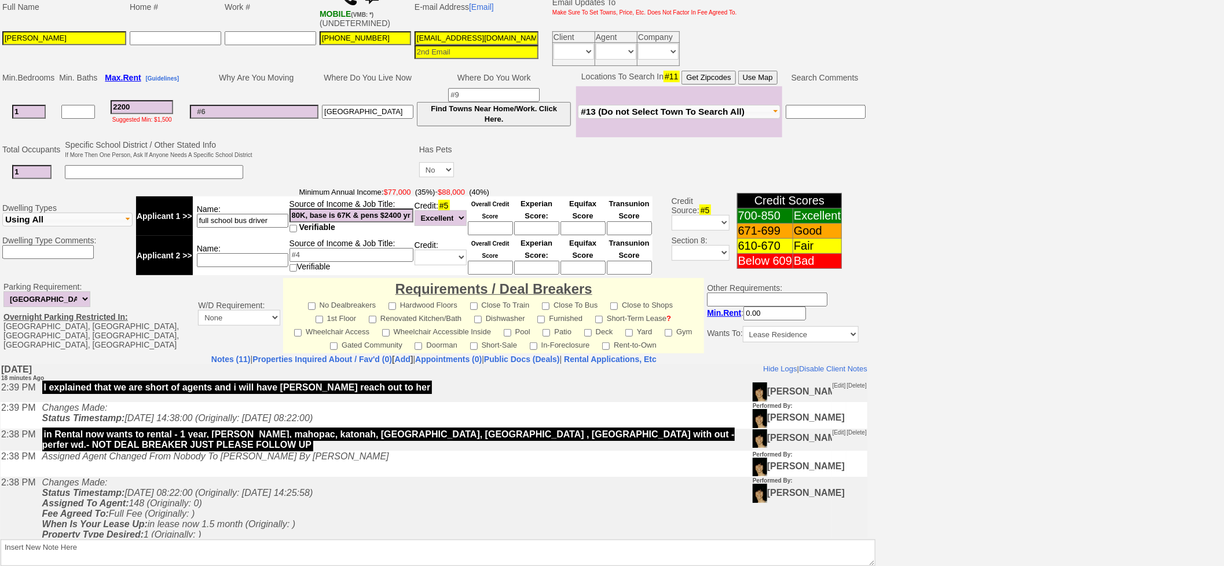
scroll to position [129, 0]
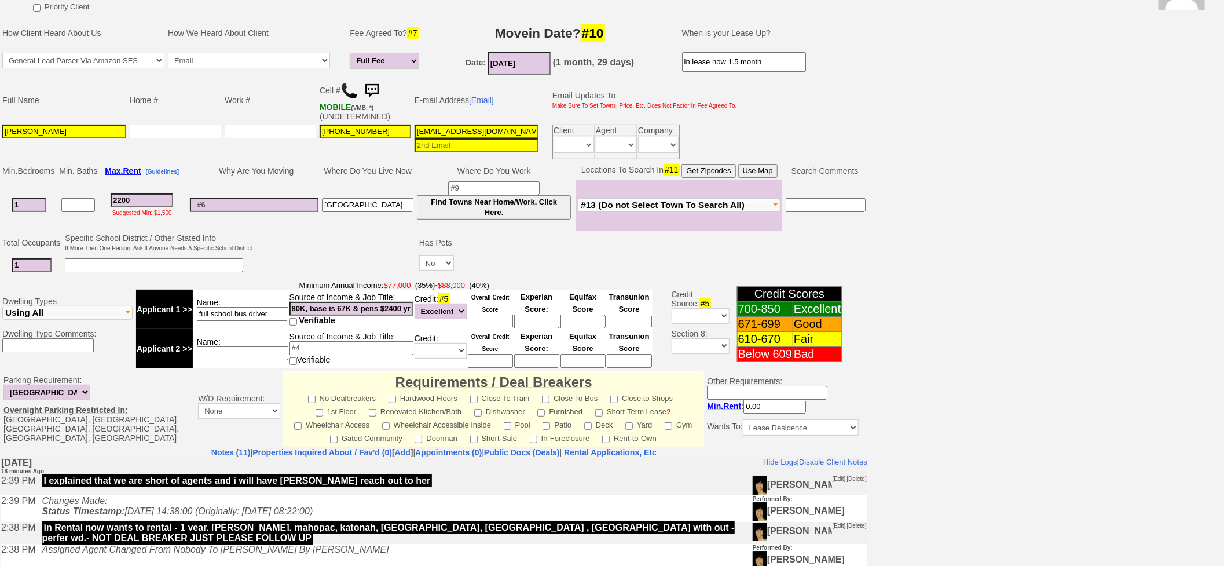
click at [760, 171] on button "Use Map" at bounding box center [757, 171] width 39 height 14
click at [639, 203] on button "18 selected" at bounding box center [679, 205] width 203 height 14
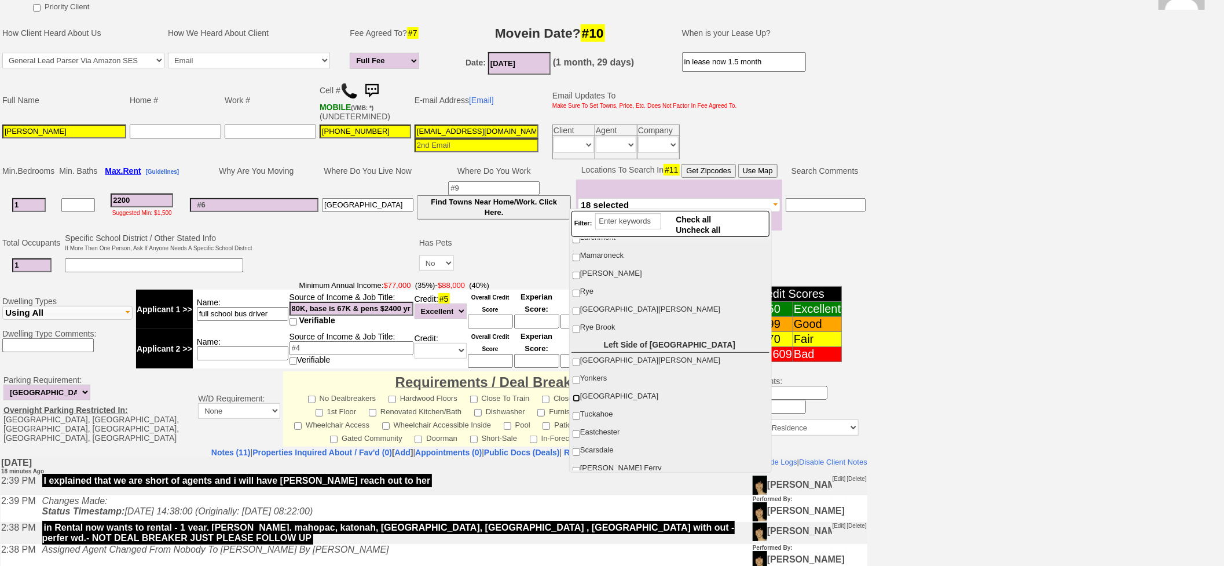
scroll to position [193, 0]
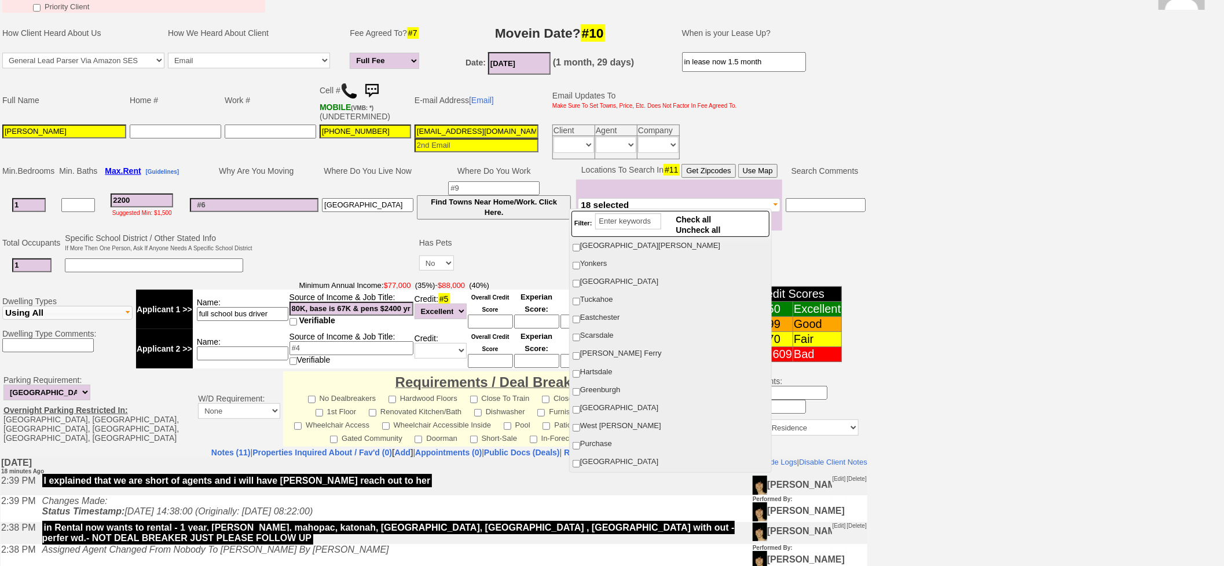
click at [676, 203] on button "18 selected" at bounding box center [679, 205] width 203 height 14
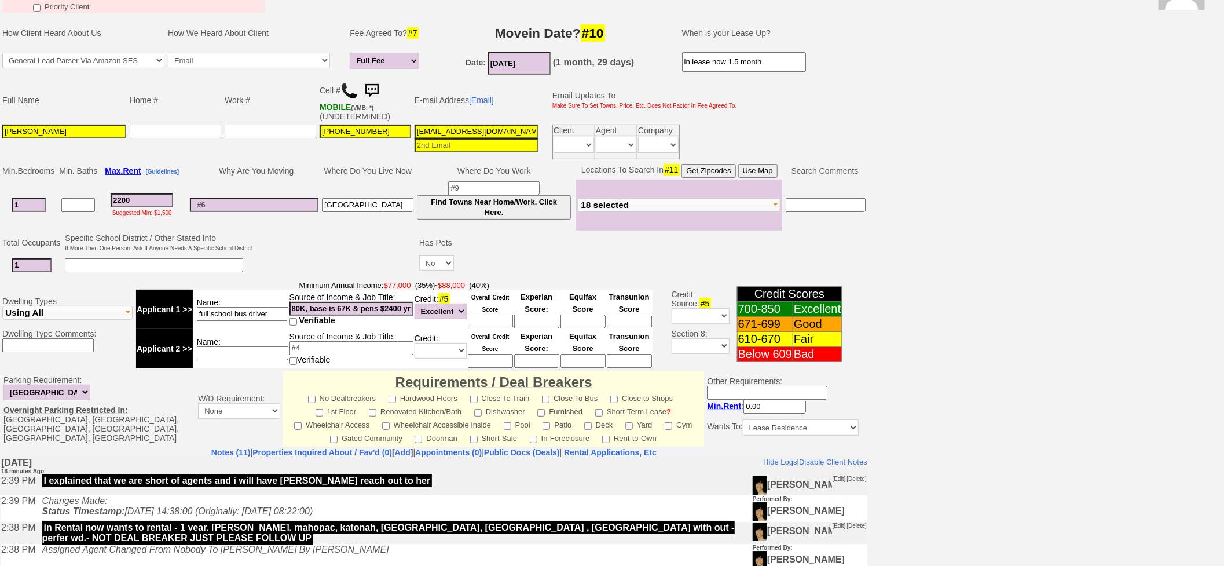
click at [676, 203] on button "18 selected" at bounding box center [679, 205] width 203 height 14
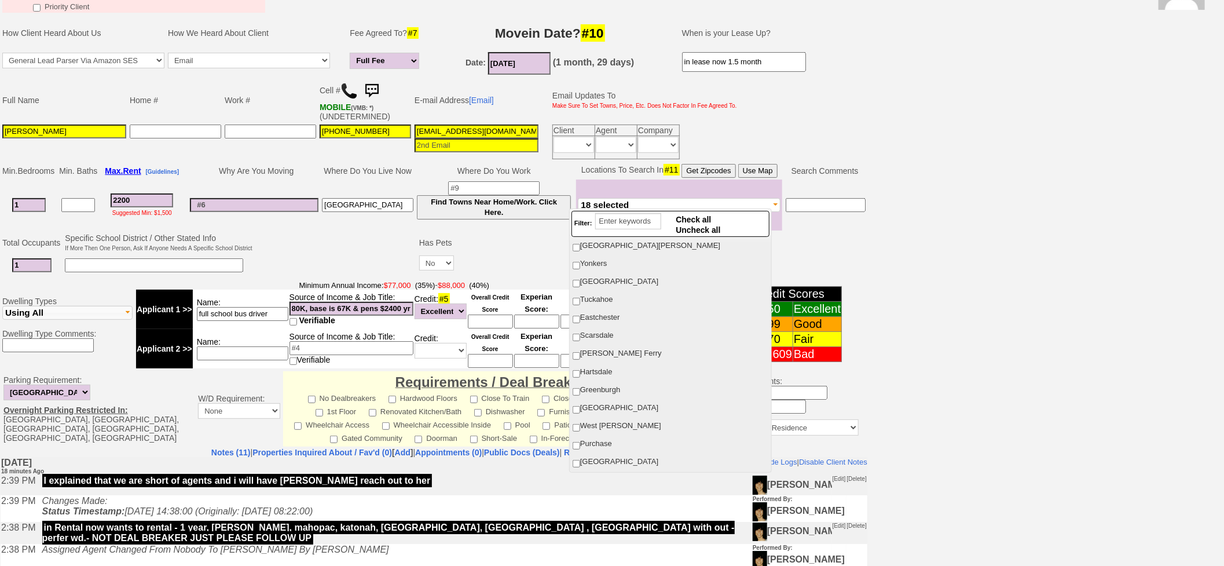
scroll to position [0, 0]
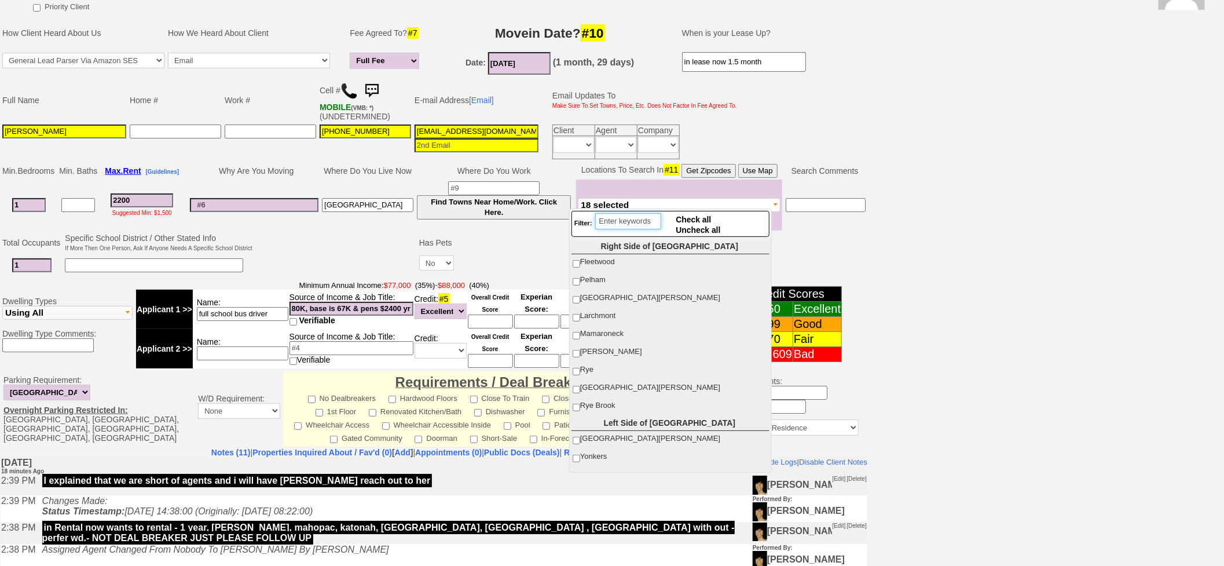
click at [650, 224] on input "search" at bounding box center [628, 221] width 66 height 16
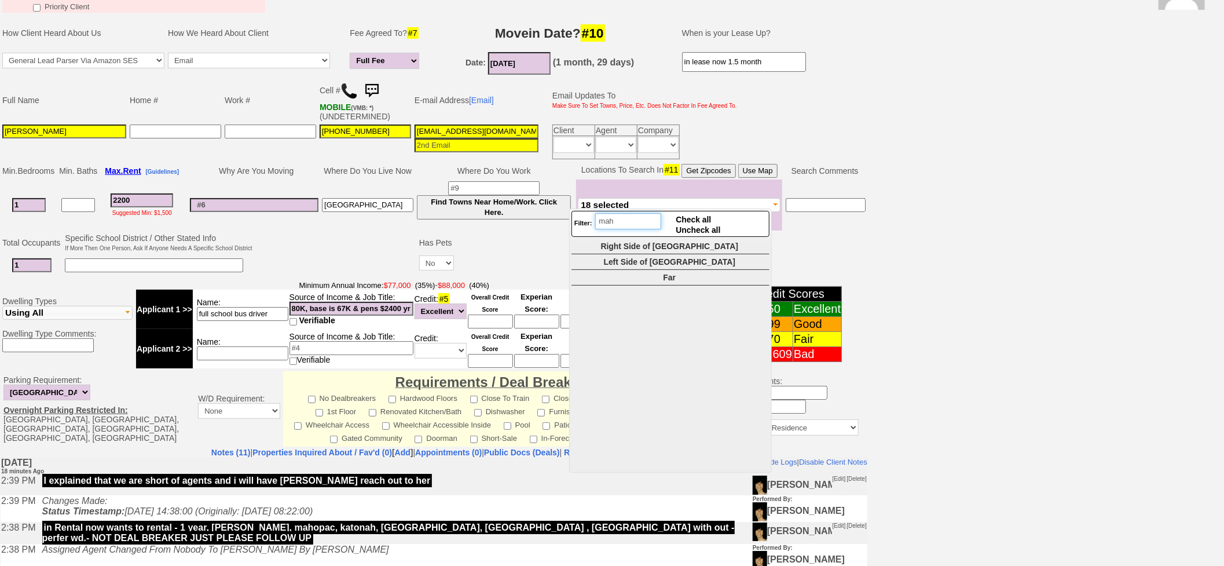
type input "maho"
click at [818, 235] on td at bounding box center [660, 243] width 408 height 22
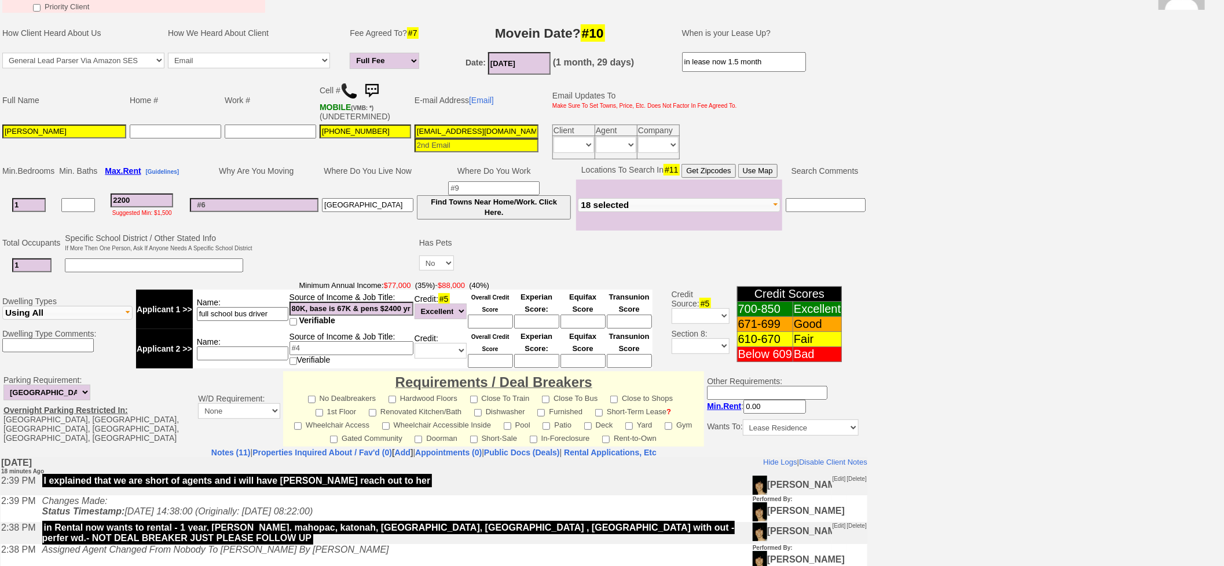
click at [745, 166] on button "Use Map" at bounding box center [757, 171] width 39 height 14
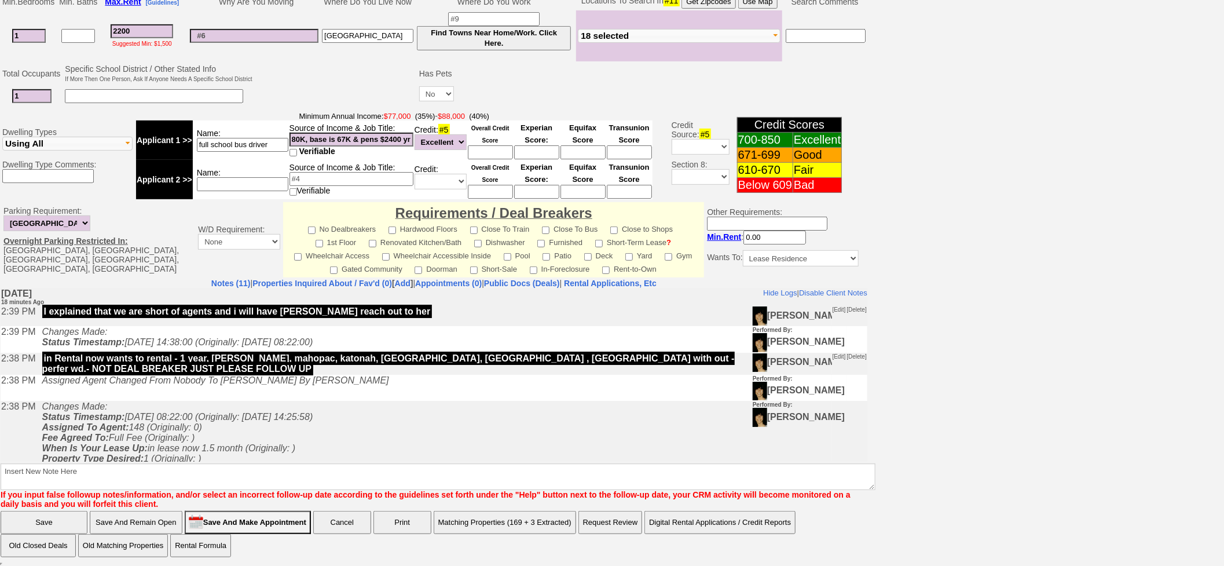
click at [148, 511] on input "Save And Remain Open" at bounding box center [136, 522] width 93 height 23
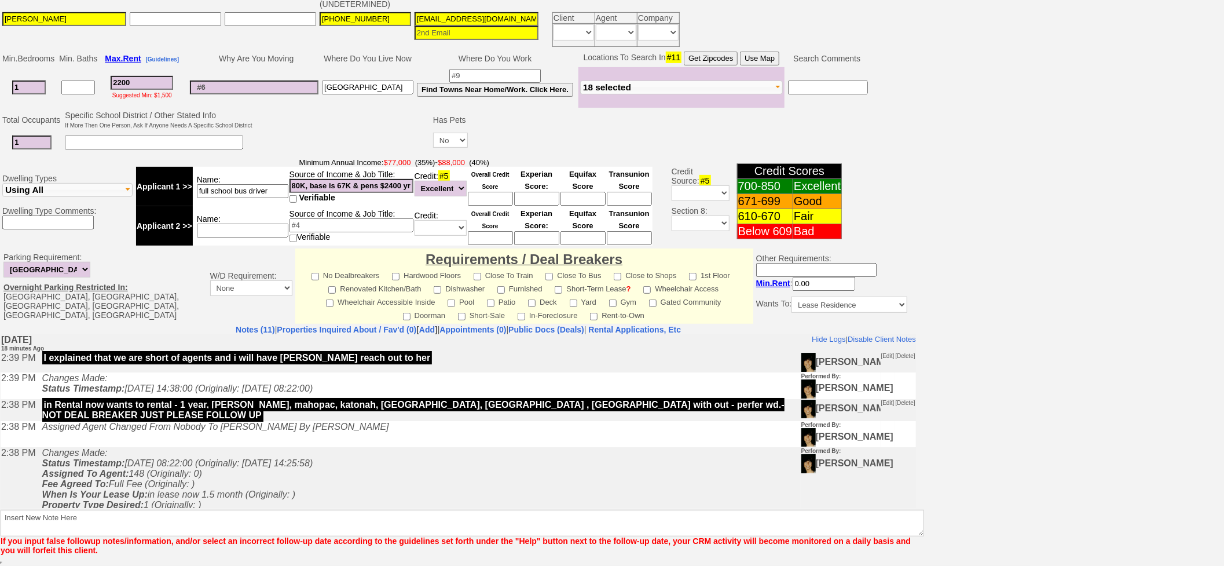
scroll to position [240, 0]
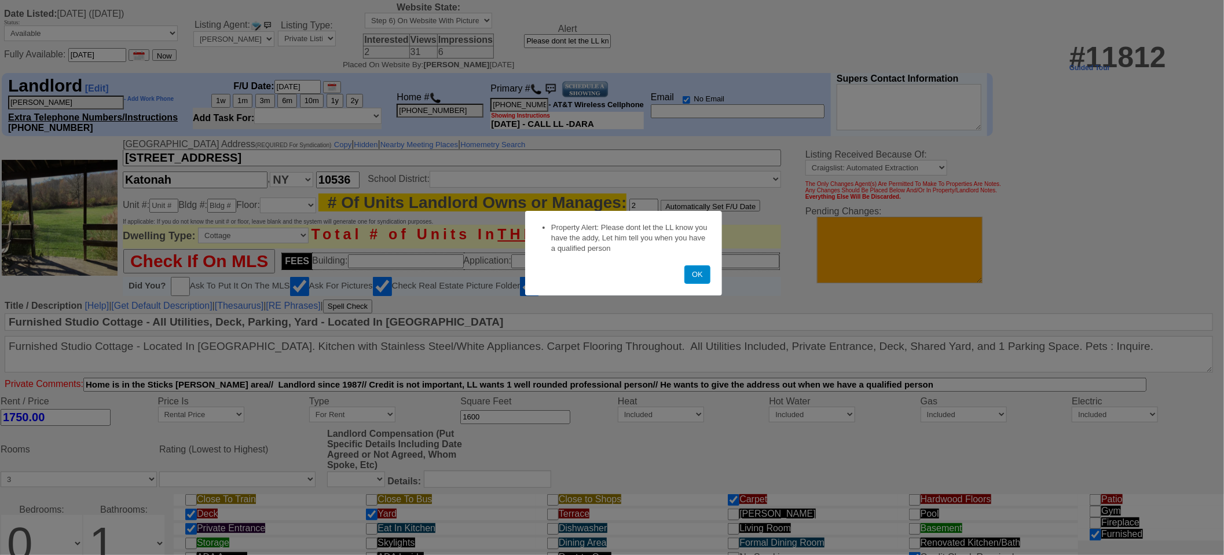
click at [689, 282] on button "OK" at bounding box center [697, 274] width 26 height 19
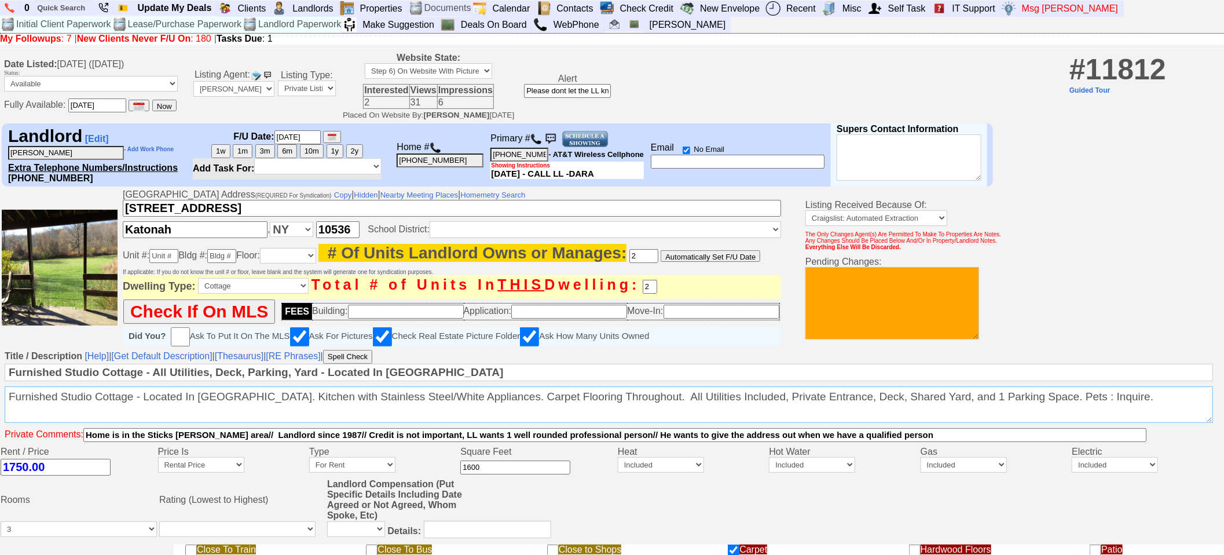
click at [235, 420] on textarea "Furnished Studio Cottage - Located In Katonah. Kitchen with Stainless Steel/Whi…" at bounding box center [609, 404] width 1208 height 36
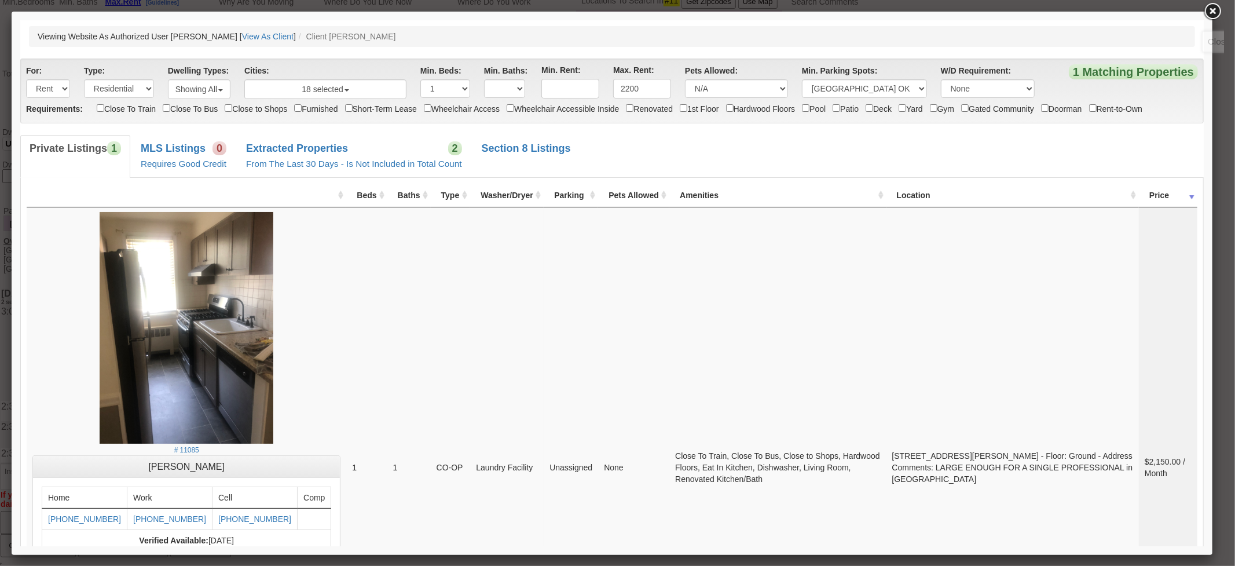
click at [1211, 10] on link at bounding box center [1212, 11] width 21 height 21
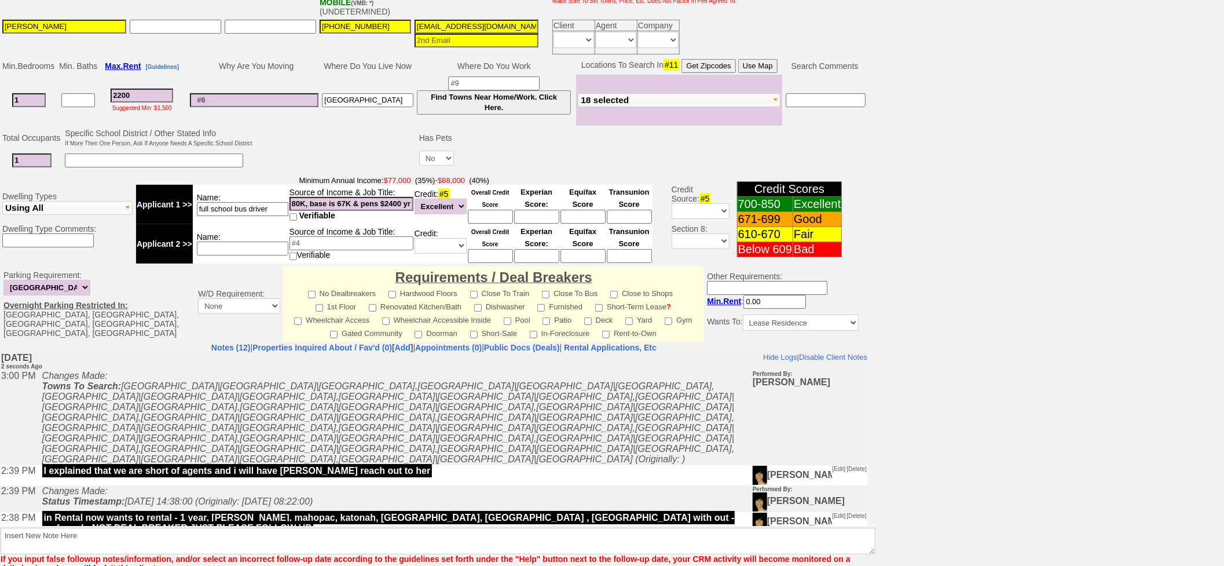
scroll to position [41, 0]
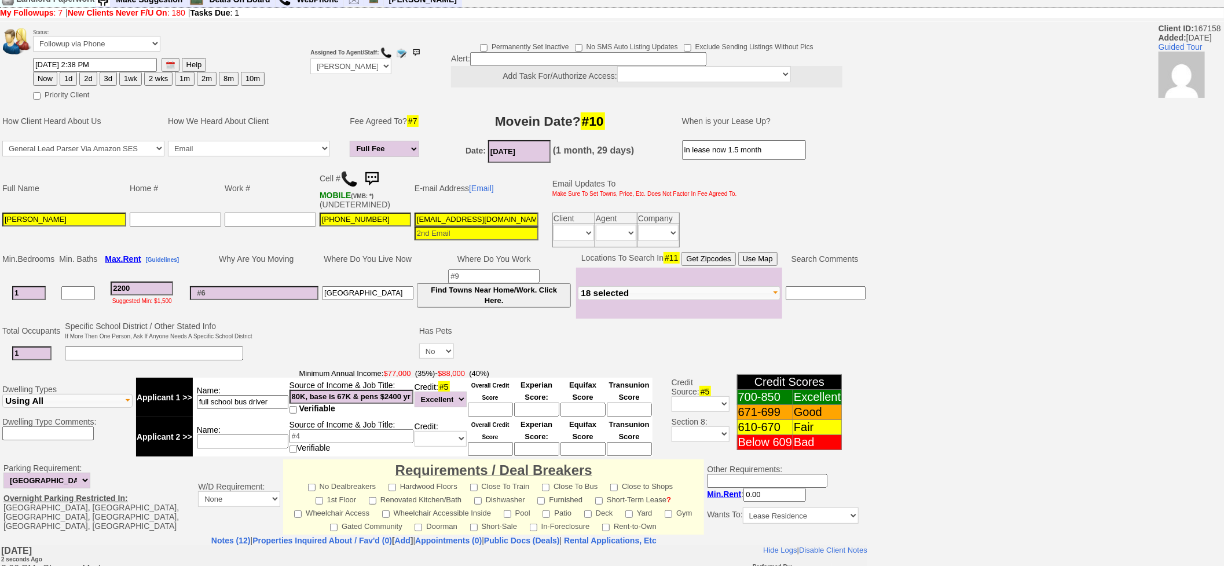
click at [708, 287] on button "18 selected" at bounding box center [679, 293] width 203 height 14
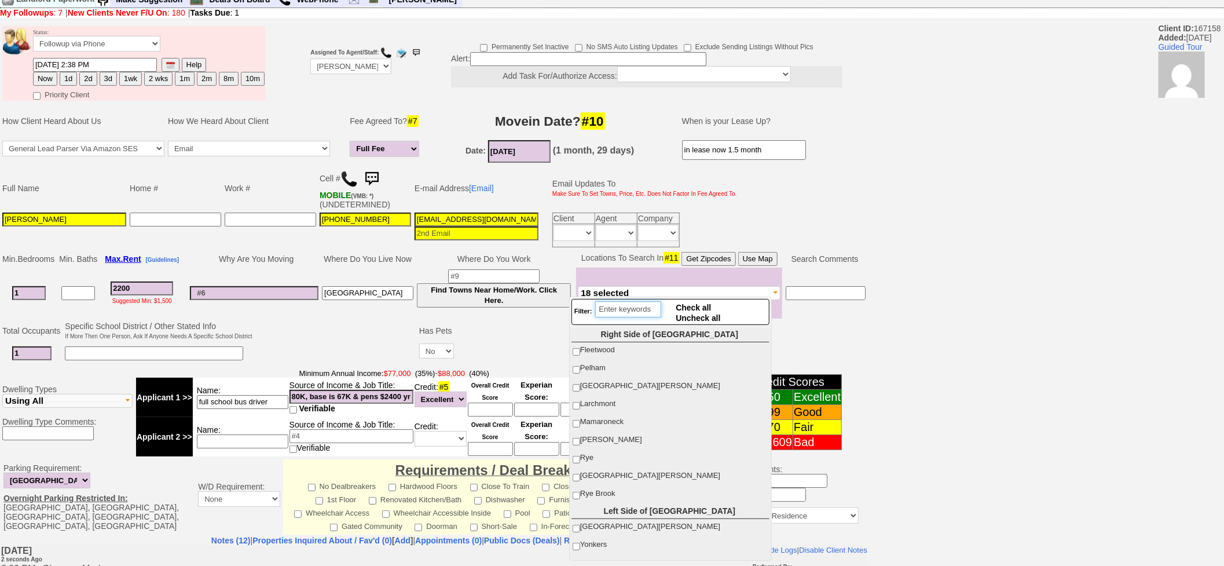
click at [621, 304] on input "search" at bounding box center [628, 309] width 66 height 16
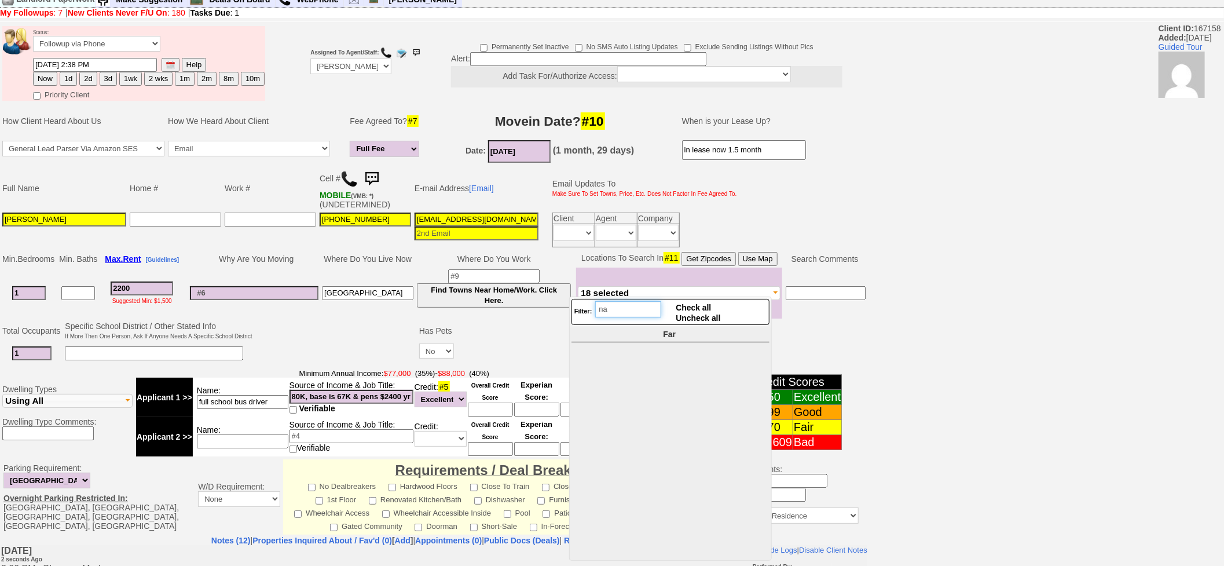
type input "n"
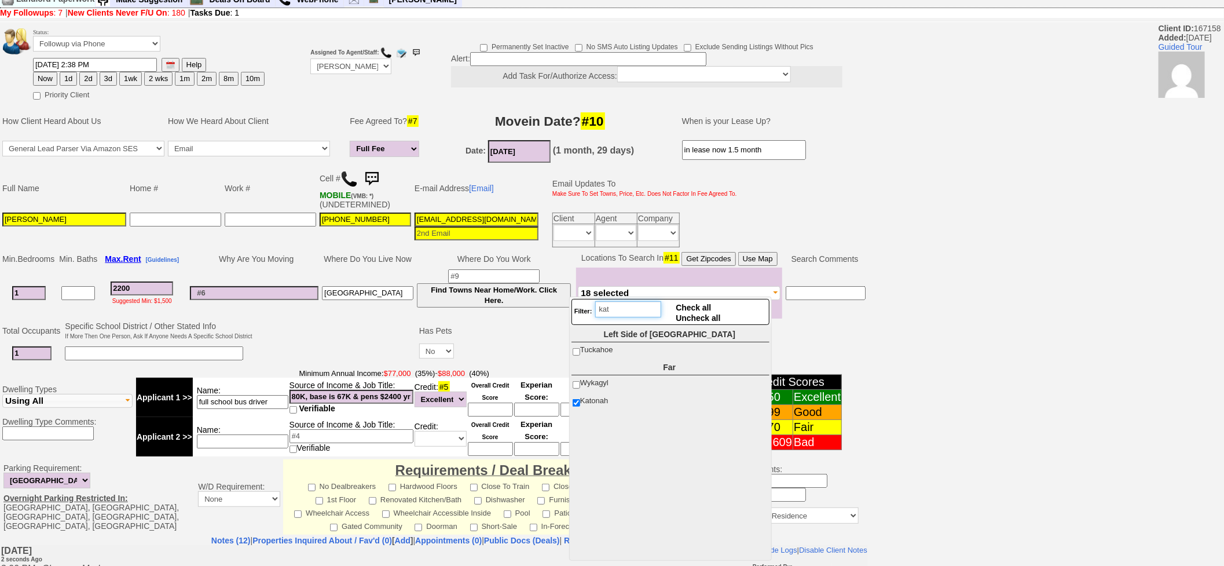
type input "kato"
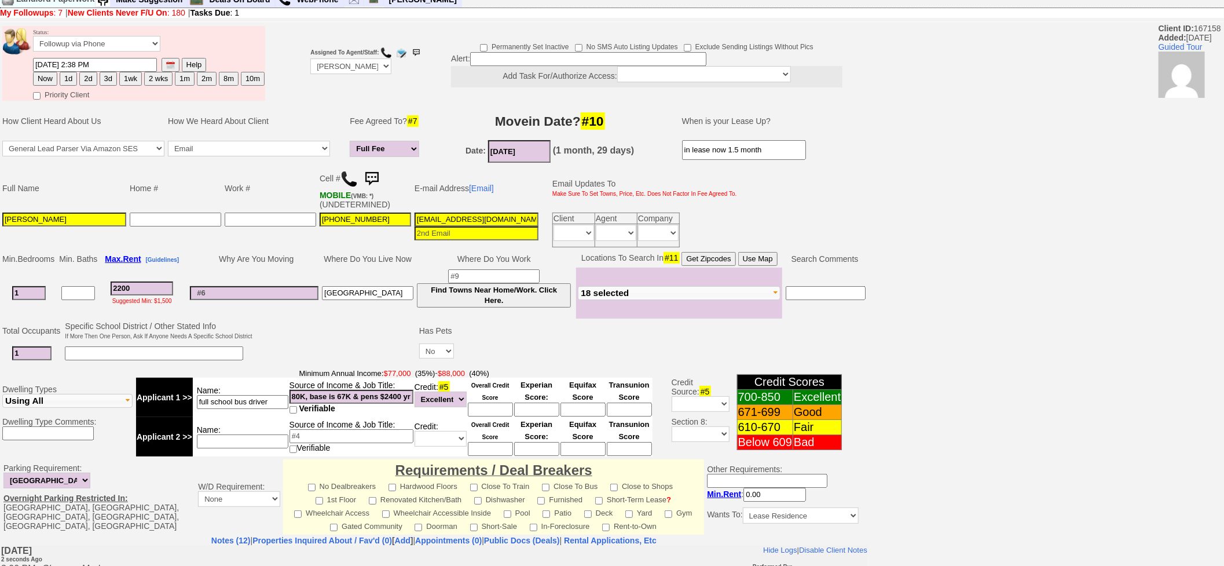
click at [247, 323] on td "Specific School District / Other Stated Info If More Then One Person, Ask If An…" at bounding box center [158, 331] width 190 height 22
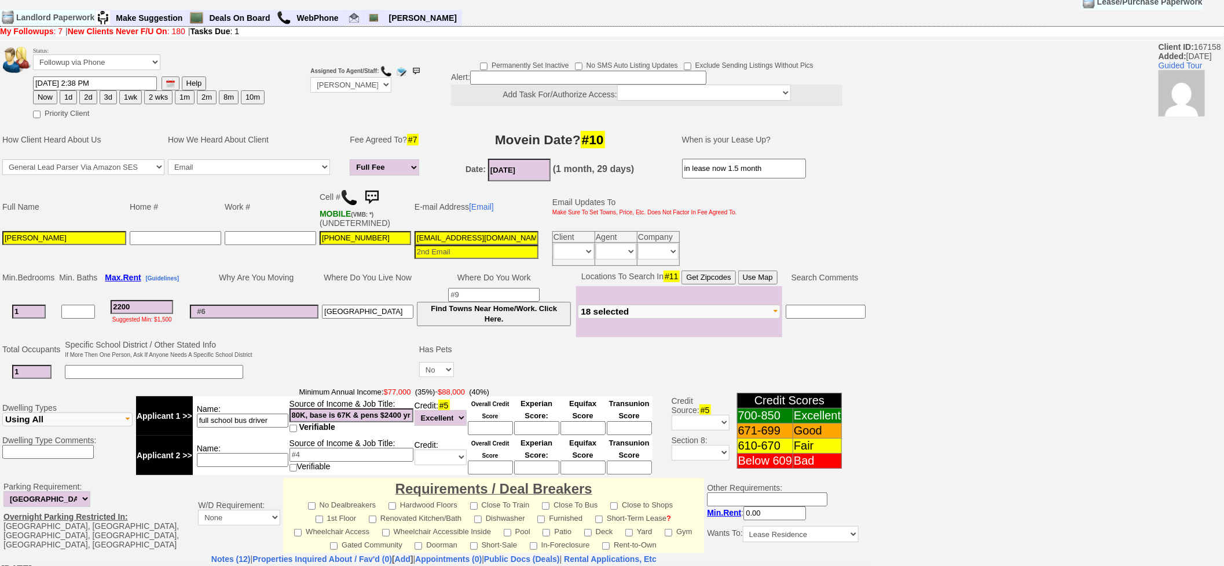
scroll to position [0, 0]
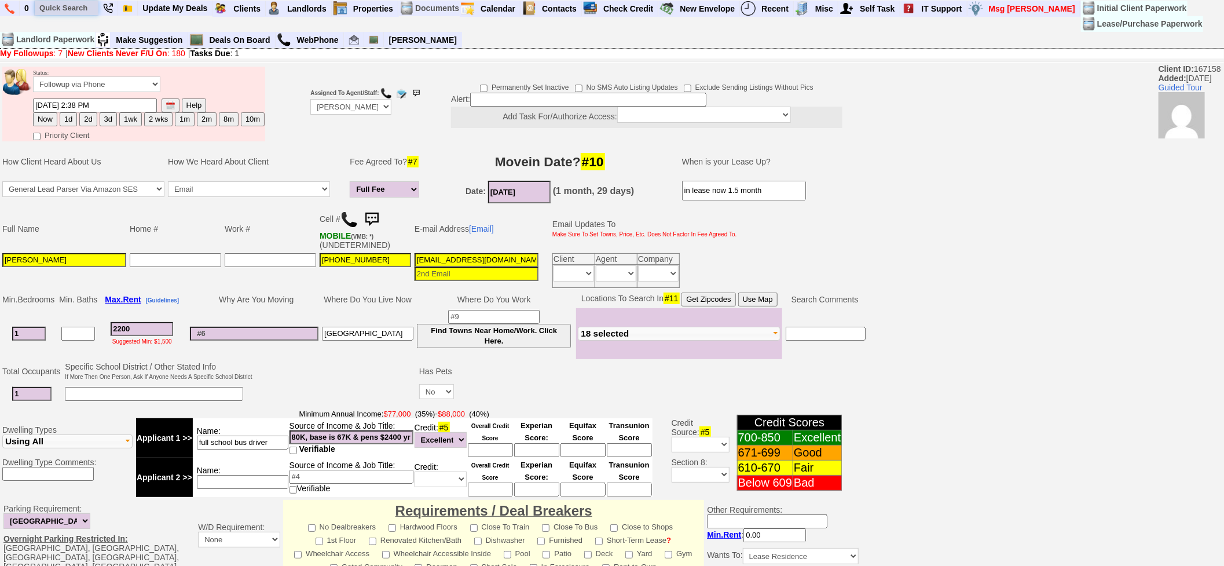
click at [73, 10] on input "text" at bounding box center [67, 8] width 64 height 14
click at [85, 9] on input "text" at bounding box center [67, 8] width 64 height 14
click at [85, 9] on input "tunnisha" at bounding box center [67, 8] width 64 height 14
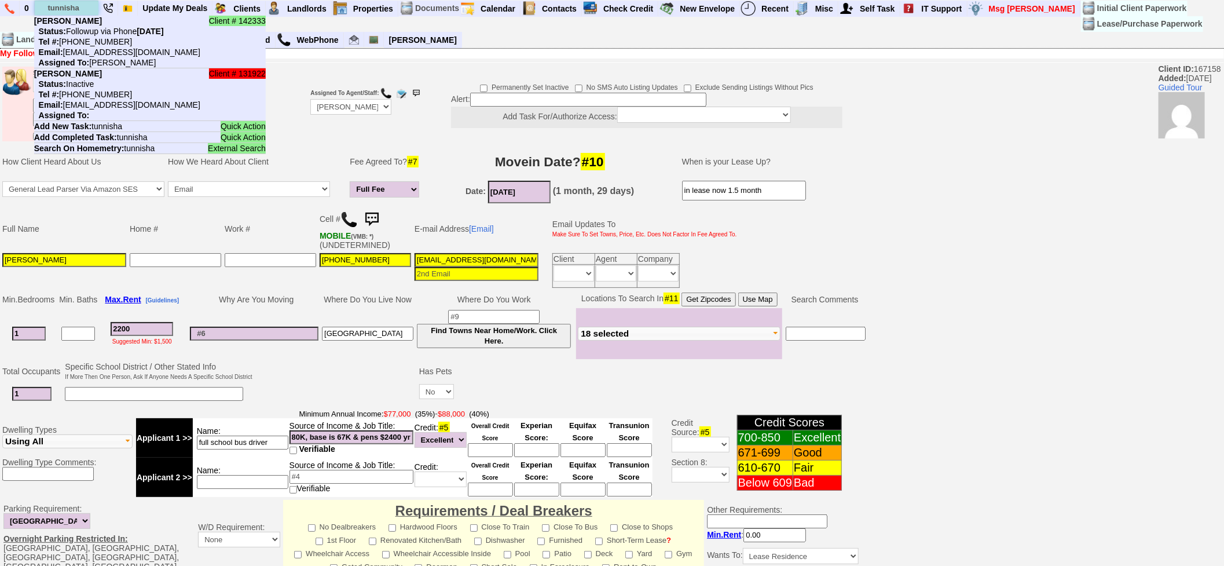
click at [90, 10] on input "tunnisha" at bounding box center [67, 8] width 64 height 14
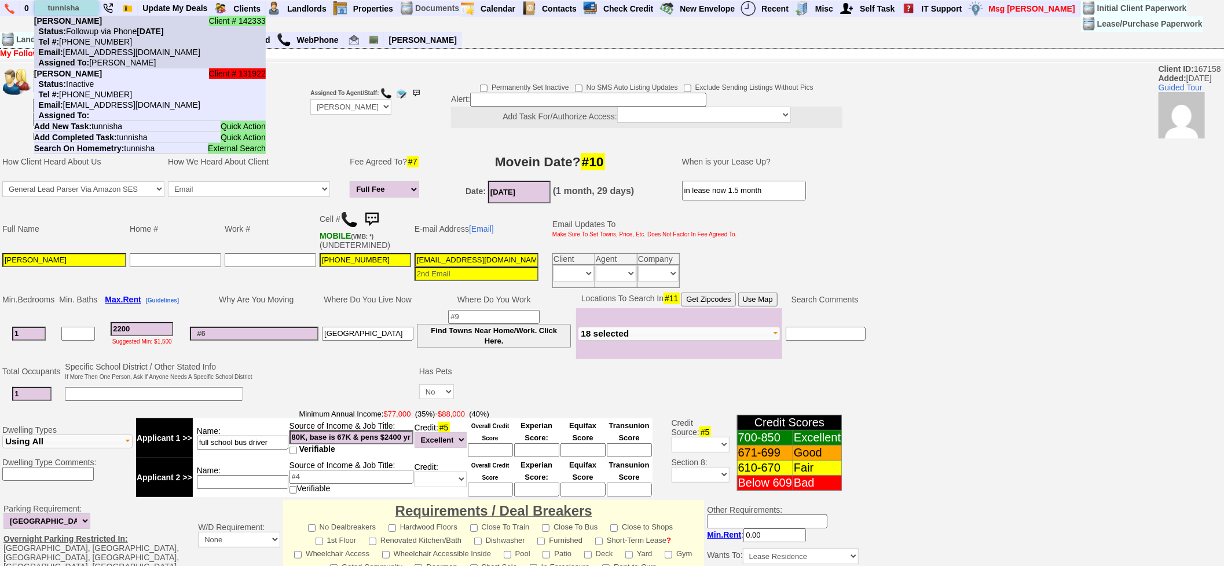
type input "tunnisha"
click at [96, 29] on nobr "Status: Followup via Phone Friday, August 15th, 2025" at bounding box center [99, 31] width 130 height 9
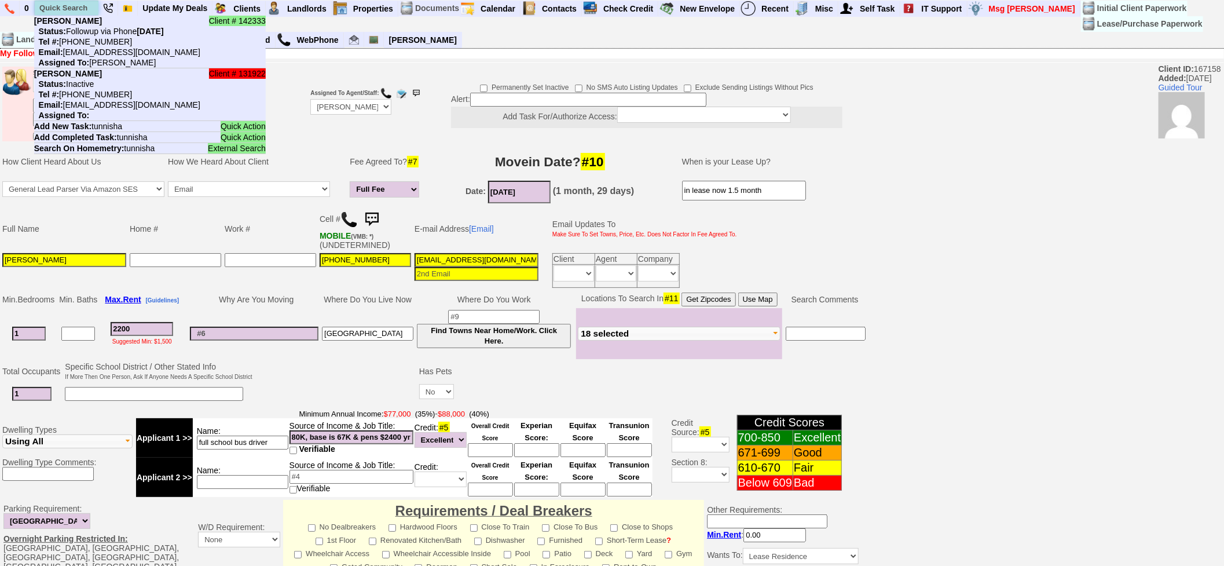
click at [54, 8] on input "text" at bounding box center [67, 8] width 64 height 14
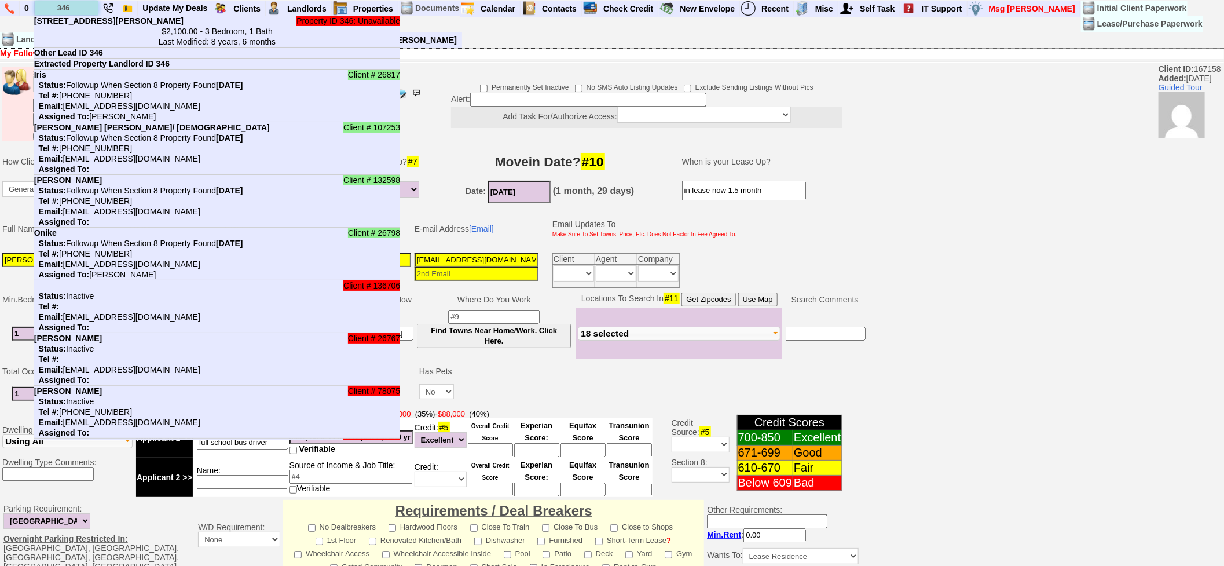
click at [69, 9] on input "346" at bounding box center [67, 8] width 64 height 14
paste input "646-258-4474"
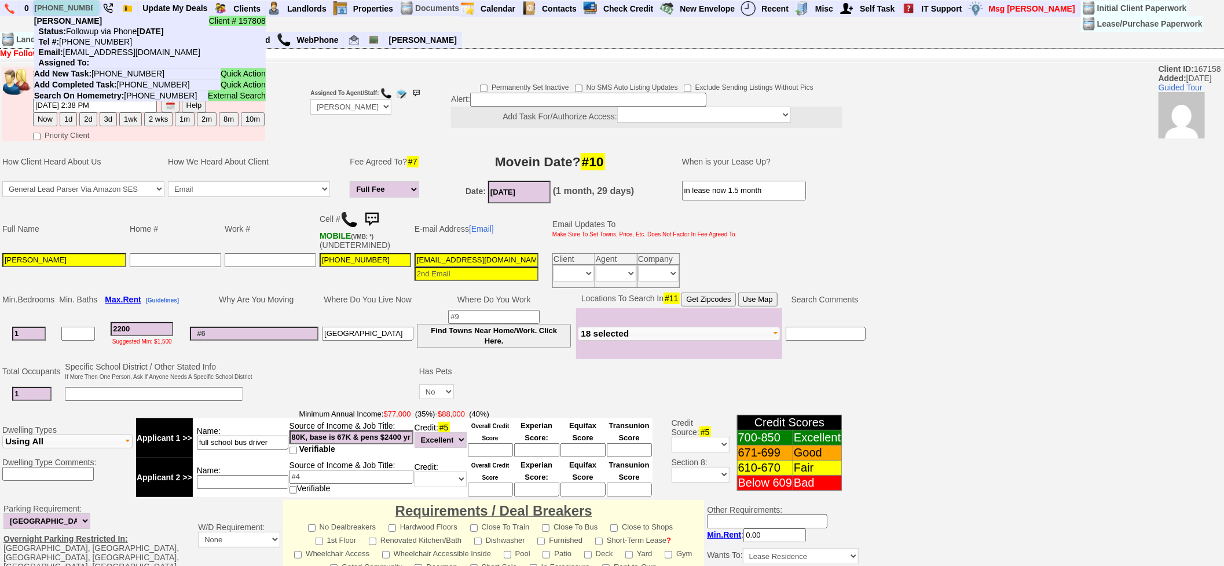
click at [89, 7] on input "646-258-4474" at bounding box center [67, 8] width 64 height 14
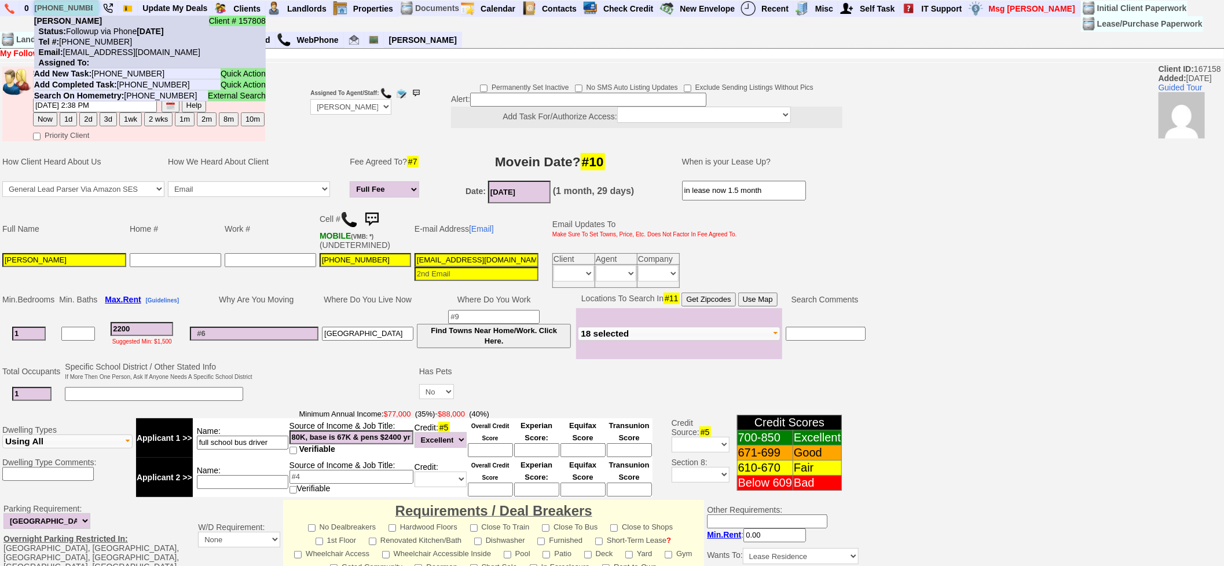
type input "646-258-4474"
click at [106, 31] on nobr "Status: Followup via Phone Monday, July 28th, 2025" at bounding box center [99, 31] width 130 height 9
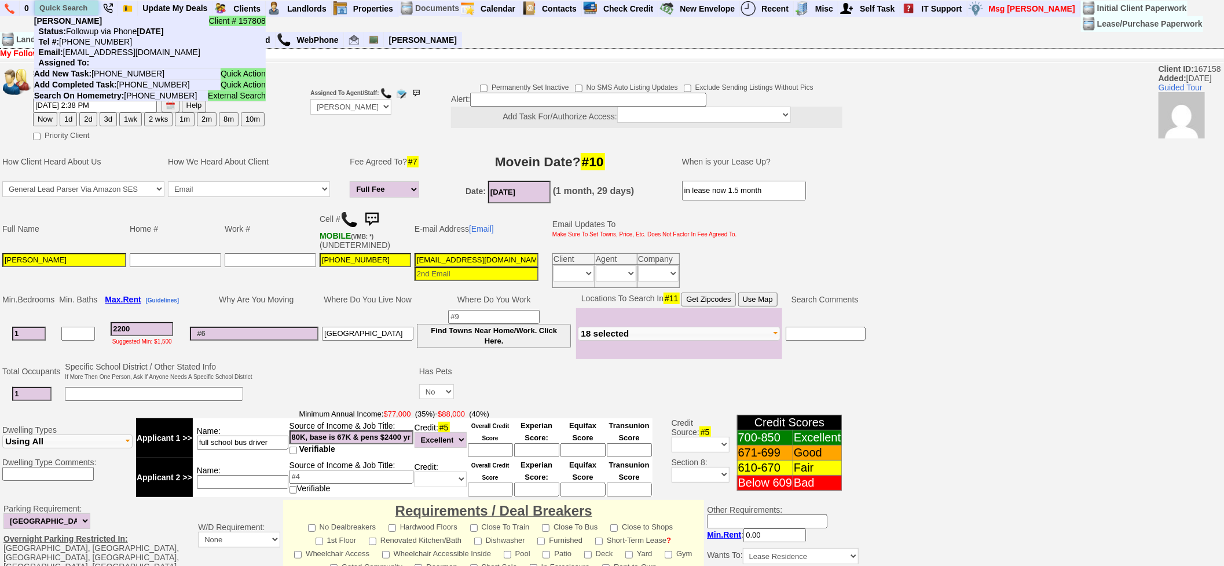
click at [83, 12] on input "text" at bounding box center [67, 8] width 64 height 14
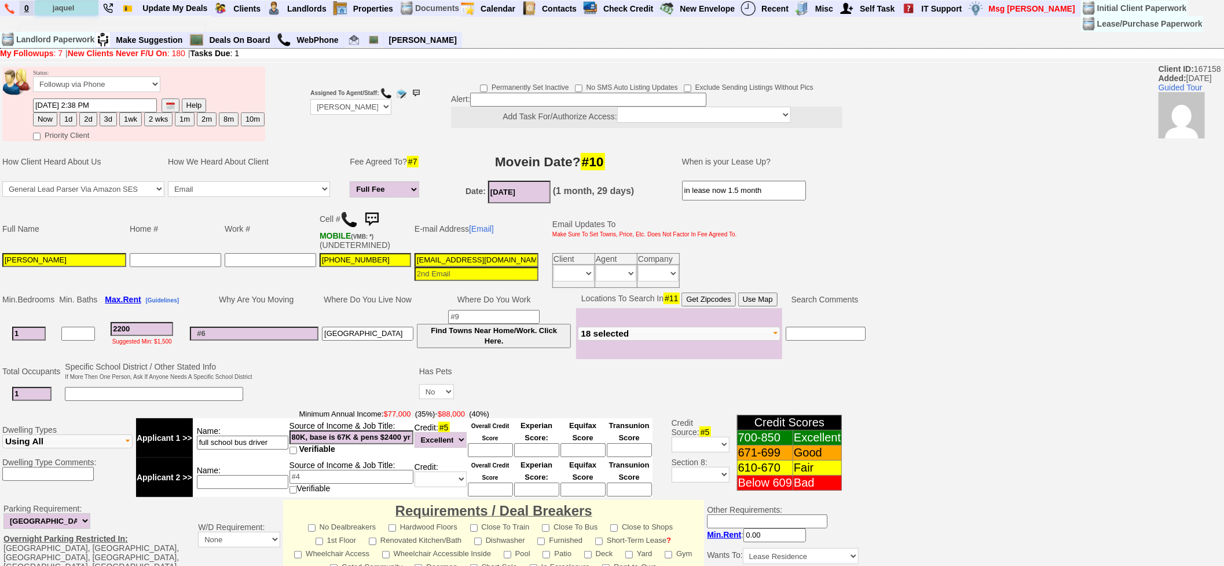
drag, startPoint x: 89, startPoint y: 8, endPoint x: 30, endPoint y: 2, distance: 58.8
click at [1188, 1] on ul "0 jaquel Client # 166415 Jaqueline Garcia Status: Followup via Phone Friday, Au…" at bounding box center [1188, 1] width 0 height 0
type input "a"
type input "jackie maldona"
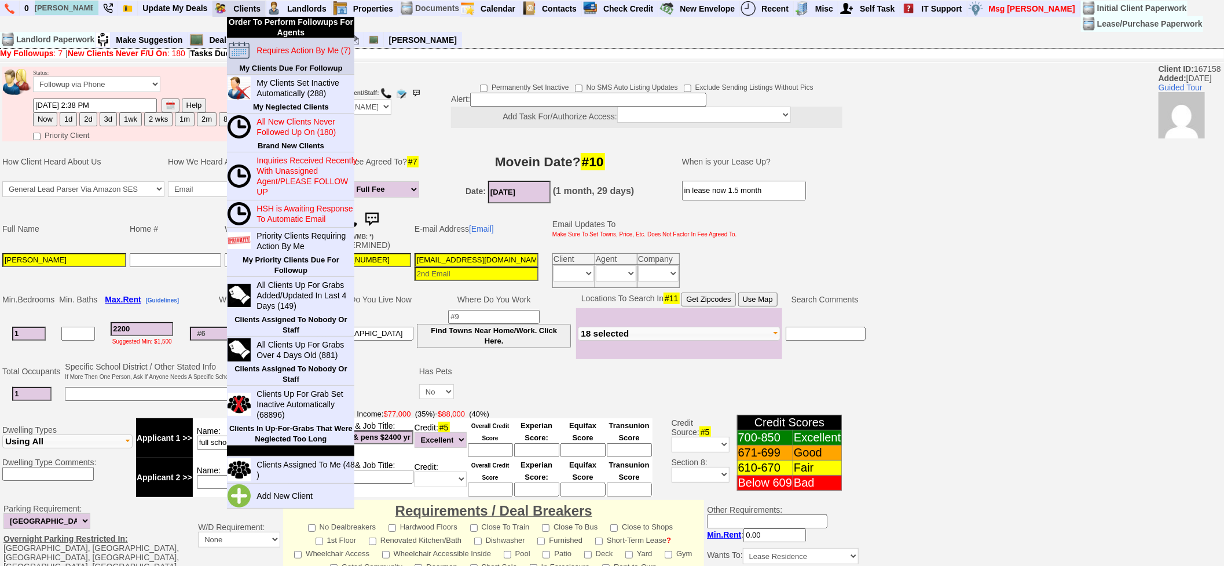
click at [280, 53] on blink "Requires Action By Me (7)" at bounding box center [304, 50] width 94 height 9
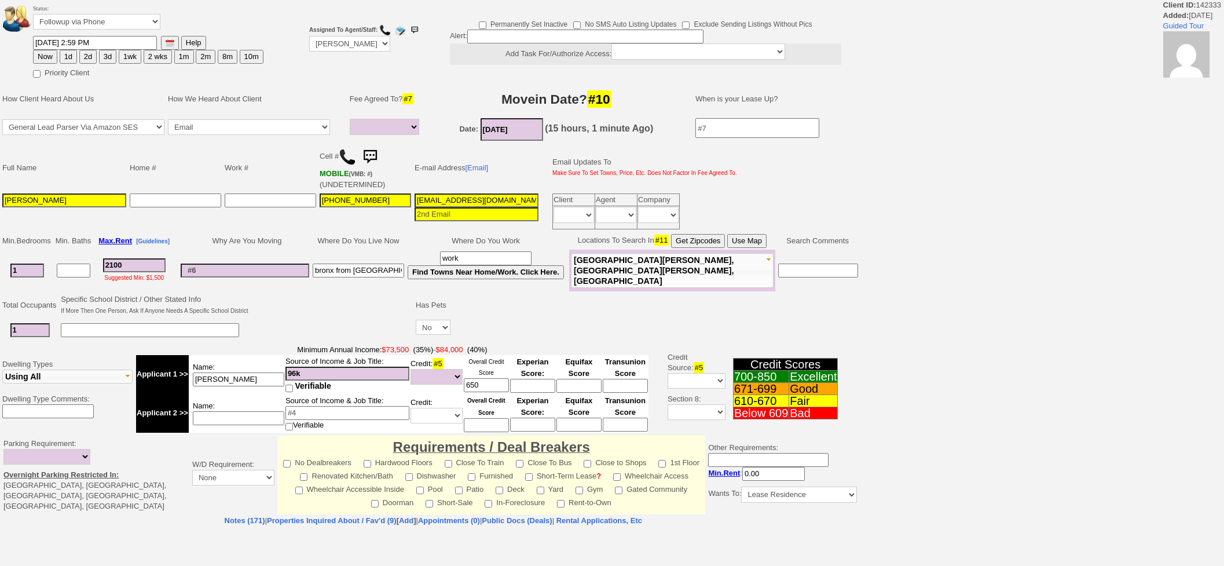
select select
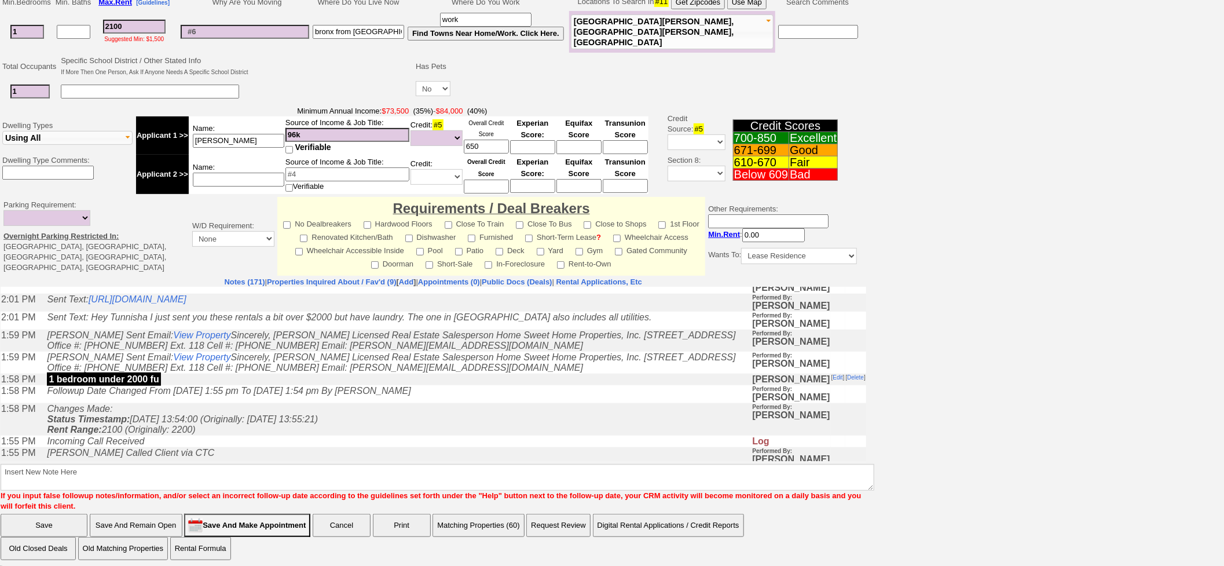
scroll to position [514, 0]
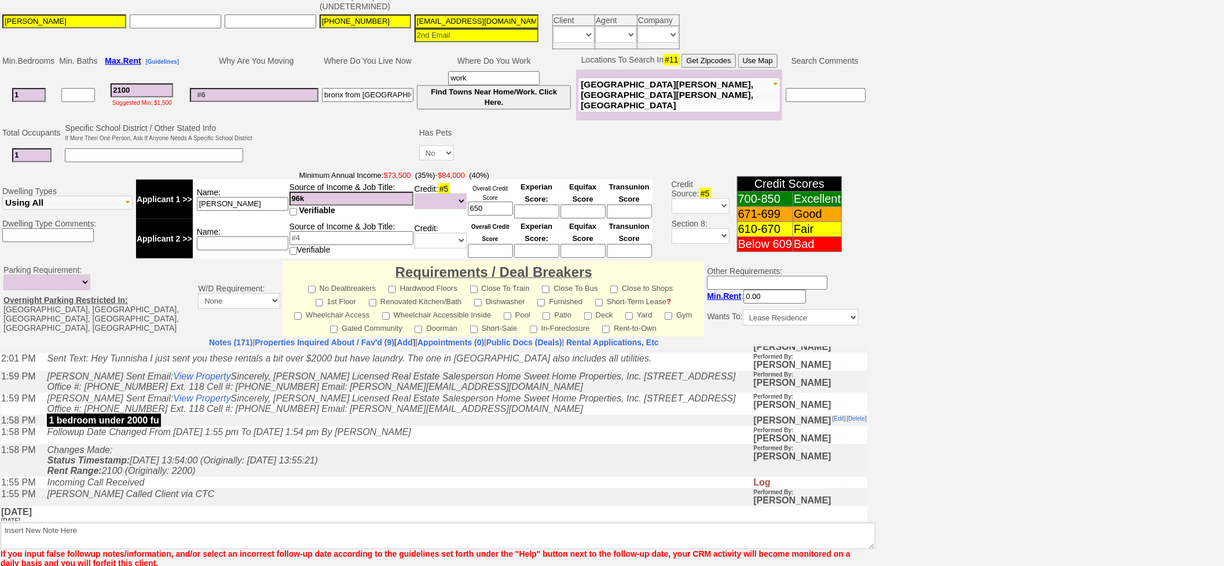
click at [186, 345] on link "https://hshprop.com/?section=view_property&propertyid=3063" at bounding box center [138, 340] width 98 height 10
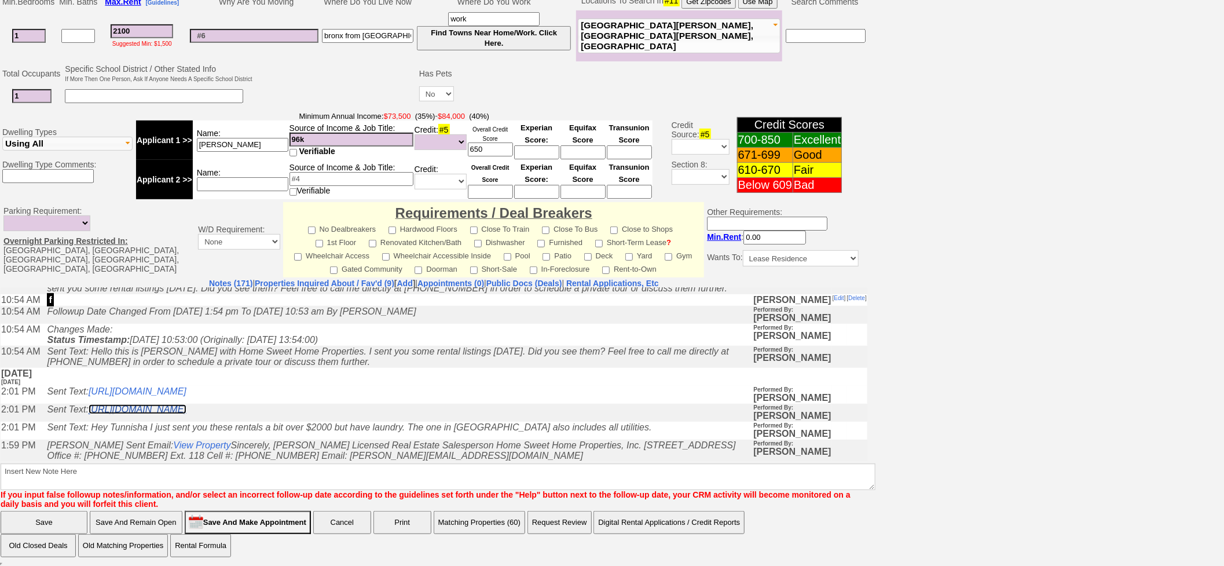
scroll to position [386, 0]
click at [186, 396] on link "https://hshprop.com/?section=view_property&propertyid=8738" at bounding box center [138, 391] width 98 height 10
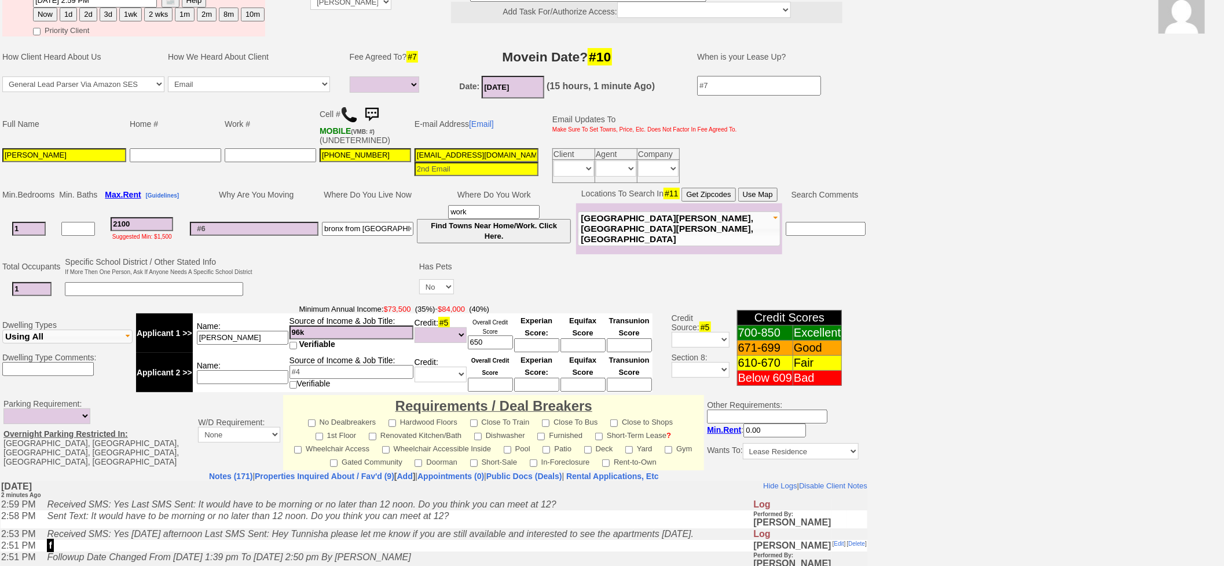
scroll to position [0, 0]
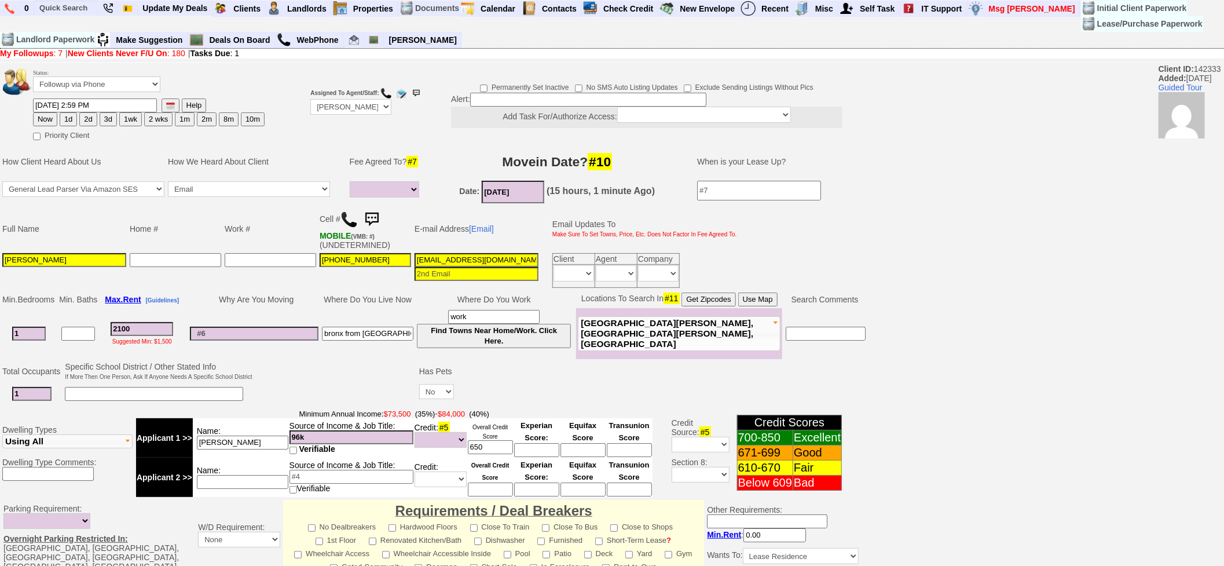
click at [368, 208] on img at bounding box center [371, 219] width 23 height 23
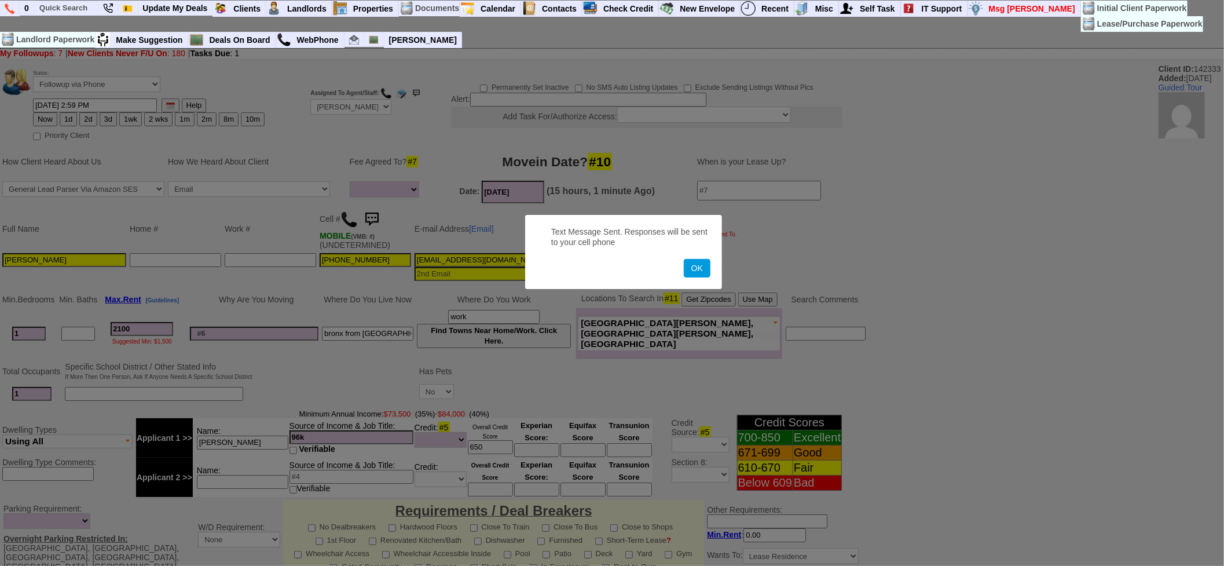
click at [684, 259] on button "OK" at bounding box center [697, 268] width 27 height 19
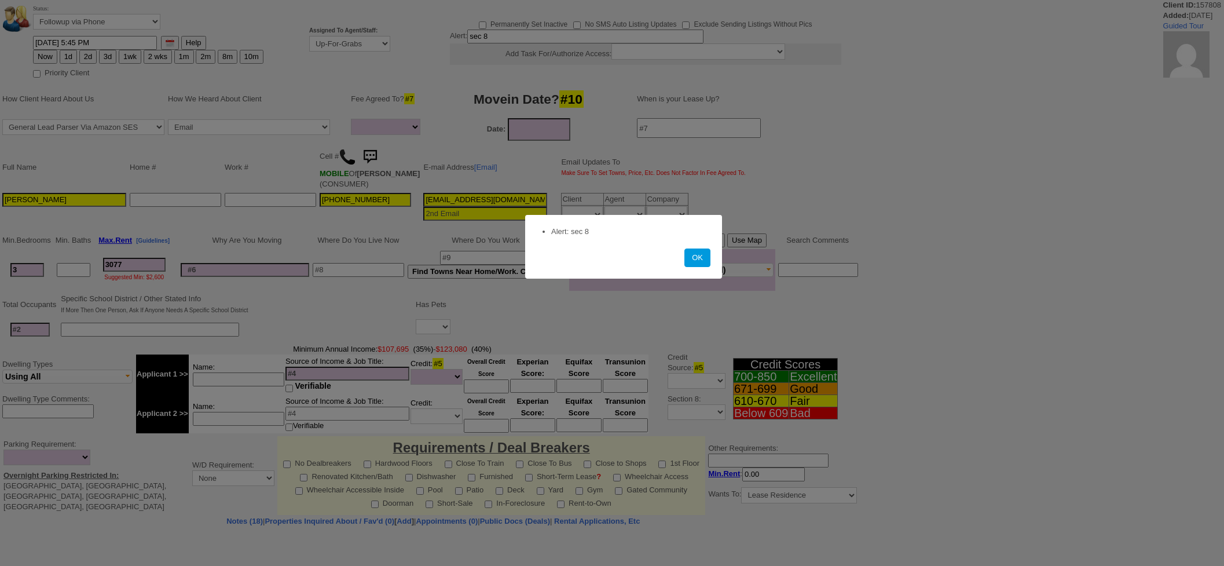
select select
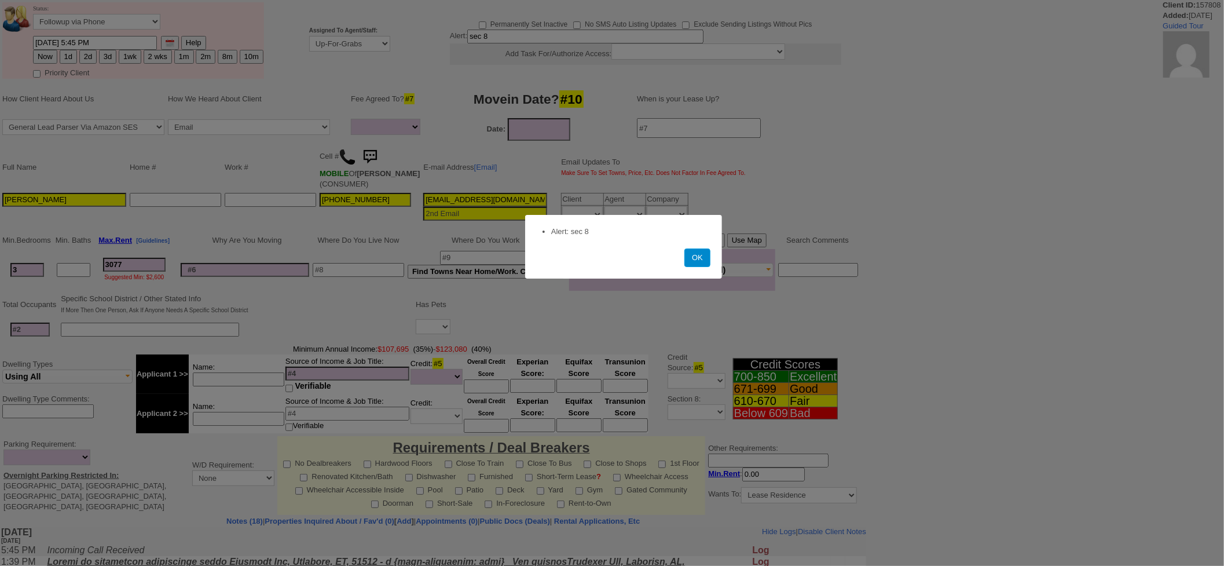
click at [703, 257] on button "OK" at bounding box center [697, 257] width 26 height 19
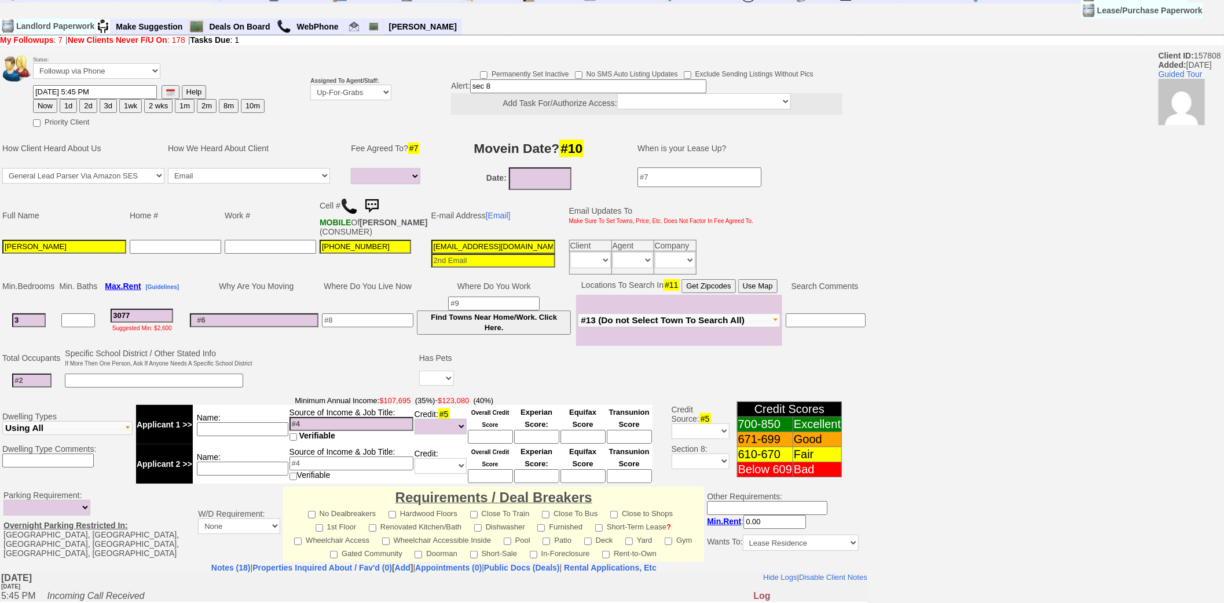
scroll to position [261, 0]
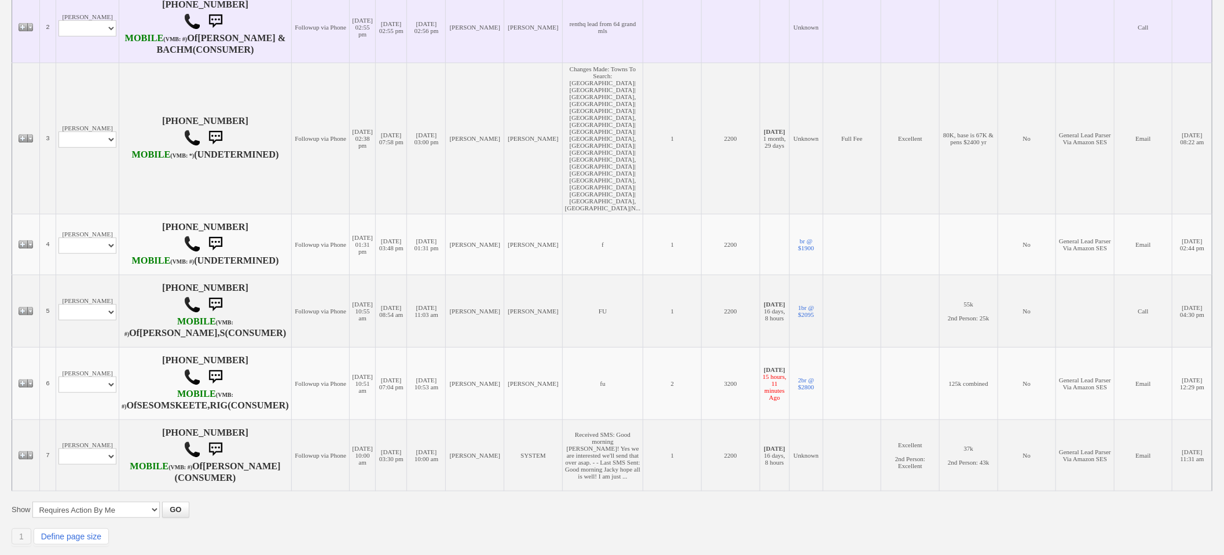
scroll to position [355, 0]
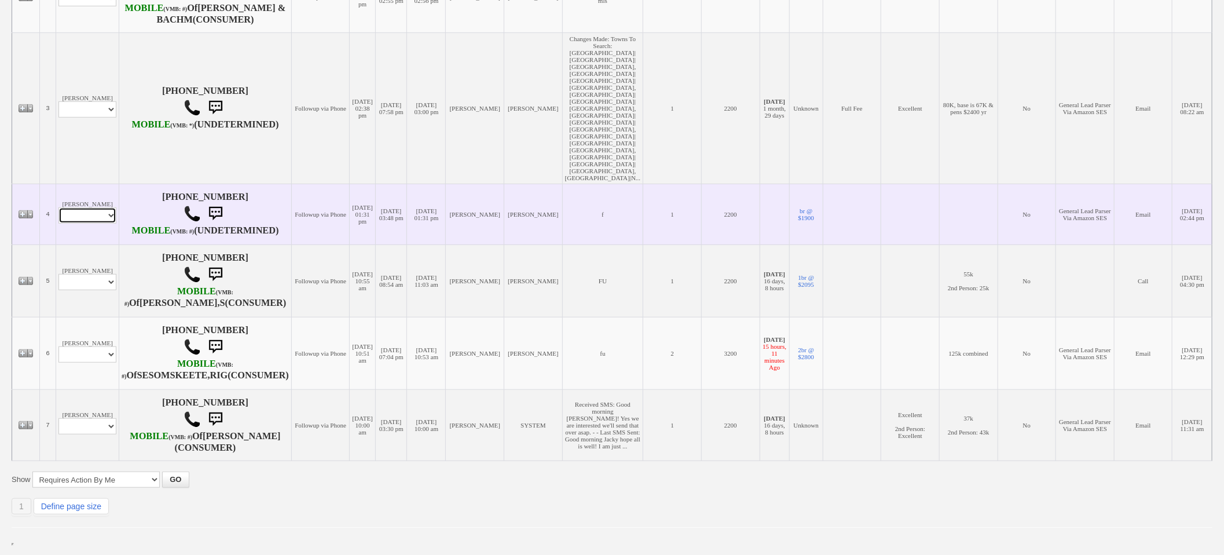
click at [83, 207] on select "Profile Edit Print Email Externally (Will Not Be Tracked In CRM) Closed Deals" at bounding box center [87, 215] width 58 height 16
select select "ChangeURL,/crm/custom/edit_client_form.php?redirect=%2Fcrm%2Fclients.php&id=166…"
click at [58, 207] on select "Profile Edit Print Email Externally (Will Not Be Tracked In CRM) Closed Deals" at bounding box center [87, 215] width 58 height 16
select select
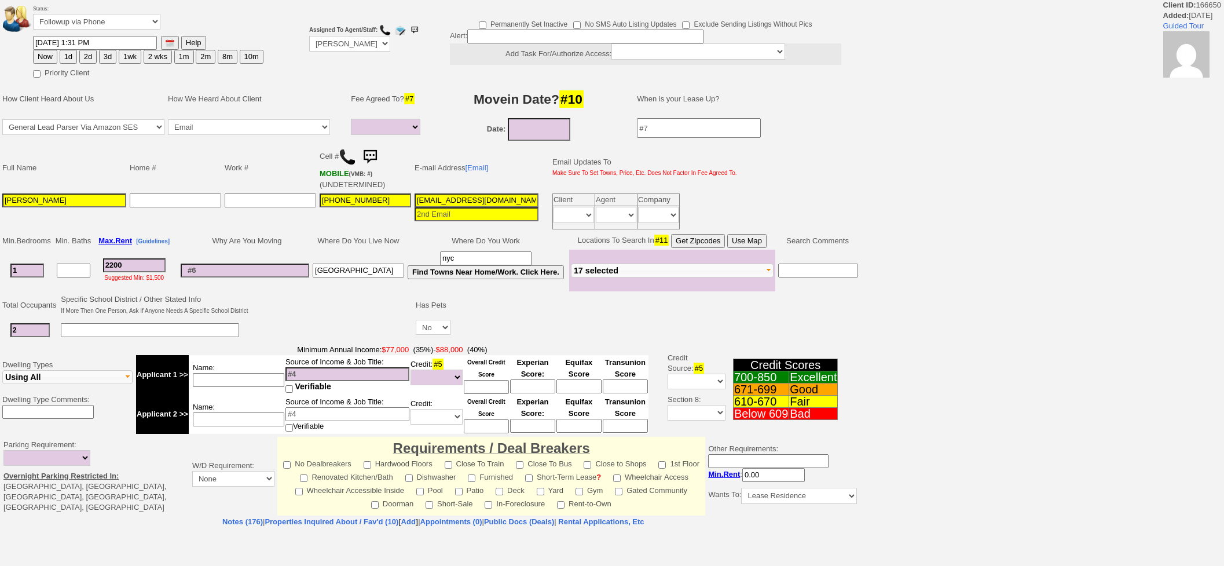
select select
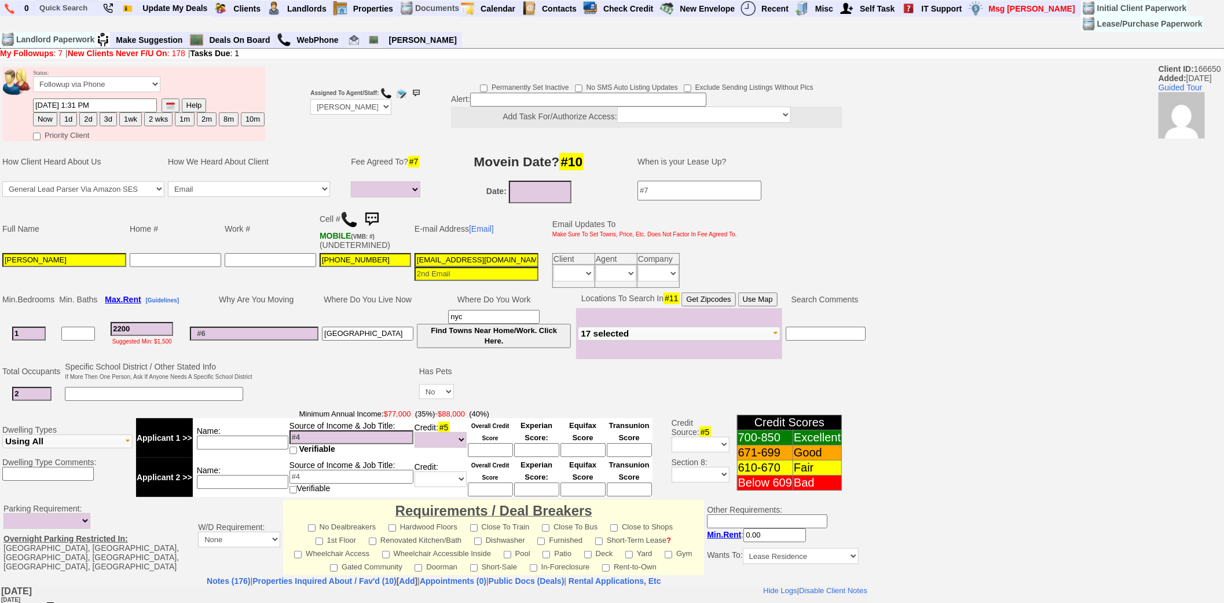
click at [350, 218] on img at bounding box center [348, 219] width 17 height 17
click at [68, 117] on button "1d" at bounding box center [68, 119] width 17 height 14
type input "[DATE] 03:11 PM"
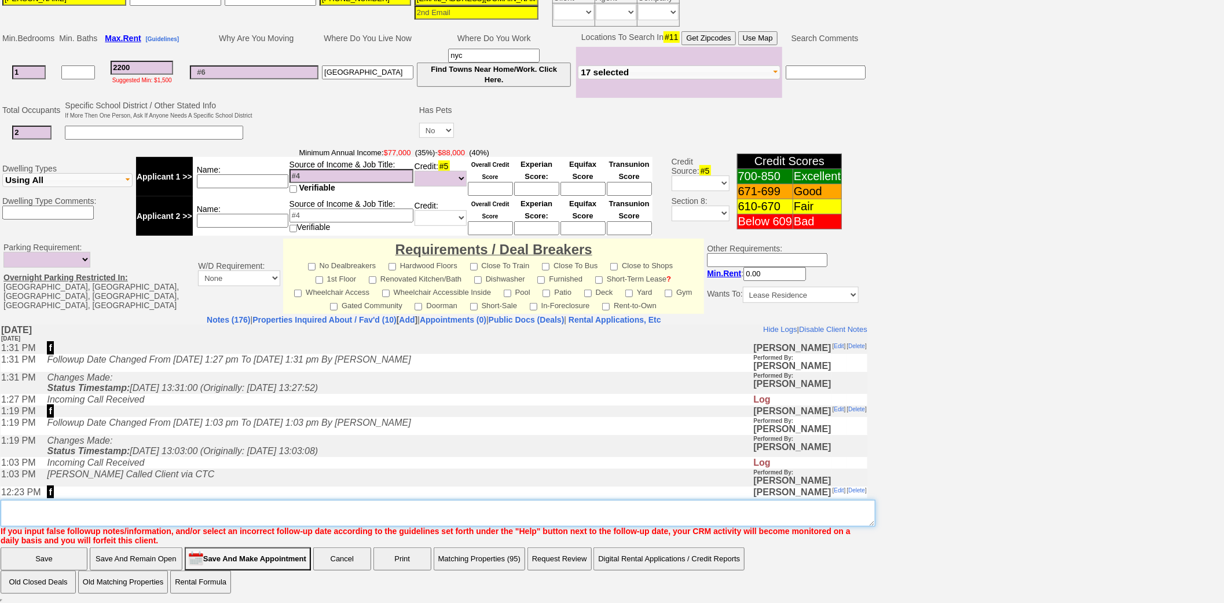
click at [268, 508] on textarea "Insert New Note Here" at bounding box center [438, 513] width 875 height 27
type textarea "needs bank statement fu"
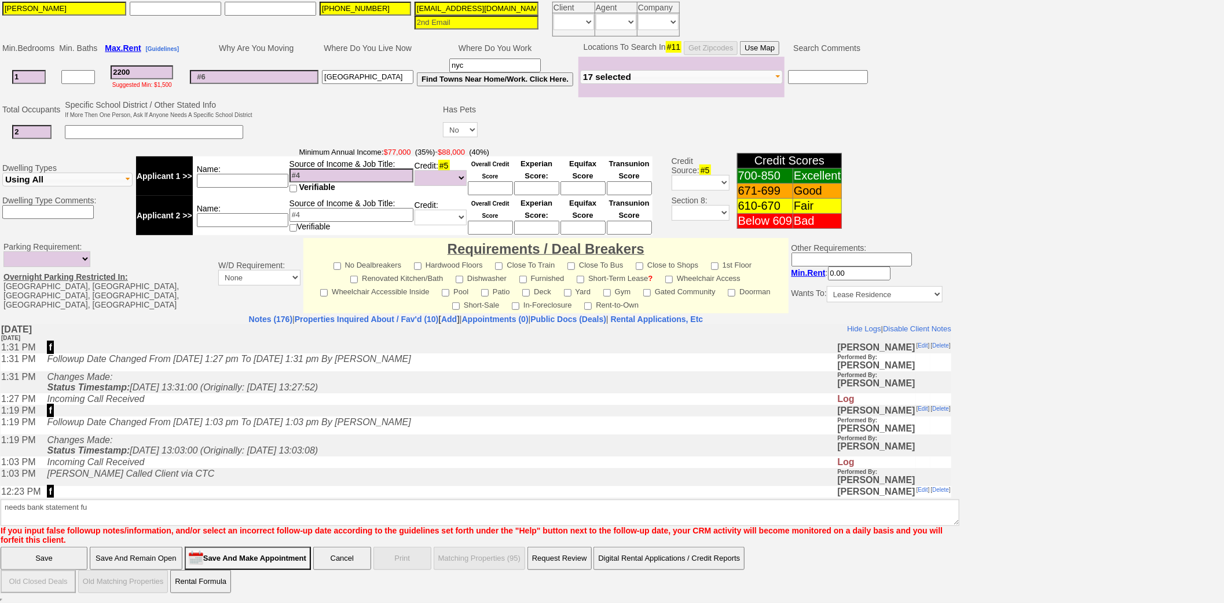
click input "Save" at bounding box center [44, 558] width 87 height 23
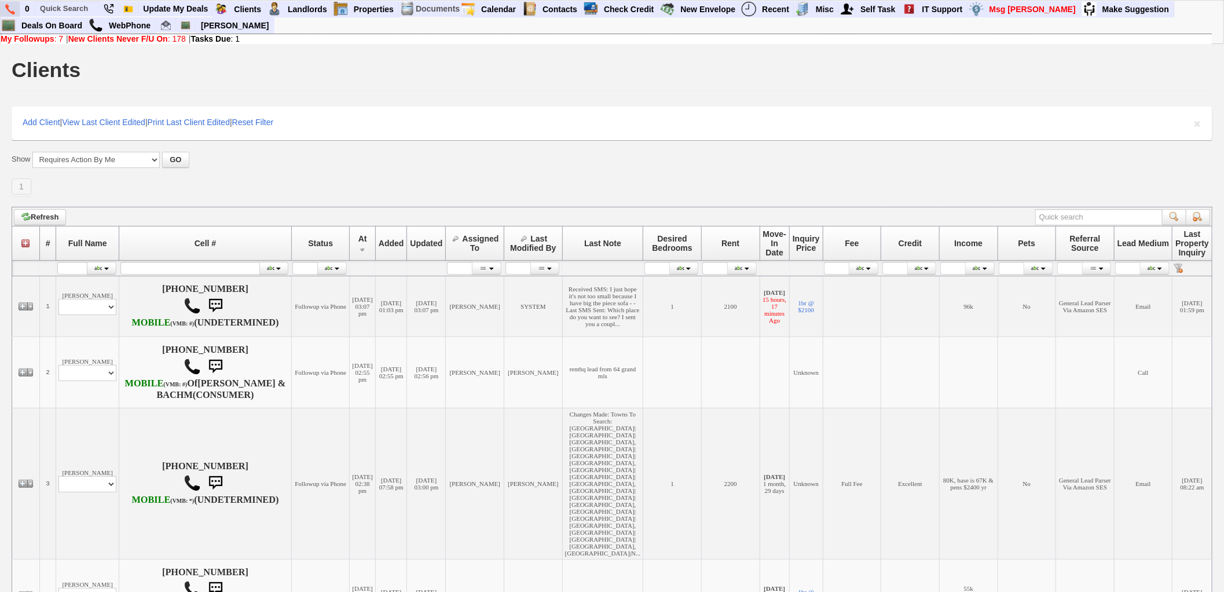
click at [14, 9] on img at bounding box center [10, 9] width 10 height 10
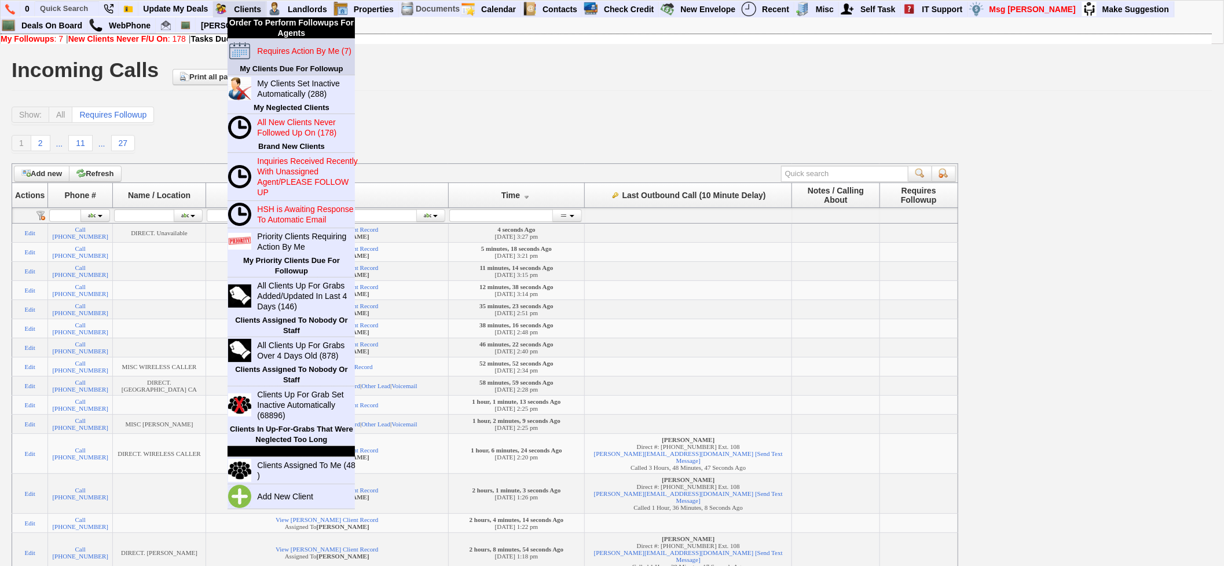
click at [273, 46] on blink "Requires Action By Me (7)" at bounding box center [304, 50] width 94 height 9
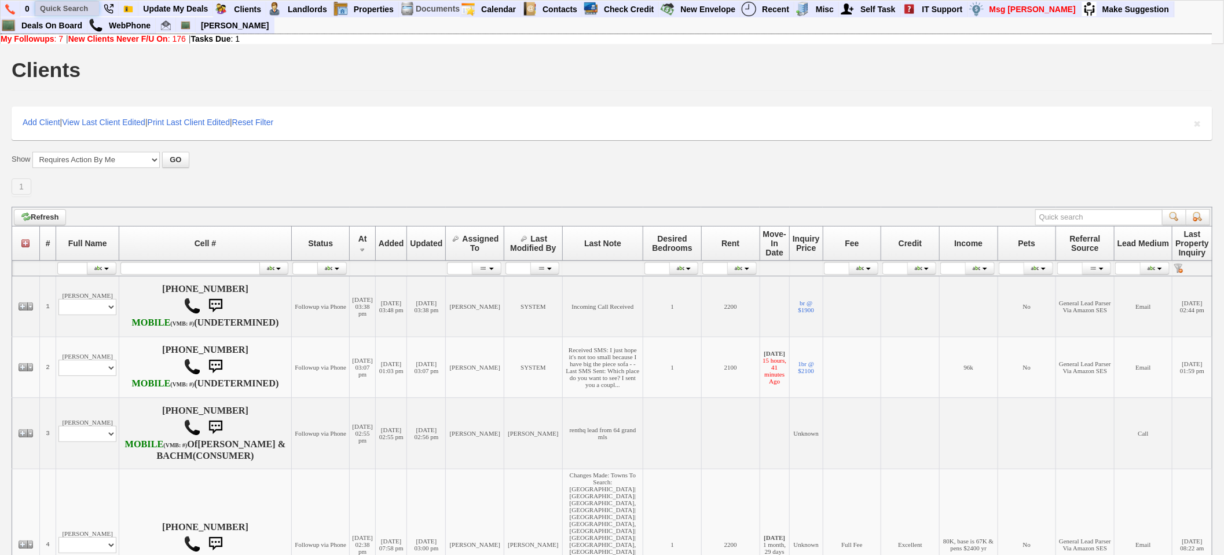
click at [76, 4] on input "text" at bounding box center [67, 8] width 64 height 14
click at [94, 10] on input "[PERSON_NAME]" at bounding box center [67, 8] width 64 height 14
click at [95, 8] on input "[PERSON_NAME]" at bounding box center [67, 8] width 64 height 14
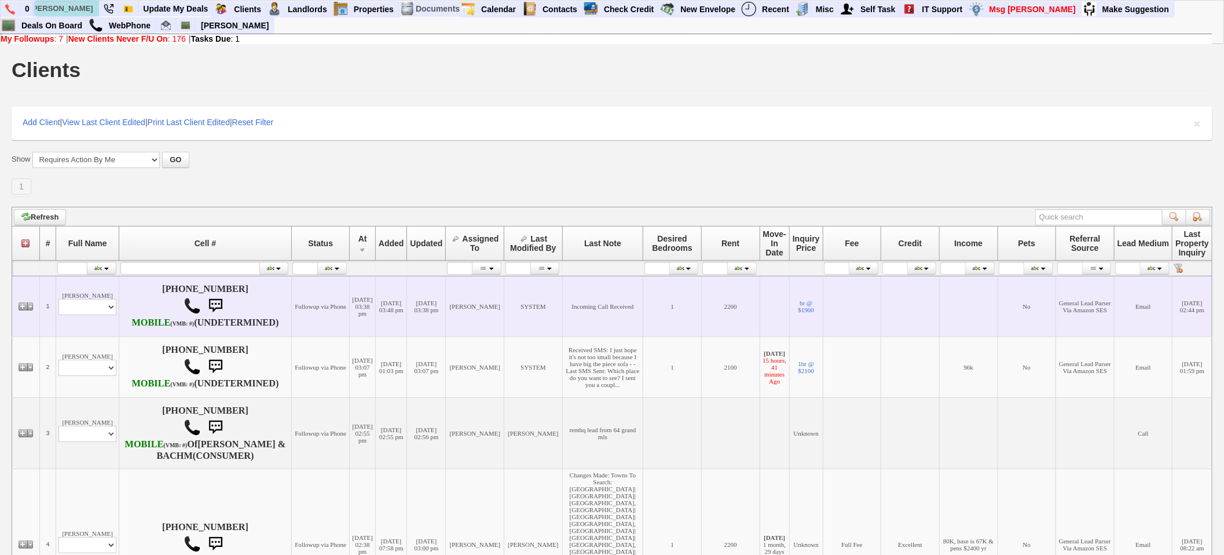
type input "[PERSON_NAME]"
click at [60, 315] on select "Profile Edit Print Email Externally (Will Not Be Tracked In CRM) Closed Deals" at bounding box center [87, 307] width 58 height 16
select select "ChangeURL,/crm/custom/edit_client_form.php?redirect=%2Fcrm%2Fclients.php&id=166…"
click at [58, 307] on select "Profile Edit Print Email Externally (Will Not Be Tracked In CRM) Closed Deals" at bounding box center [87, 307] width 58 height 16
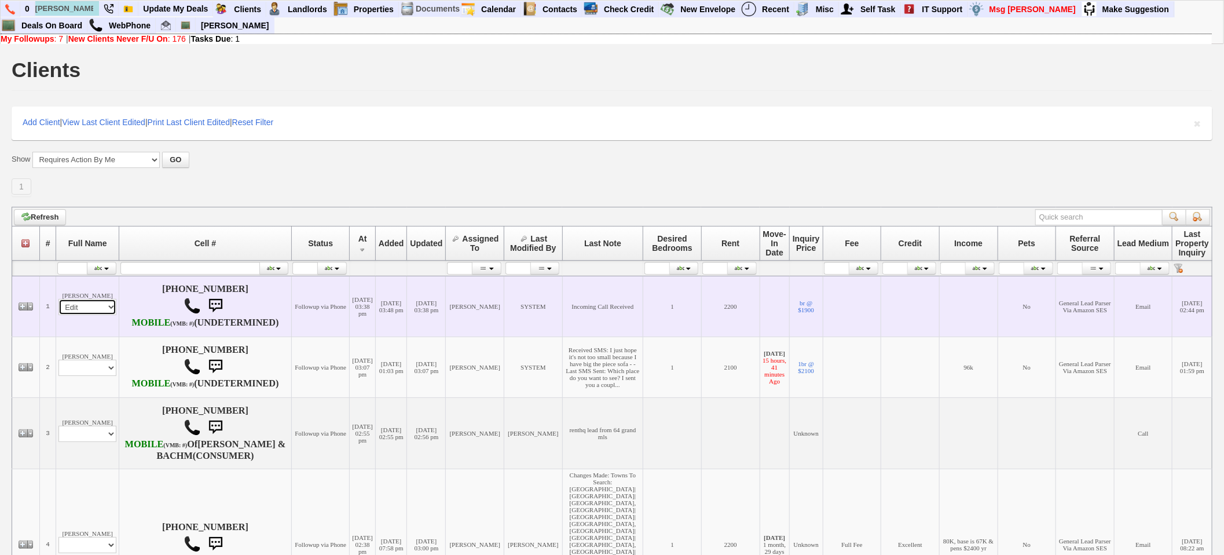
select select
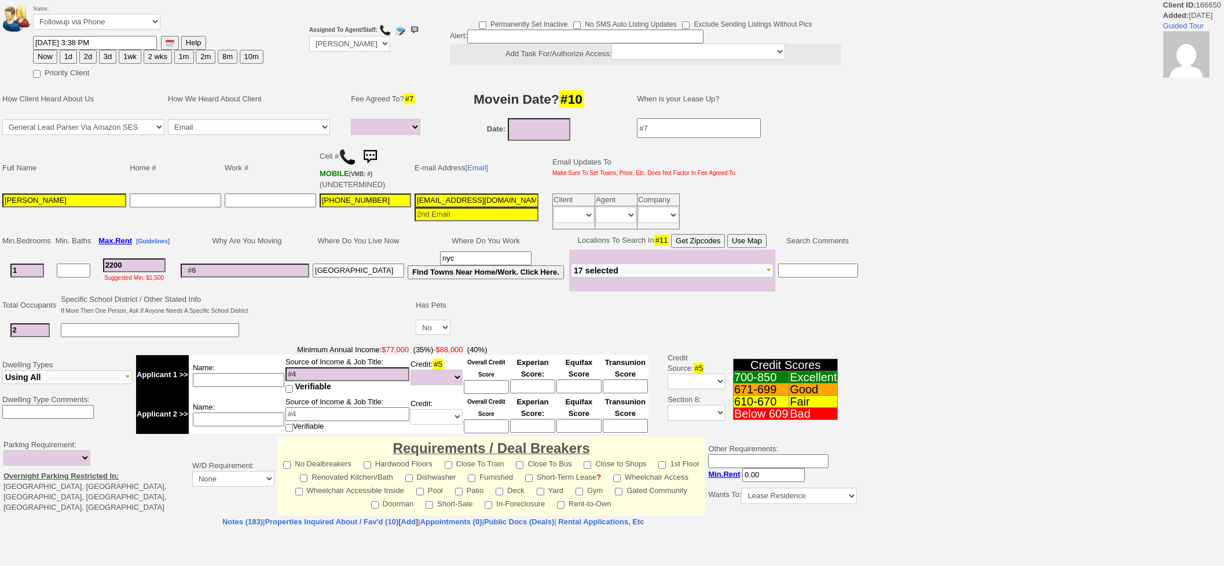
select select
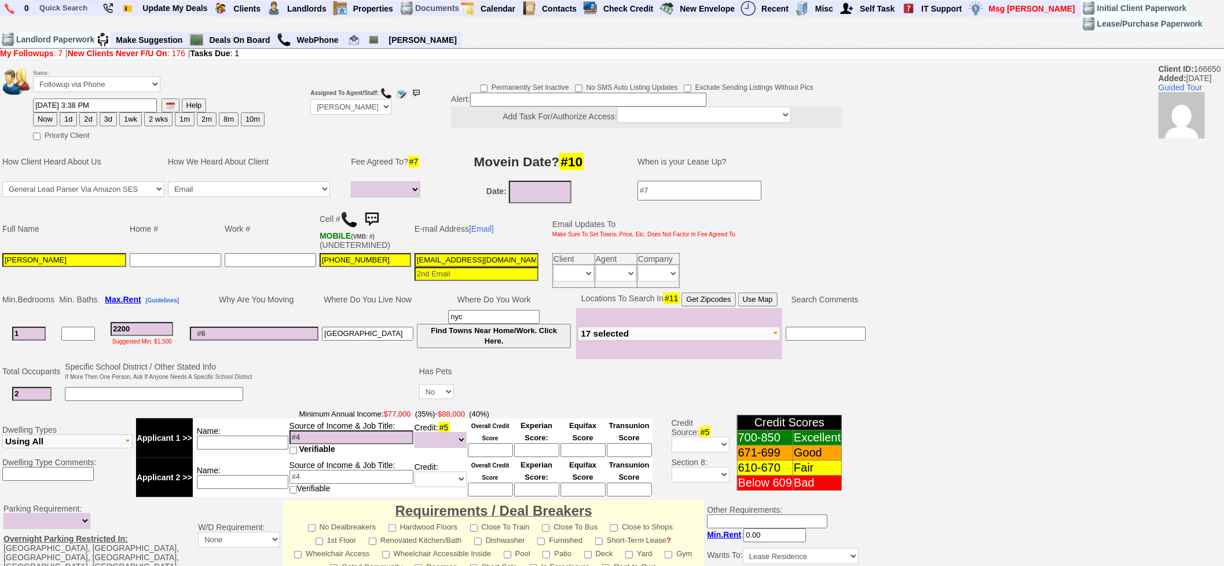
click at [366, 215] on img at bounding box center [371, 219] width 23 height 23
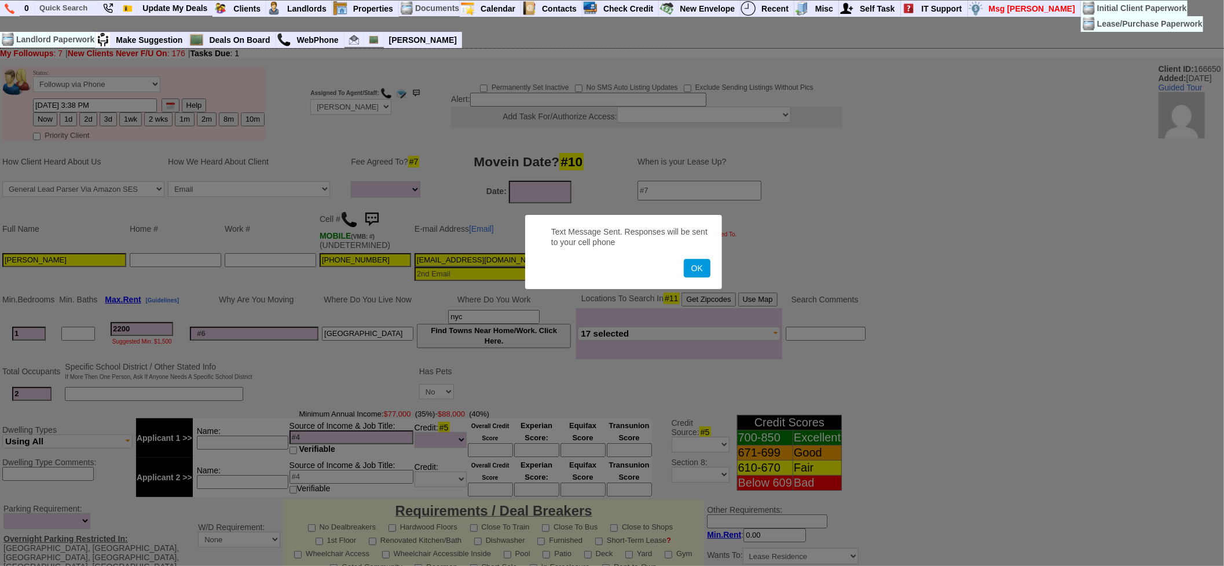
click at [684, 259] on button "OK" at bounding box center [697, 268] width 27 height 19
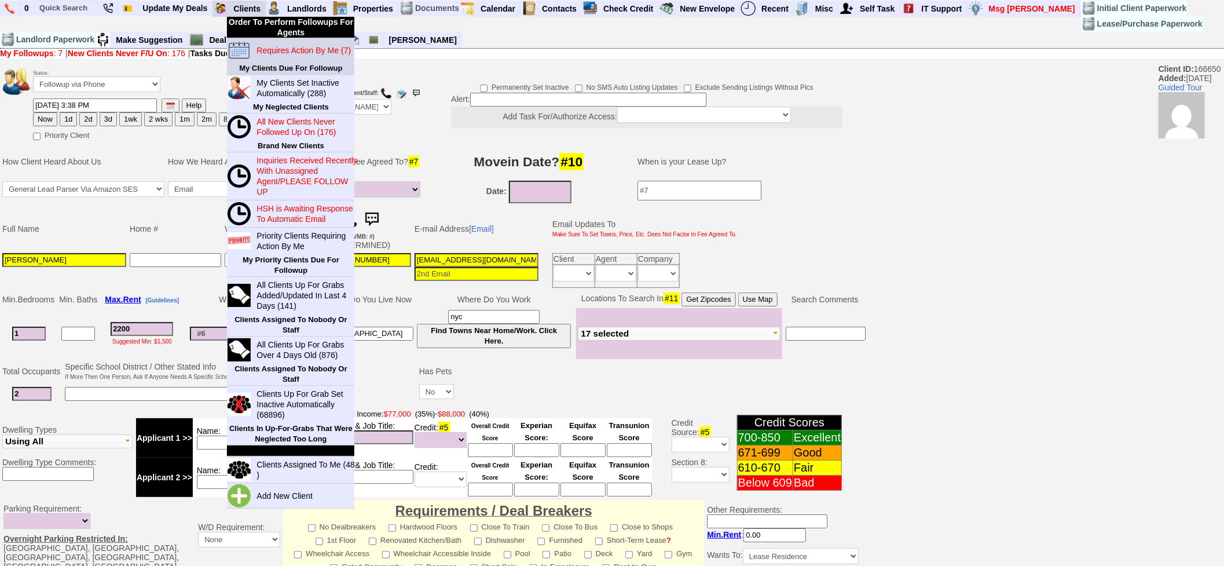
click at [266, 38] on ul "Order To Perform Followups For Agents Requires Action By Me (7) My Clients Due …" at bounding box center [290, 263] width 127 height 492
click at [269, 46] on blink "Requires Action By Me (7)" at bounding box center [304, 50] width 94 height 9
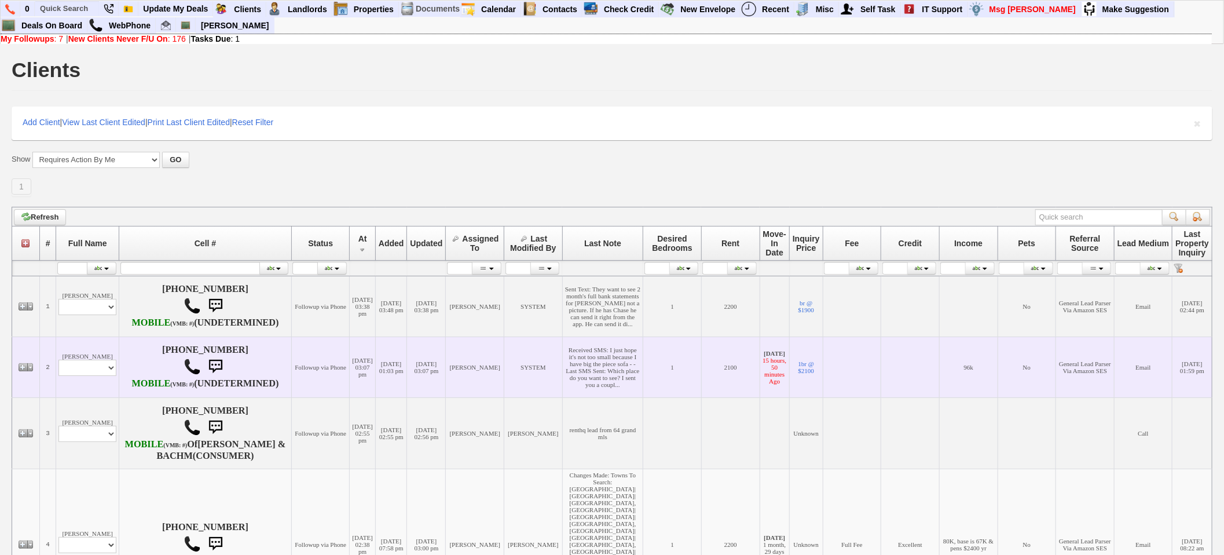
scroll to position [193, 0]
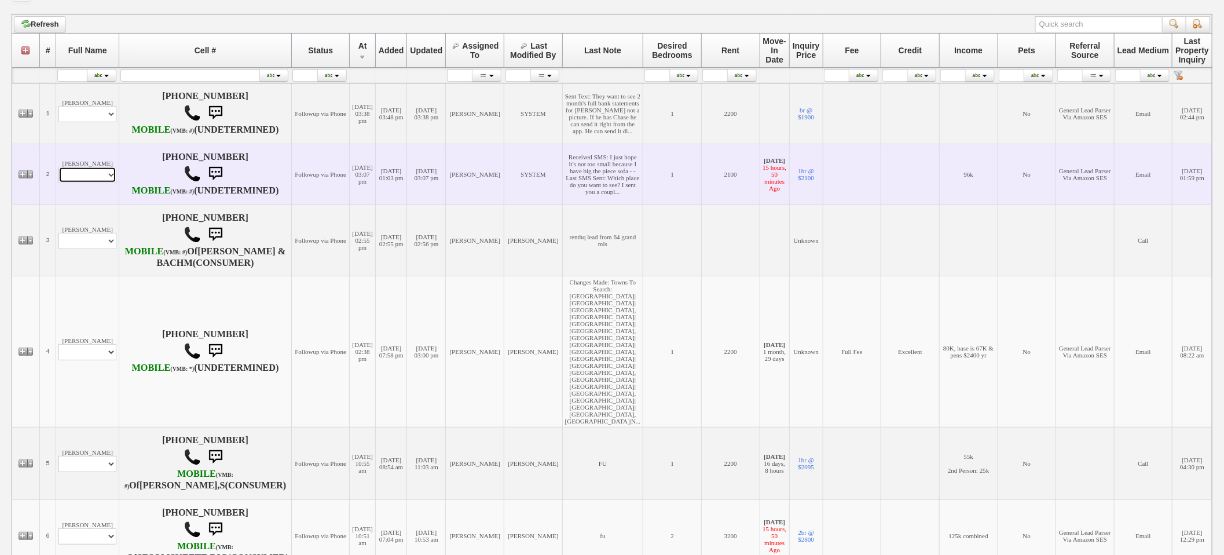
click at [89, 183] on select "Profile Edit Print Email Externally (Will Not Be Tracked In CRM) Closed Deals" at bounding box center [87, 175] width 58 height 16
select select "ChangeURL,/crm/custom/edit_client_form.php?redirect=%2Fcrm%2Fclients.php&id=142…"
click at [58, 183] on select "Profile Edit Print Email Externally (Will Not Be Tracked In CRM) Closed Deals" at bounding box center [87, 175] width 58 height 16
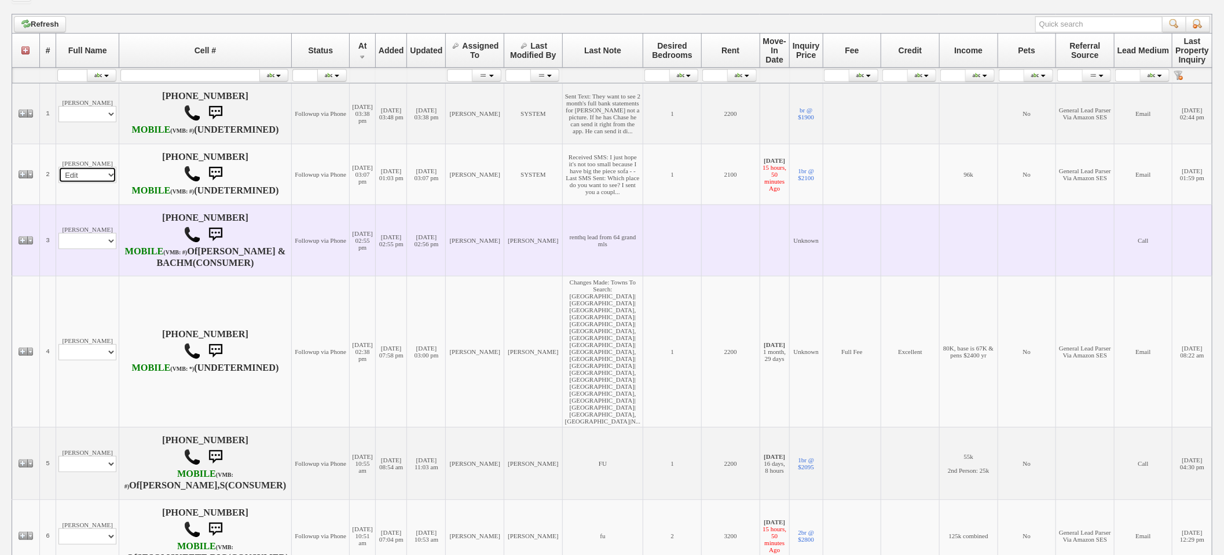
select select
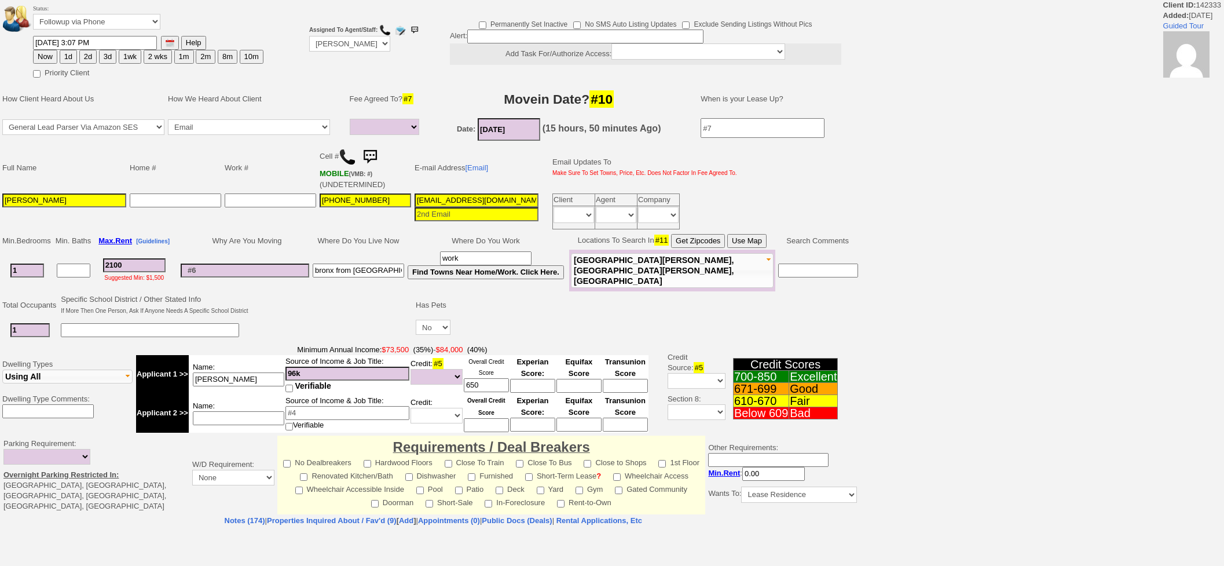
select select
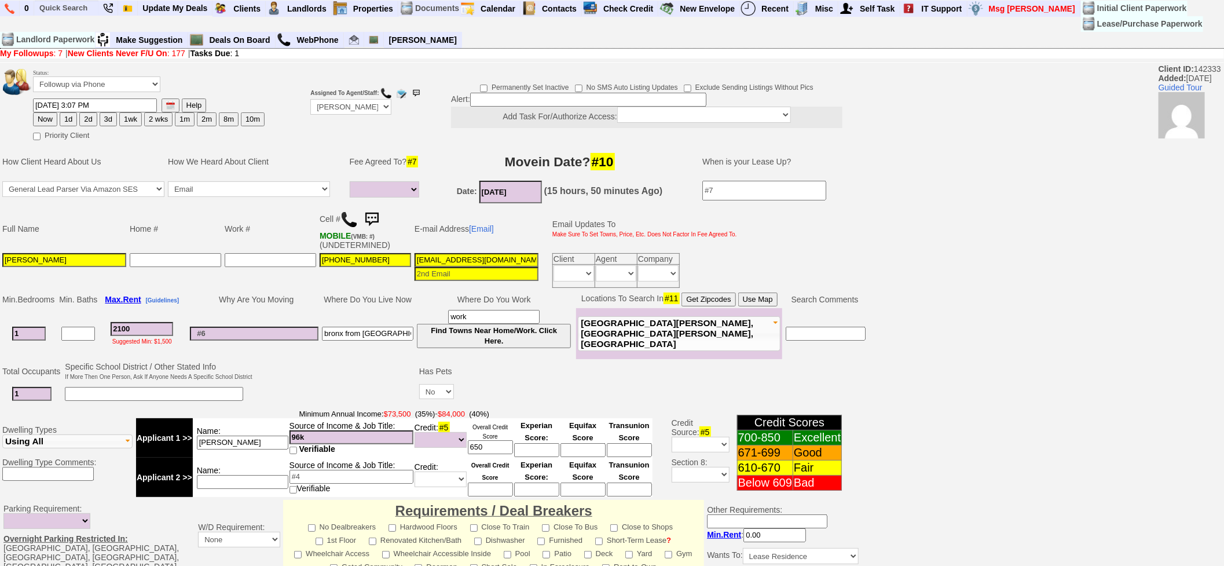
click at [372, 208] on img at bounding box center [371, 219] width 23 height 23
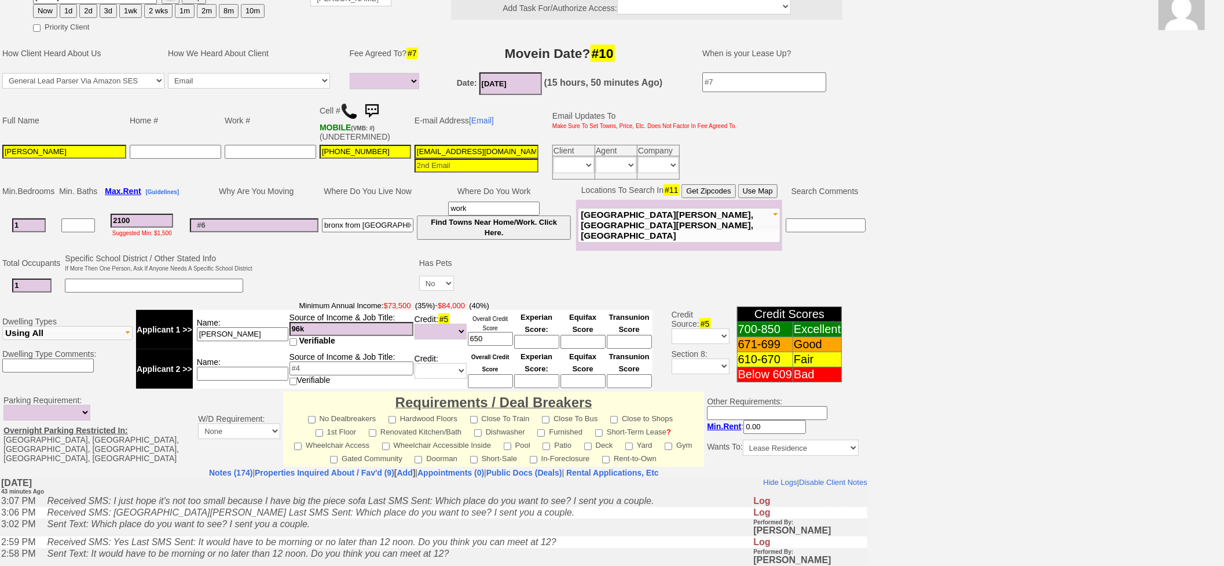
scroll to position [298, 0]
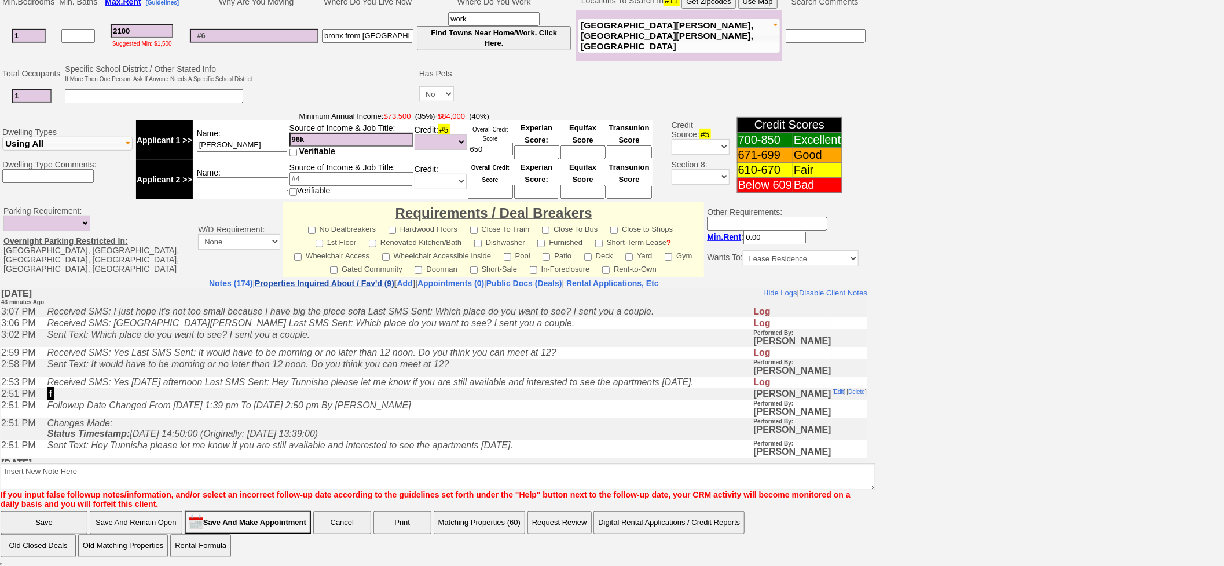
click at [320, 279] on link "Properties Inquired About / Fav'd (9)" at bounding box center [325, 283] width 140 height 9
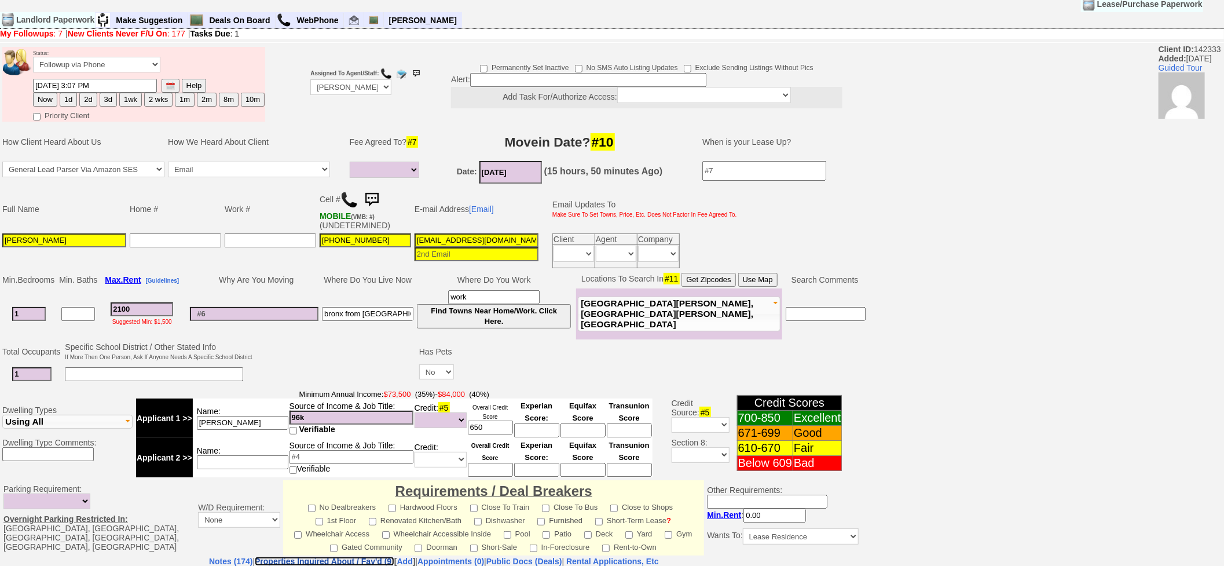
scroll to position [0, 0]
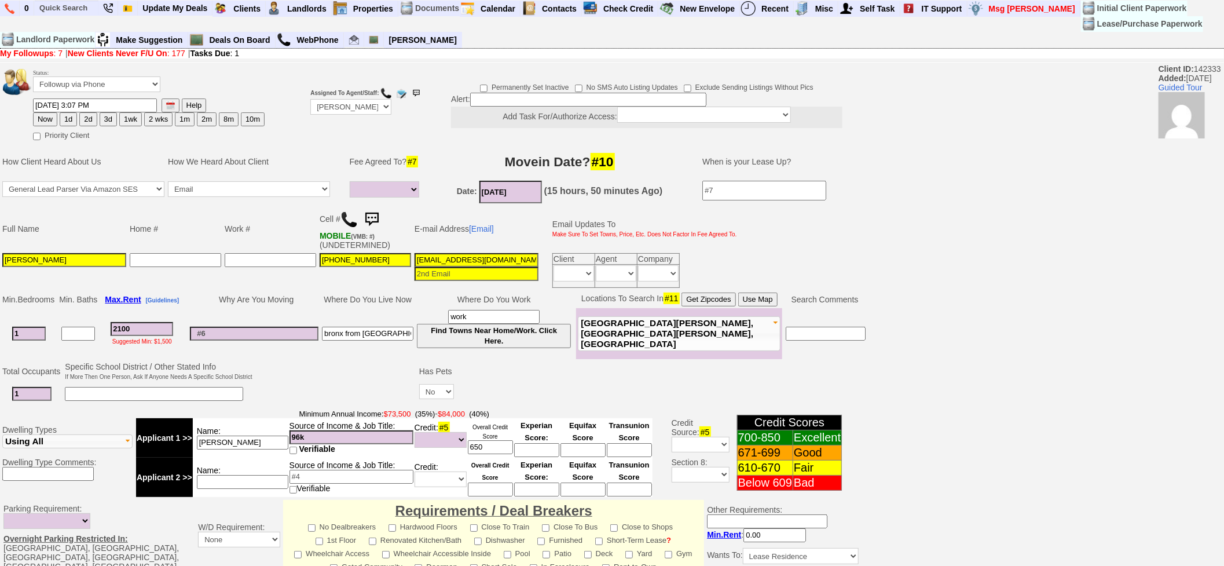
click at [380, 217] on img at bounding box center [371, 219] width 23 height 23
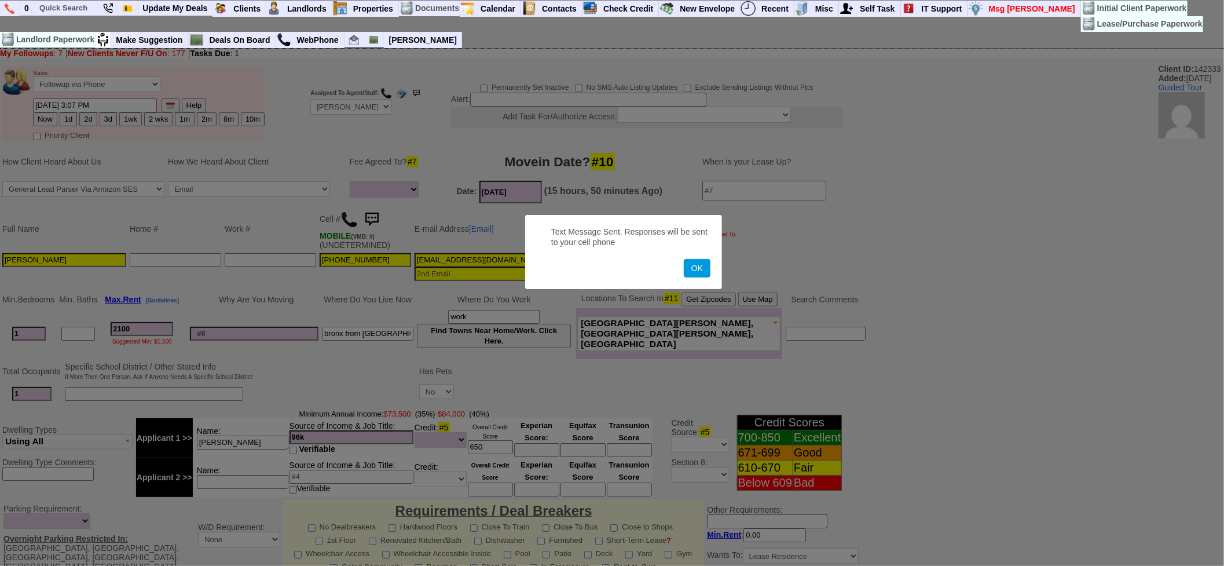
click at [684, 259] on button "OK" at bounding box center [697, 268] width 27 height 19
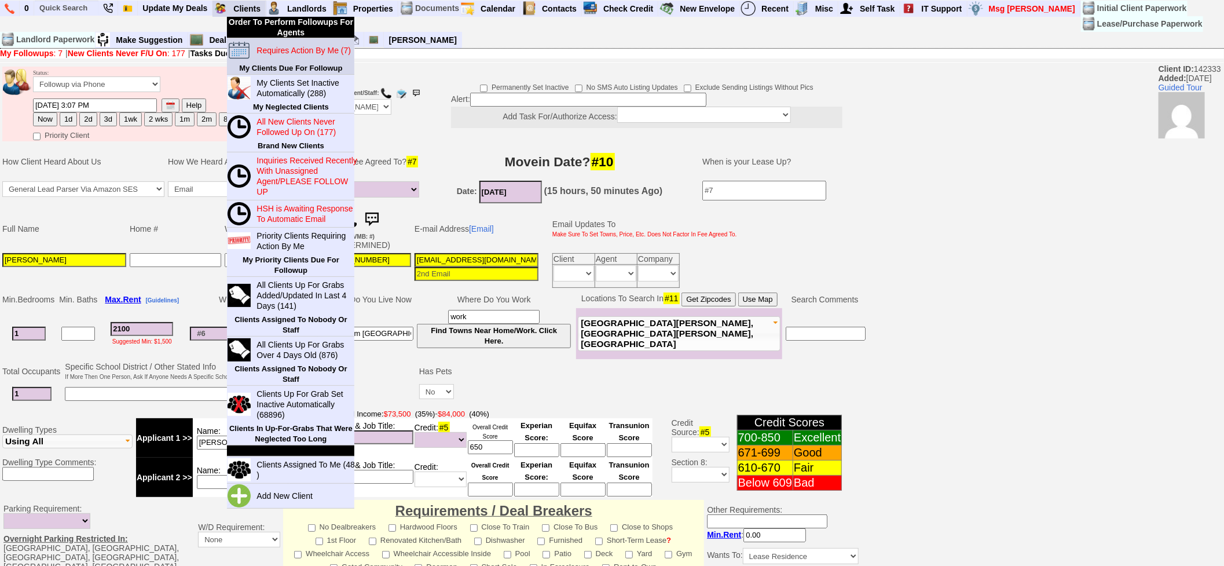
click at [280, 46] on blink "Requires Action By Me (7)" at bounding box center [304, 50] width 94 height 9
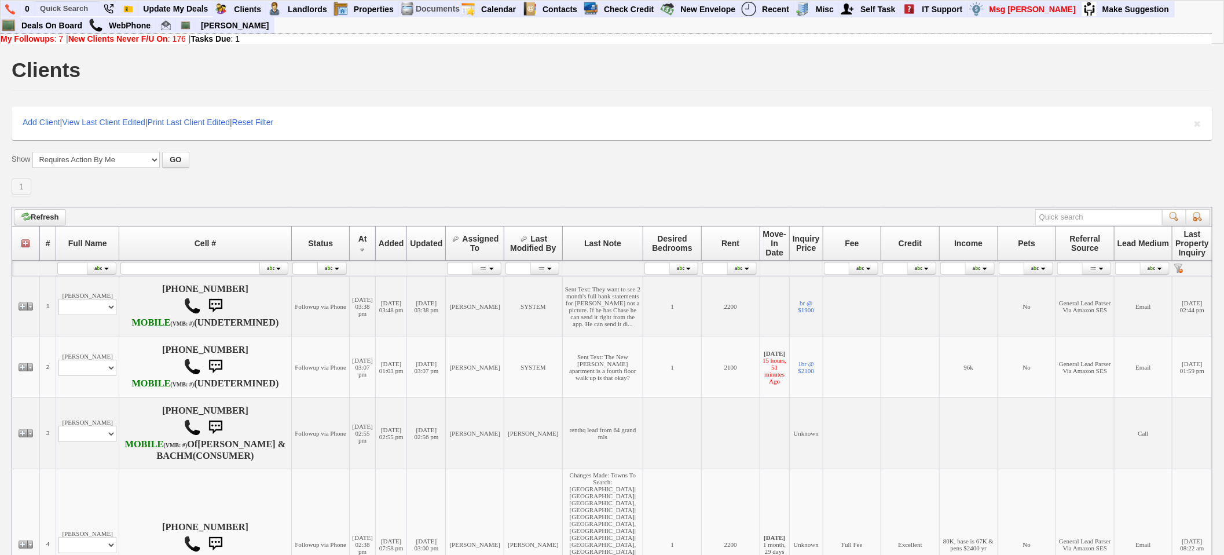
scroll to position [375, 0]
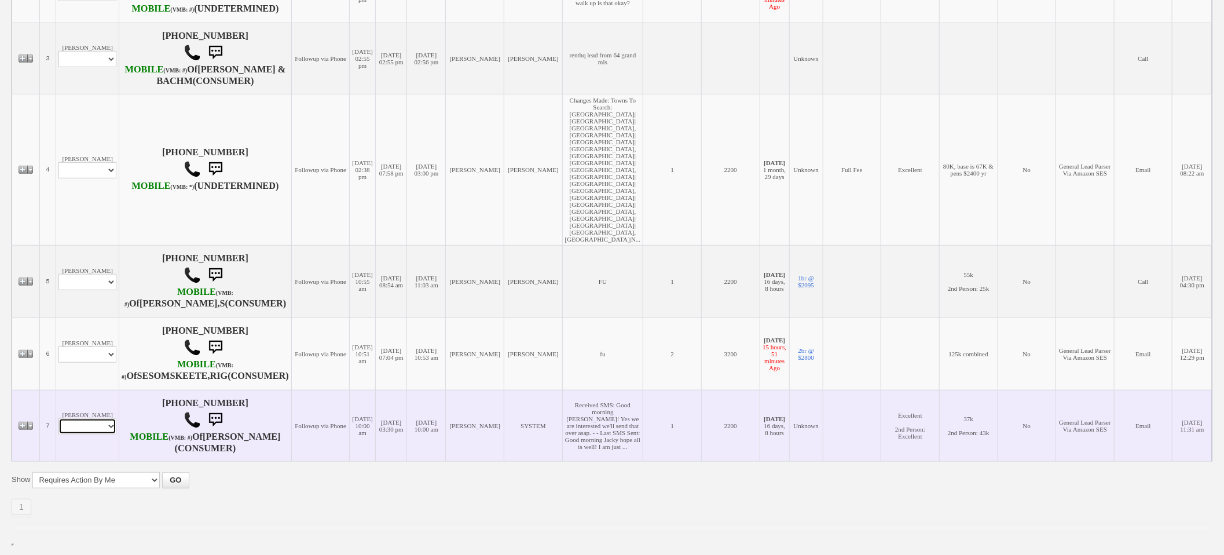
click at [87, 419] on select "Profile Edit Print Email Externally (Will Not Be Tracked In CRM) Closed Deals" at bounding box center [87, 426] width 58 height 16
select select "ChangeURL,/crm/custom/edit_client_form.php?redirect=%2Fcrm%2Fclients.php&id=166…"
click at [58, 418] on select "Profile Edit Print Email Externally (Will Not Be Tracked In CRM) Closed Deals" at bounding box center [87, 426] width 58 height 16
select select
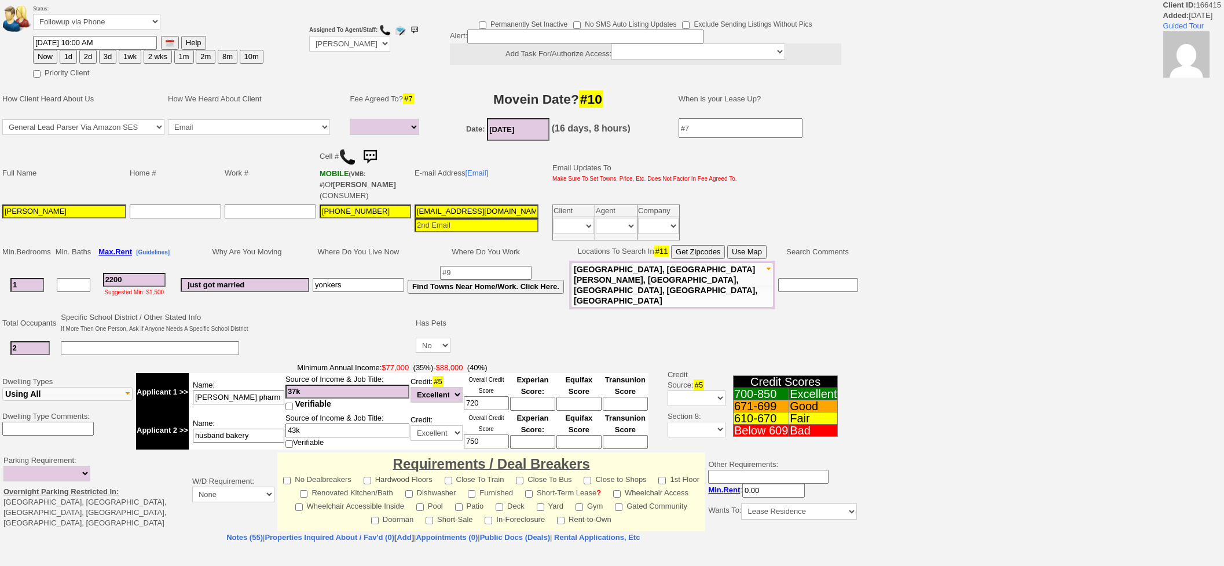
select select
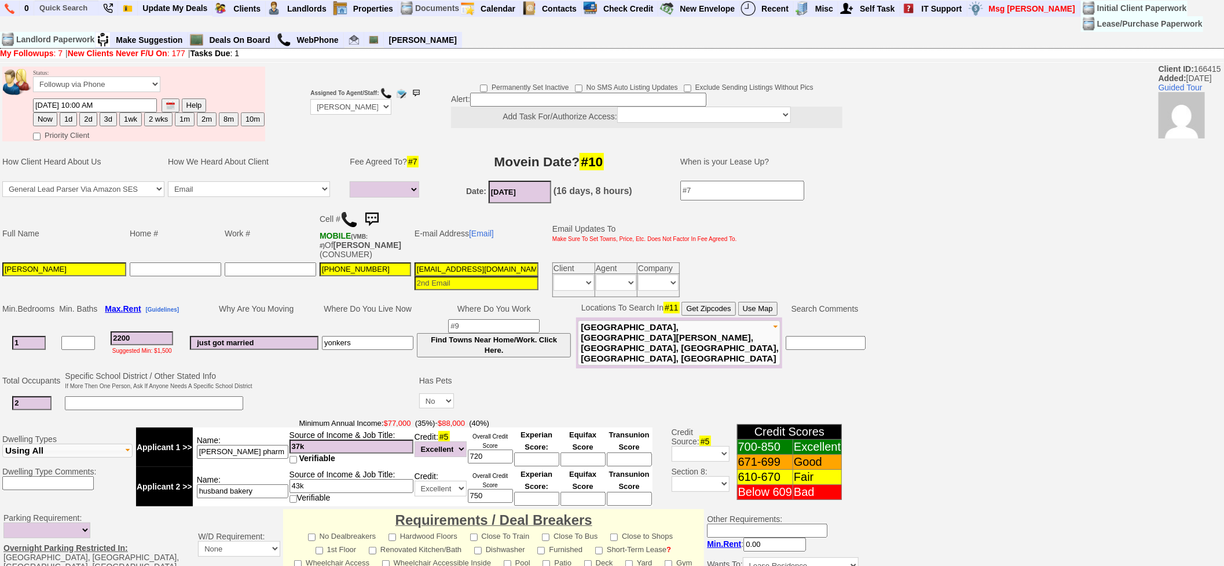
click at [367, 212] on img at bounding box center [371, 219] width 23 height 23
click at [684, 259] on button "OK" at bounding box center [697, 268] width 27 height 19
click at [105, 117] on button "3d" at bounding box center [108, 119] width 17 height 14
type input "08/18/2025 03:51 PM"
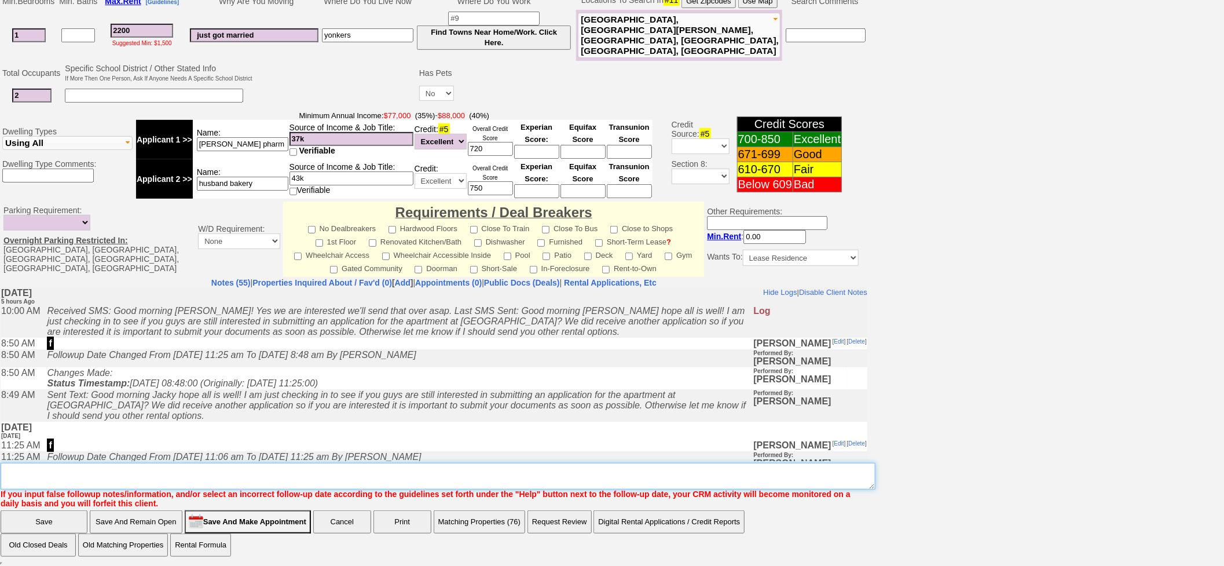
click at [285, 472] on textarea "Insert New Note Here" at bounding box center [438, 476] width 875 height 27
type textarea "f"
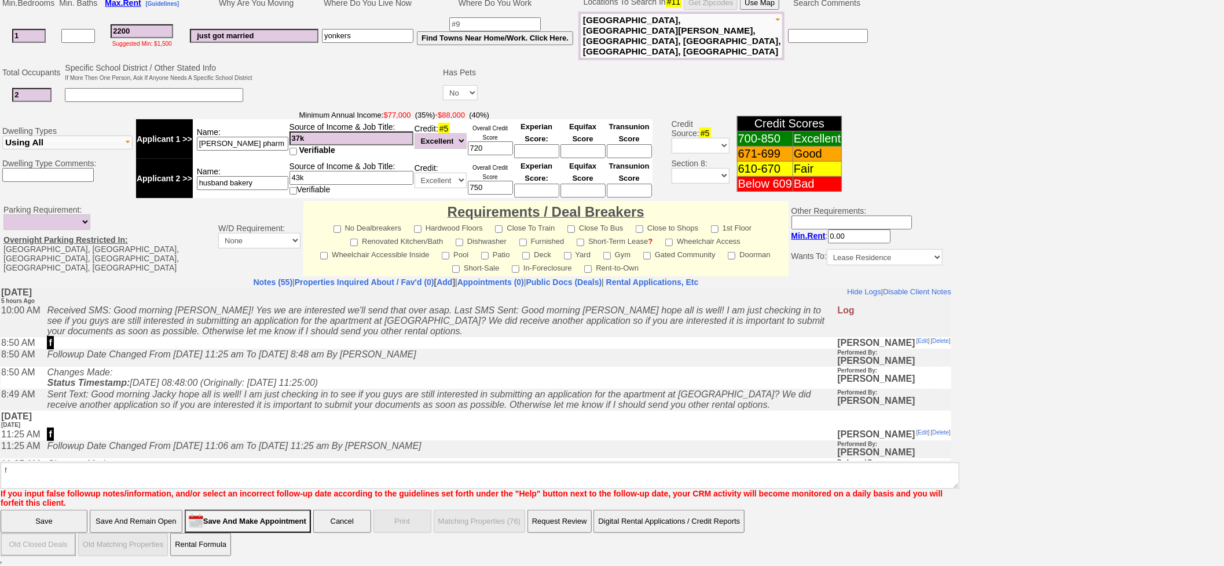
scroll to position [250, 0]
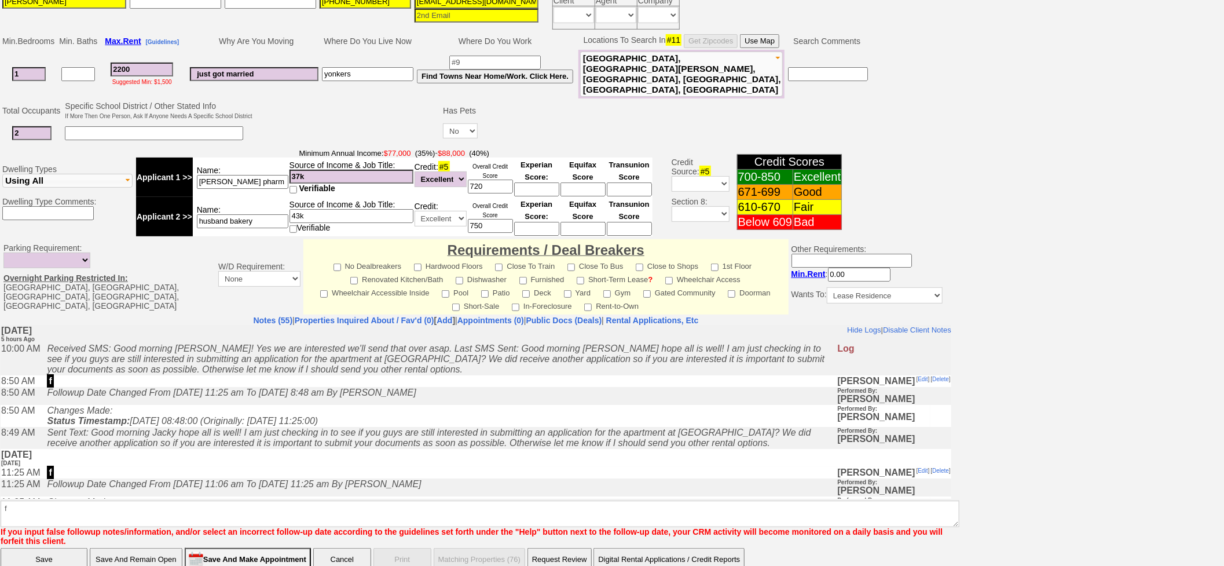
click input "Save" at bounding box center [44, 559] width 87 height 23
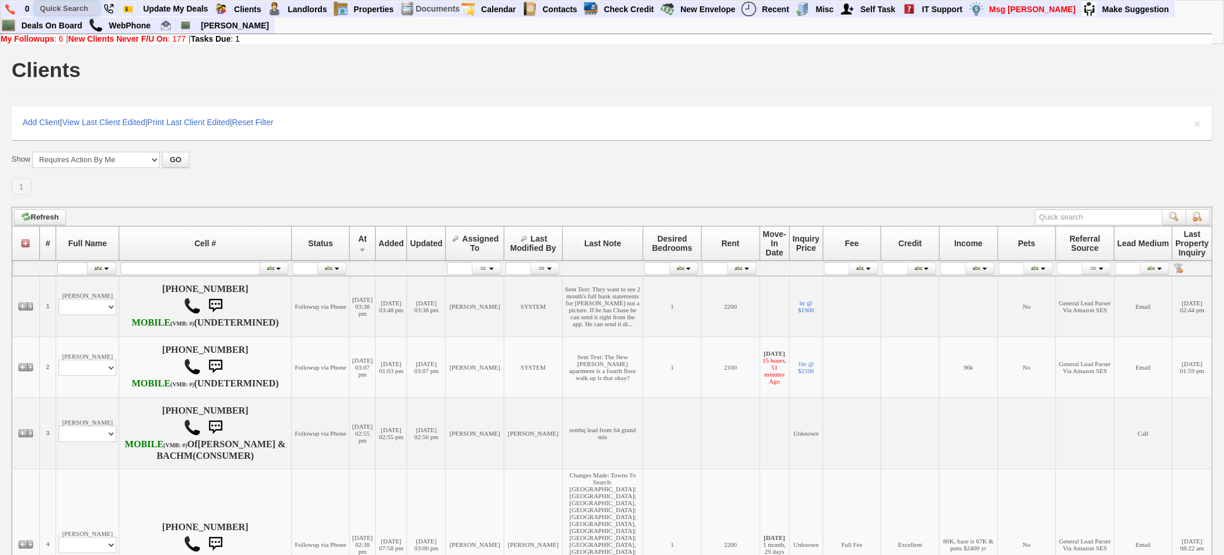
click at [59, 8] on input "text" at bounding box center [67, 8] width 64 height 14
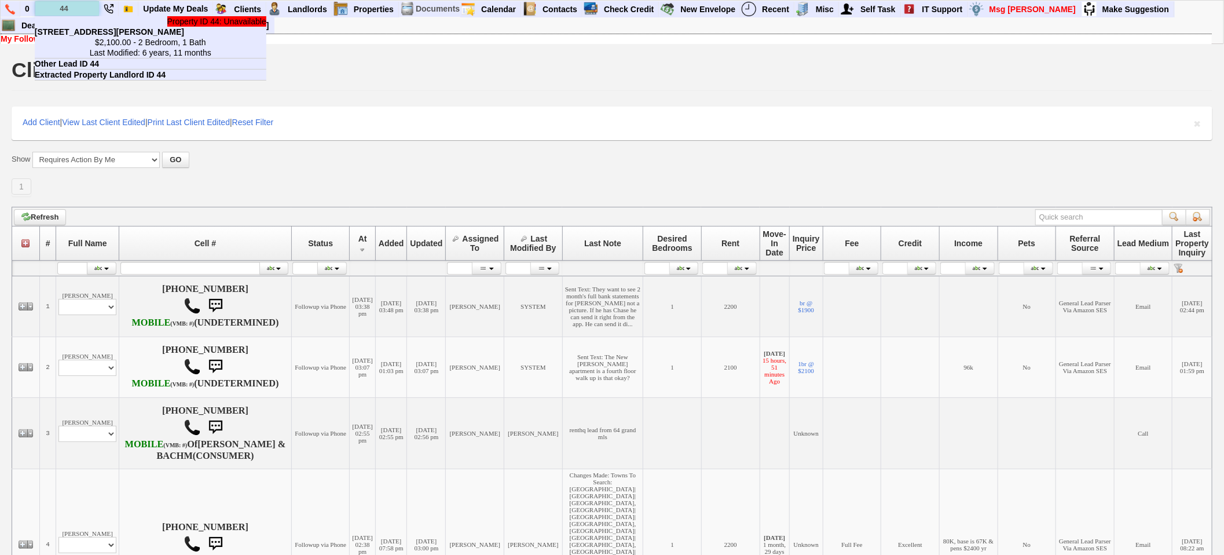
type input "4"
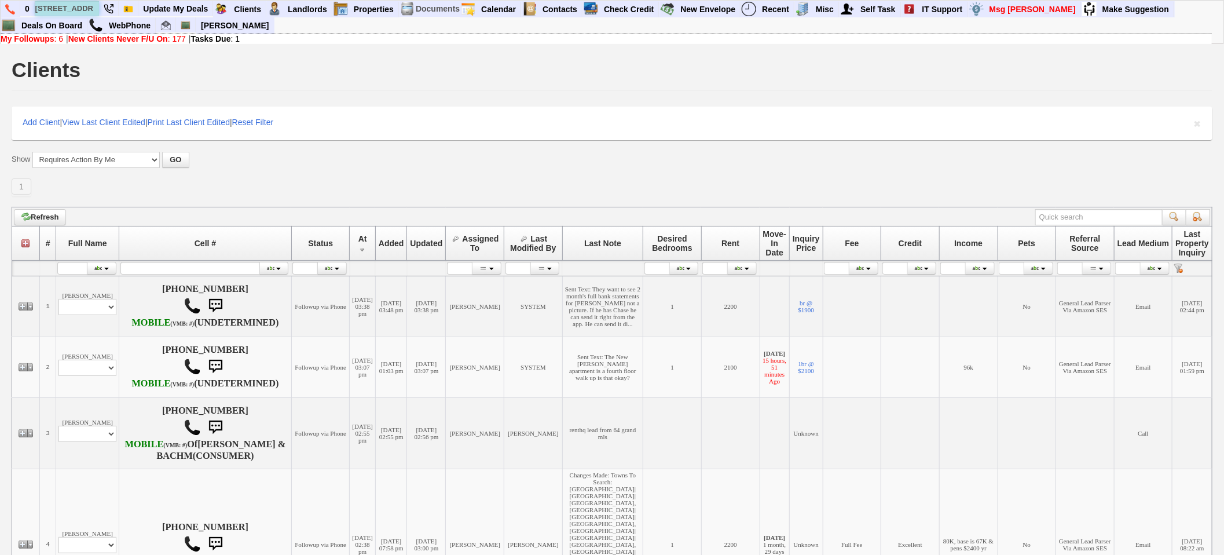
click at [90, 9] on input "[STREET_ADDRESS]" at bounding box center [67, 8] width 64 height 14
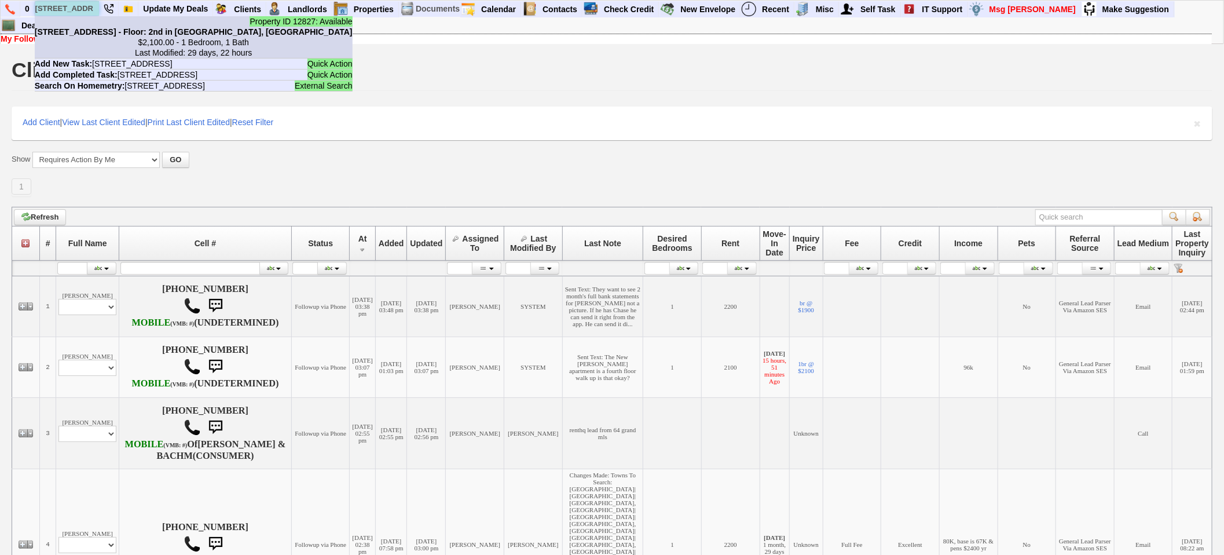
type input "[STREET_ADDRESS]"
click at [91, 24] on li "Property ID 12827: Available [STREET_ADDRESS] - Floor: 2nd in [GEOGRAPHIC_DATA]…" at bounding box center [194, 37] width 318 height 42
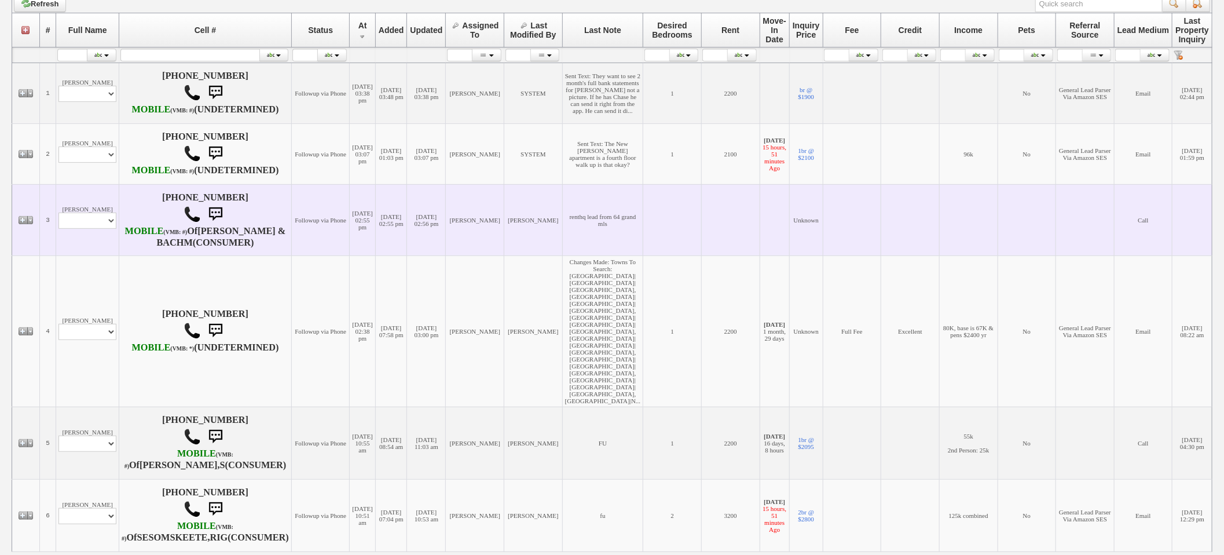
scroll to position [257, 0]
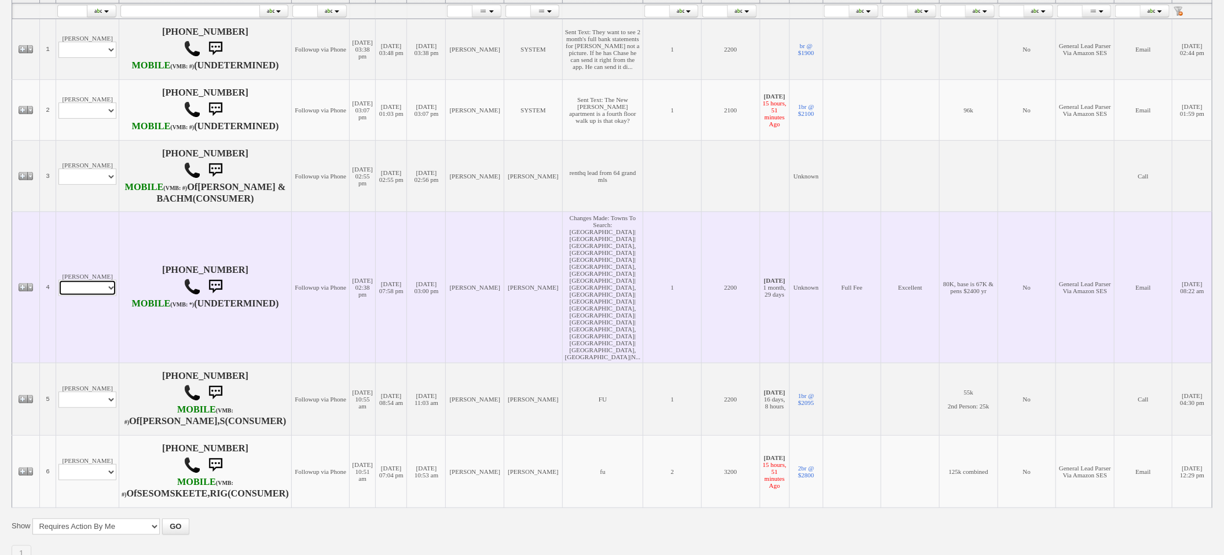
click at [88, 282] on select "Profile Edit Print Email Externally (Will Not Be Tracked In CRM) Closed Deals" at bounding box center [87, 288] width 58 height 16
select select "ChangeURL,/crm/custom/edit_client_form.php?redirect=%2Fcrm%2Fclients.php&id=167…"
click at [58, 280] on select "Profile Edit Print Email Externally (Will Not Be Tracked In CRM) Closed Deals" at bounding box center [87, 288] width 58 height 16
select select
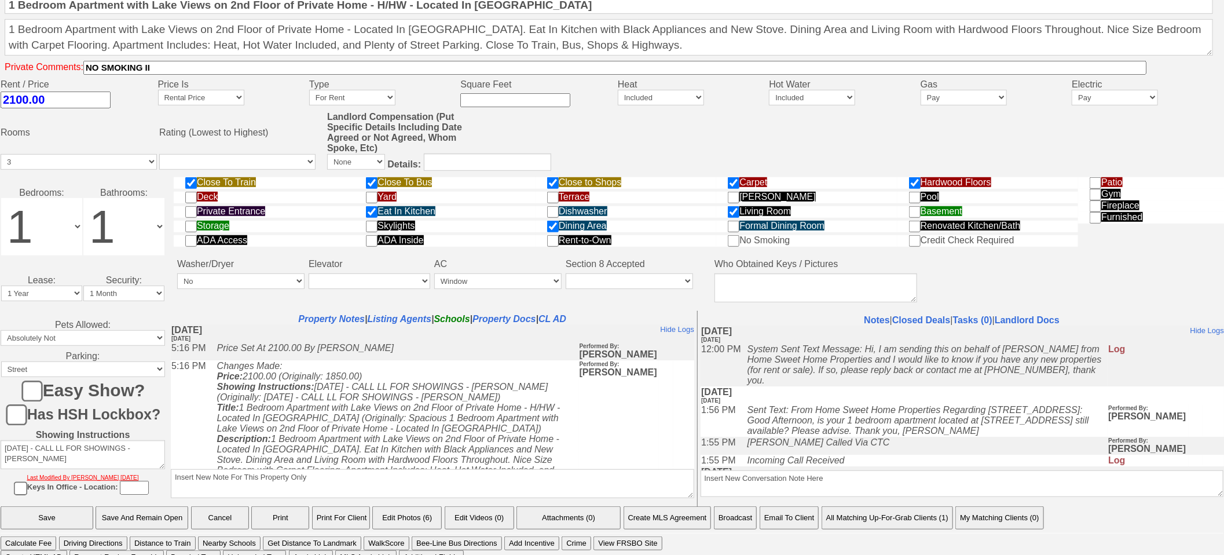
scroll to position [391, 0]
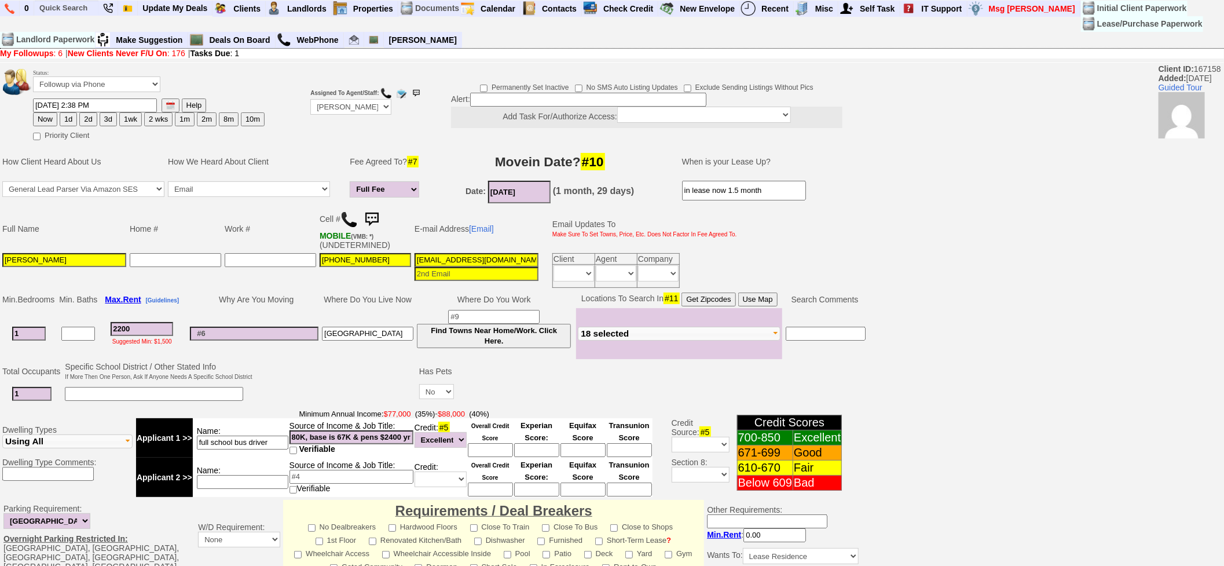
click at [348, 216] on img at bounding box center [348, 219] width 17 height 17
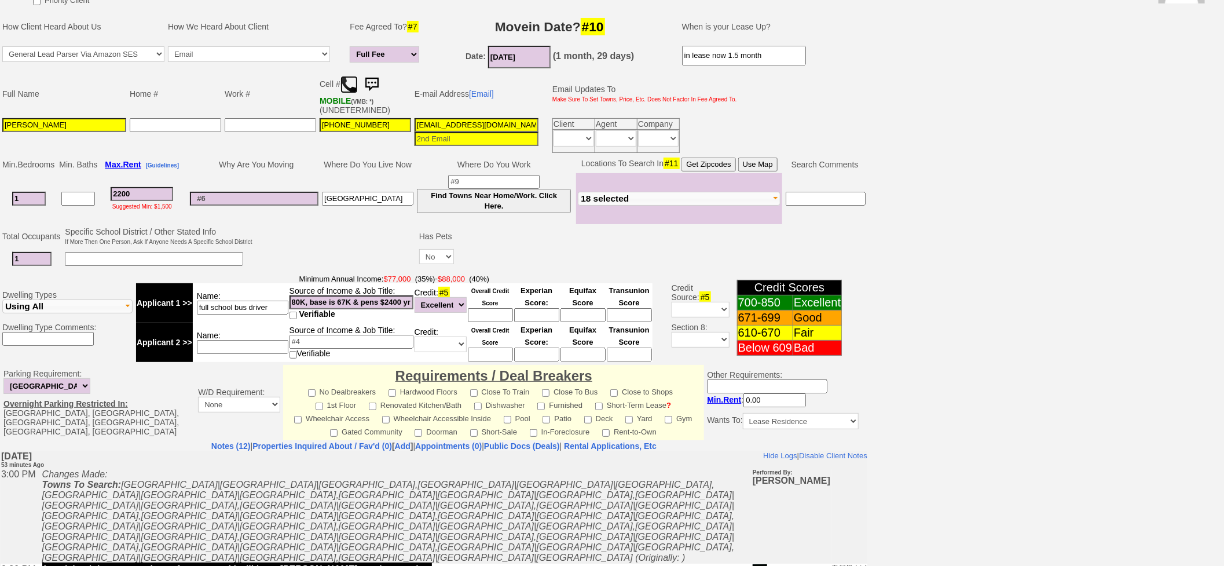
scroll to position [298, 0]
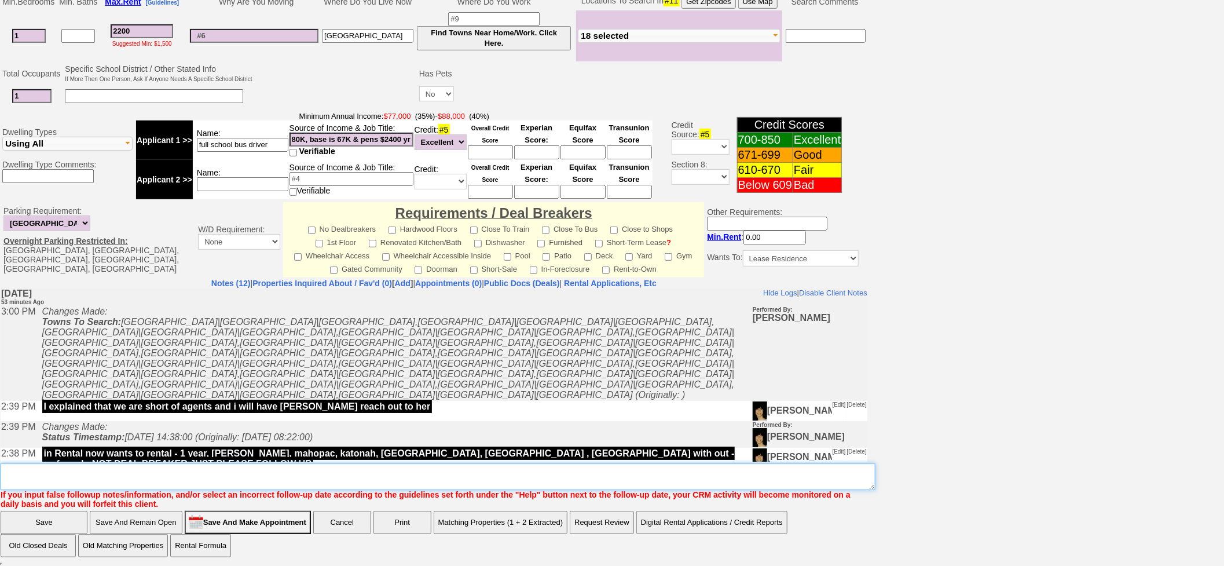
click at [277, 470] on textarea "Insert New Note Here" at bounding box center [438, 476] width 875 height 27
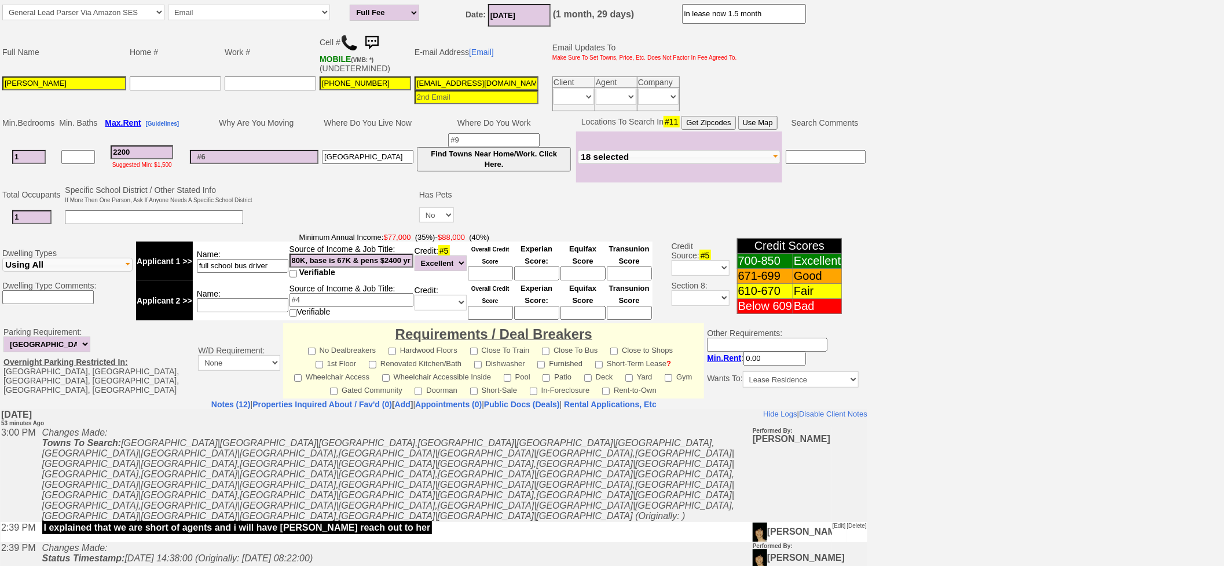
scroll to position [0, 0]
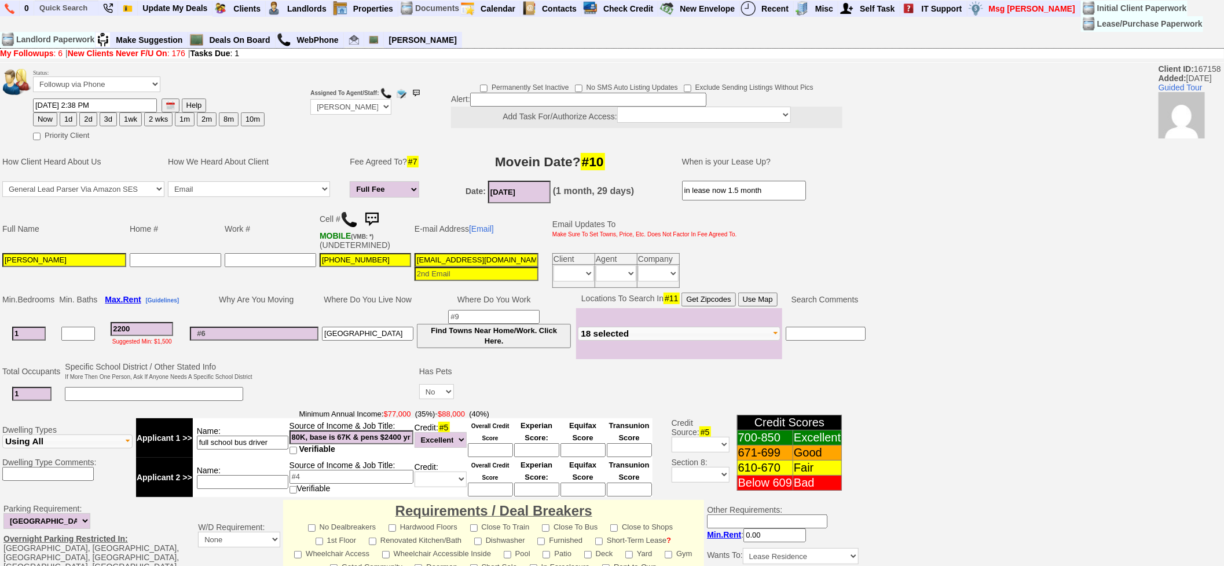
type textarea "called client lm will call again"
click at [66, 117] on button "1d" at bounding box center [68, 119] width 17 height 14
type input "[DATE] 03:53 PM"
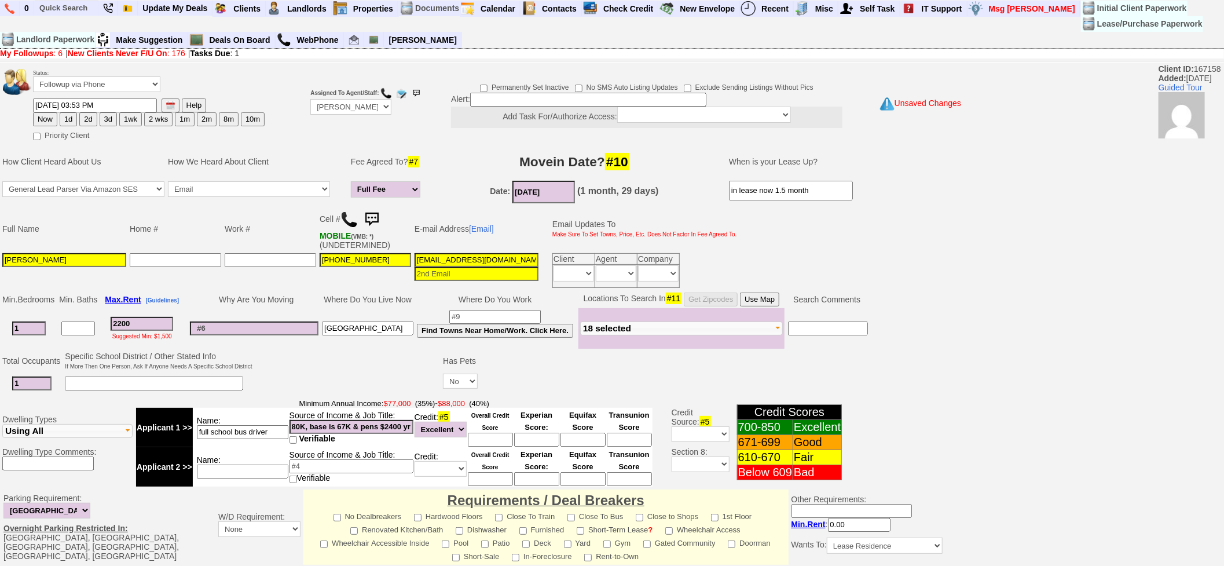
scroll to position [280, 0]
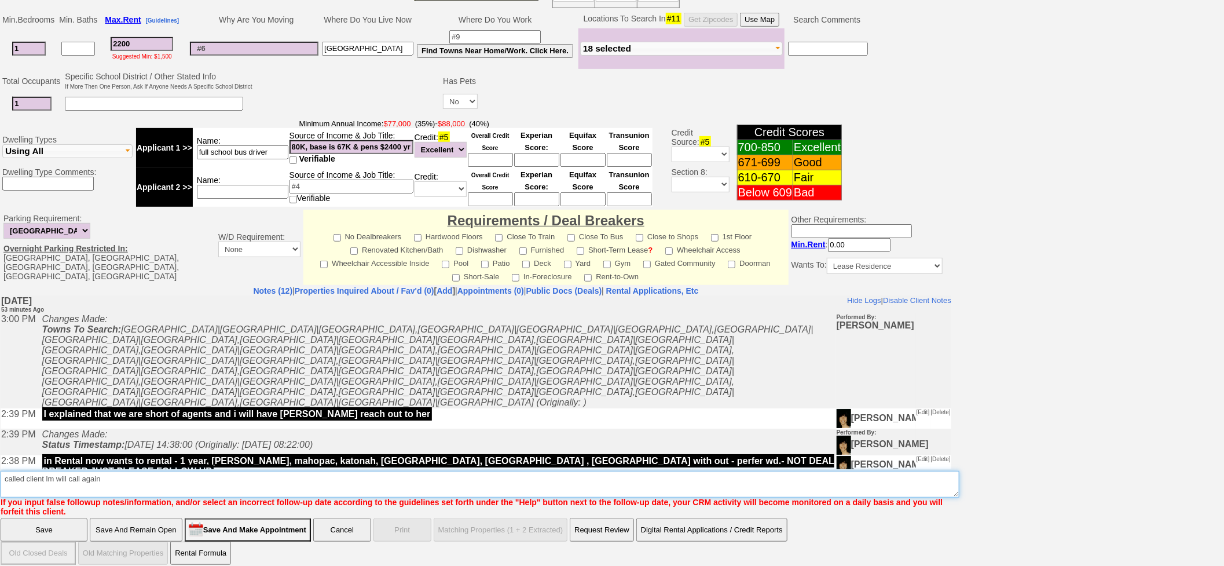
click at [8, 476] on textarea "Insert New Note Here" at bounding box center [480, 484] width 959 height 27
click at [1, 472] on textarea "Insert New Note Here" at bounding box center [480, 484] width 959 height 27
type textarea "added nearby areas [GEOGRAPHIC_DATA] and other - called client lm will call aga…"
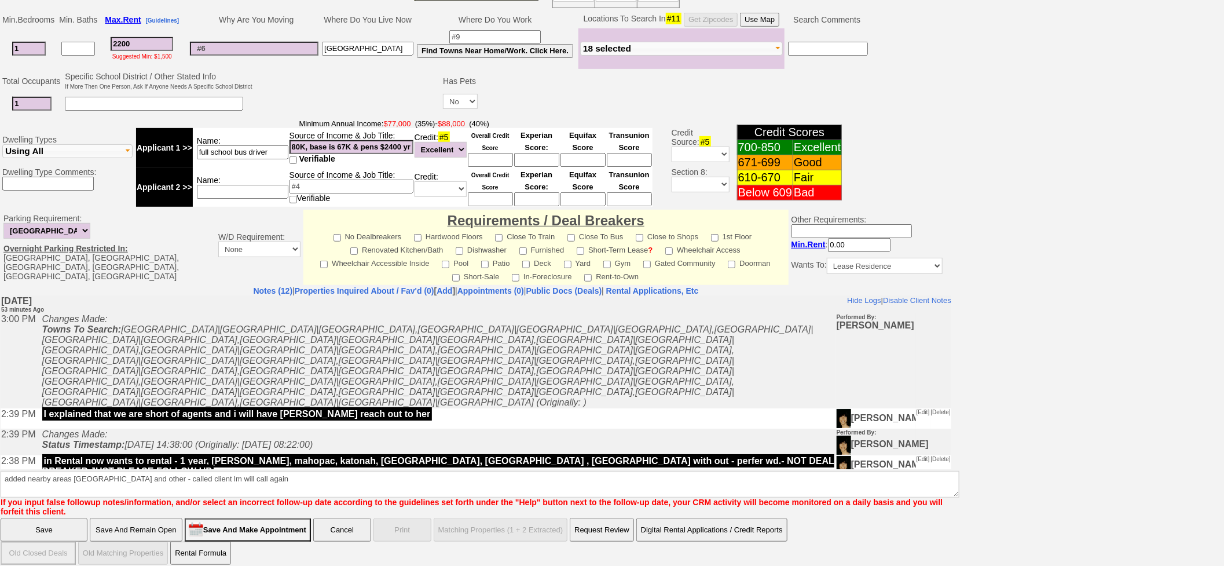
click at [52, 518] on input "Save" at bounding box center [44, 529] width 87 height 23
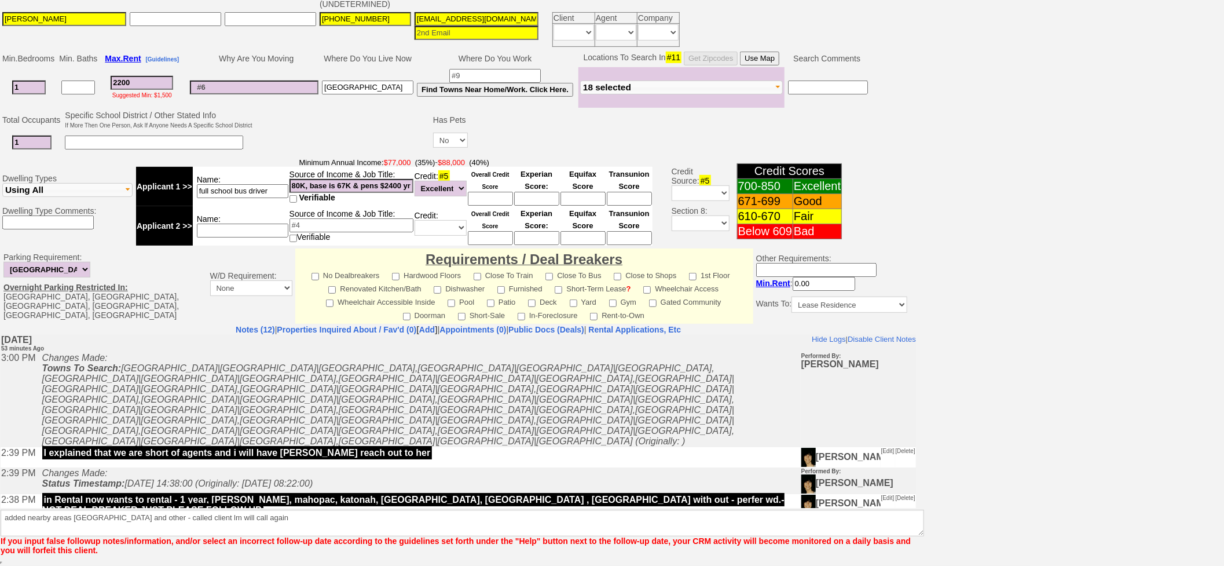
scroll to position [240, 0]
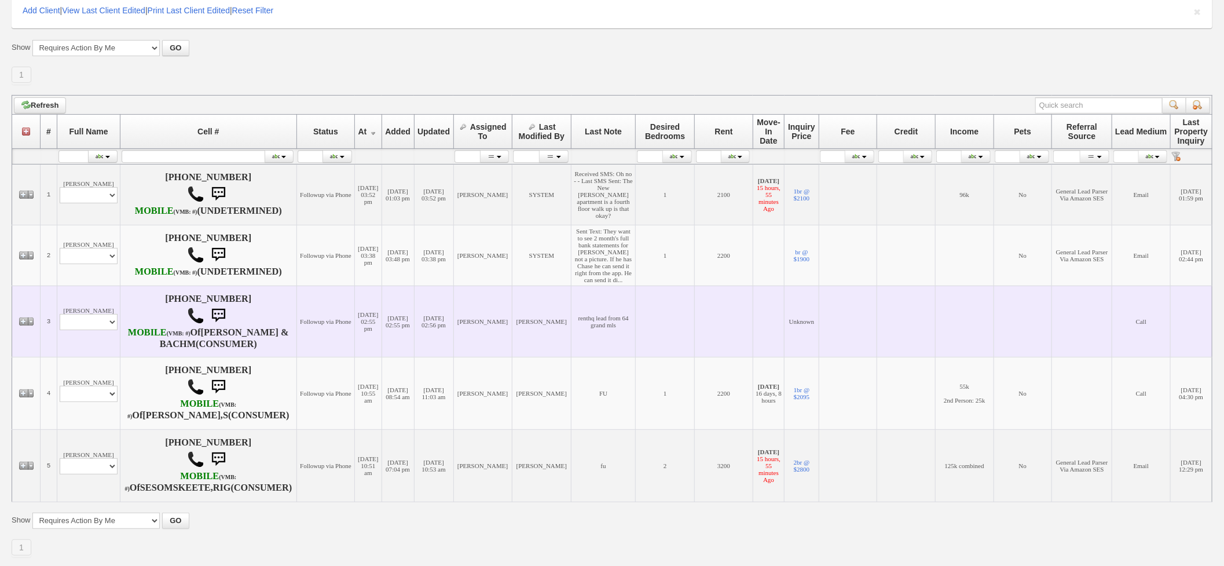
scroll to position [210, 0]
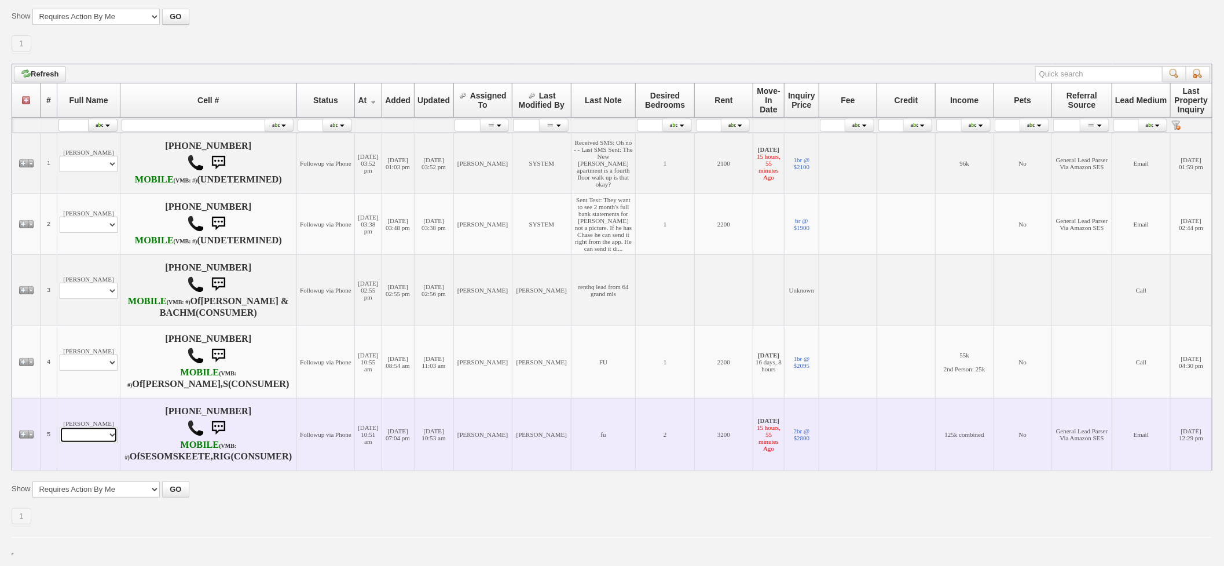
click at [100, 427] on select "Profile Edit Print Email Externally (Will Not Be Tracked In CRM) Closed Deals" at bounding box center [89, 435] width 58 height 16
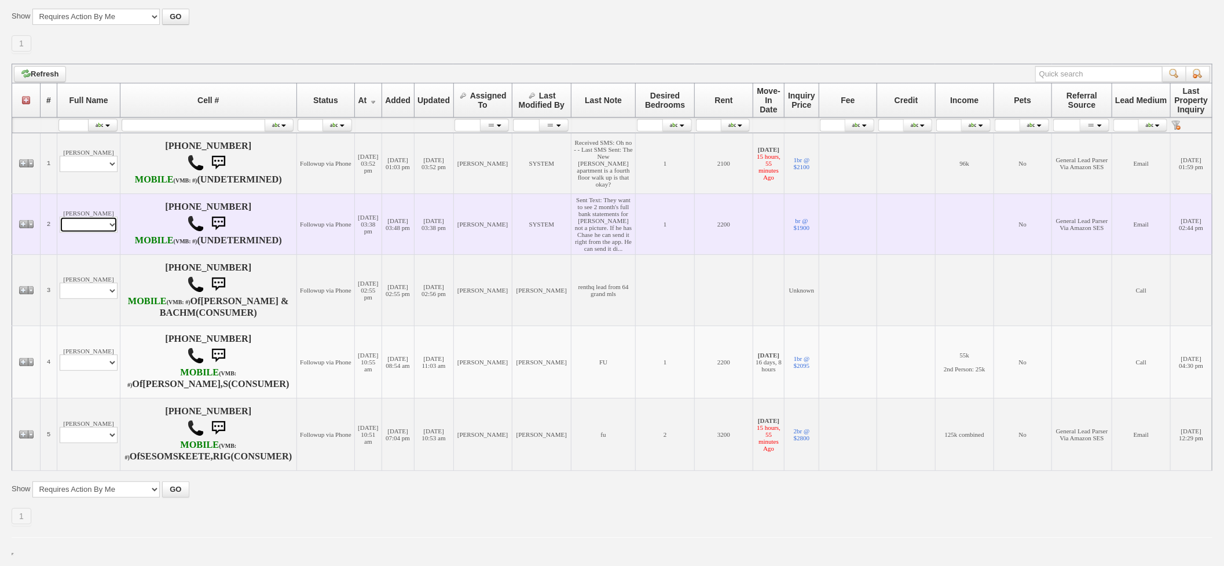
click at [87, 217] on select "Profile Edit Print Email Externally (Will Not Be Tracked In CRM) Closed Deals" at bounding box center [89, 225] width 58 height 16
select select "ChangeURL,/crm/custom/edit_client_form.php?redirect=%2Fcrm%2Fclients.php&id=166…"
click at [60, 217] on select "Profile Edit Print Email Externally (Will Not Be Tracked In CRM) Closed Deals" at bounding box center [89, 225] width 58 height 16
select select
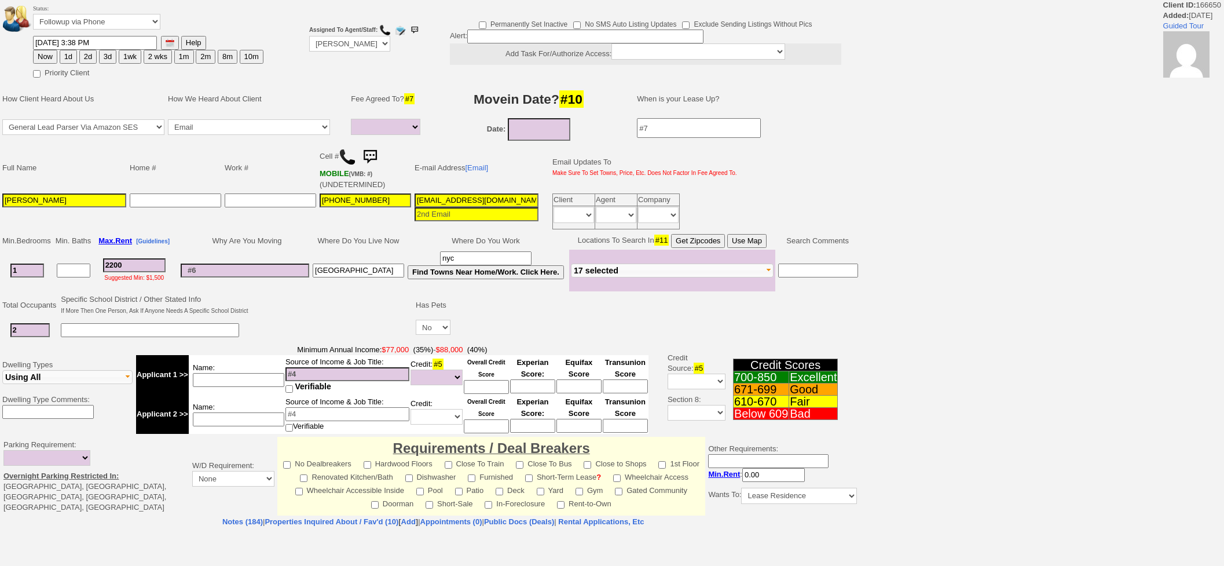
select select
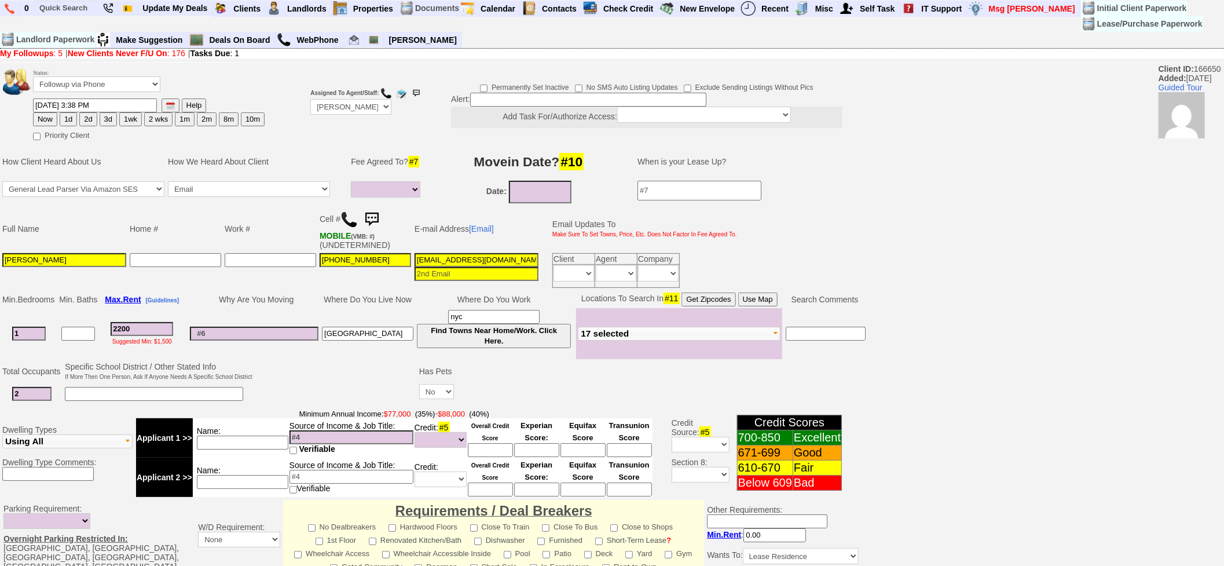
click at [371, 218] on img at bounding box center [371, 219] width 23 height 23
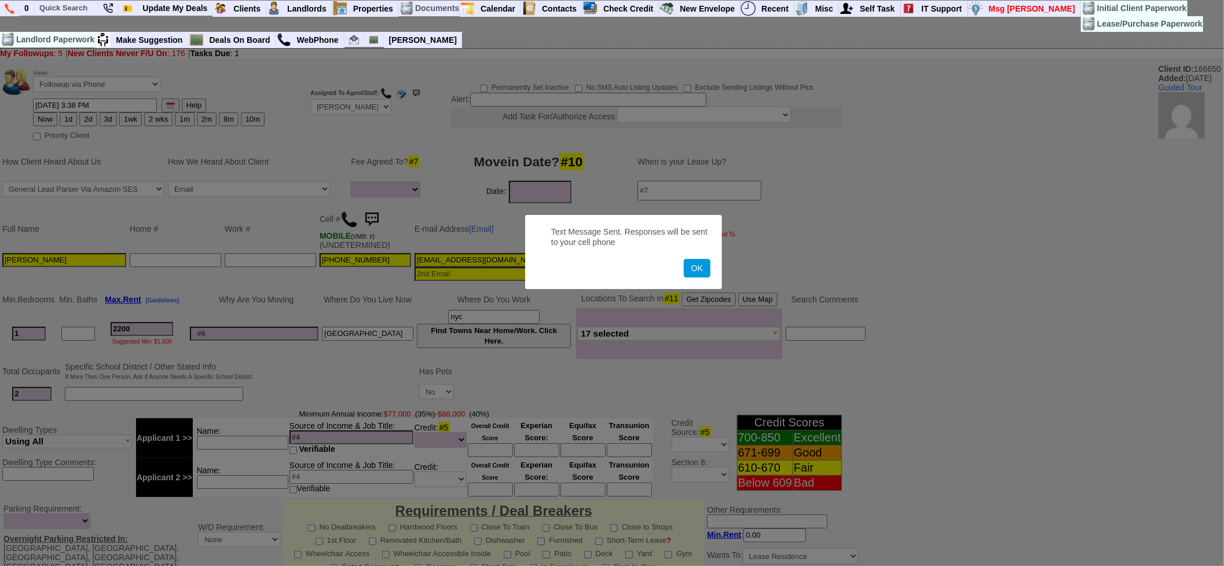
click at [684, 259] on button "OK" at bounding box center [697, 268] width 27 height 19
